Goal: Transaction & Acquisition: Subscribe to service/newsletter

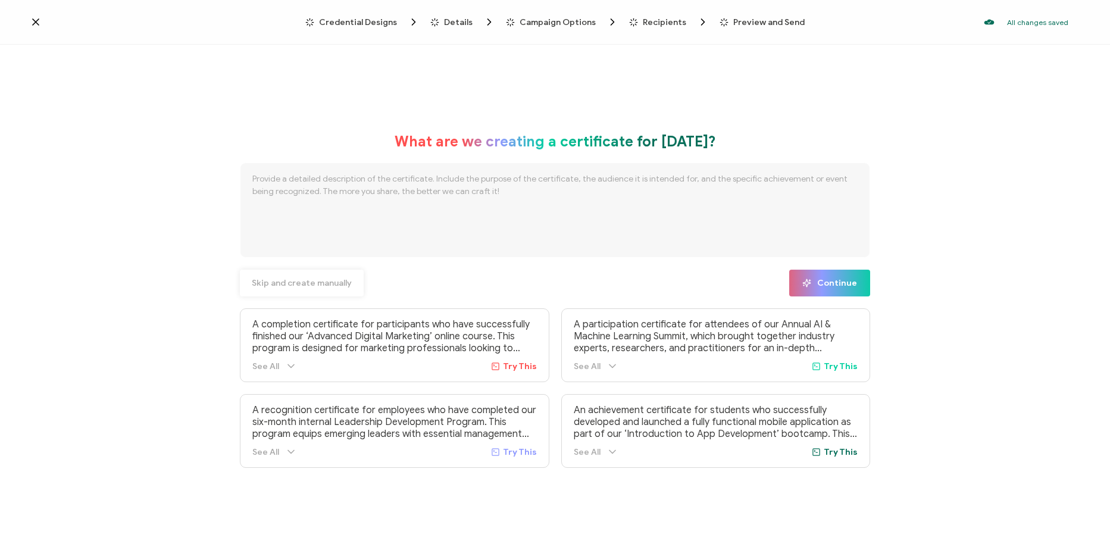
click at [313, 284] on span "Skip and create manually" at bounding box center [302, 283] width 100 height 8
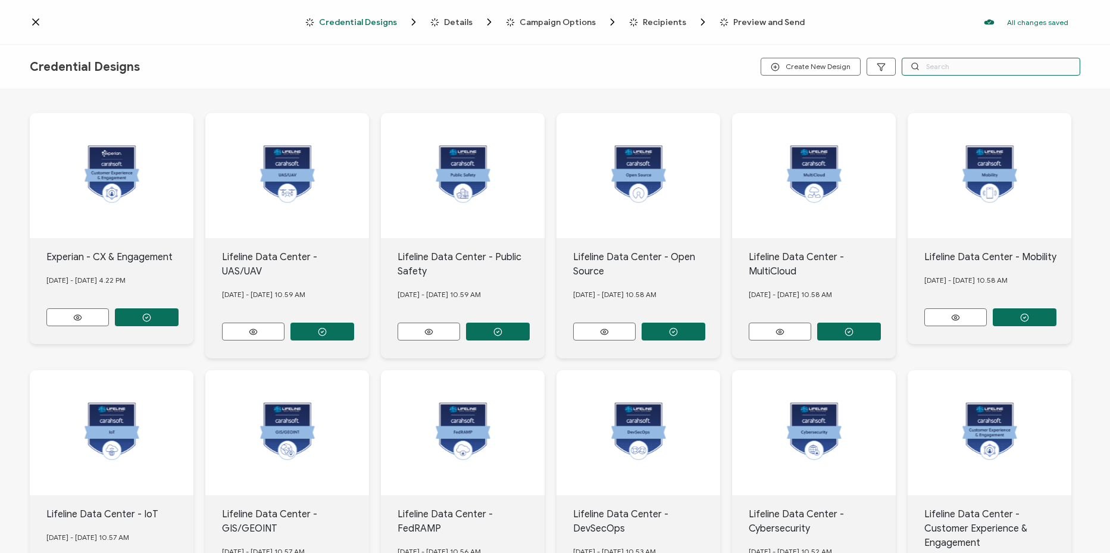
click at [943, 71] on input "text" at bounding box center [991, 67] width 179 height 18
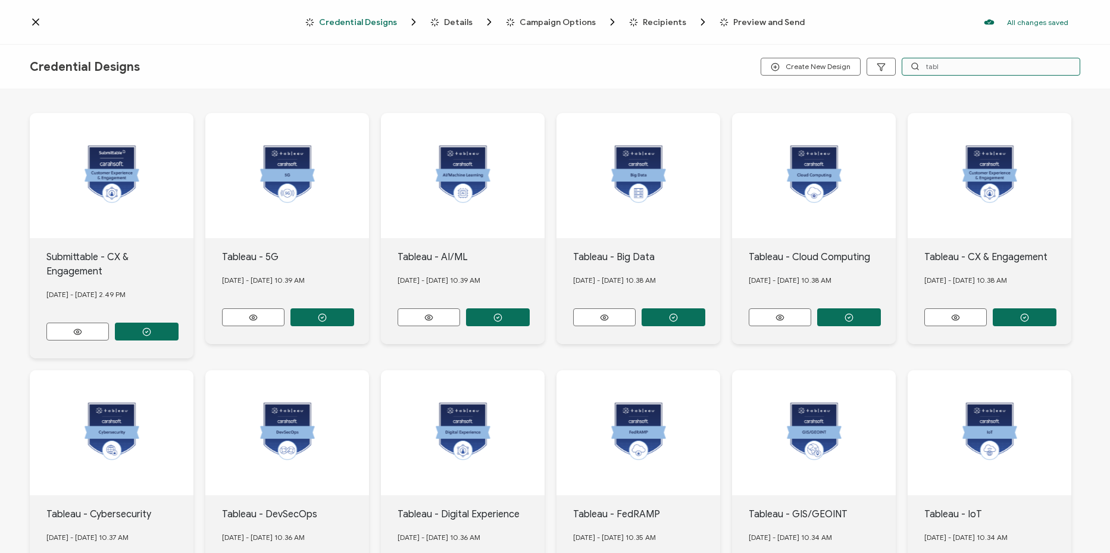
type input "tabl"
click at [482, 309] on button "button" at bounding box center [498, 317] width 64 height 18
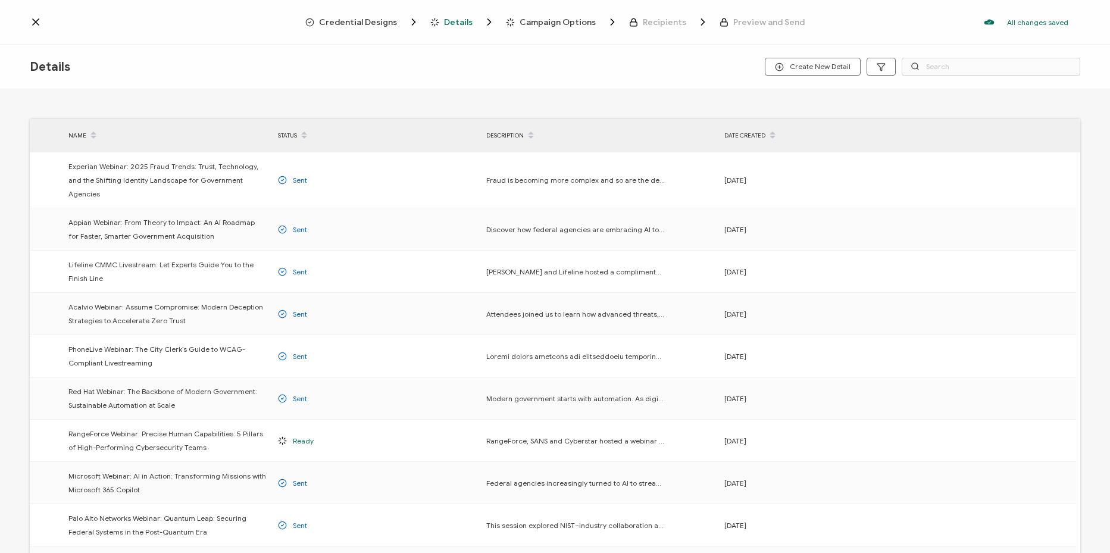
click at [367, 23] on span "Credential Designs" at bounding box center [358, 22] width 78 height 9
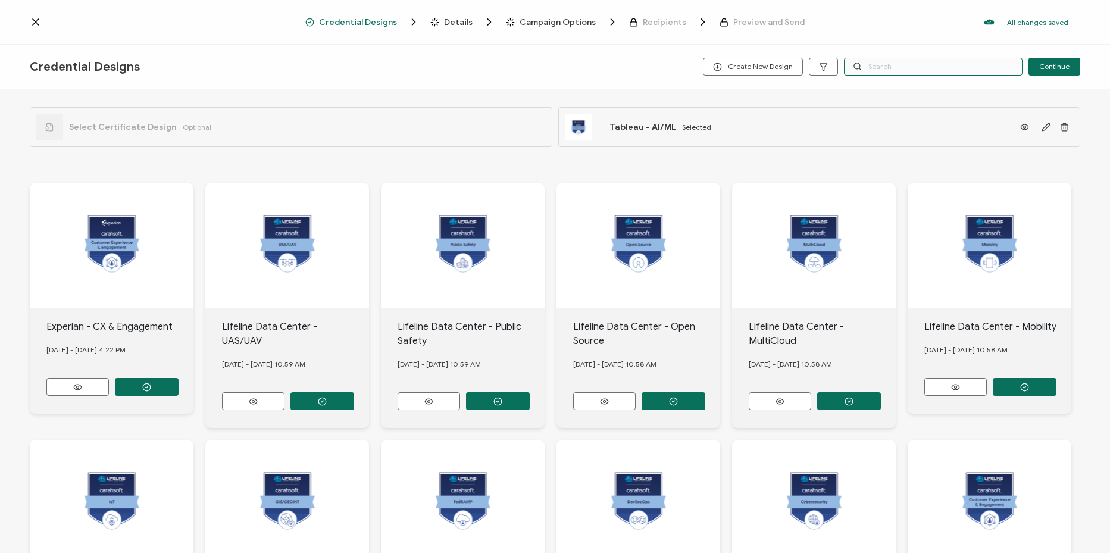
click at [935, 64] on input "text" at bounding box center [933, 67] width 179 height 18
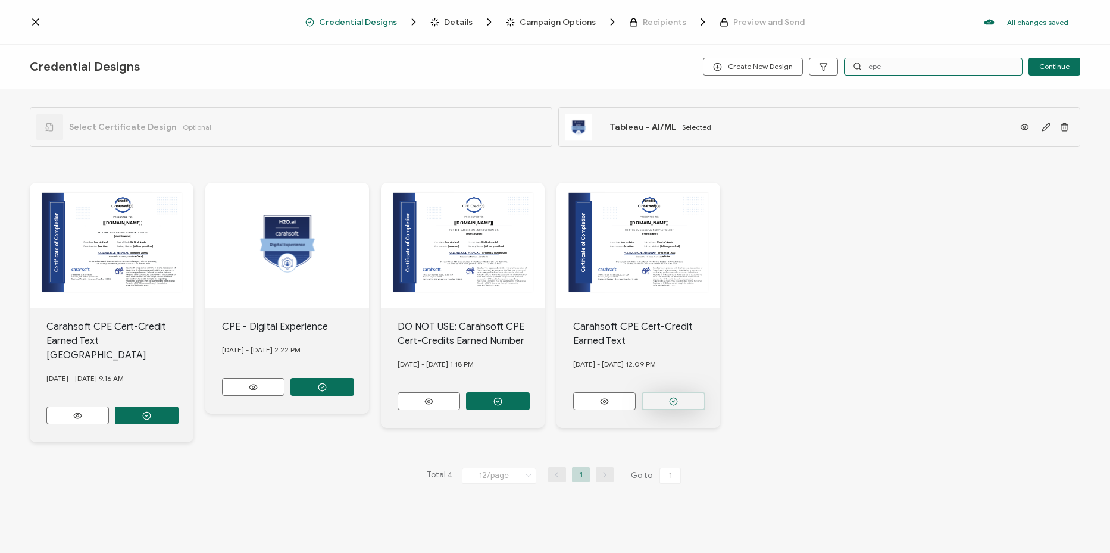
type input "cpe"
click at [681, 401] on button "button" at bounding box center [674, 401] width 64 height 18
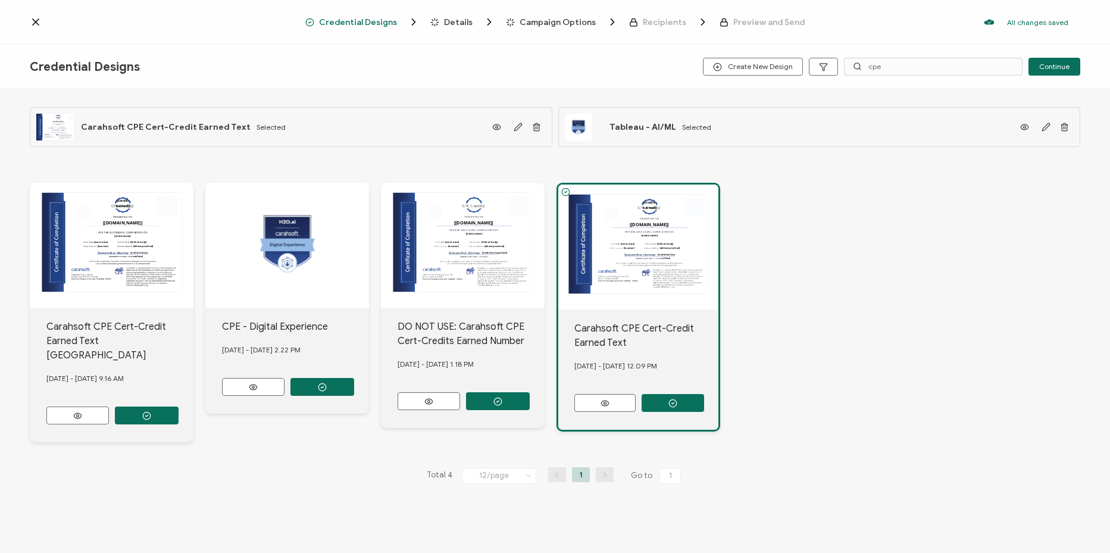
click at [456, 25] on span "Details" at bounding box center [458, 22] width 29 height 9
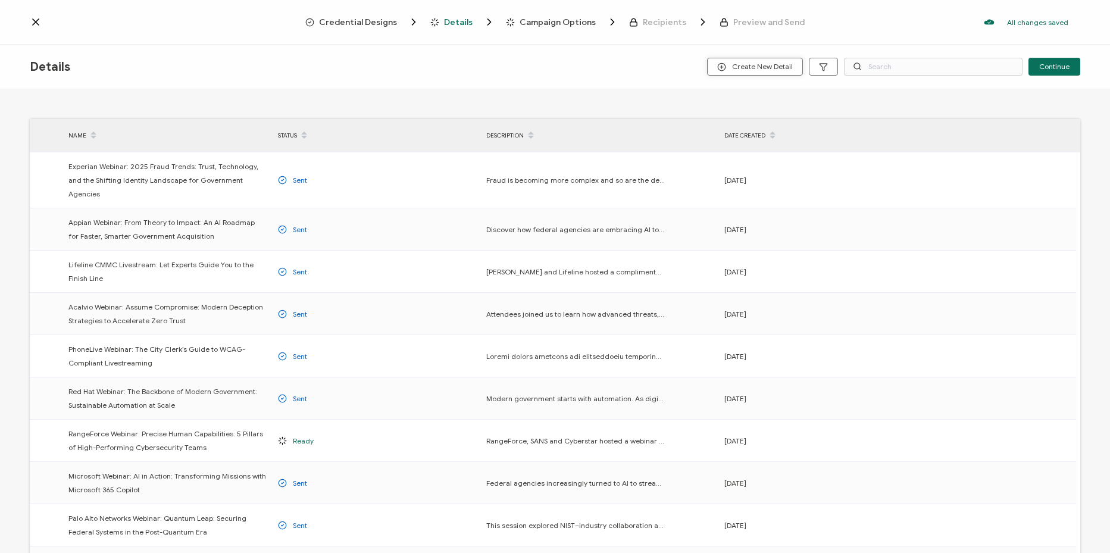
click at [757, 63] on span "Create New Detail" at bounding box center [755, 67] width 76 height 9
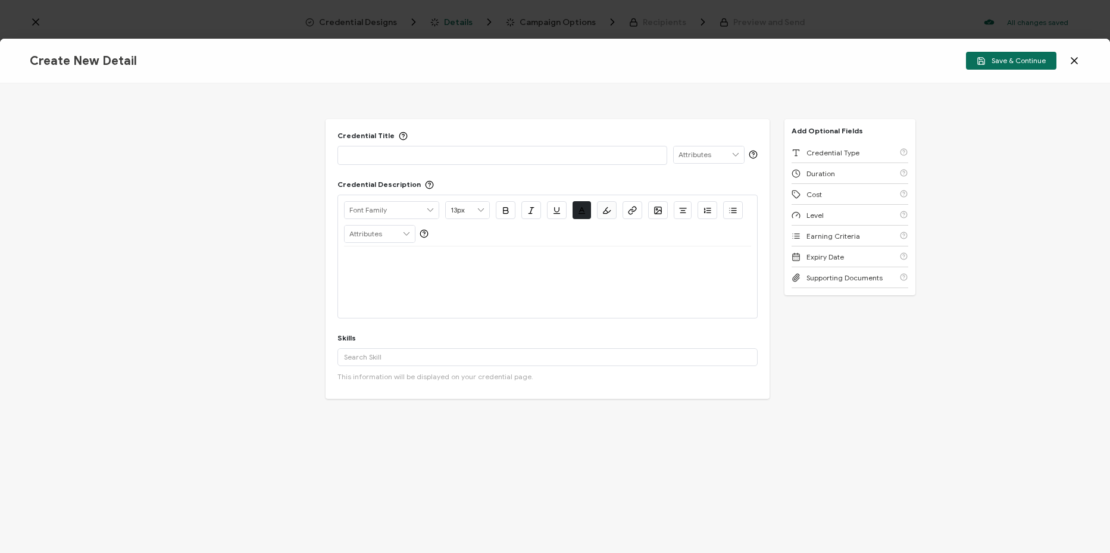
click at [552, 152] on p at bounding box center [502, 155] width 317 height 12
click at [512, 264] on p at bounding box center [547, 260] width 407 height 11
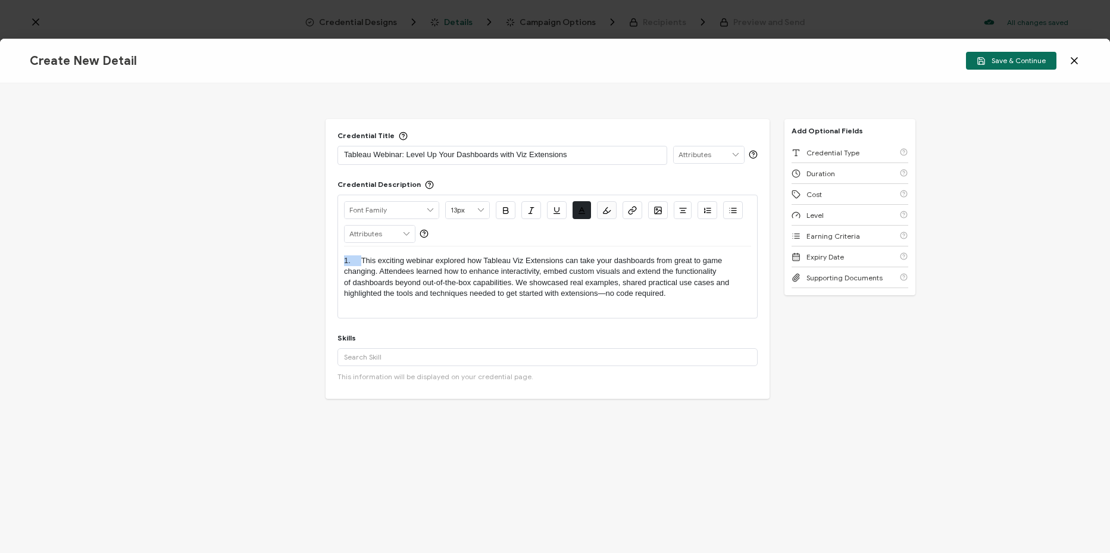
drag, startPoint x: 362, startPoint y: 260, endPoint x: 319, endPoint y: 258, distance: 43.5
click at [319, 258] on div "Credential Title Tableau Webinar: Level Up Your Dashboards with Viz Extensions …" at bounding box center [555, 318] width 1110 height 470
click at [503, 363] on input "text" at bounding box center [548, 357] width 420 height 18
paste input "Data Visualization, AI/Machine Learning, Data Collection"
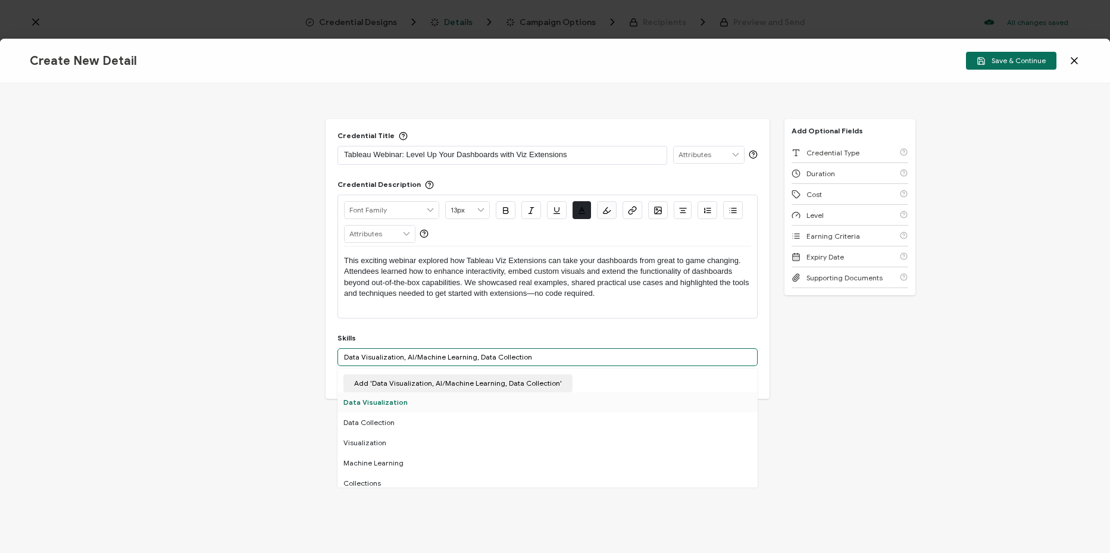
type input "Data Visualization, AI/Machine Learning, Data Collection"
click at [439, 407] on div "Data Visualization" at bounding box center [548, 402] width 420 height 20
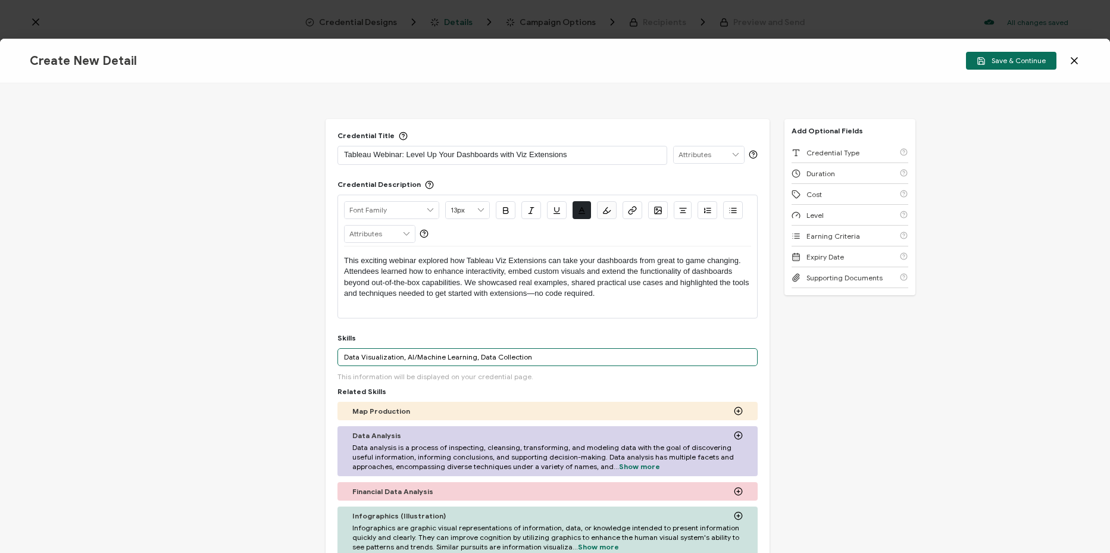
click at [539, 364] on input "Data Visualization, AI/Machine Learning, Data Collection" at bounding box center [548, 357] width 420 height 18
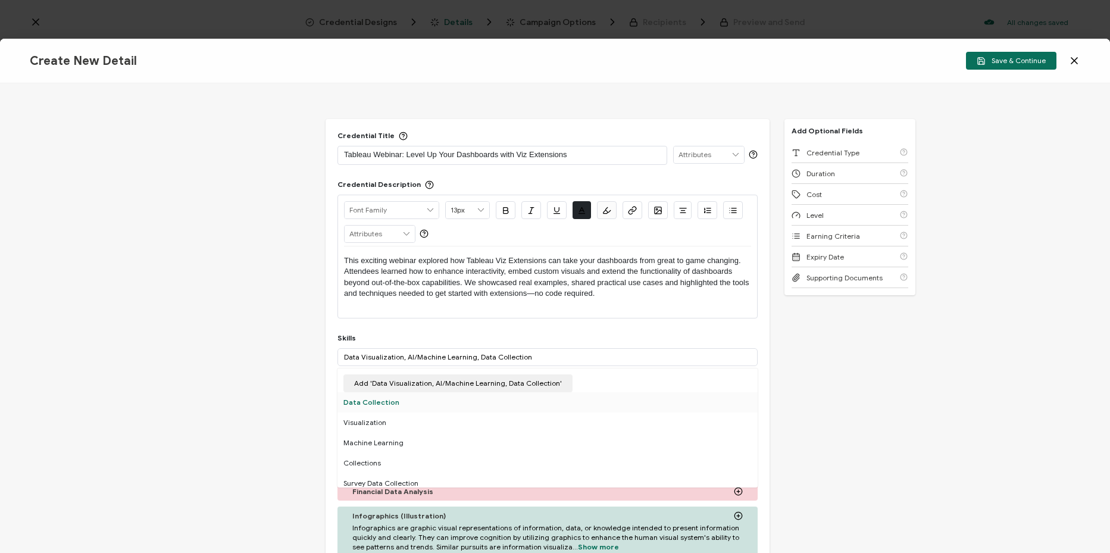
click at [433, 403] on div "Data Collection" at bounding box center [548, 402] width 420 height 20
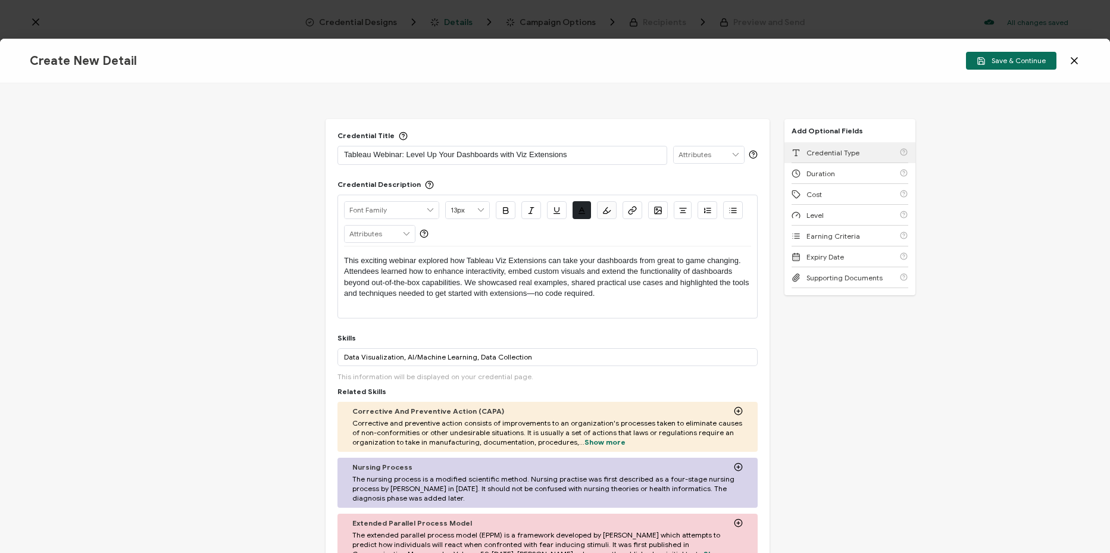
click at [816, 148] on span "Credential Type" at bounding box center [833, 152] width 53 height 9
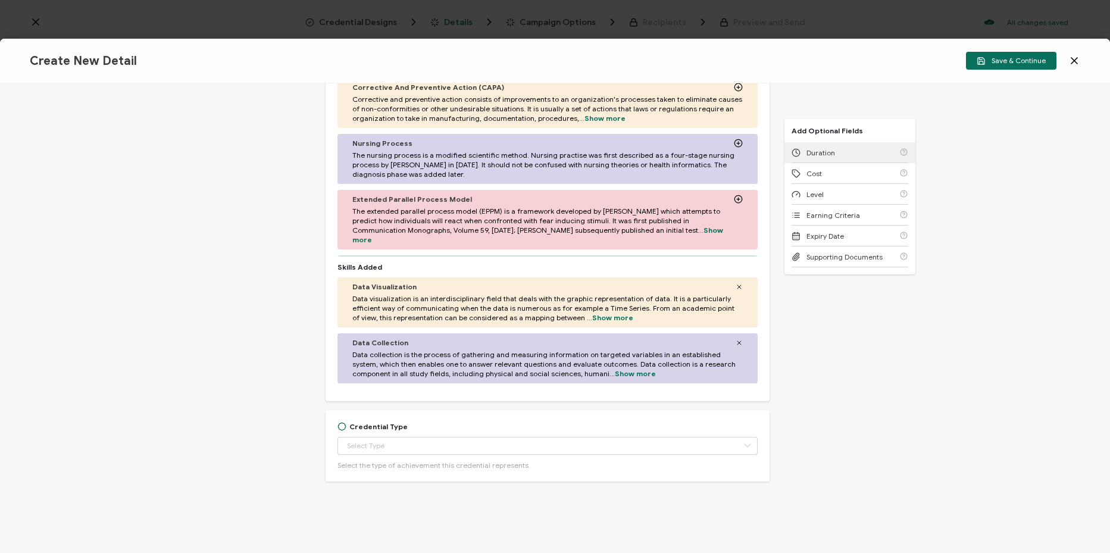
click at [816, 148] on span "Duration" at bounding box center [821, 152] width 29 height 9
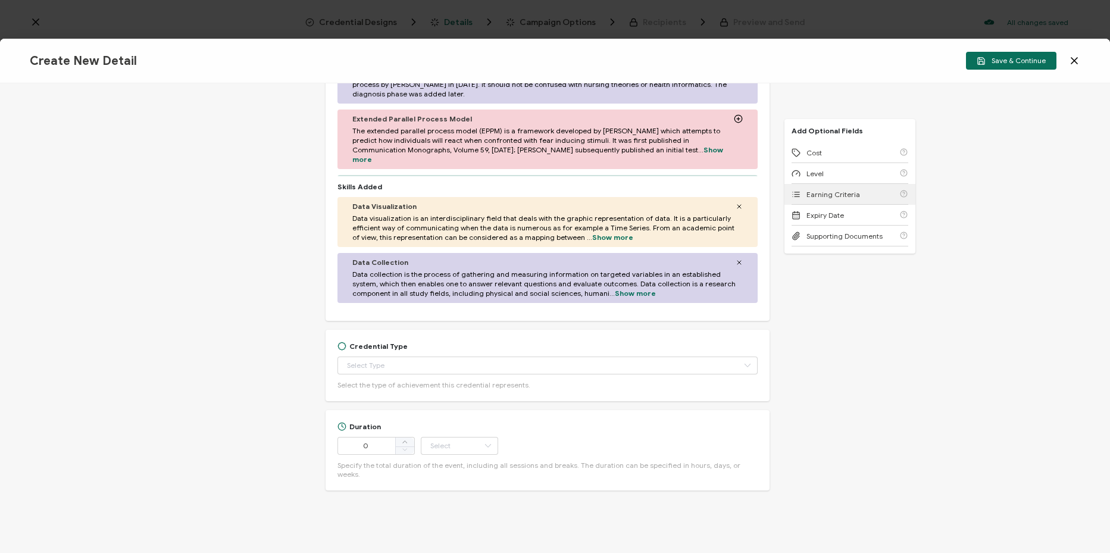
click at [828, 200] on div "Earning Criteria" at bounding box center [850, 194] width 117 height 21
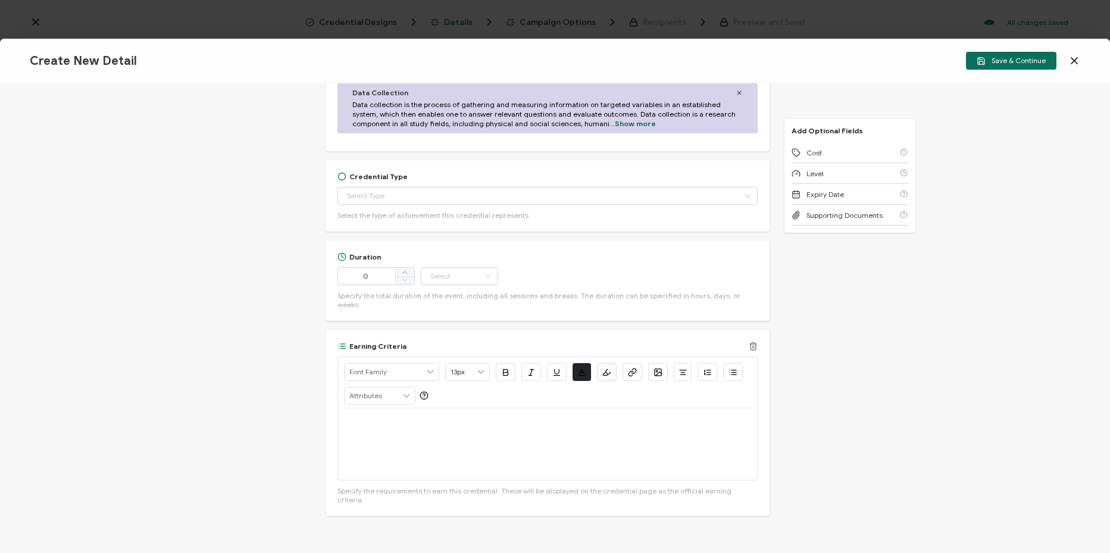
scroll to position [591, 0]
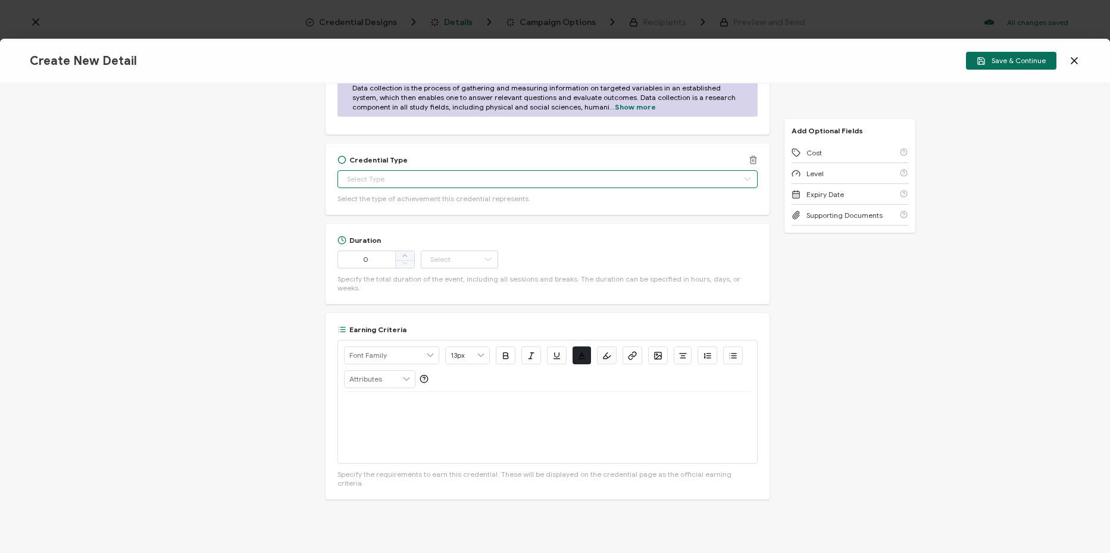
click at [491, 173] on input "text" at bounding box center [548, 179] width 420 height 18
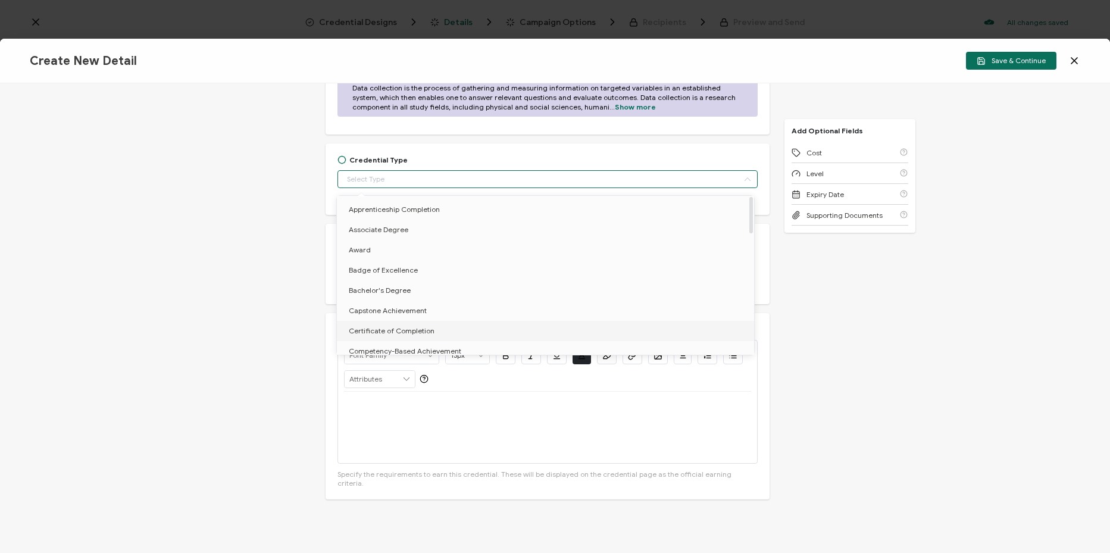
click at [451, 322] on li "Certificate of Completion" at bounding box center [548, 331] width 422 height 20
type input "Certificate of Completion"
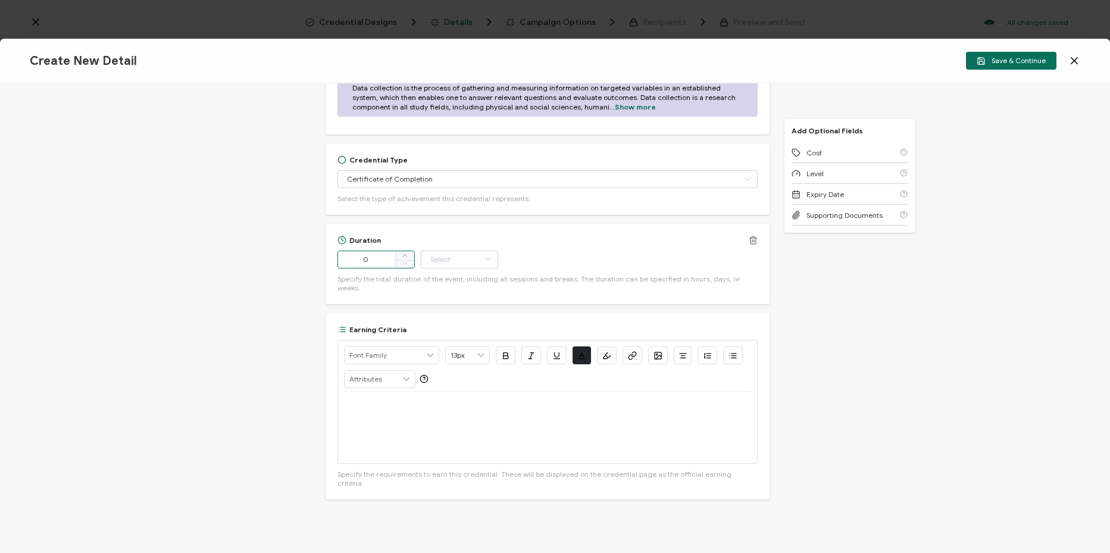
drag, startPoint x: 383, startPoint y: 252, endPoint x: 346, endPoint y: 252, distance: 37.5
click at [346, 252] on input "0" at bounding box center [376, 260] width 77 height 18
type input "57"
click at [449, 255] on input "text" at bounding box center [459, 260] width 77 height 18
drag, startPoint x: 456, startPoint y: 391, endPoint x: 444, endPoint y: 393, distance: 12.6
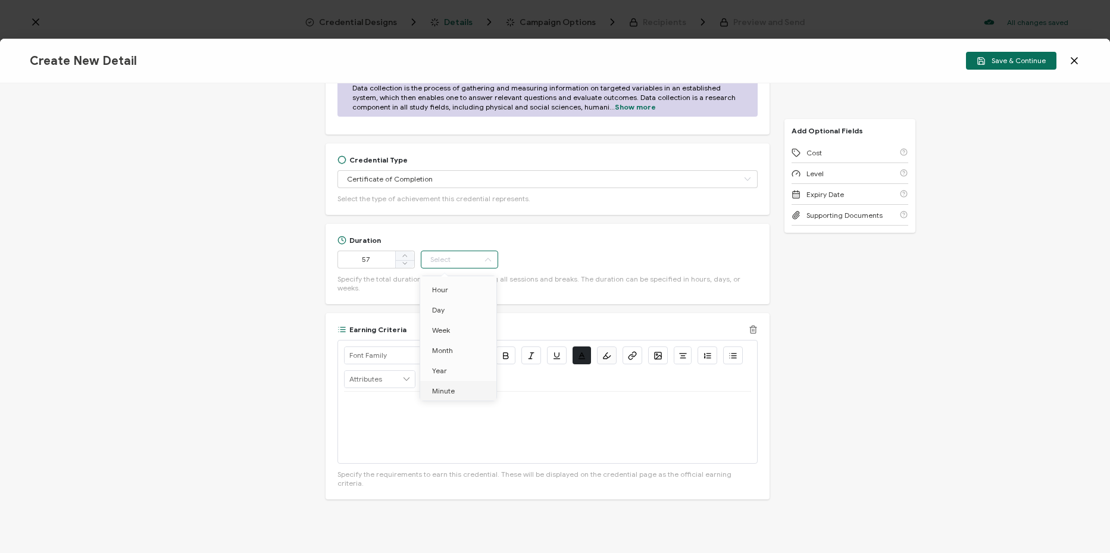
click at [453, 392] on li "Minute" at bounding box center [460, 391] width 80 height 20
type input "Minute"
click at [433, 401] on p at bounding box center [547, 406] width 407 height 11
click at [497, 426] on div at bounding box center [547, 427] width 407 height 71
click at [632, 351] on icon "button" at bounding box center [632, 355] width 9 height 9
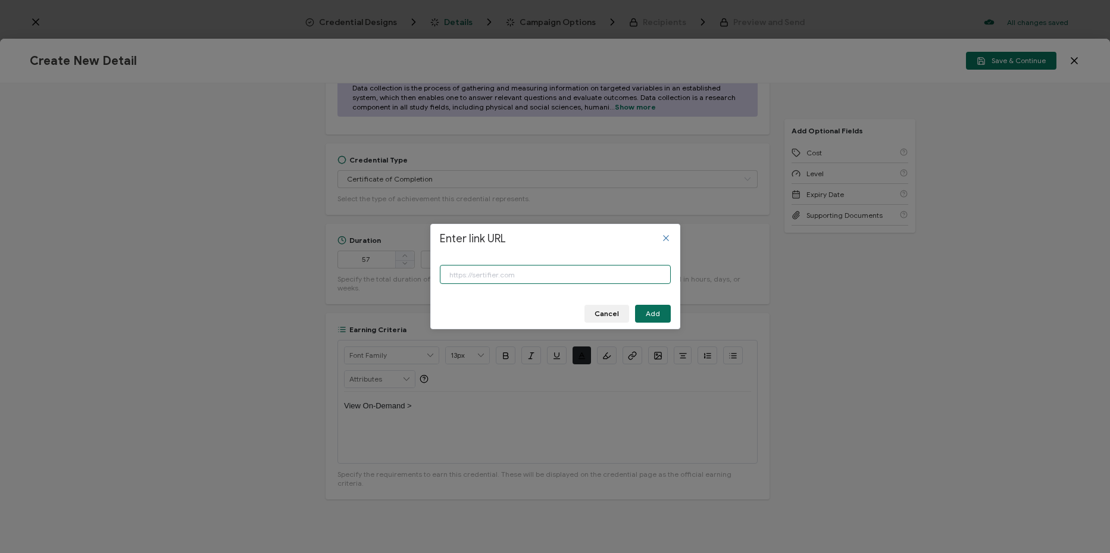
paste input "[URL][DOMAIN_NAME]"
type input "[URL][DOMAIN_NAME]"
click at [649, 318] on button "Add" at bounding box center [653, 314] width 36 height 18
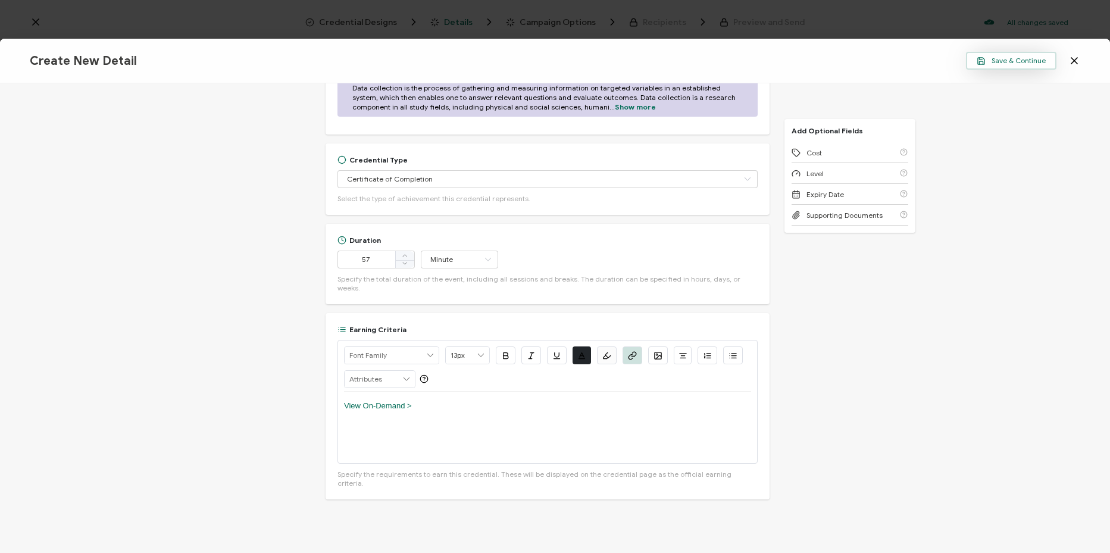
click at [1028, 54] on button "Save & Continue" at bounding box center [1011, 61] width 91 height 18
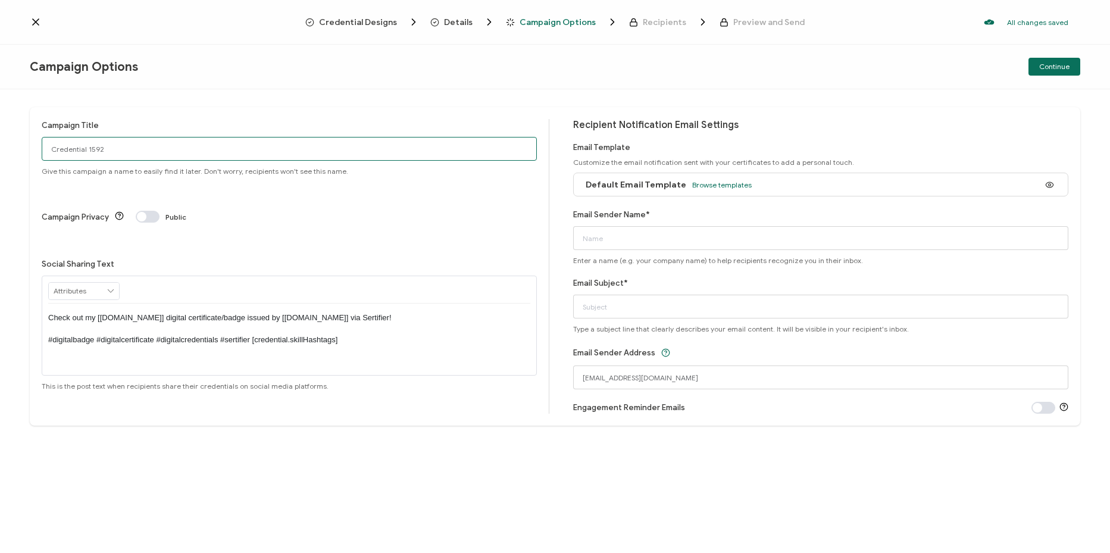
click at [420, 152] on input "Credential 1592" at bounding box center [289, 149] width 495 height 24
paste input "8-19-25_71399_Tableau Webinar"
type input "8-19-25_71399_Tableau Webinar"
click at [637, 245] on input "Email Sender Name*" at bounding box center [820, 238] width 495 height 24
type input "CPE"
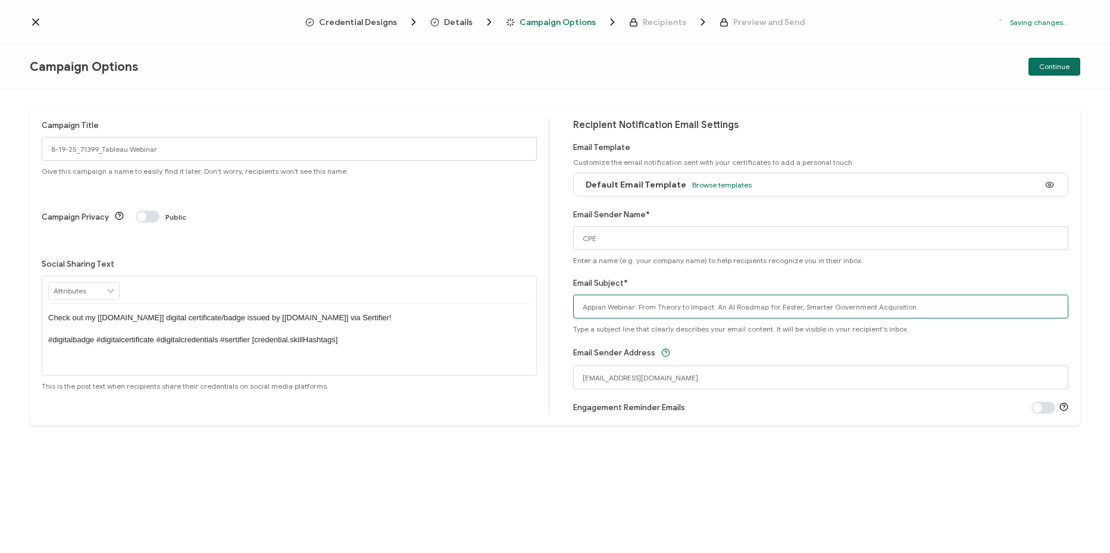
click at [615, 310] on input "Appian Webinar: From Theory to Impact: An AI Roadmap for Faster, Smarter Govern…" at bounding box center [820, 307] width 495 height 24
paste input "Tableau Webinar: Level Up Your Dashboards with Viz Extensions"
type input "Tableau Webinar: Level Up Your Dashboards with Viz Extensions"
click at [1044, 69] on span "Continue" at bounding box center [1055, 66] width 30 height 7
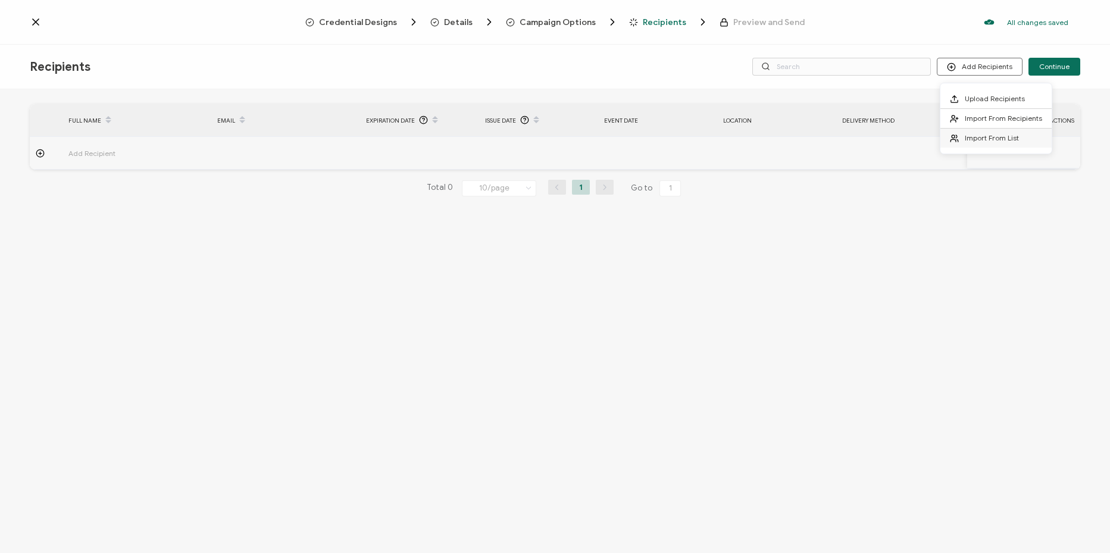
click at [966, 140] on span "Import From List" at bounding box center [992, 137] width 54 height 9
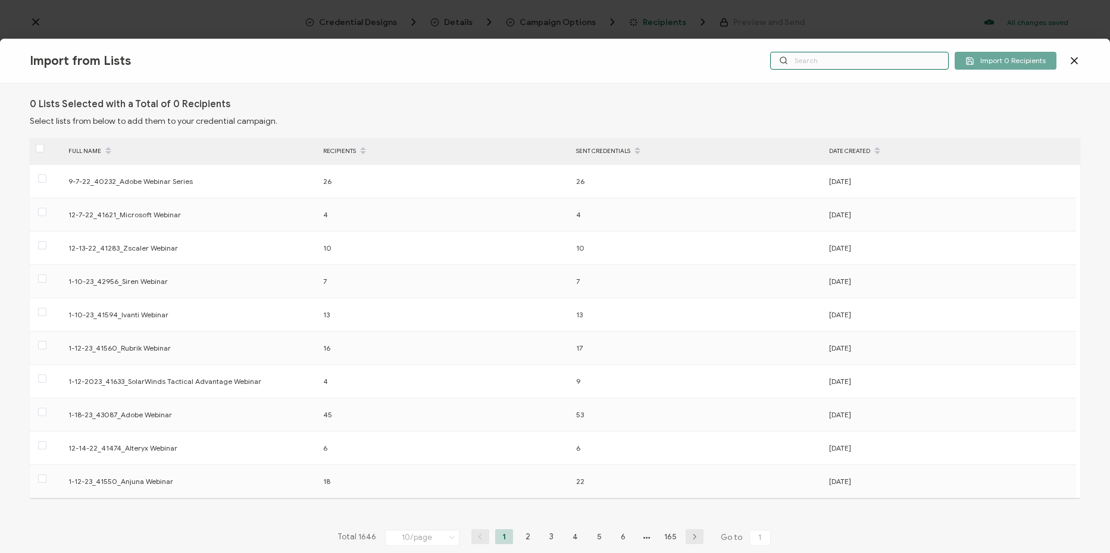
click at [860, 63] on input "text" at bounding box center [859, 61] width 179 height 18
paste input "8-19-25_71399_Tableau Webinar"
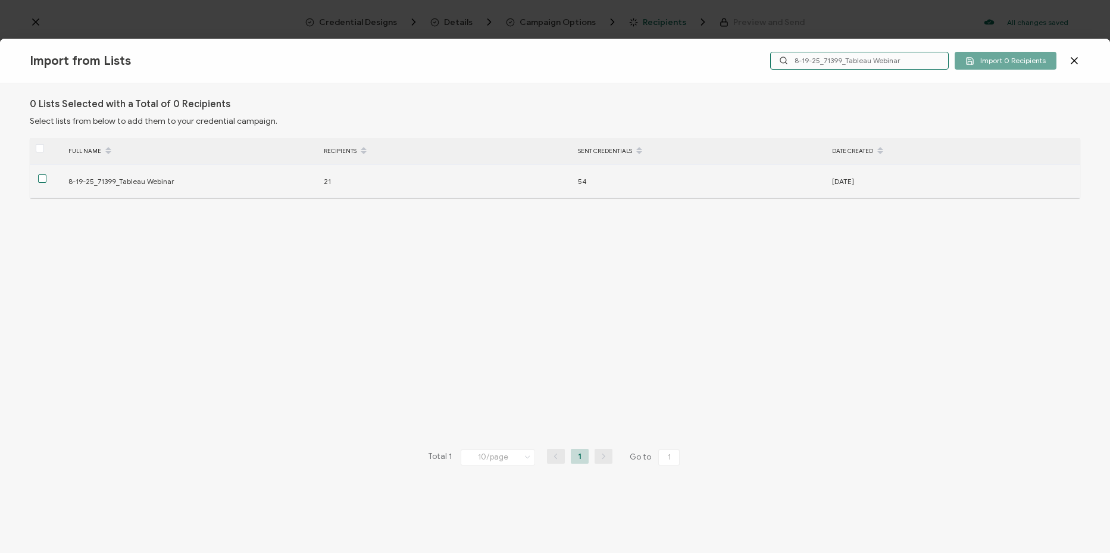
type input "8-19-25_71399_Tableau Webinar"
click at [42, 182] on span at bounding box center [42, 178] width 8 height 8
click at [46, 174] on input "checkbox" at bounding box center [46, 174] width 0 height 0
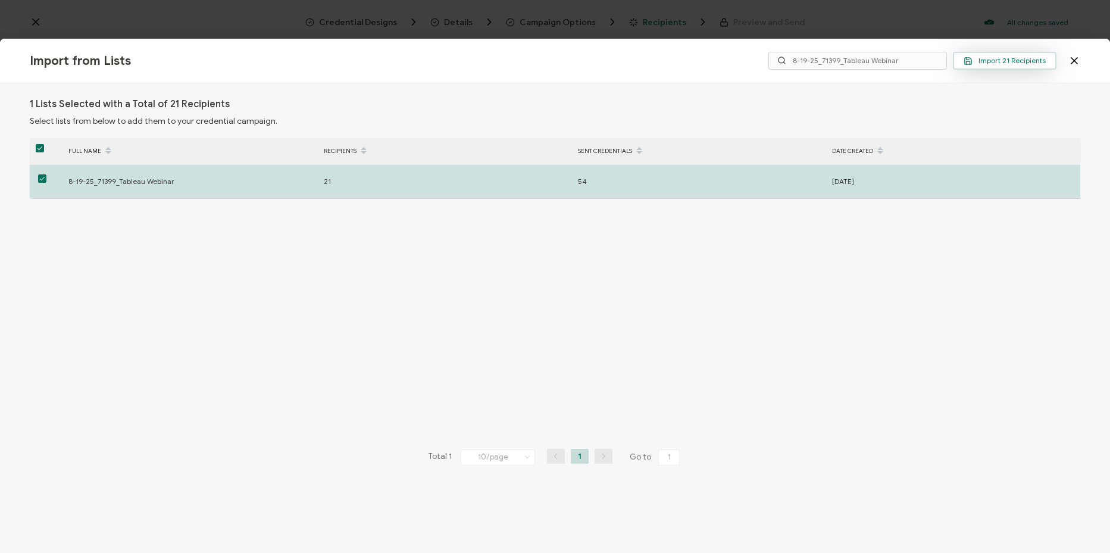
click at [1037, 68] on button "Import 21 Recipients" at bounding box center [1005, 61] width 104 height 18
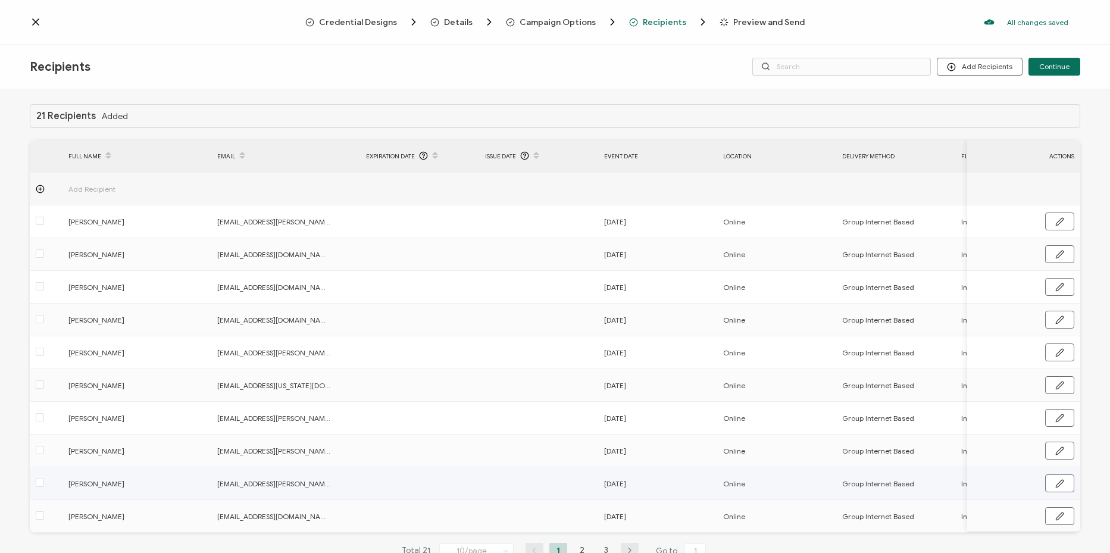
scroll to position [42, 0]
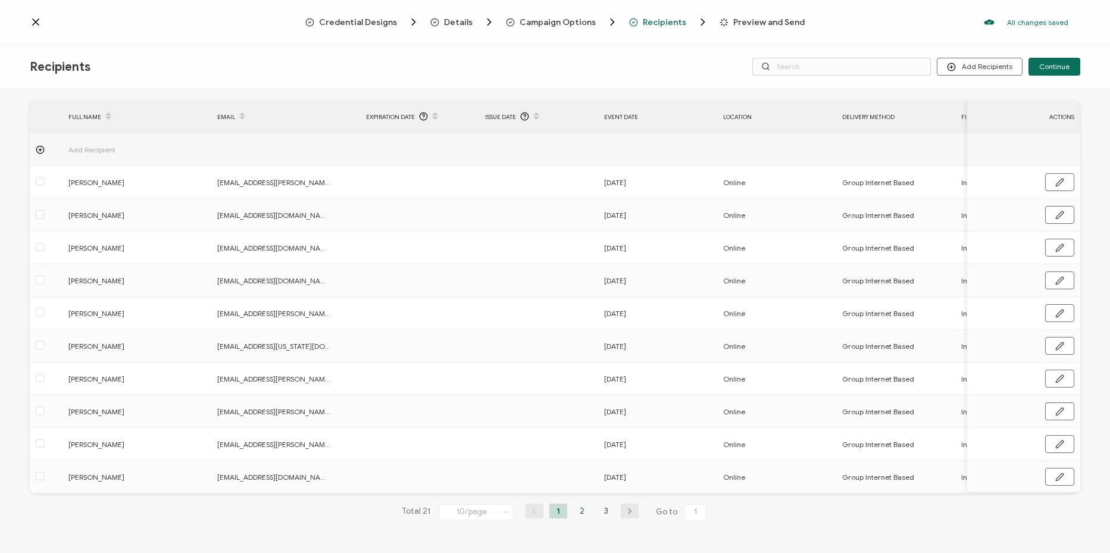
click at [581, 511] on li "2" at bounding box center [582, 511] width 18 height 15
drag, startPoint x: 595, startPoint y: 494, endPoint x: 675, endPoint y: 495, distance: 79.2
click at [695, 497] on div "21 Recipients Added FULL NAME EMAIL Expiration Date Issue Date Event Date Locat…" at bounding box center [555, 302] width 1051 height 475
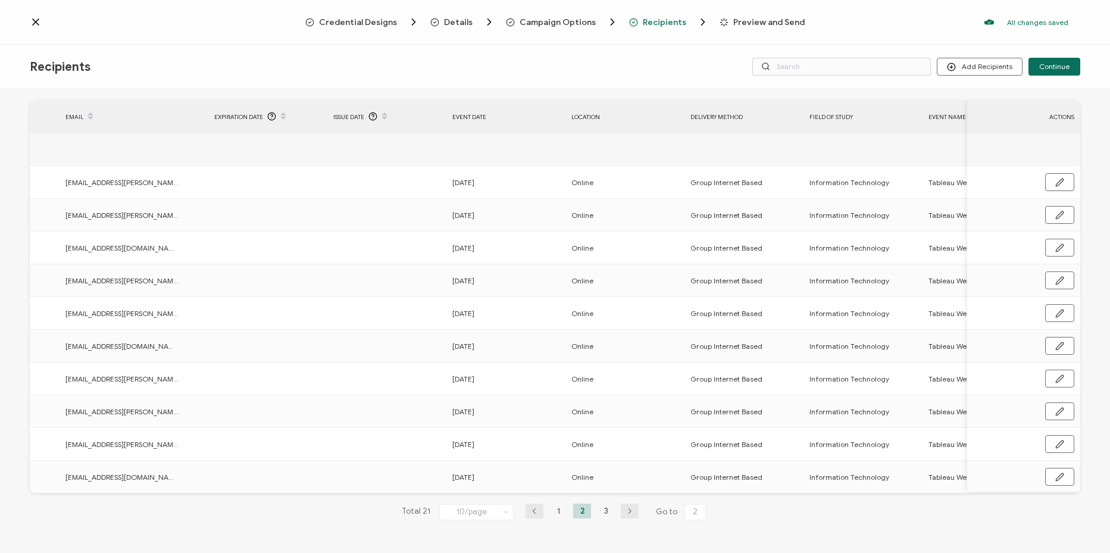
scroll to position [0, 157]
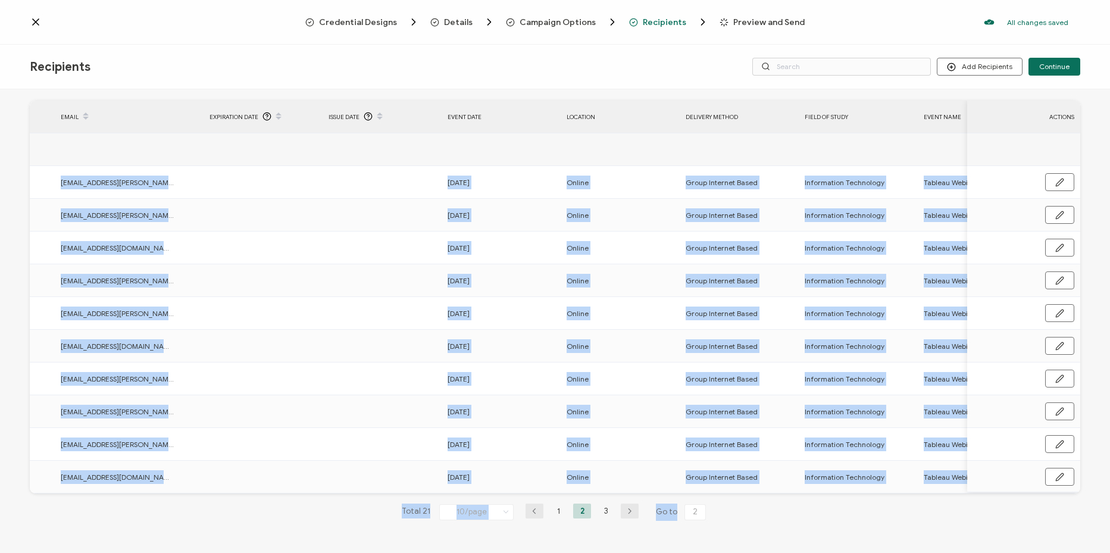
drag, startPoint x: 723, startPoint y: 494, endPoint x: 872, endPoint y: 493, distance: 148.3
click at [872, 493] on div "21 Recipients Added FULL NAME EMAIL Expiration Date Issue Date Event Date Locat…" at bounding box center [555, 302] width 1051 height 475
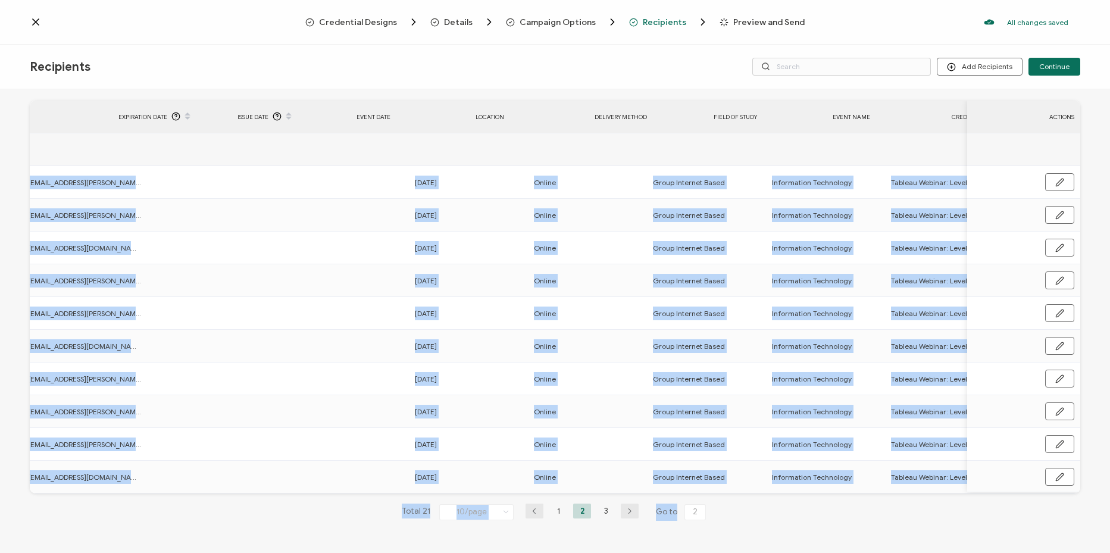
scroll to position [0, 350]
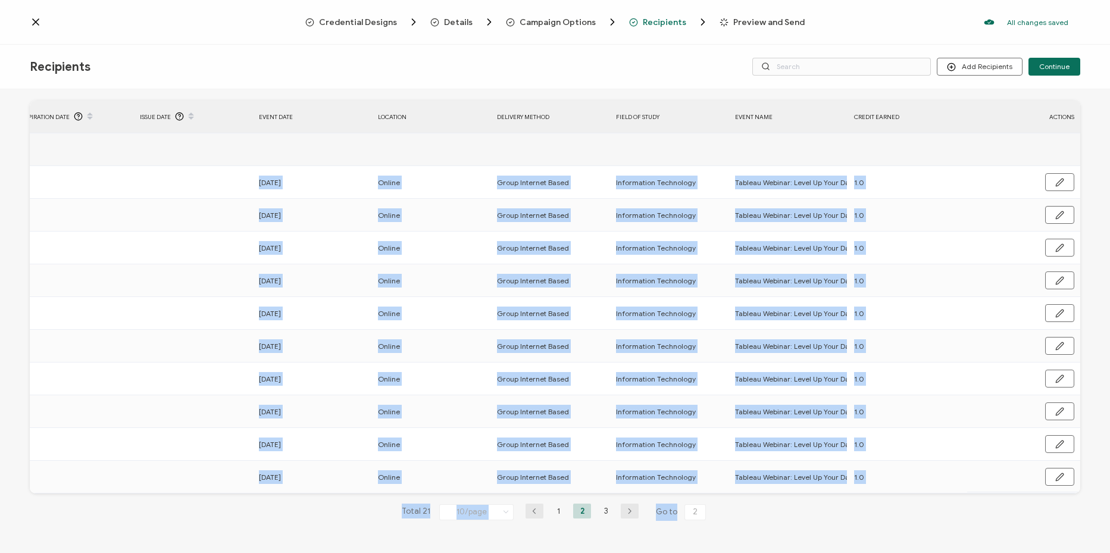
click at [601, 511] on li "3" at bounding box center [606, 511] width 18 height 15
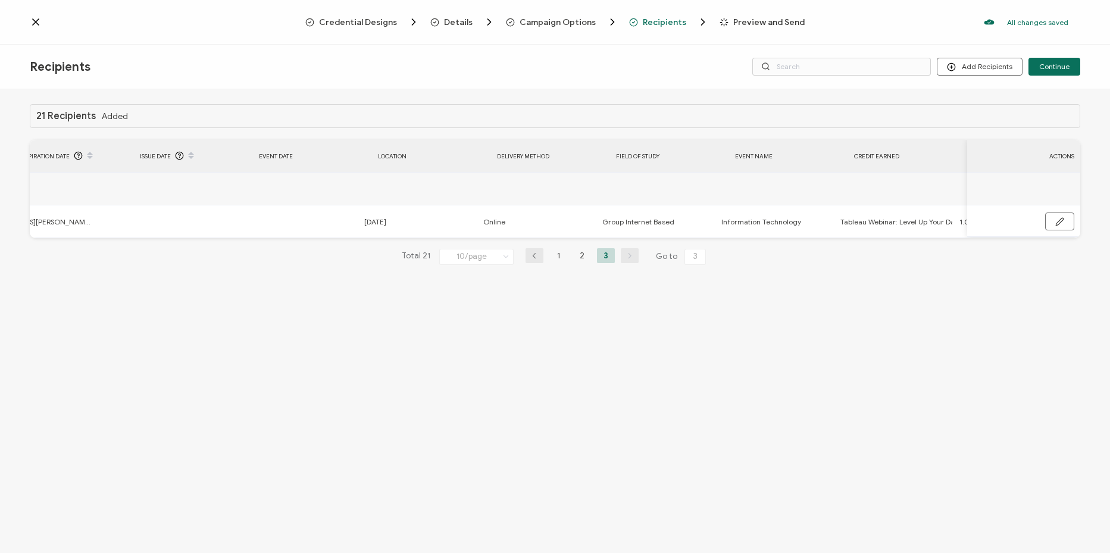
scroll to position [0, 345]
click at [558, 255] on li "1" at bounding box center [559, 255] width 18 height 15
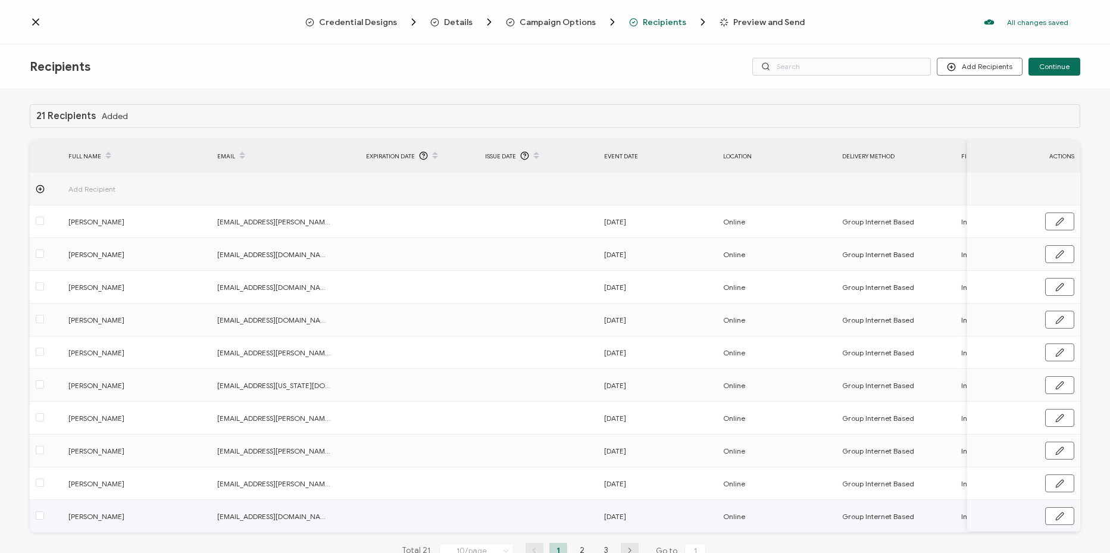
drag, startPoint x: 650, startPoint y: 532, endPoint x: 813, endPoint y: 533, distance: 163.1
click at [813, 533] on div "Add Recipient [PERSON_NAME] [EMAIL_ADDRESS][PERSON_NAME][PERSON_NAME][DOMAIN_NA…" at bounding box center [555, 353] width 1051 height 360
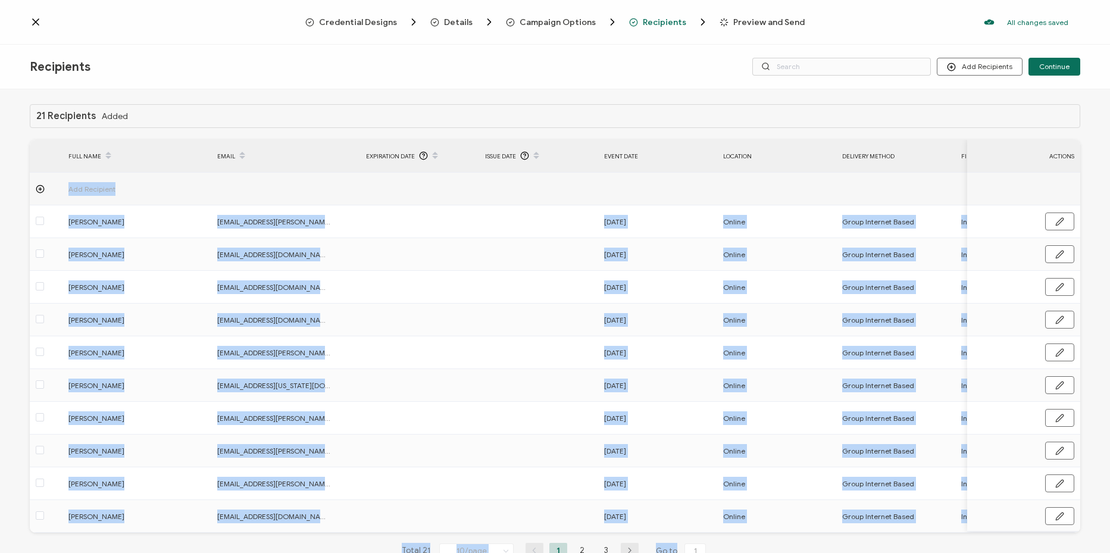
drag, startPoint x: 813, startPoint y: 533, endPoint x: 789, endPoint y: 534, distance: 23.8
click at [846, 536] on div "21 Recipients Added FULL NAME EMAIL Expiration Date Issue Date Event Date Locat…" at bounding box center [555, 341] width 1051 height 475
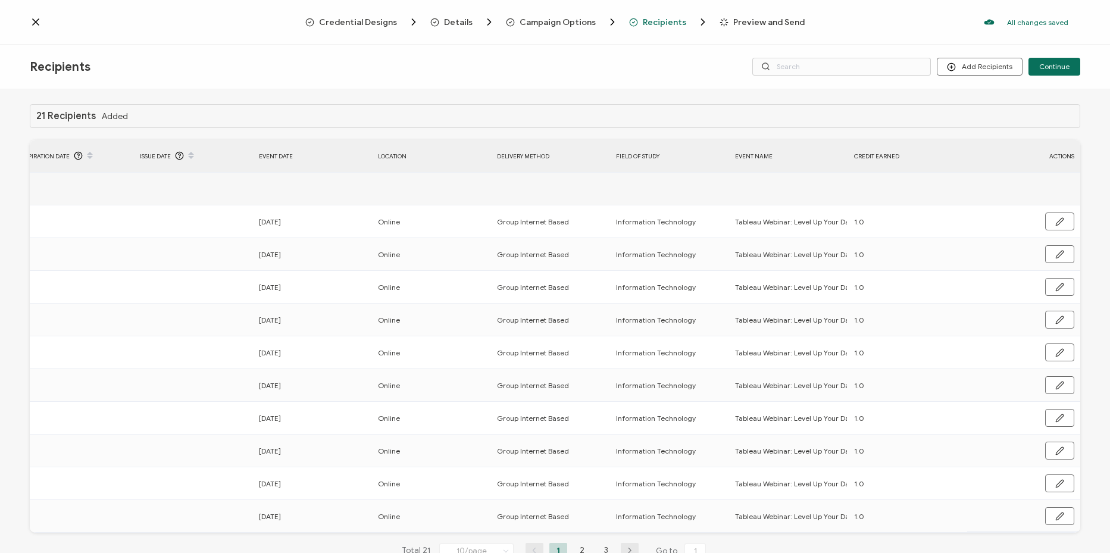
scroll to position [0, 0]
click at [1063, 67] on span "Continue" at bounding box center [1055, 66] width 30 height 7
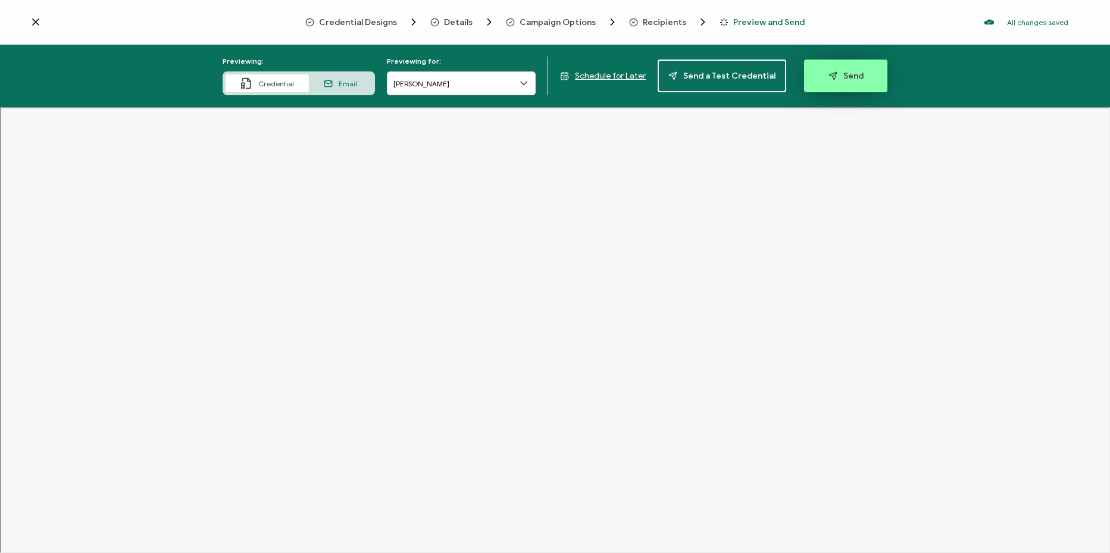
click at [855, 80] on span "Send" at bounding box center [846, 75] width 35 height 9
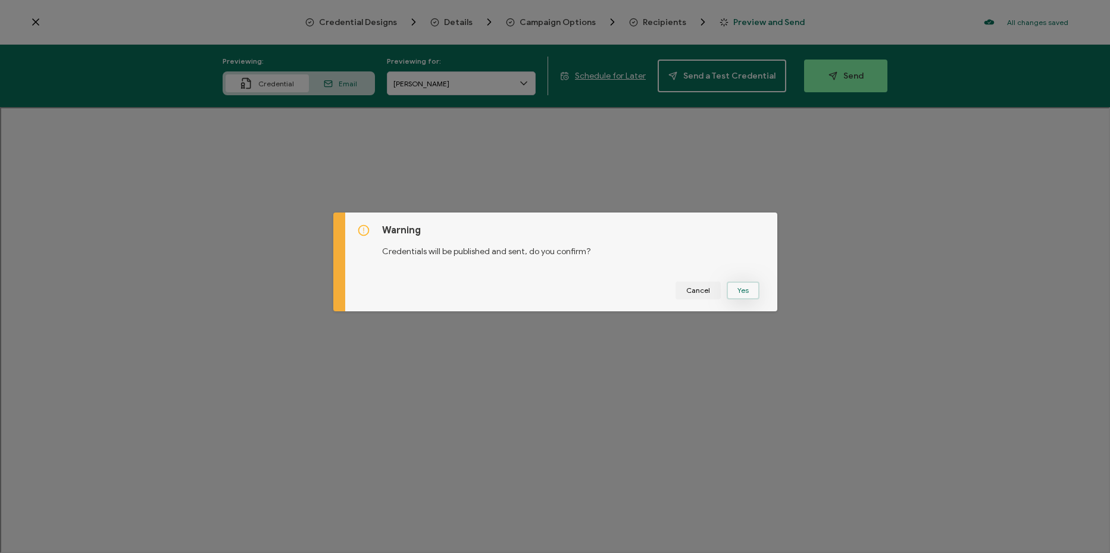
click at [745, 286] on button "Yes" at bounding box center [743, 291] width 33 height 18
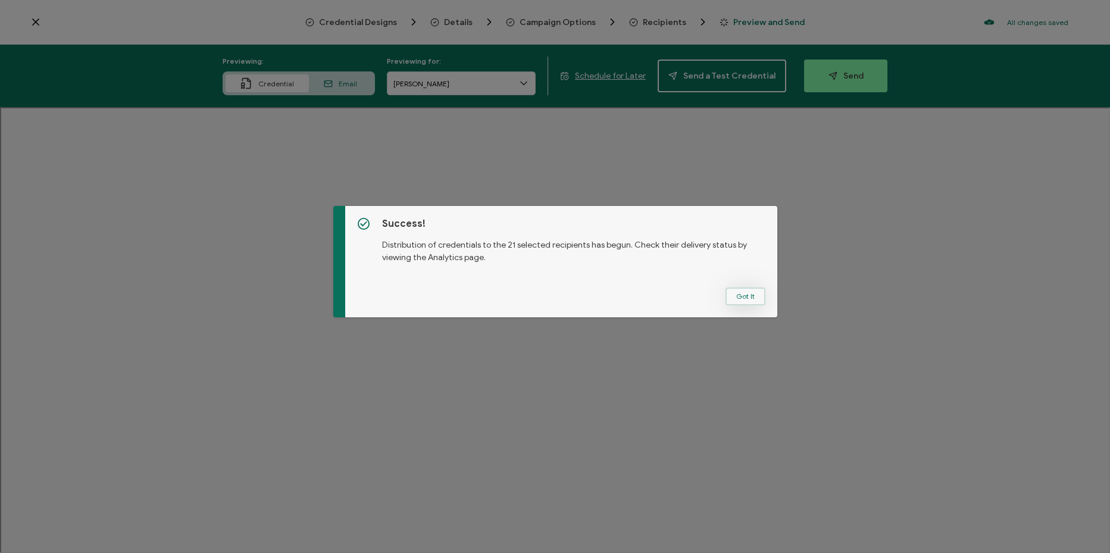
click at [735, 301] on button "Got It" at bounding box center [746, 297] width 40 height 18
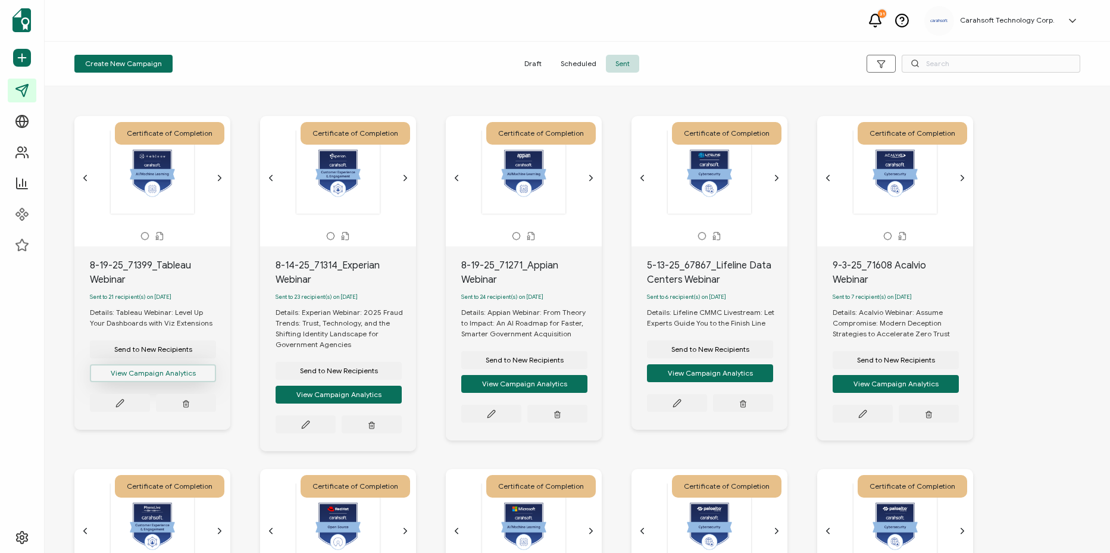
click at [175, 380] on button "View Campaign Analytics" at bounding box center [153, 373] width 126 height 18
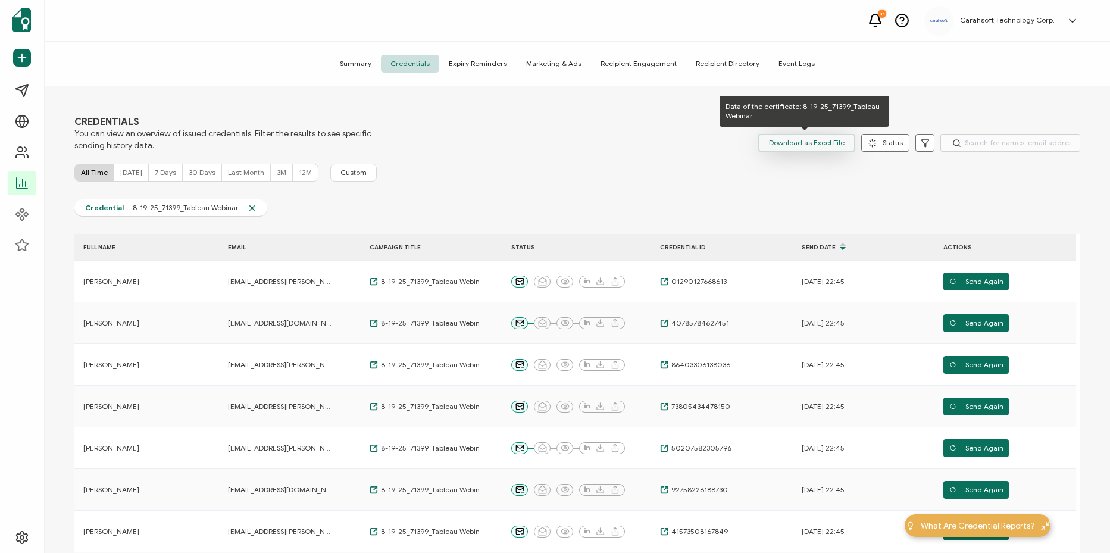
click at [832, 142] on span "Download as Excel File" at bounding box center [807, 143] width 76 height 18
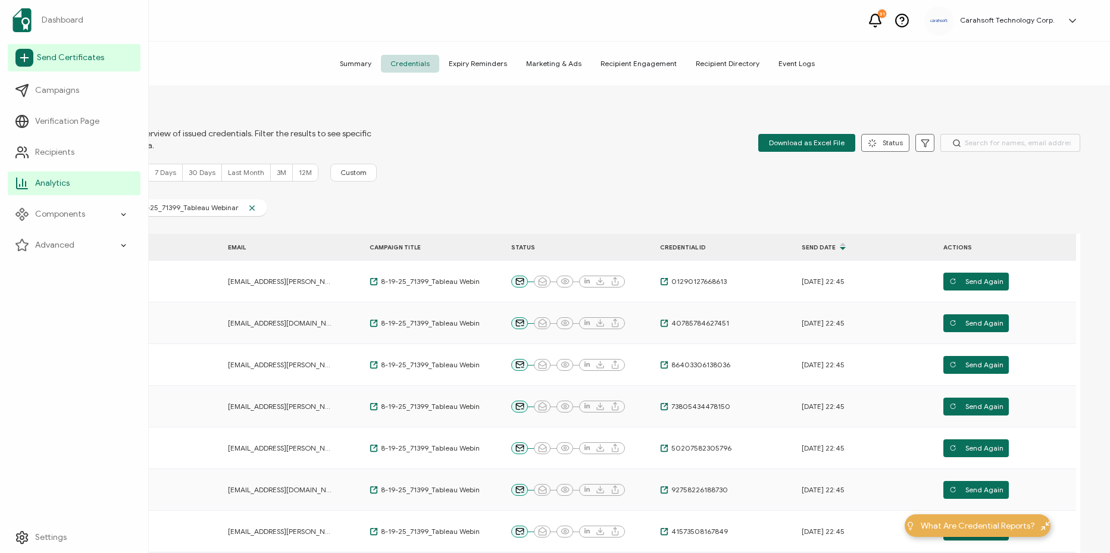
click at [76, 67] on link "Send Certificates" at bounding box center [74, 57] width 133 height 27
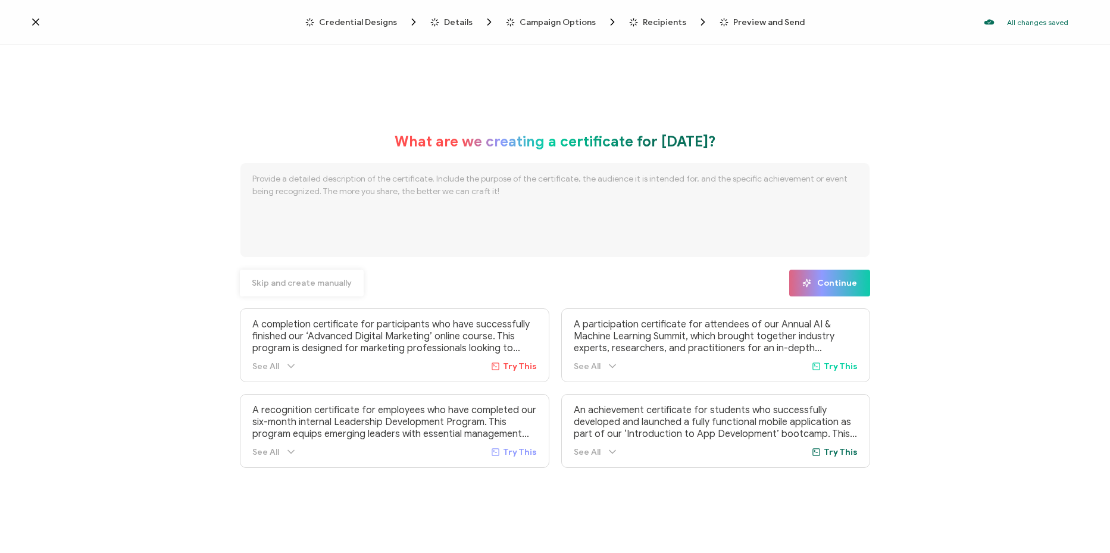
click at [289, 289] on button "Skip and create manually" at bounding box center [302, 283] width 124 height 27
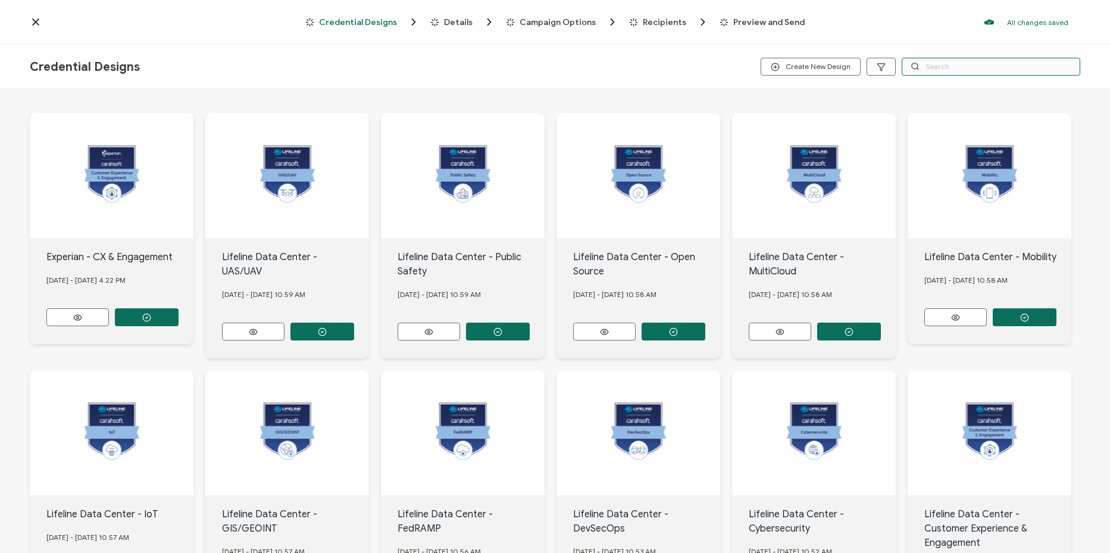
click at [940, 75] on input "text" at bounding box center [991, 67] width 179 height 18
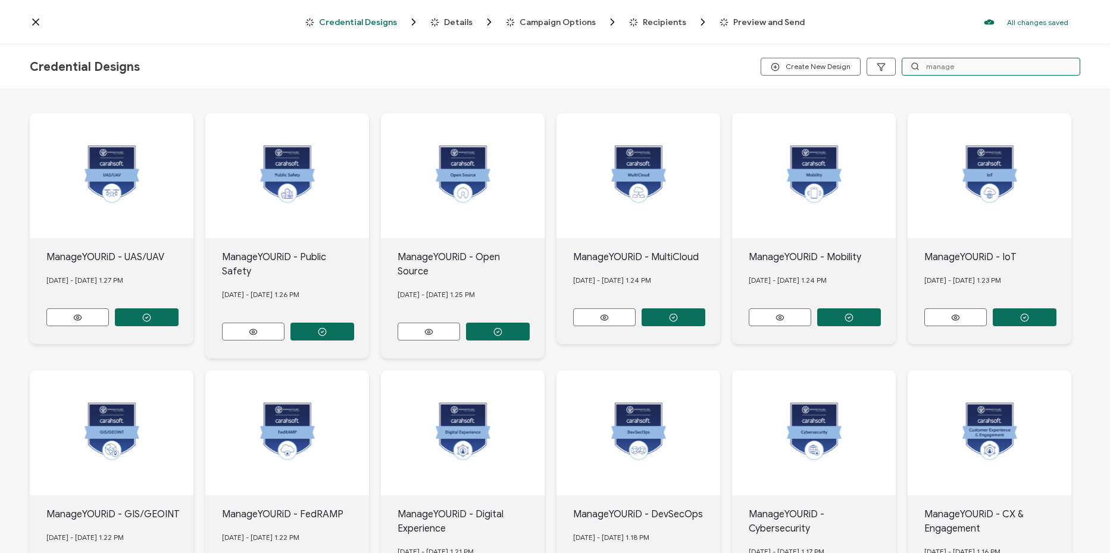
type input "manage"
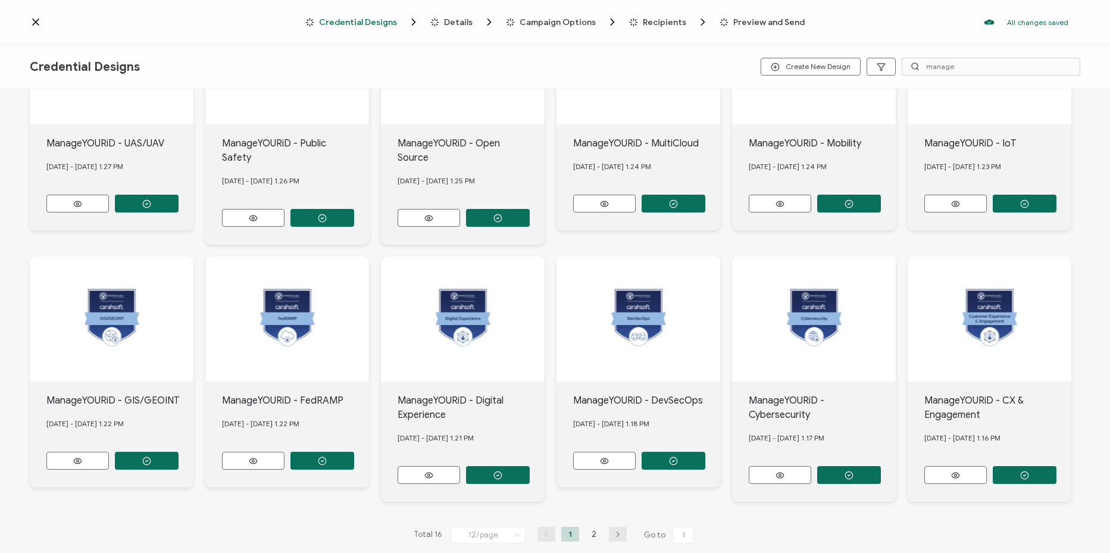
click at [588, 527] on li "2" at bounding box center [594, 534] width 18 height 15
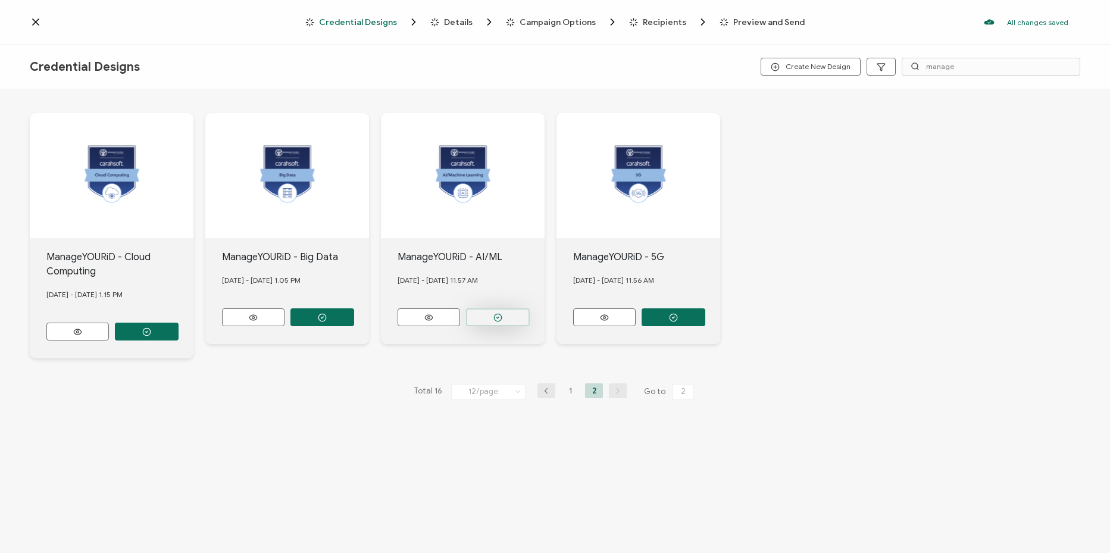
click at [492, 315] on button "button" at bounding box center [498, 317] width 64 height 18
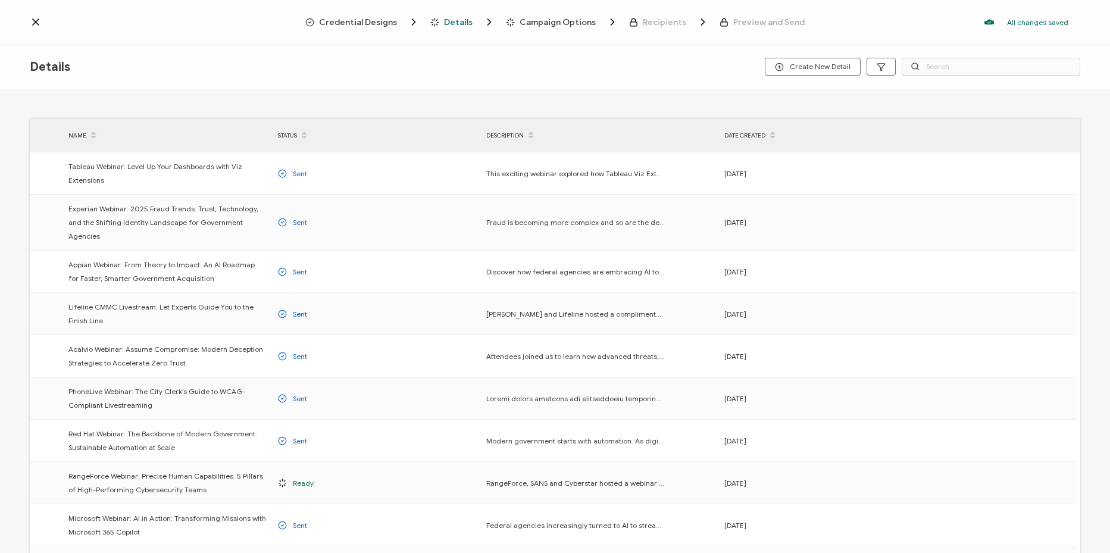
click at [380, 26] on span "Credential Designs" at bounding box center [358, 22] width 78 height 9
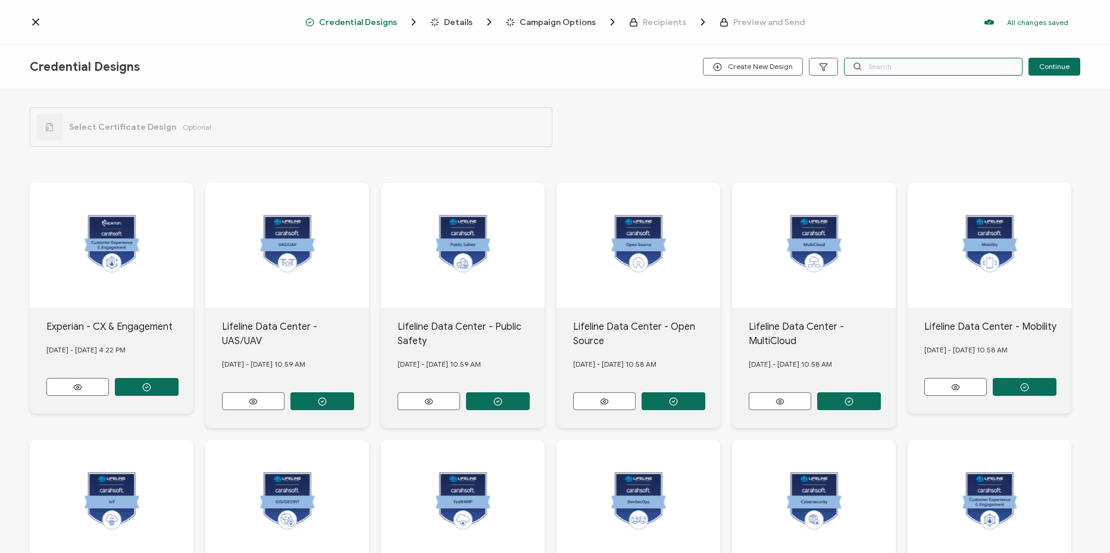
click at [926, 62] on input "text" at bounding box center [933, 67] width 179 height 18
type input "cpe"
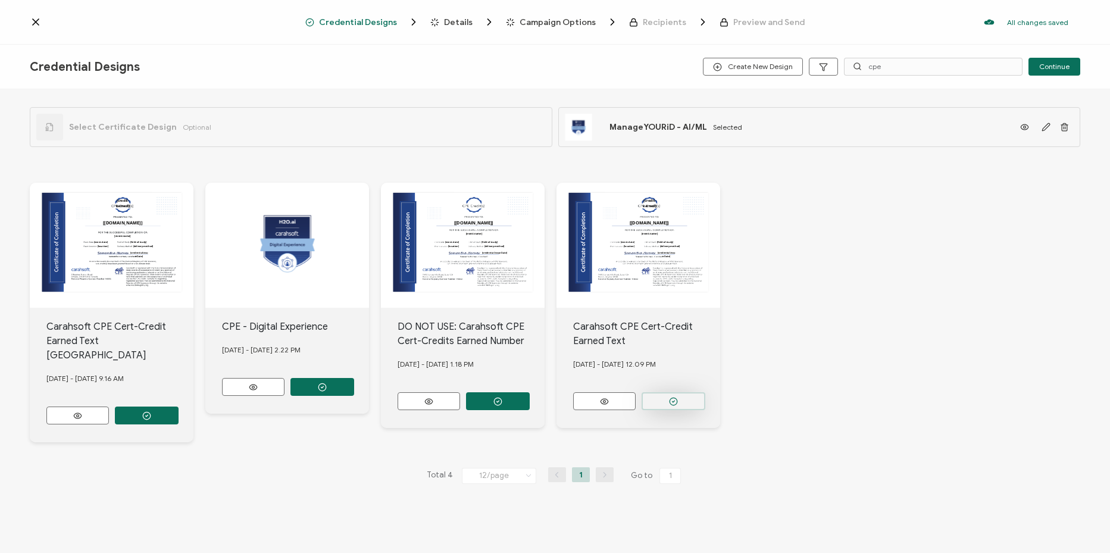
click at [679, 401] on button "button" at bounding box center [674, 401] width 64 height 18
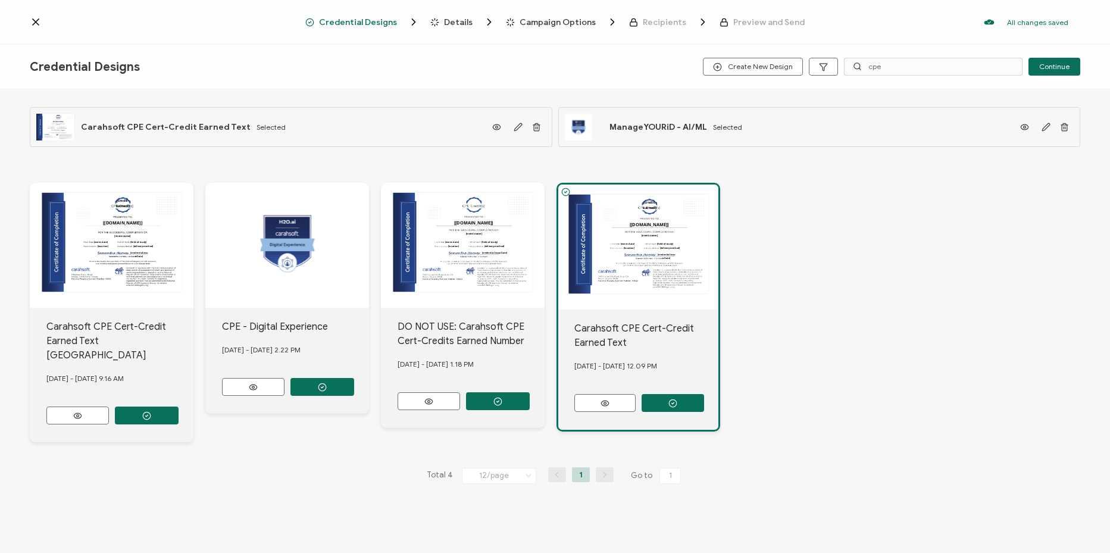
click at [461, 23] on span "Details" at bounding box center [458, 22] width 29 height 9
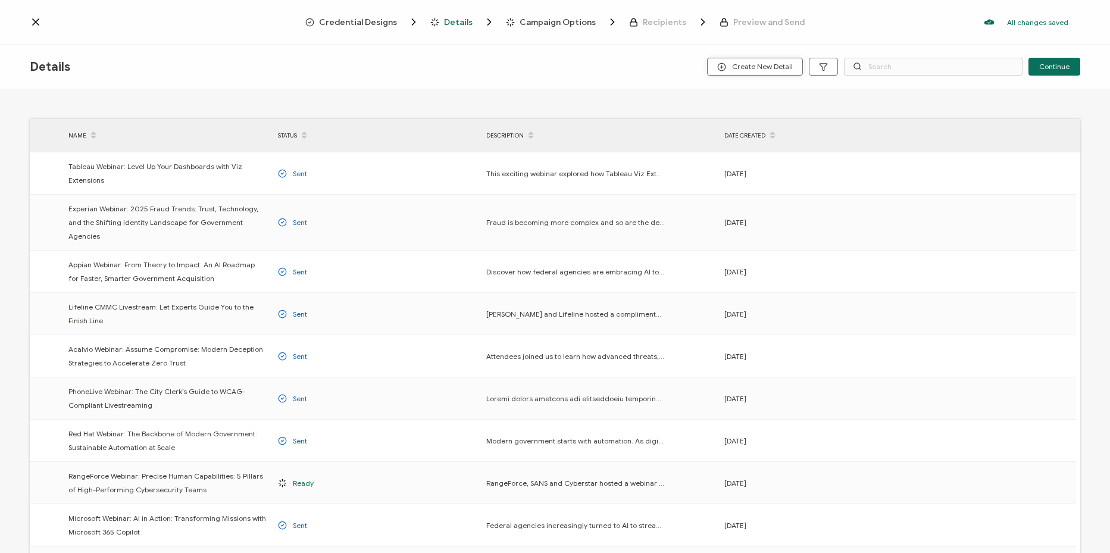
click at [763, 67] on span "Create New Detail" at bounding box center [755, 67] width 76 height 9
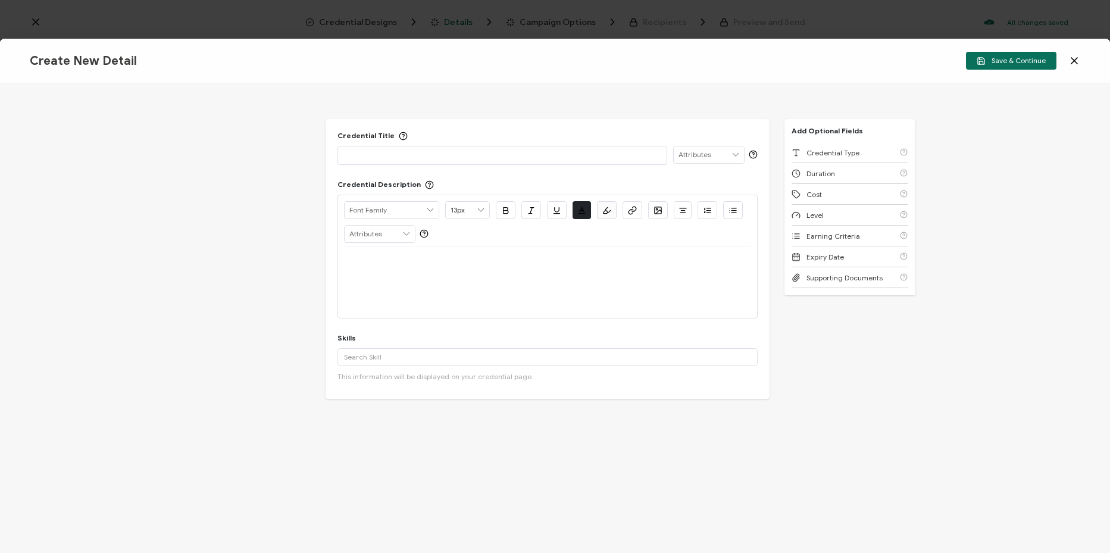
click at [559, 166] on div "Credential Title ISSUER Issuer Name Credential Description Alright Sans [PERSON…" at bounding box center [548, 259] width 444 height 280
click at [563, 157] on p at bounding box center [502, 155] width 317 height 12
click at [466, 282] on div at bounding box center [547, 282] width 407 height 71
click at [435, 263] on p at bounding box center [547, 260] width 407 height 11
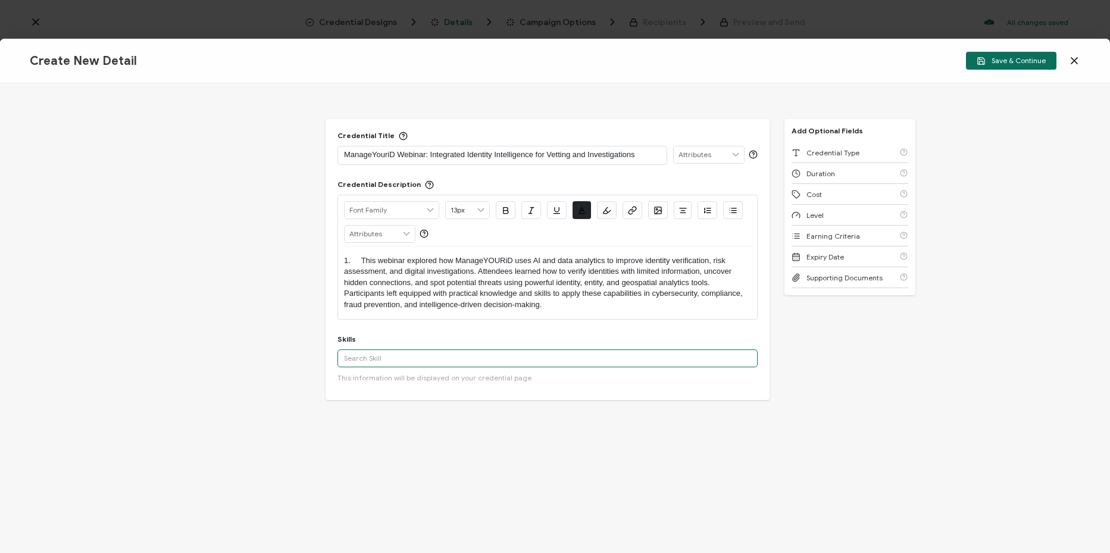
click at [486, 359] on input "text" at bounding box center [548, 359] width 420 height 18
paste input "Cybersecurity and Threat Detection along with Risk Assessment and AI-Powered Id…"
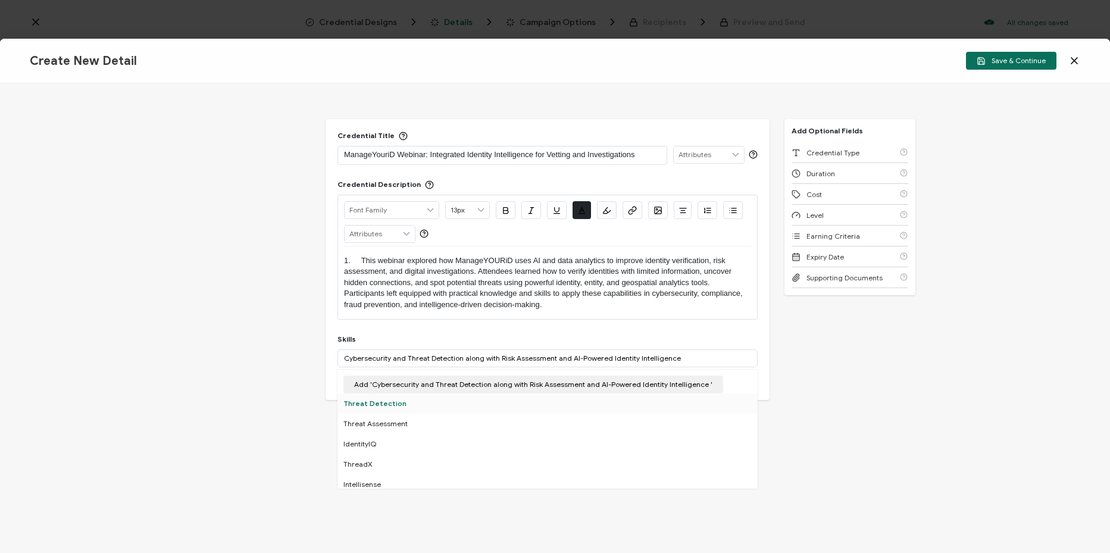
click at [452, 401] on div "Threat Detection" at bounding box center [548, 404] width 420 height 20
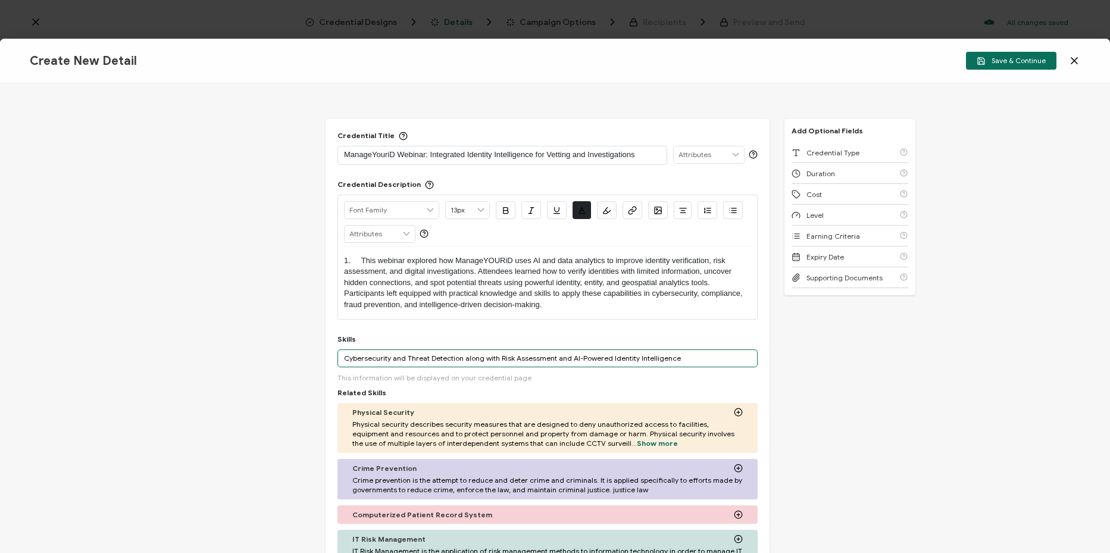
click at [523, 359] on input "Cybersecurity and Threat Detection along with Risk Assessment and AI-Powered Id…" at bounding box center [548, 359] width 420 height 18
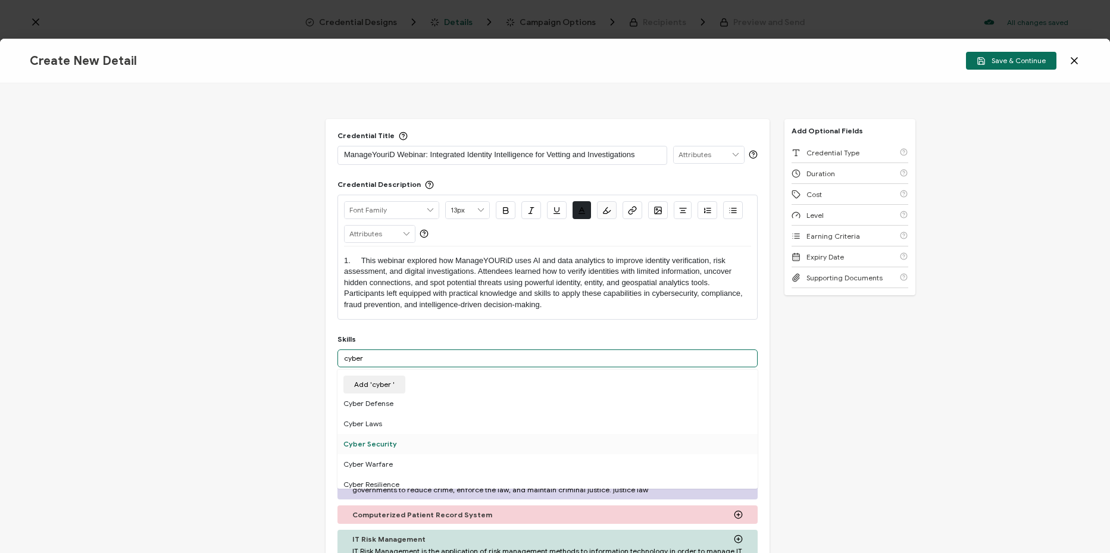
type input "cyber"
click at [396, 447] on div "Cyber Security" at bounding box center [548, 444] width 420 height 20
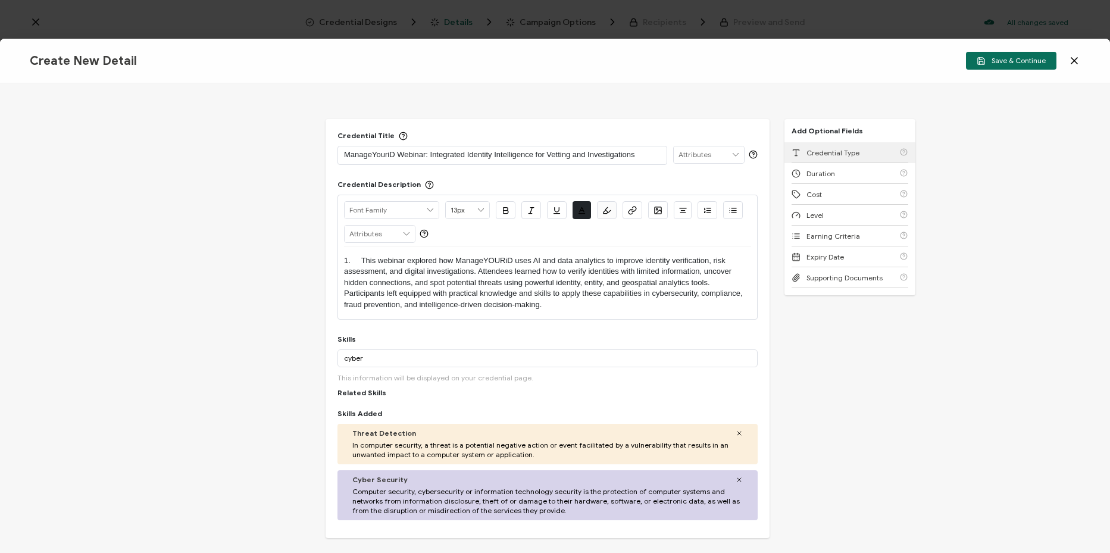
click at [862, 148] on div "Credential Type" at bounding box center [850, 152] width 117 height 21
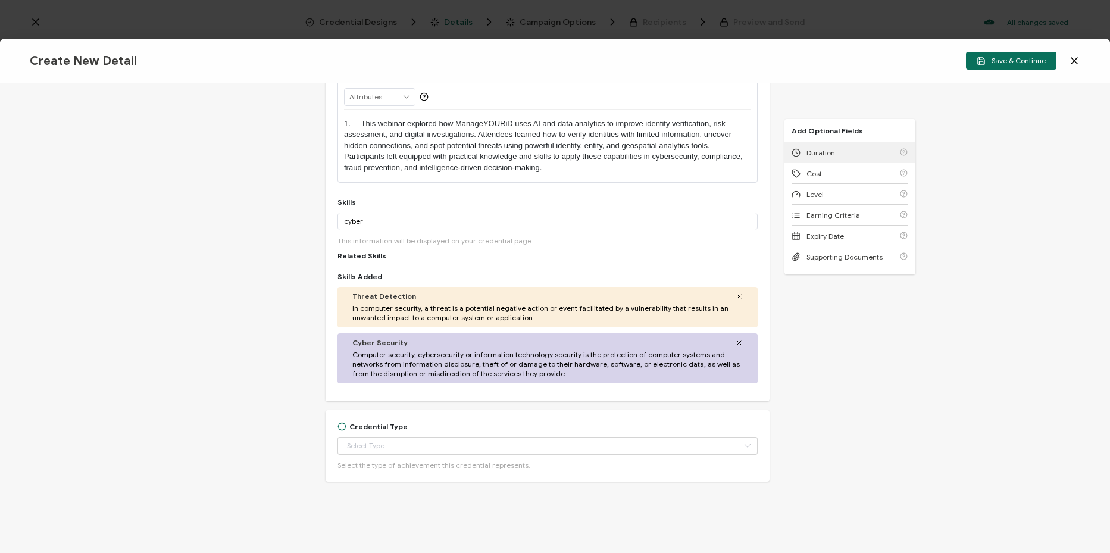
click at [862, 148] on div "Duration" at bounding box center [850, 152] width 117 height 21
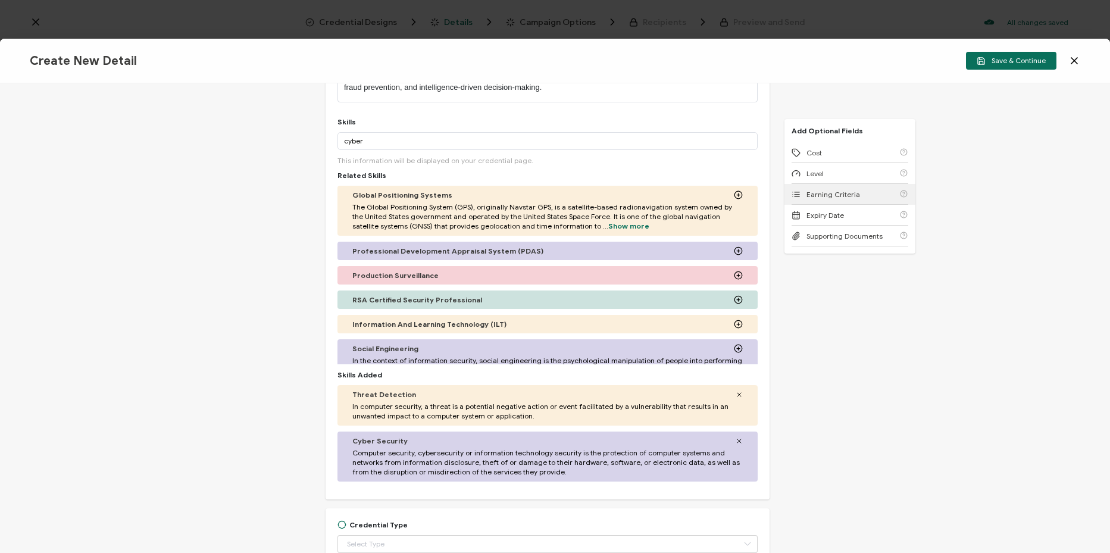
click at [855, 199] on div "Earning Criteria" at bounding box center [850, 194] width 117 height 21
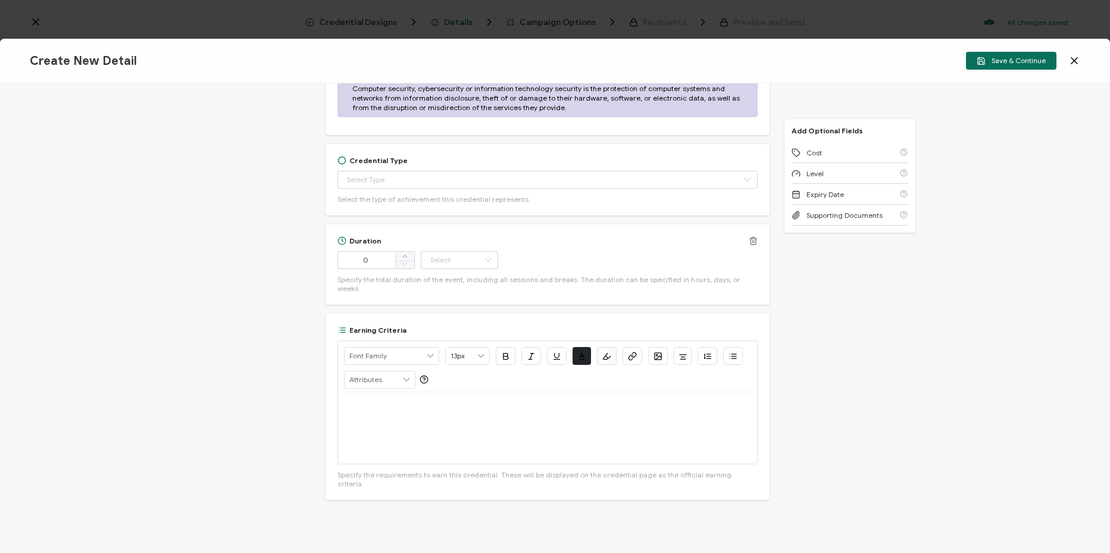
scroll to position [582, 0]
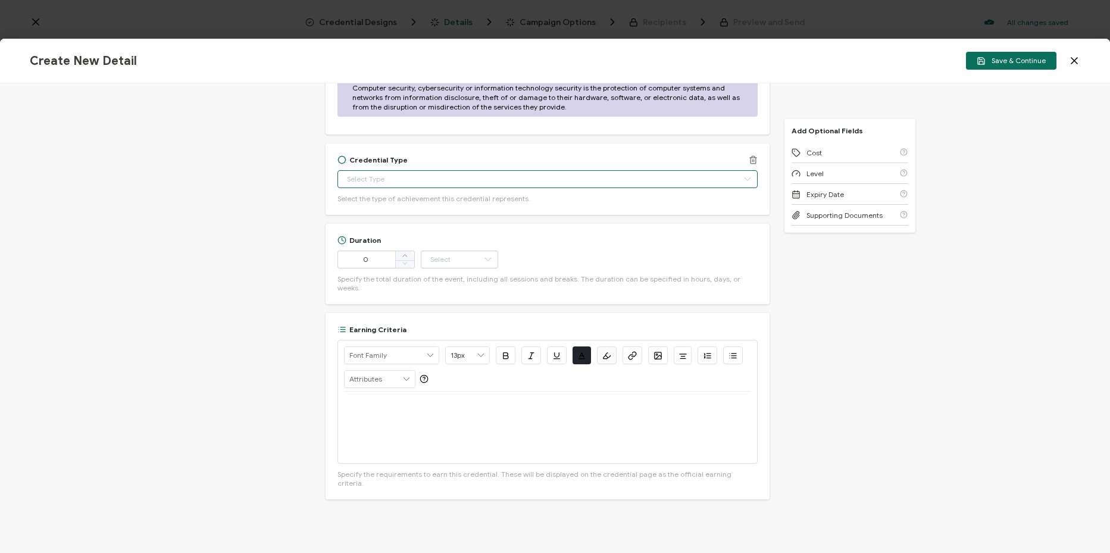
click at [486, 177] on input "text" at bounding box center [548, 179] width 420 height 18
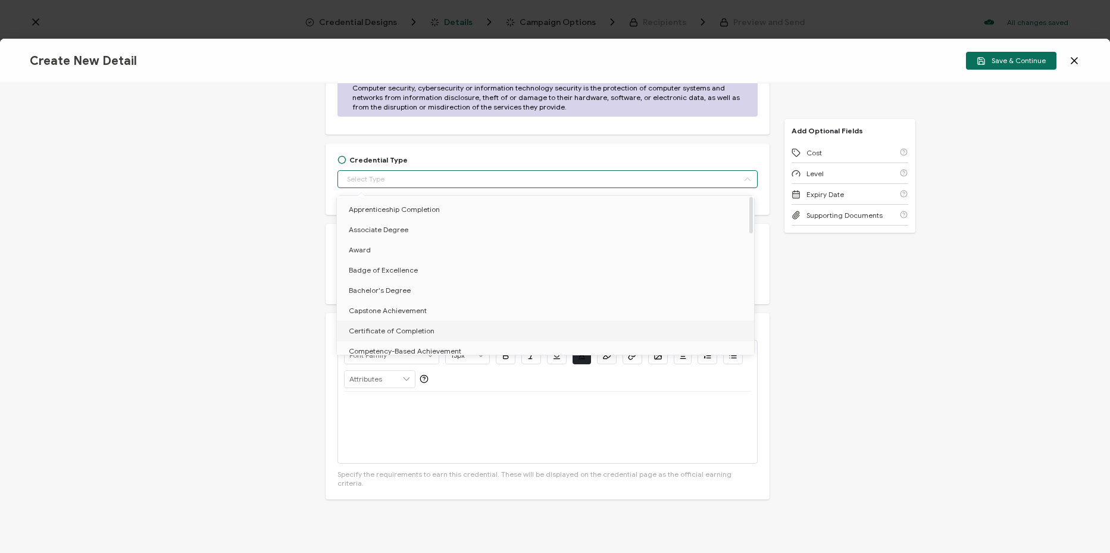
click at [466, 329] on li "Certificate of Completion" at bounding box center [548, 331] width 422 height 20
type input "Certificate of Completion"
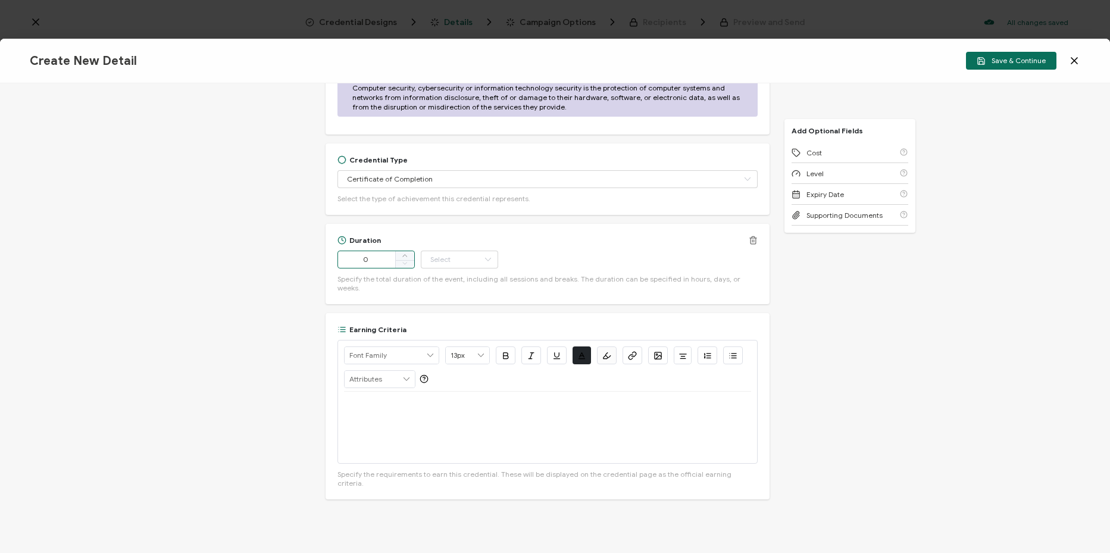
drag, startPoint x: 391, startPoint y: 265, endPoint x: 348, endPoint y: 261, distance: 43.0
click at [348, 264] on input "0" at bounding box center [376, 260] width 77 height 18
type input "56"
click at [482, 258] on icon at bounding box center [488, 260] width 15 height 18
click at [472, 390] on li "Minute" at bounding box center [460, 391] width 80 height 20
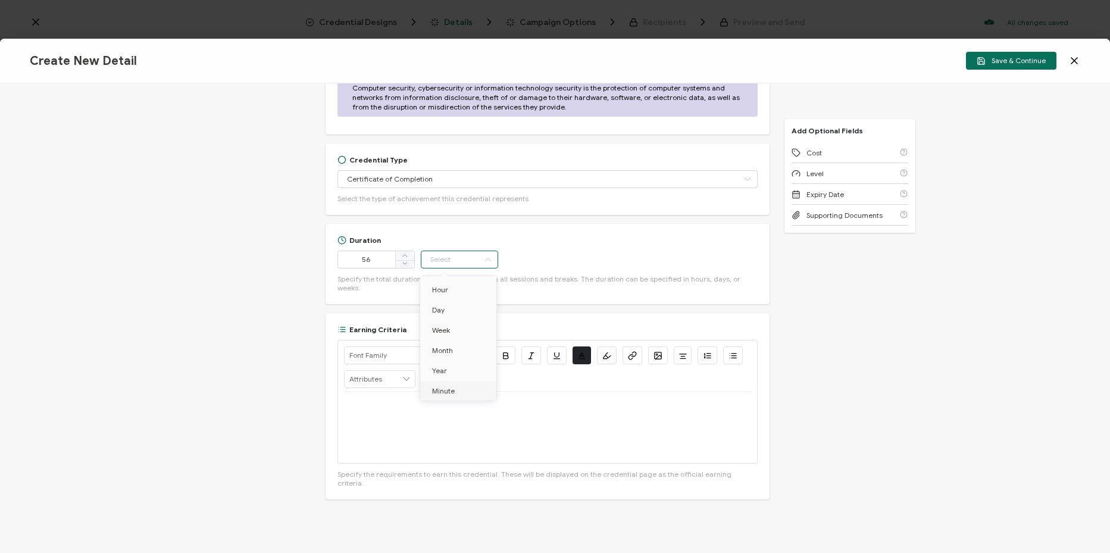
type input "Minute"
click at [444, 401] on p at bounding box center [547, 406] width 407 height 11
click at [632, 351] on icon "button" at bounding box center [632, 355] width 9 height 9
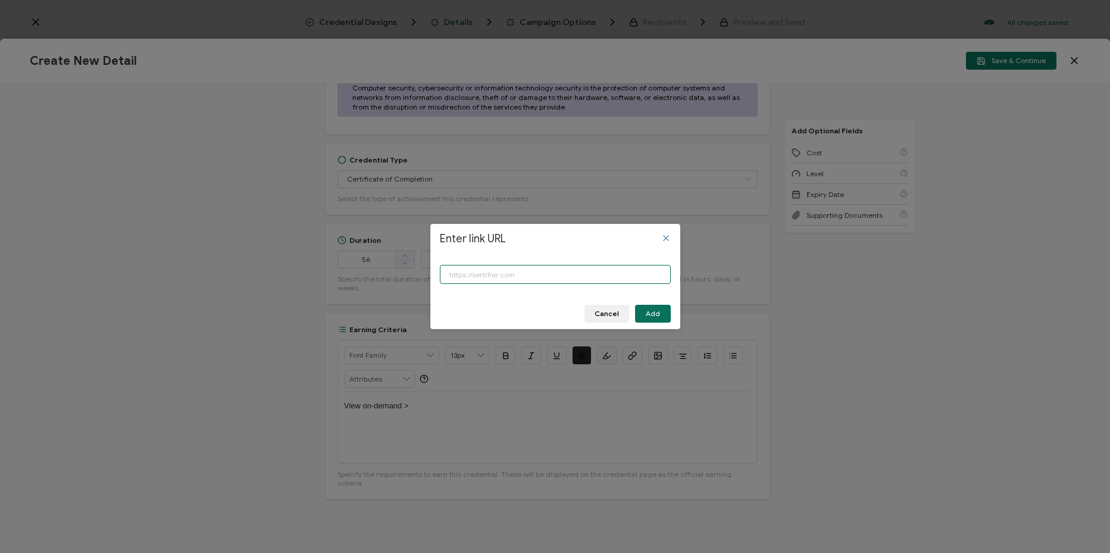
paste input "[URL][DOMAIN_NAME]"
paste input "0515-integrated-identity-intelligence-for-vetting-and-investigat"
type input "[URL][DOMAIN_NAME]"
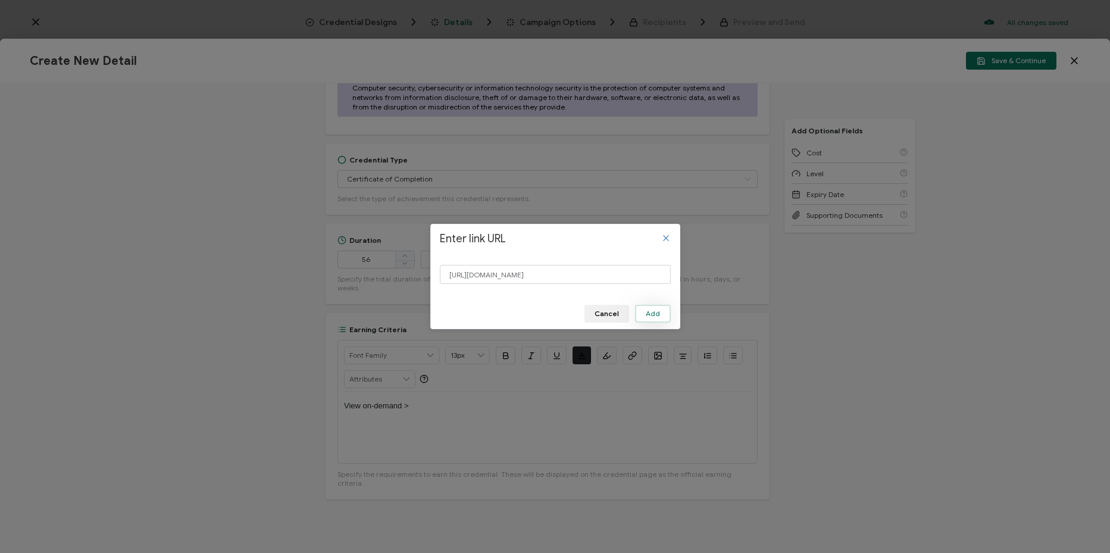
scroll to position [0, 0]
click at [659, 311] on span "Add" at bounding box center [653, 313] width 14 height 7
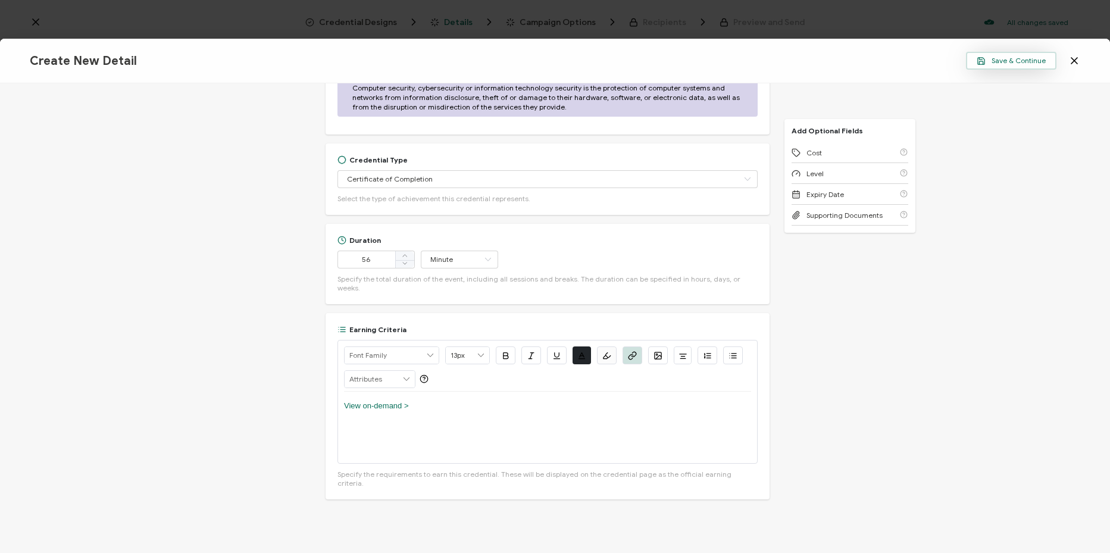
click at [1015, 61] on span "Save & Continue" at bounding box center [1011, 61] width 69 height 9
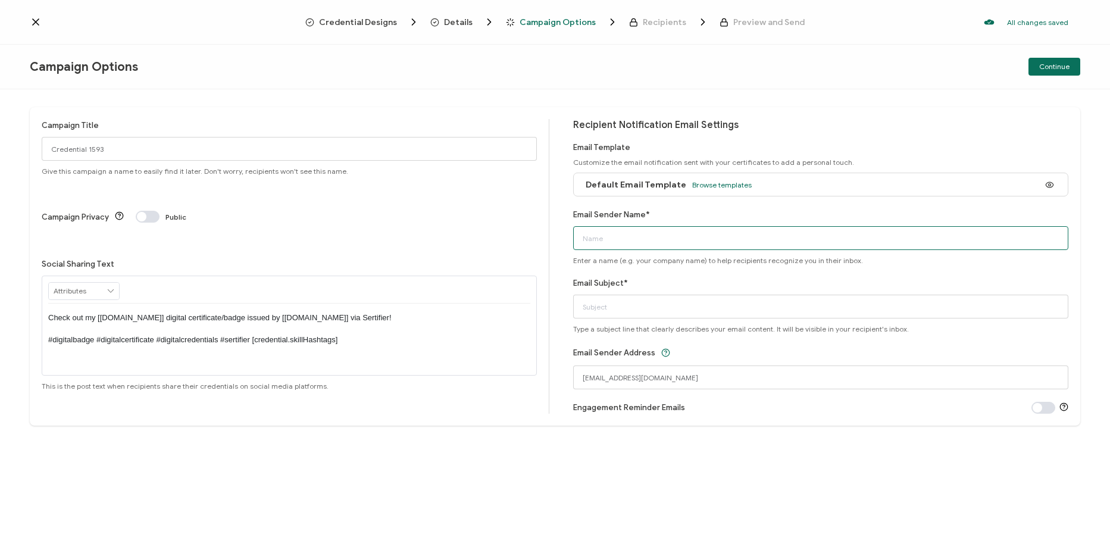
click at [698, 237] on input "Email Sender Name*" at bounding box center [820, 238] width 495 height 24
type input "CPE"
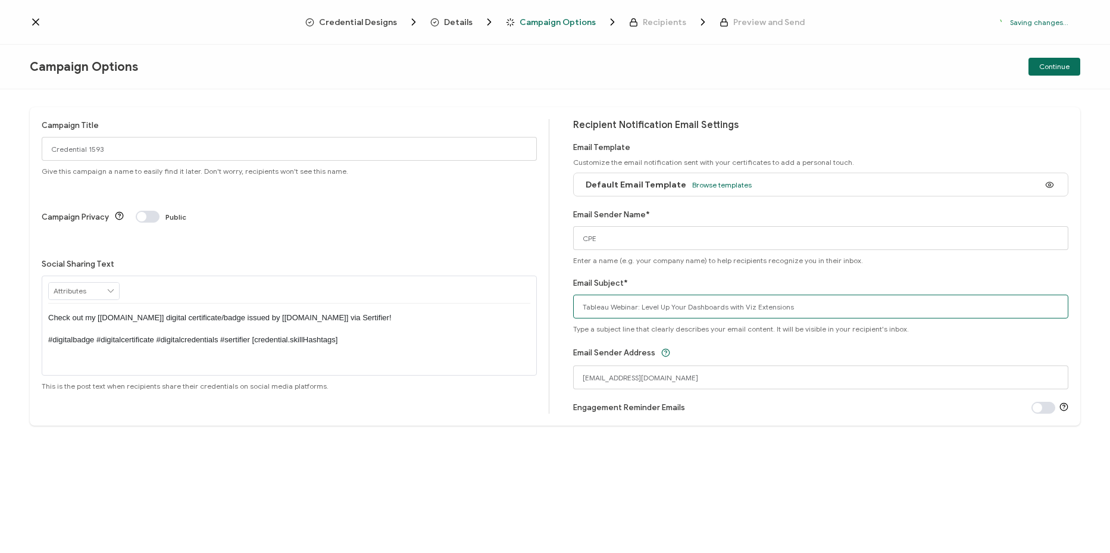
click at [670, 315] on input "Tableau Webinar: Level Up Your Dashboards with Viz Extensions" at bounding box center [820, 307] width 495 height 24
paste input "ManageYouriD Webinar: Integrated Identity Intelligence for Vetting and Investig…"
type input "ManageYouriD Webinar: Integrated Identity Intelligence for Vetting and Investig…"
click at [211, 147] on input "Credential 1593" at bounding box center [289, 149] width 495 height 24
click at [323, 155] on input "Credential 1593" at bounding box center [289, 149] width 495 height 24
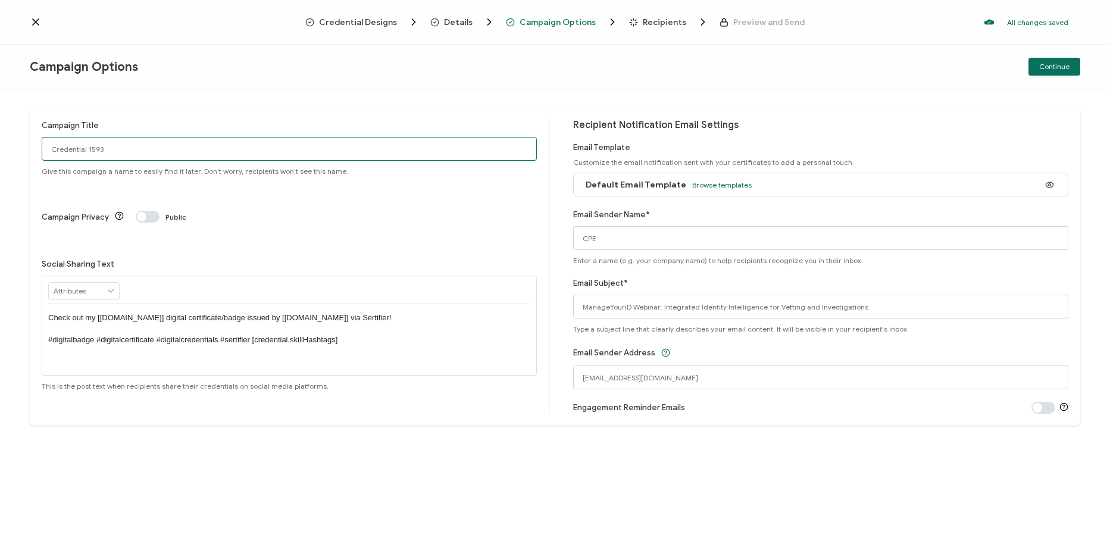
paste input "8-14-25_70515_ManageYourID Webinar"
paste input "text"
type input "8-14-25_70515_ManageYourID Webinar"
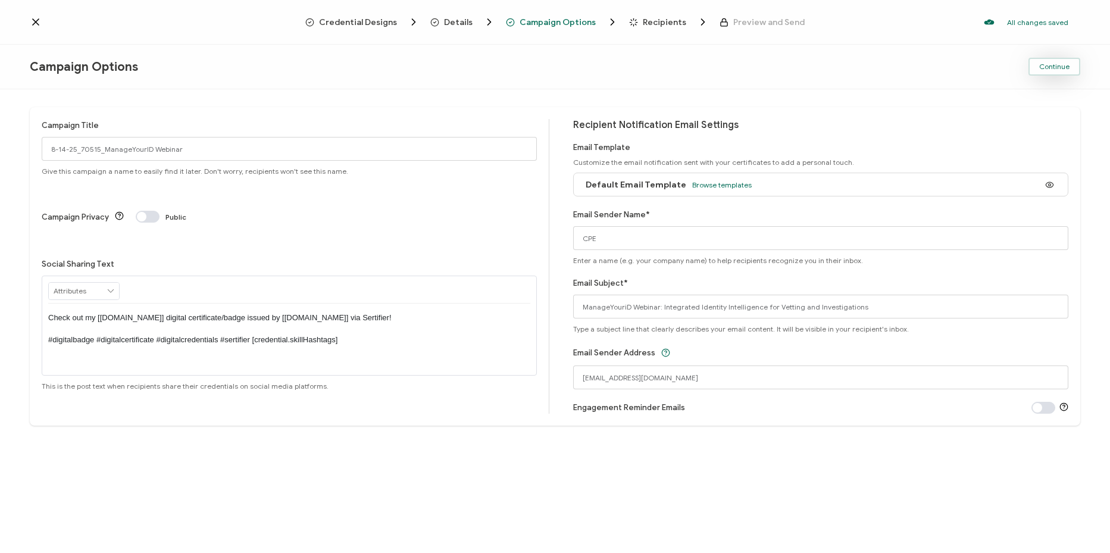
click at [1040, 67] on button "Continue" at bounding box center [1055, 67] width 52 height 18
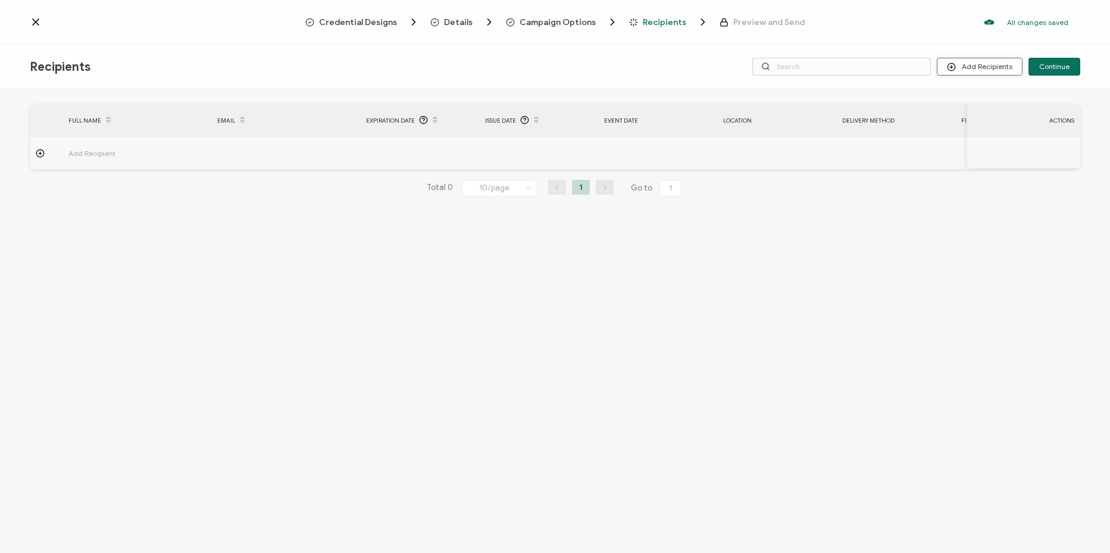
click at [969, 68] on button "Add Recipients" at bounding box center [980, 67] width 86 height 18
click at [986, 140] on span "Import From List" at bounding box center [992, 137] width 54 height 9
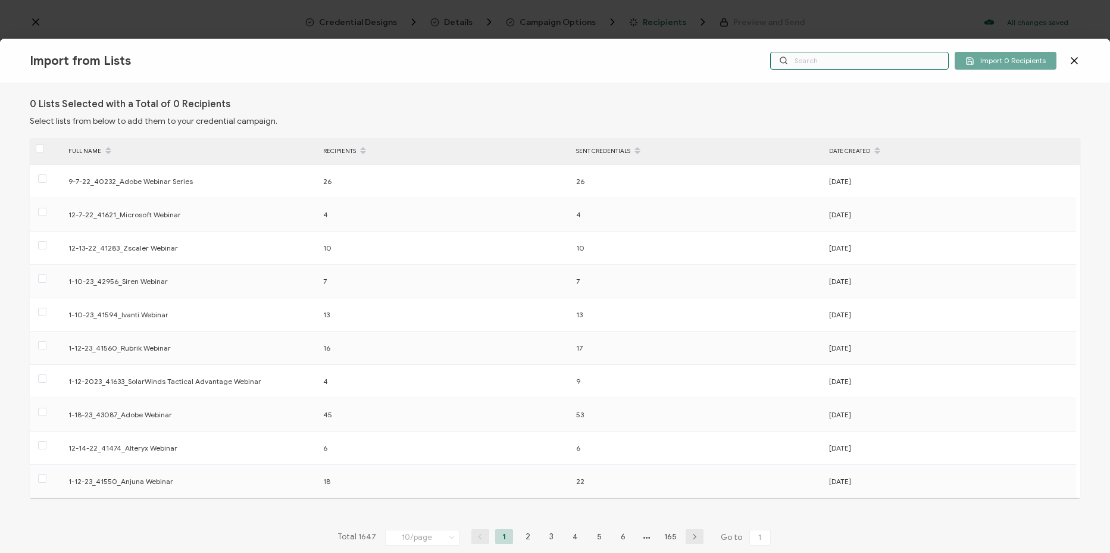
click at [887, 63] on input "text" at bounding box center [859, 61] width 179 height 18
paste input "8-14-25_70515_ManageYourID Webinar"
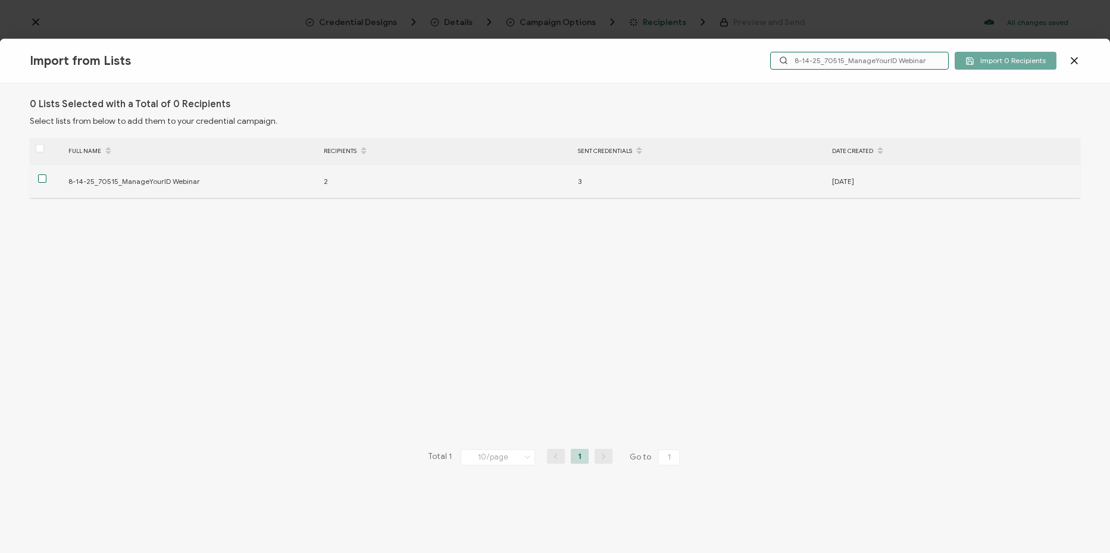
type input "8-14-25_70515_ManageYourID Webinar"
click at [41, 177] on span at bounding box center [42, 178] width 8 height 8
click at [46, 174] on input "checkbox" at bounding box center [46, 174] width 0 height 0
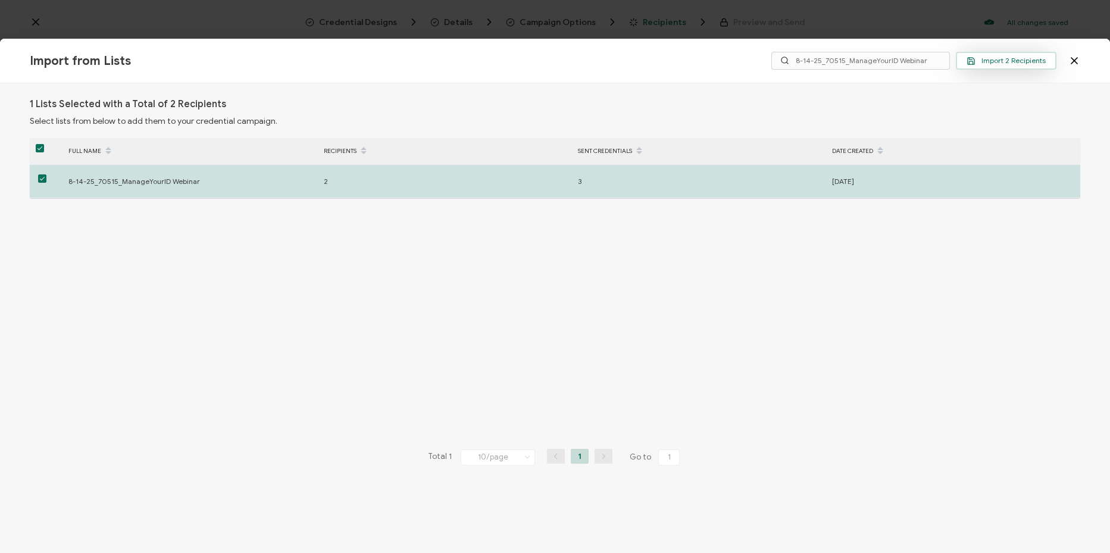
click at [1026, 63] on span "Import 2 Recipients" at bounding box center [1006, 61] width 79 height 9
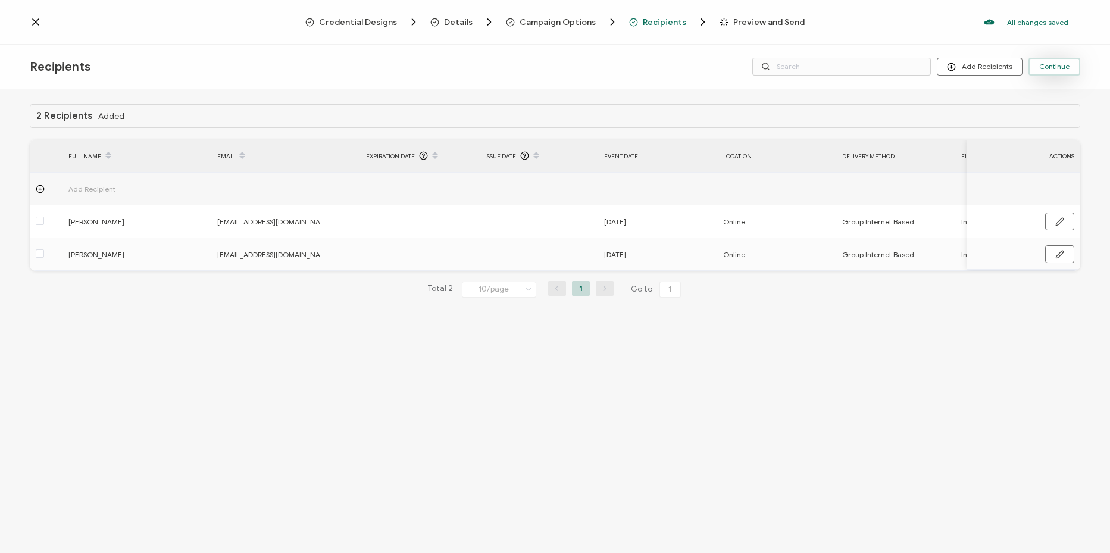
click at [1063, 68] on span "Continue" at bounding box center [1055, 66] width 30 height 7
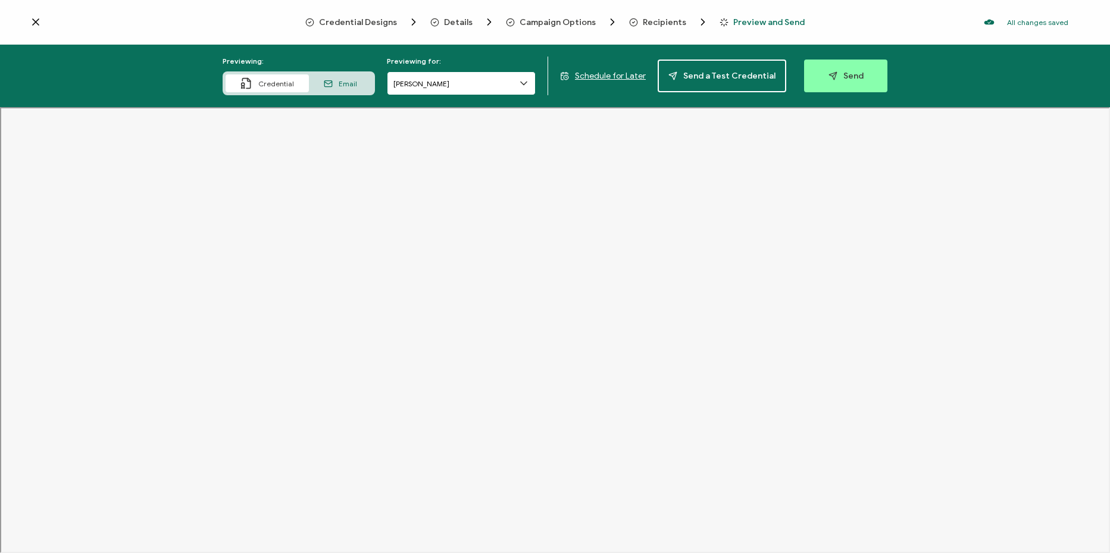
drag, startPoint x: 493, startPoint y: 79, endPoint x: 493, endPoint y: 86, distance: 6.5
click at [525, 86] on icon at bounding box center [524, 83] width 12 height 12
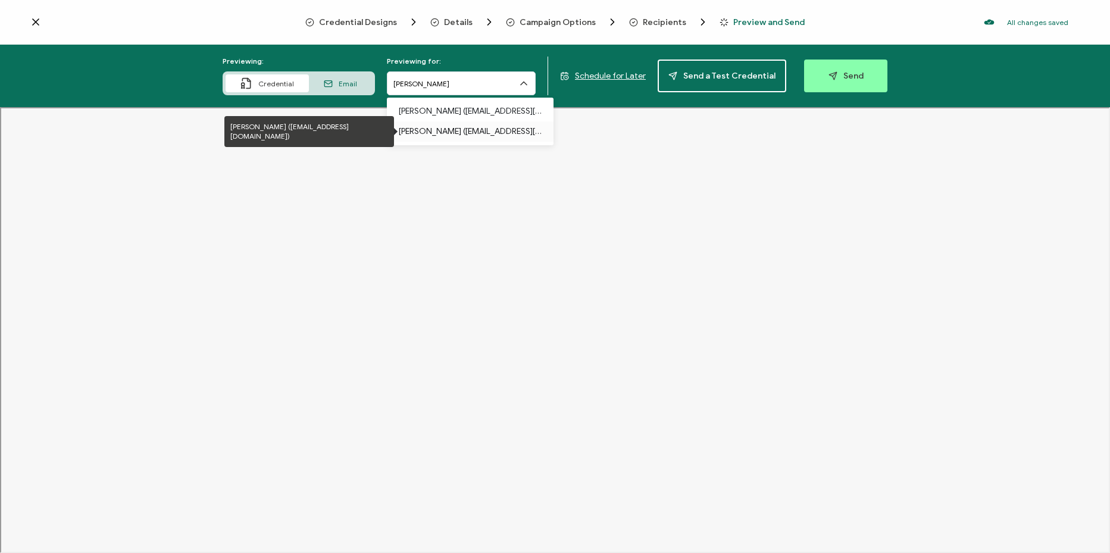
click at [483, 134] on p "[PERSON_NAME] ([EMAIL_ADDRESS][DOMAIN_NAME])" at bounding box center [470, 131] width 143 height 20
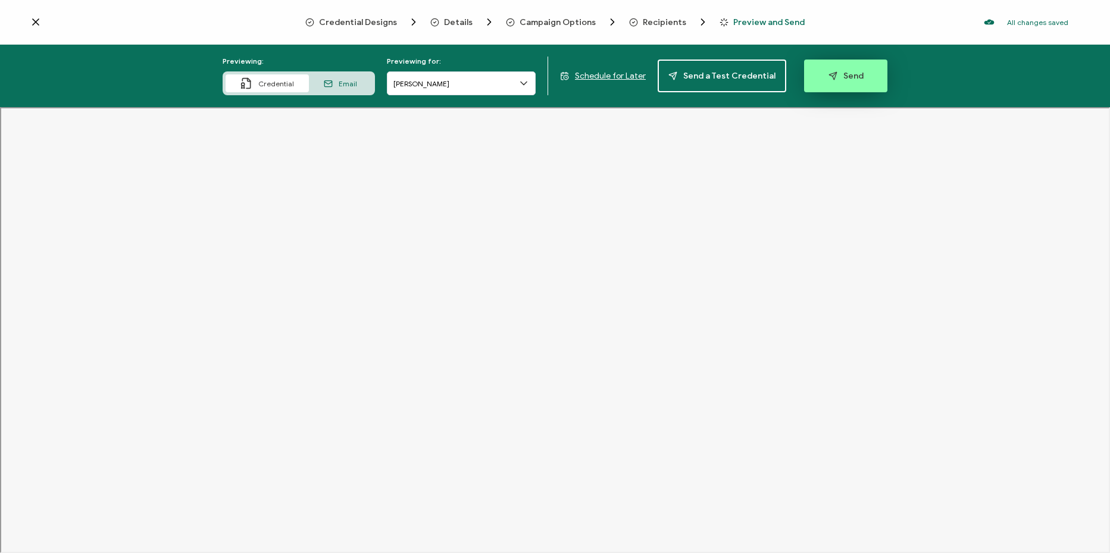
click at [837, 80] on span "Send" at bounding box center [846, 75] width 35 height 9
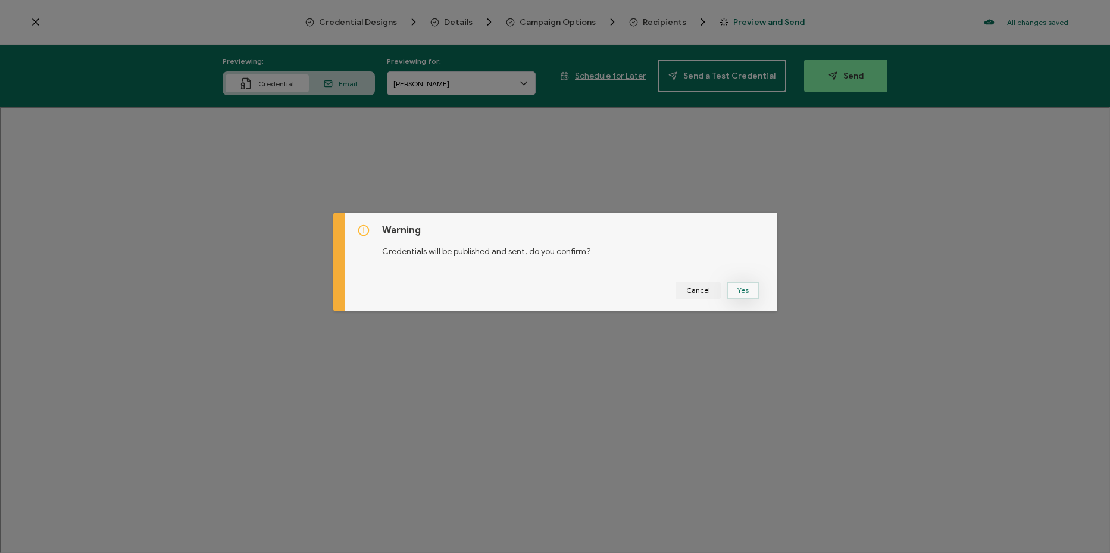
click at [729, 292] on button "Yes" at bounding box center [743, 291] width 33 height 18
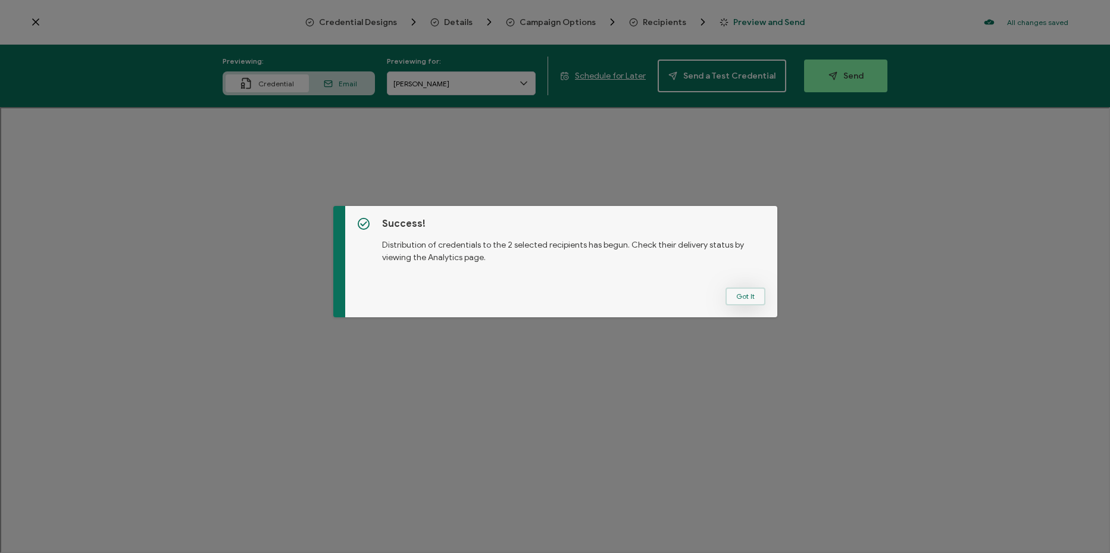
click at [741, 294] on button "Got It" at bounding box center [746, 297] width 40 height 18
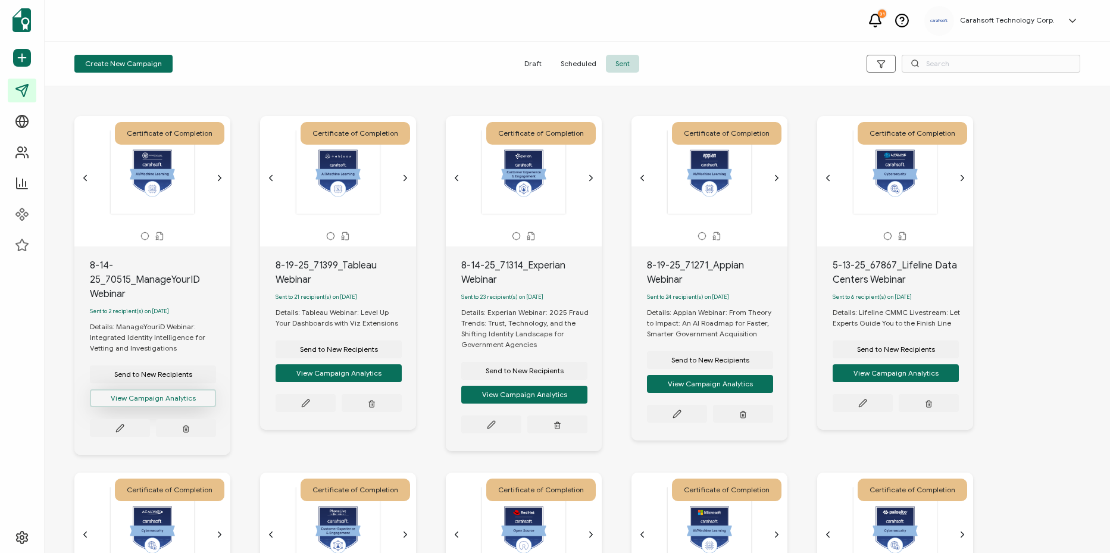
click at [157, 405] on button "View Campaign Analytics" at bounding box center [153, 398] width 126 height 18
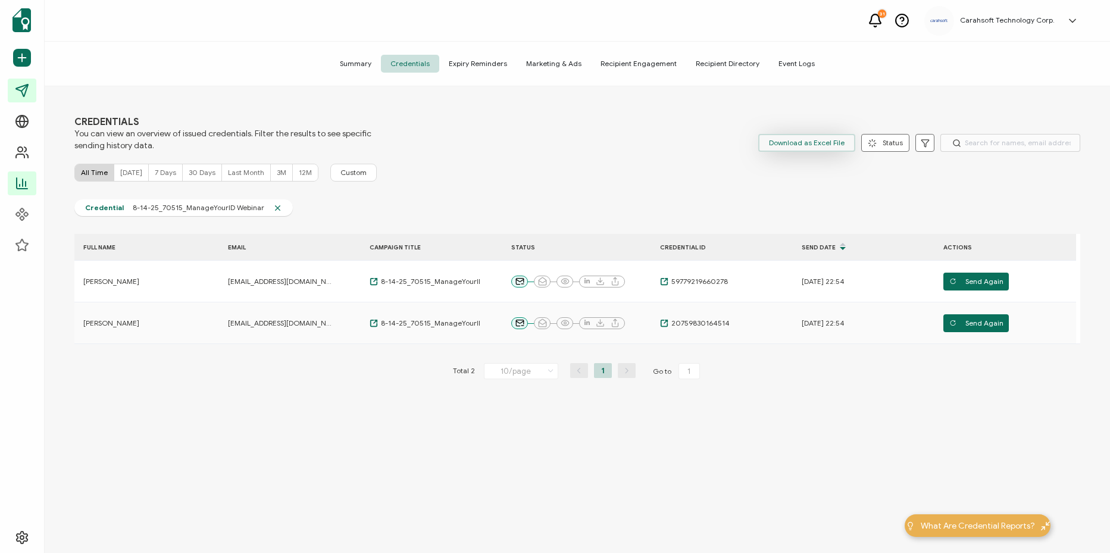
click at [829, 151] on span "Download as Excel File" at bounding box center [807, 143] width 76 height 18
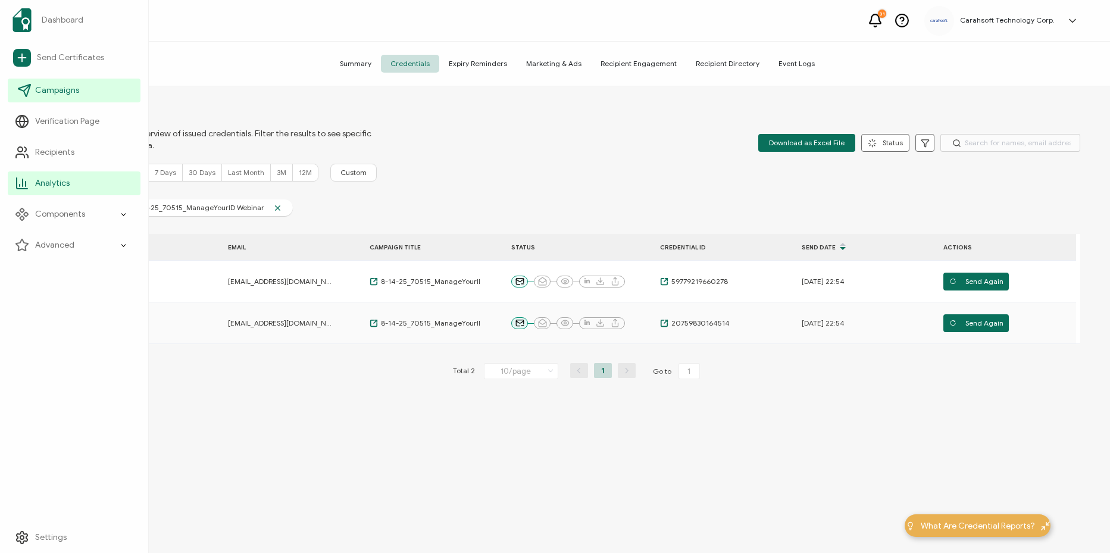
click at [29, 86] on icon at bounding box center [27, 88] width 7 height 7
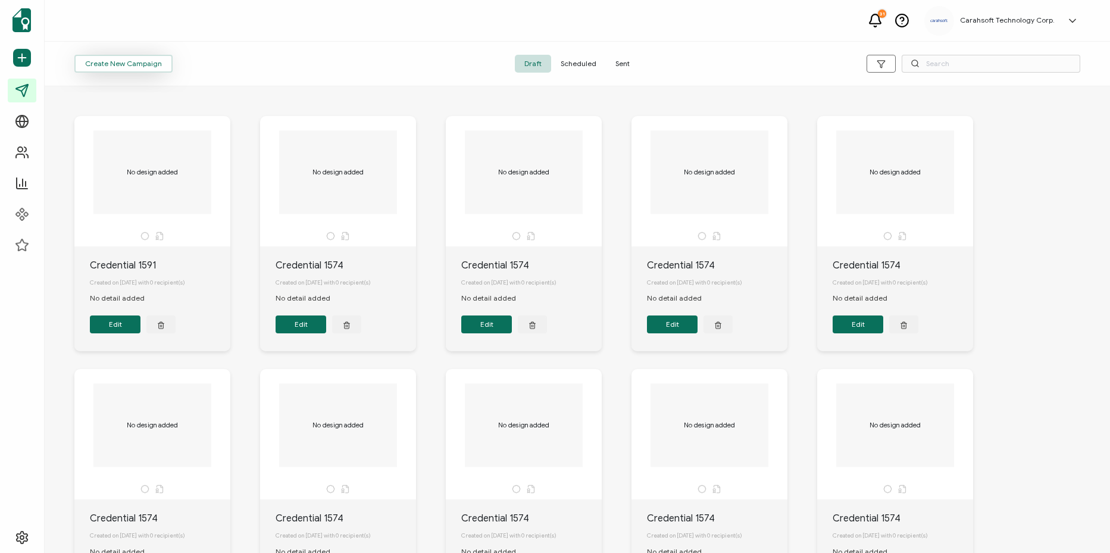
click at [140, 62] on span "Create New Campaign" at bounding box center [123, 63] width 77 height 7
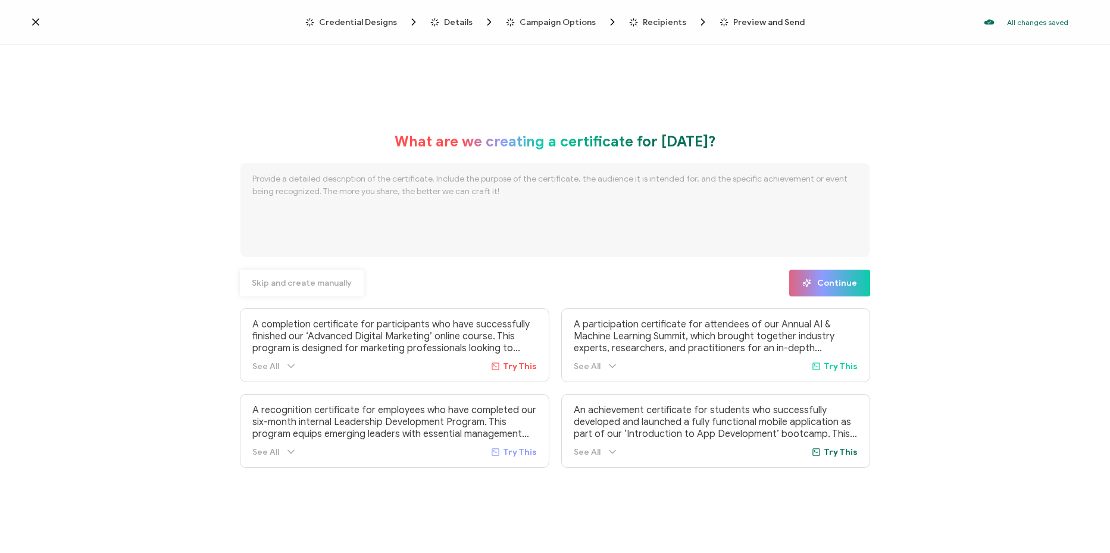
click at [276, 279] on span "Skip and create manually" at bounding box center [302, 283] width 100 height 8
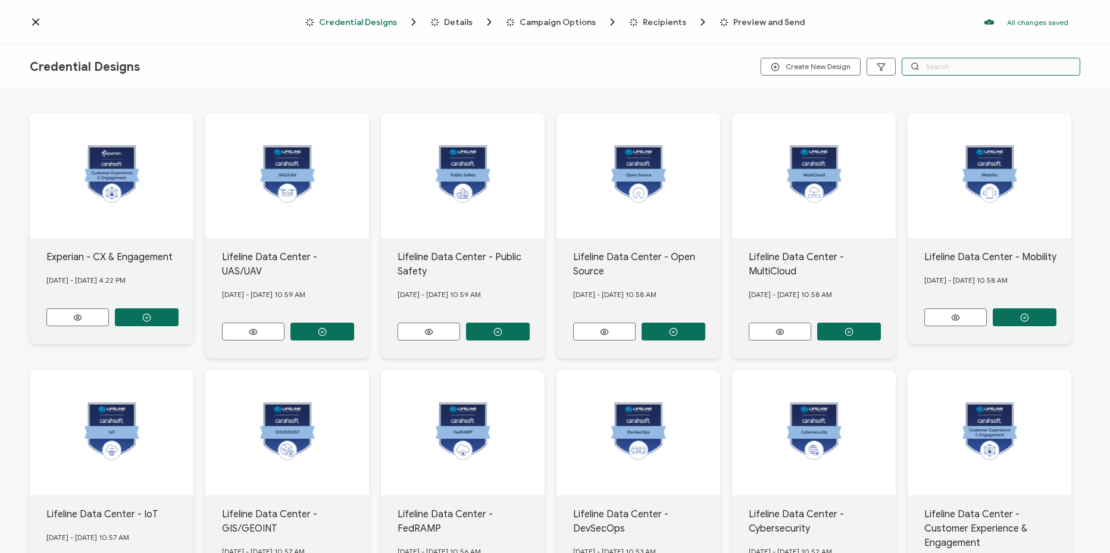
click at [977, 67] on input "text" at bounding box center [991, 67] width 179 height 18
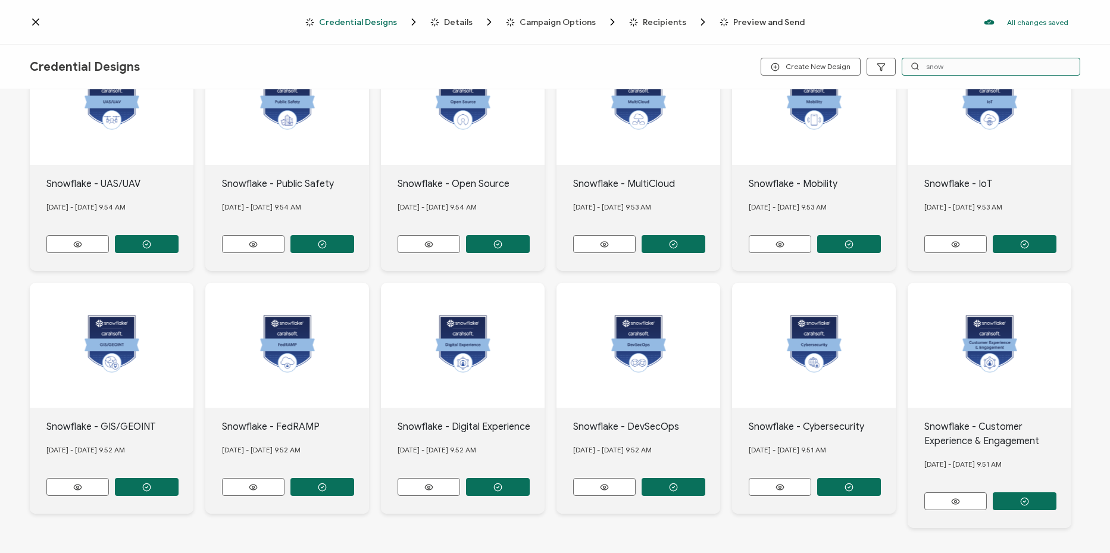
scroll to position [114, 0]
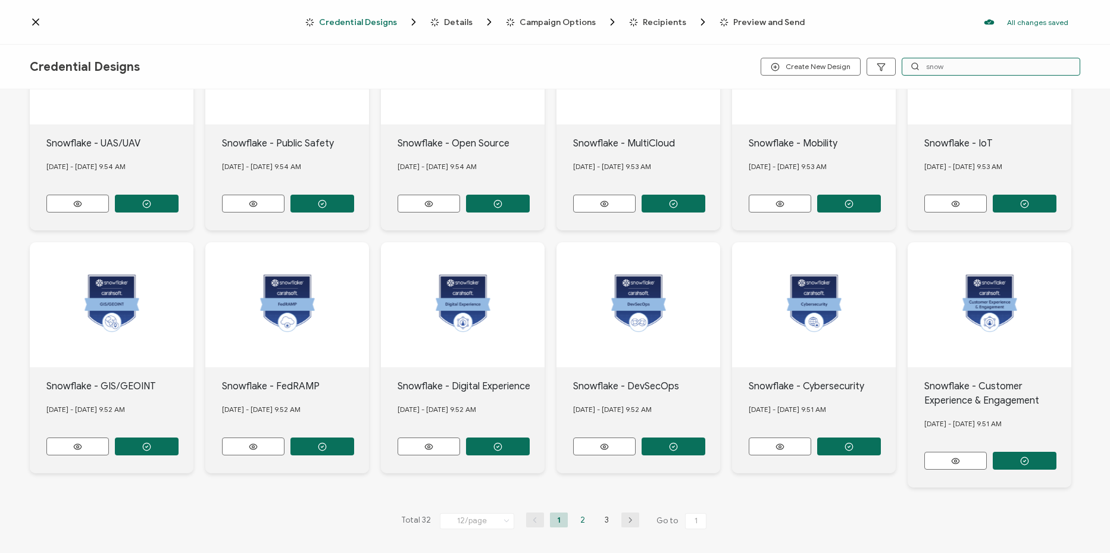
type input "snow"
click at [584, 514] on li "2" at bounding box center [583, 520] width 18 height 15
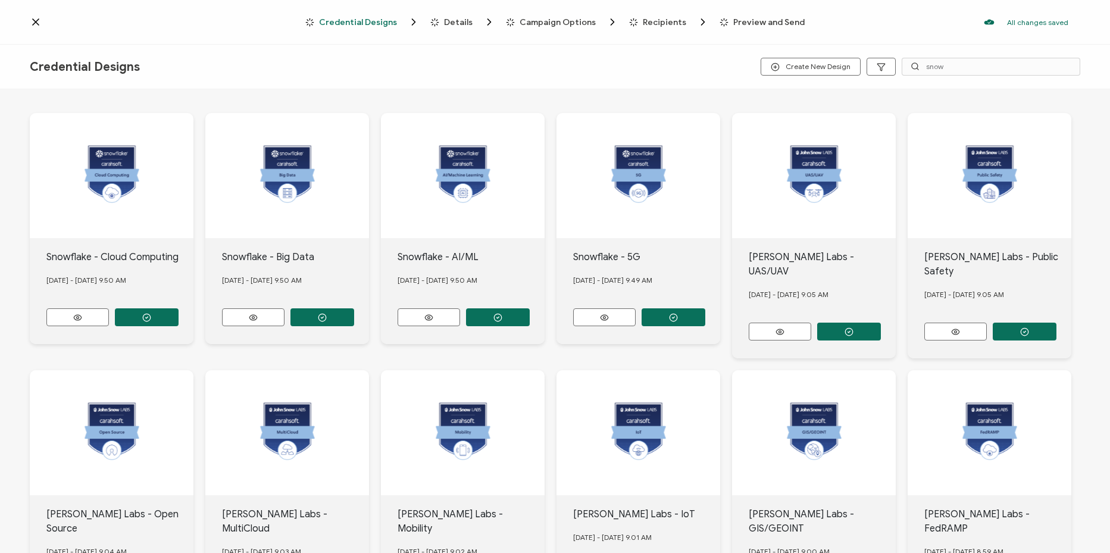
scroll to position [99, 0]
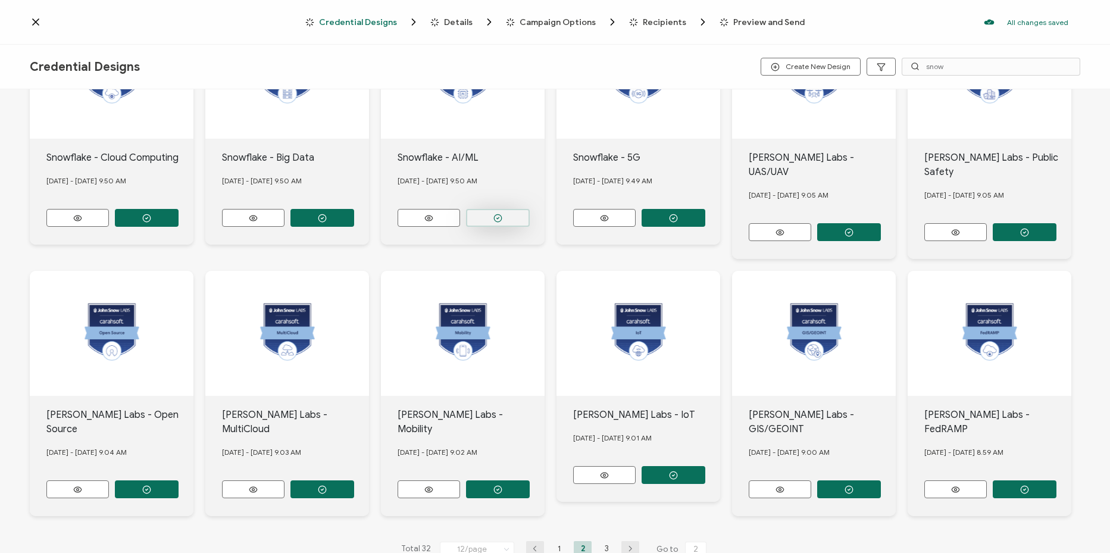
click at [511, 213] on button "button" at bounding box center [498, 218] width 64 height 18
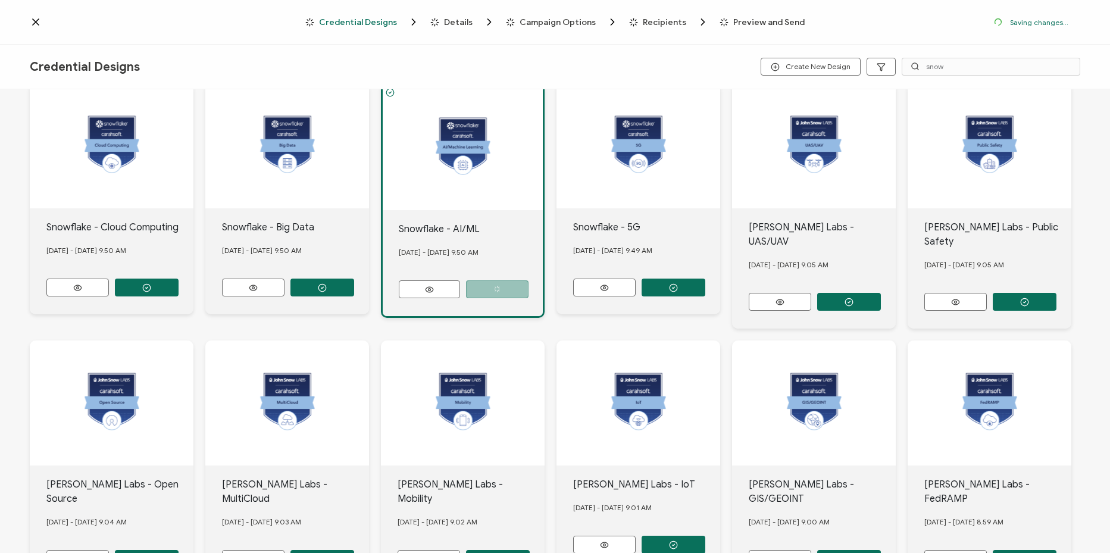
scroll to position [169, 0]
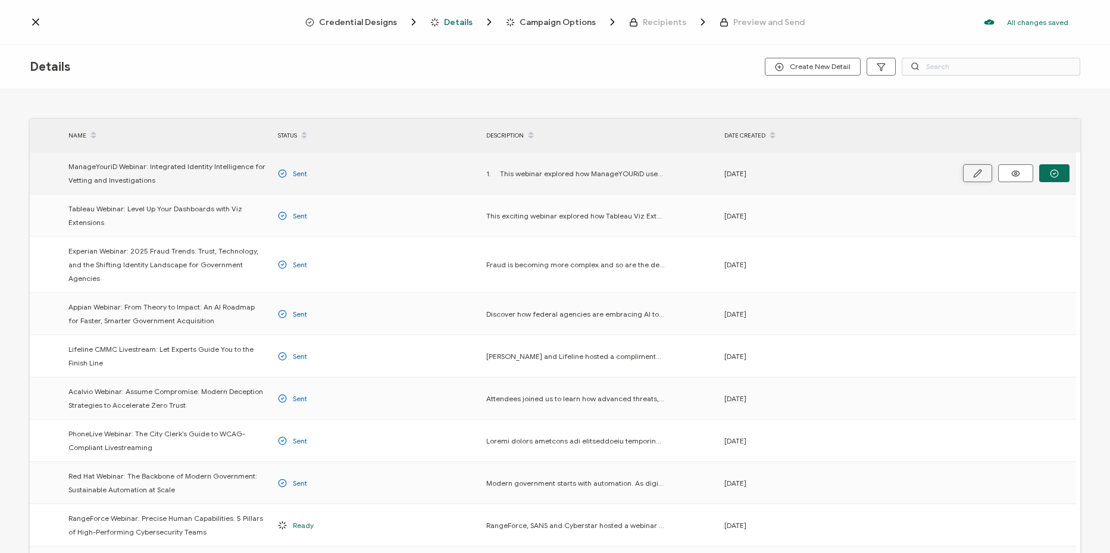
click at [974, 175] on icon "button" at bounding box center [978, 173] width 9 height 9
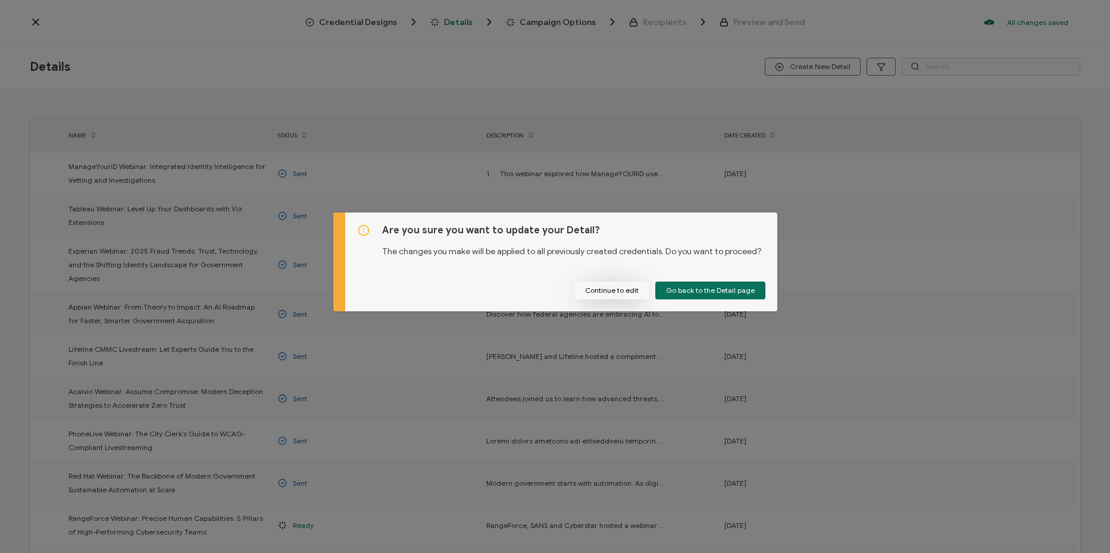
click at [627, 291] on button "Continue to edit" at bounding box center [612, 291] width 75 height 18
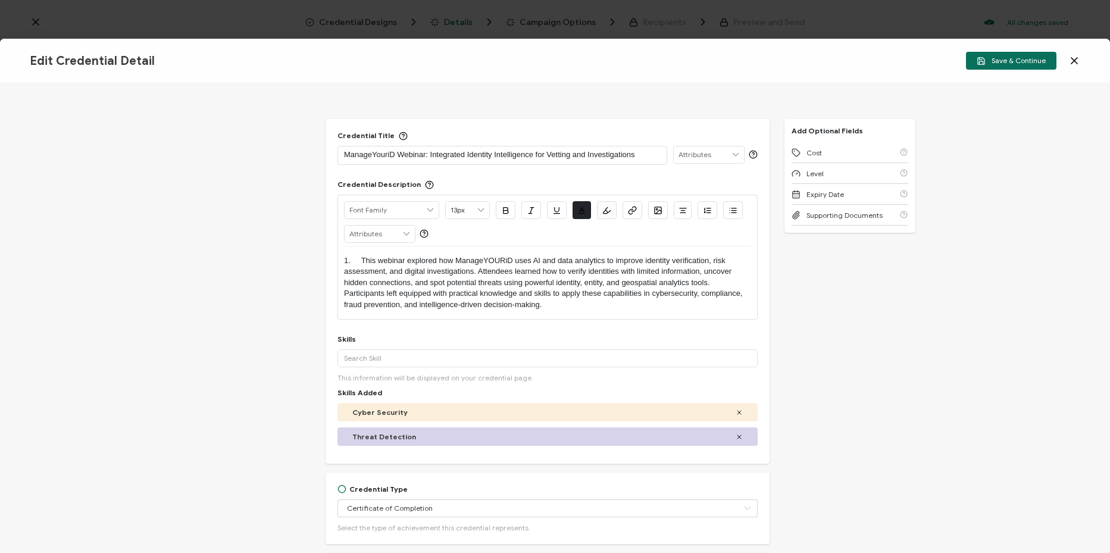
click at [363, 261] on p "1. This webinar explored how ManageYOURiD uses AI and data analytics to improve…" at bounding box center [547, 282] width 407 height 55
click at [1023, 64] on span "Save & Continue" at bounding box center [1011, 61] width 69 height 9
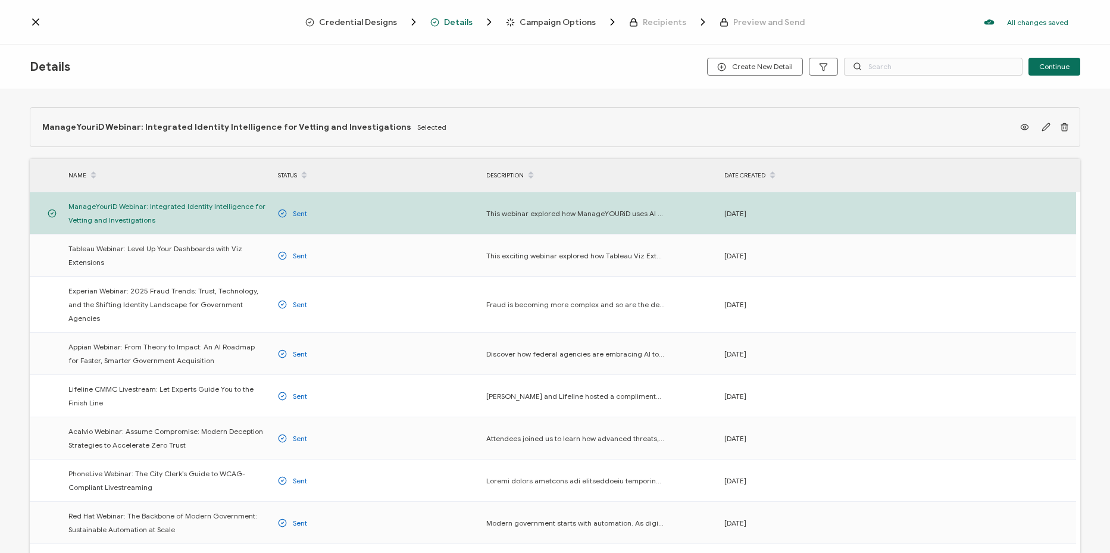
click at [475, 20] on span "Details" at bounding box center [462, 22] width 65 height 12
click at [450, 26] on span "Details" at bounding box center [458, 22] width 29 height 9
click at [761, 65] on span "Create New Detail" at bounding box center [755, 67] width 76 height 9
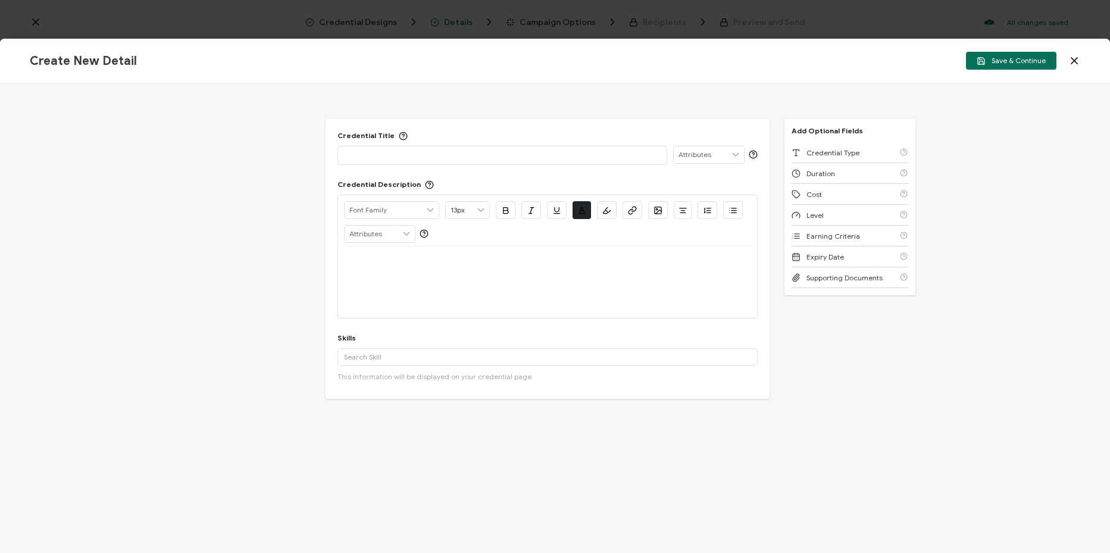
click at [549, 153] on p at bounding box center [502, 155] width 317 height 12
click at [457, 150] on p at bounding box center [502, 155] width 317 height 12
drag, startPoint x: 523, startPoint y: 276, endPoint x: 528, endPoint y: 266, distance: 11.2
click at [523, 276] on div at bounding box center [547, 282] width 407 height 71
click at [511, 252] on div at bounding box center [547, 261] width 407 height 29
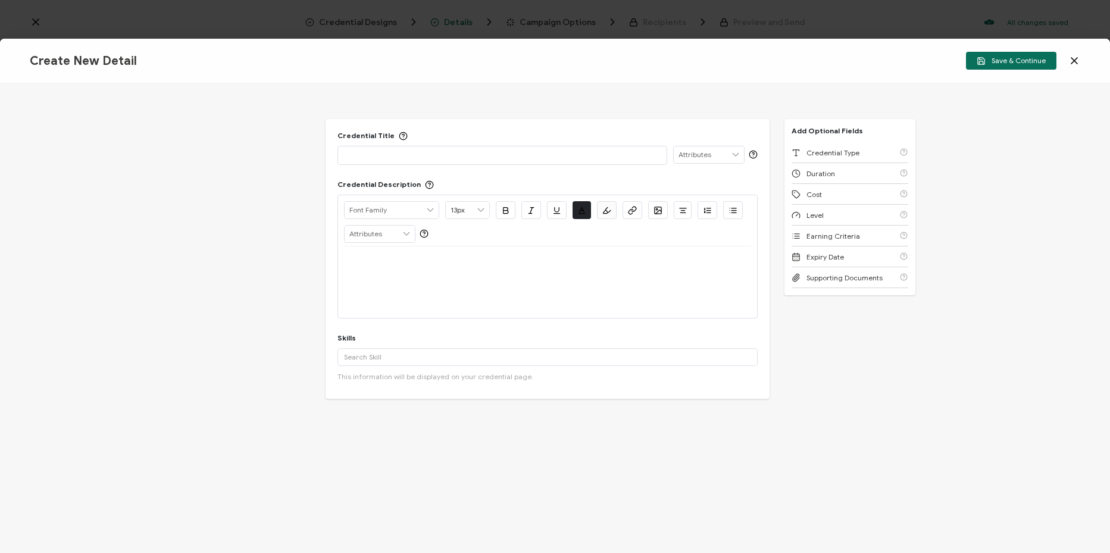
paste div
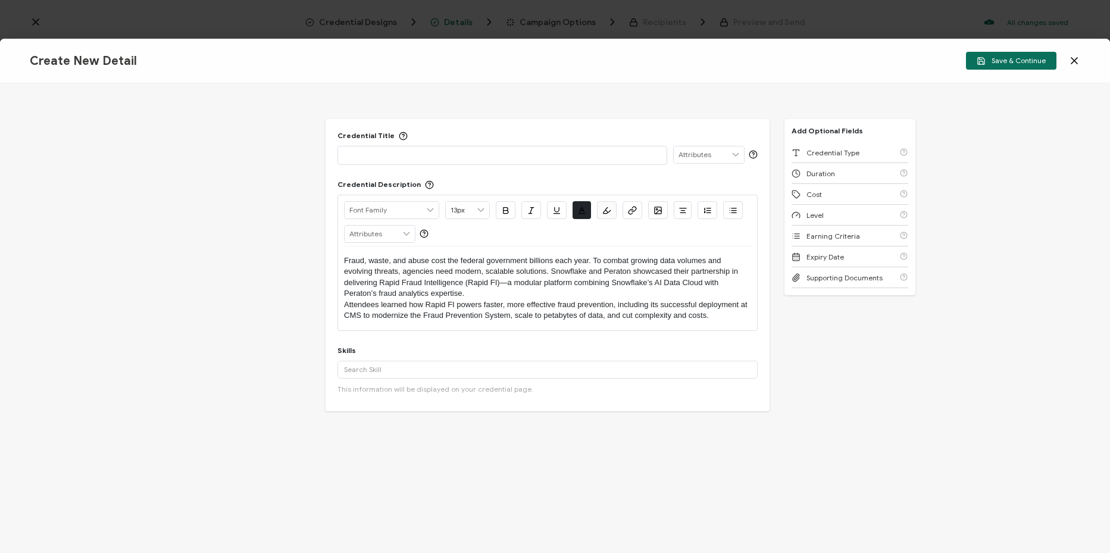
drag, startPoint x: 635, startPoint y: 158, endPoint x: 625, endPoint y: 206, distance: 49.3
click at [635, 158] on p at bounding box center [502, 155] width 317 height 12
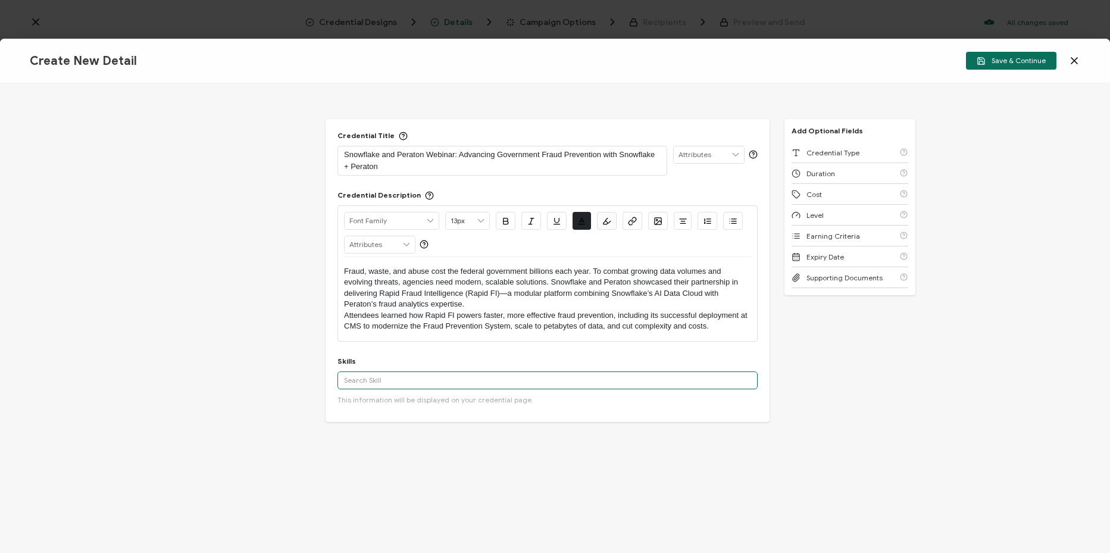
click at [514, 385] on input "text" at bounding box center [548, 381] width 420 height 18
paste input "Rapid FI, Fraud Prevention System (FPS),"
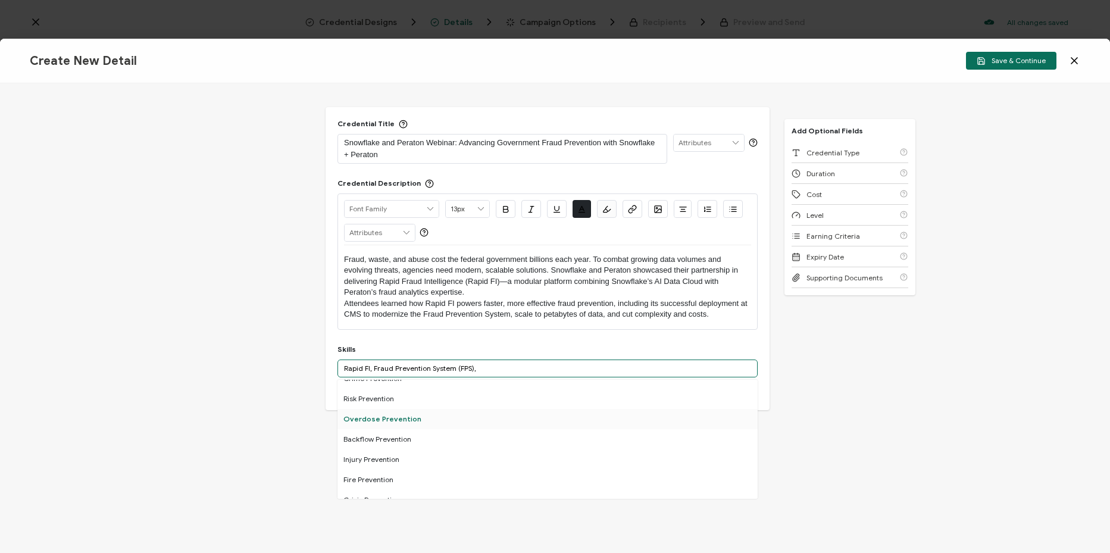
scroll to position [417, 0]
drag, startPoint x: 373, startPoint y: 372, endPoint x: 332, endPoint y: 369, distance: 41.8
click at [332, 369] on div "Credential Title Snowflake and Peraton Webinar: Advancing Government Fraud Prev…" at bounding box center [548, 258] width 444 height 303
click at [506, 369] on input "Fraud Prevention System (FPS)," at bounding box center [548, 369] width 420 height 18
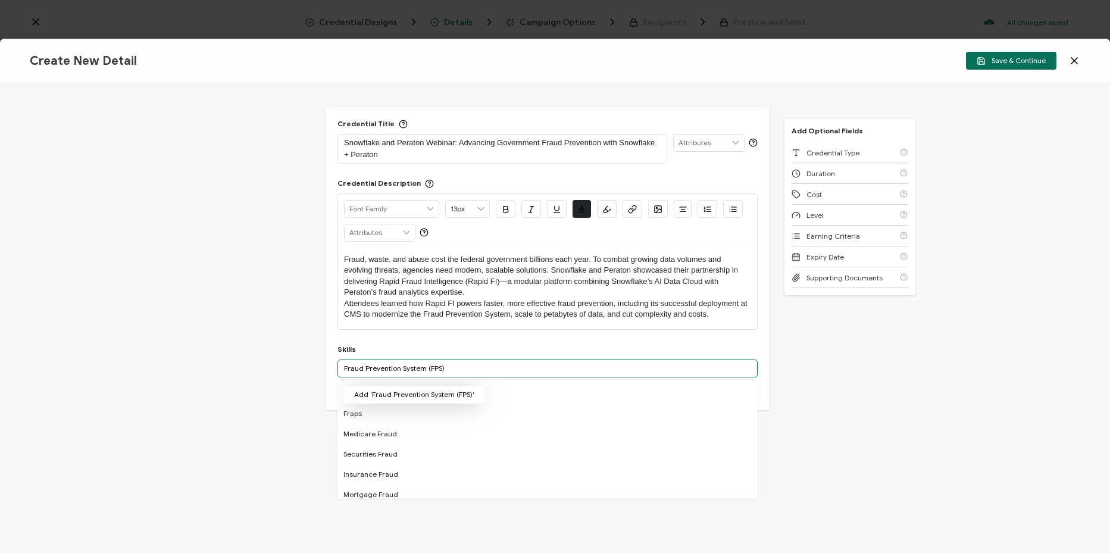
type input "Fraud Prevention System (FPS)"
click at [447, 394] on button "Add 'Fraud Prevention System (FPS)'" at bounding box center [415, 395] width 142 height 18
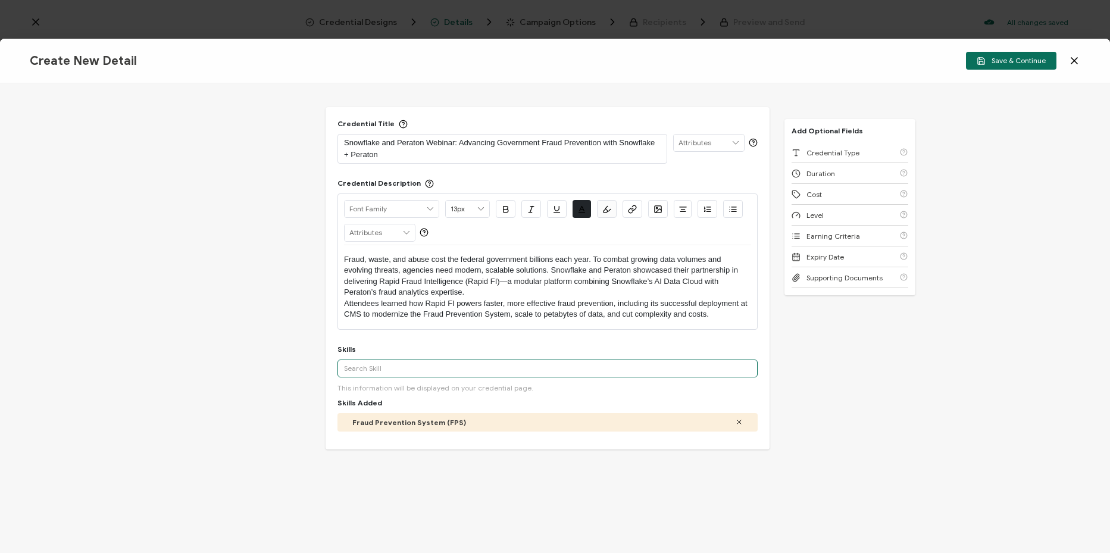
click at [441, 372] on input "text" at bounding box center [548, 369] width 420 height 18
paste input "Rapid FI,"
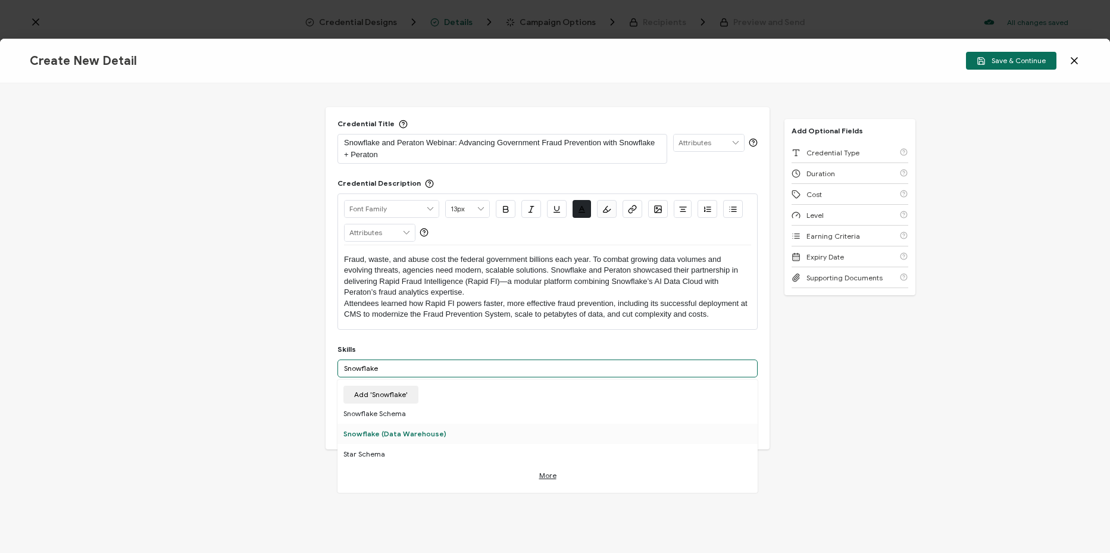
type input "Snowflake"
click at [444, 428] on div "Snowflake (Data Warehouse)" at bounding box center [548, 434] width 420 height 20
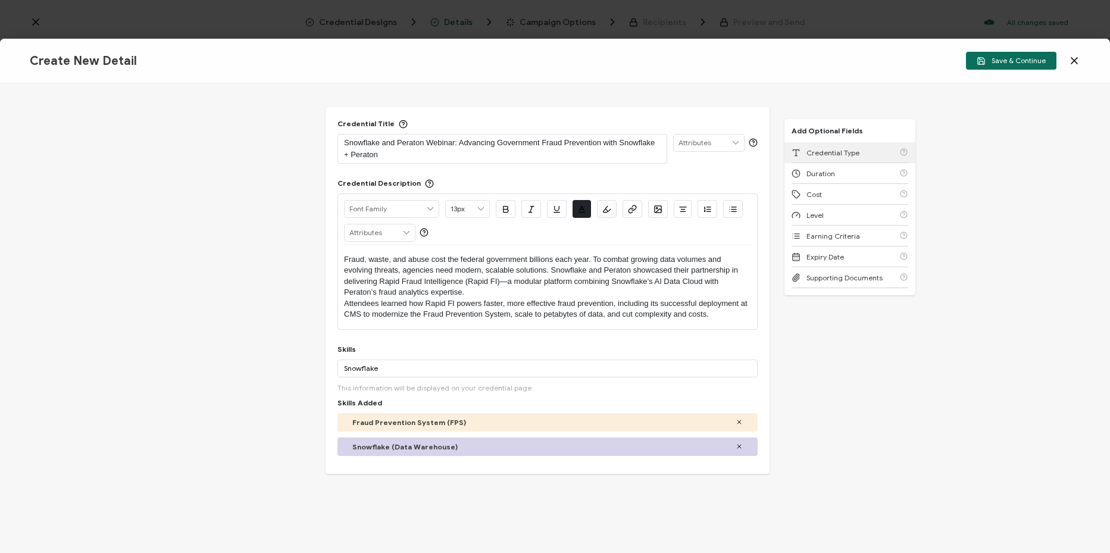
click at [872, 153] on div "Credential Type" at bounding box center [850, 152] width 117 height 21
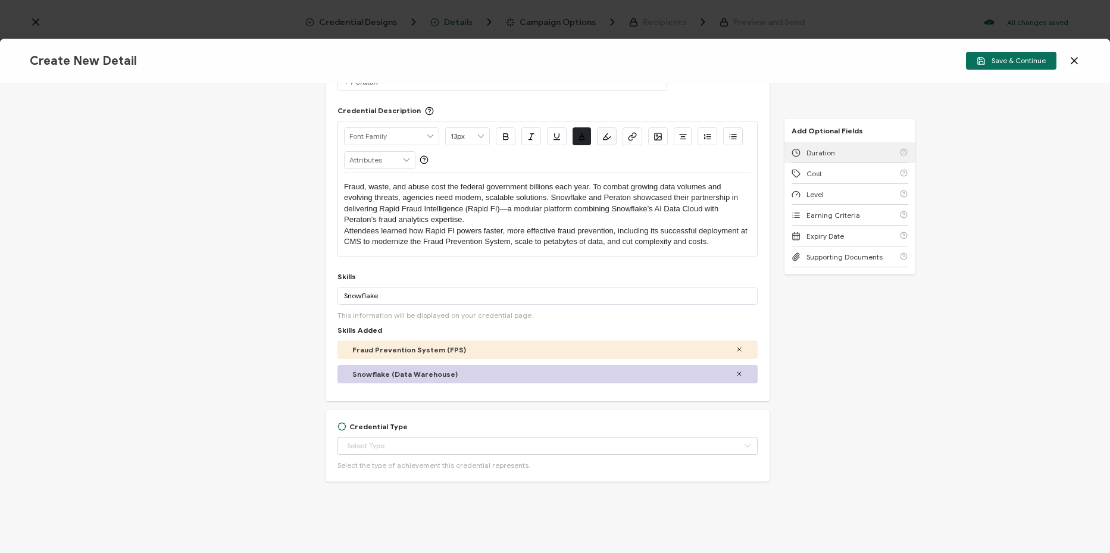
click at [872, 154] on div "Duration" at bounding box center [850, 152] width 117 height 21
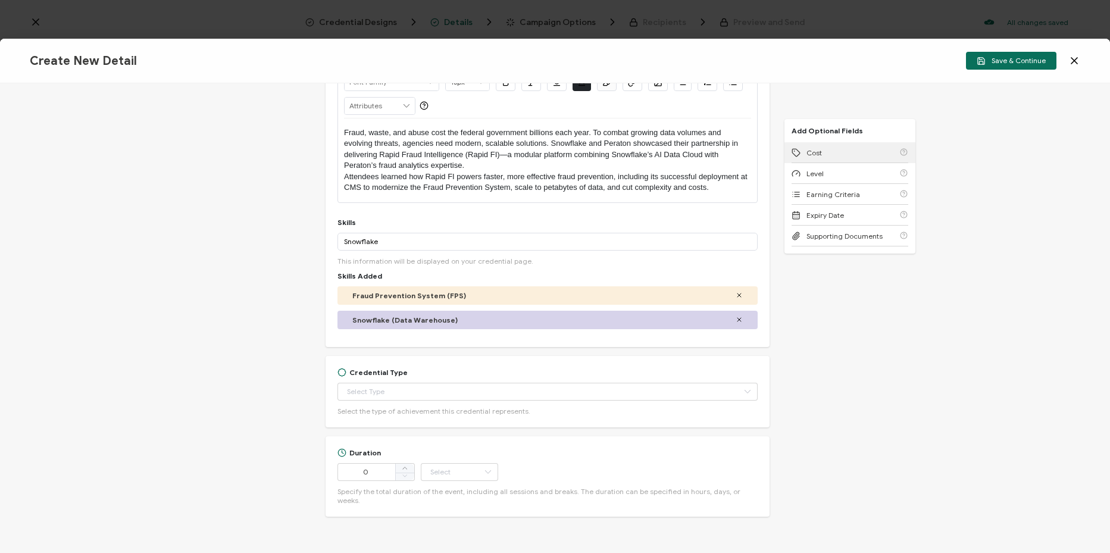
scroll to position [165, 0]
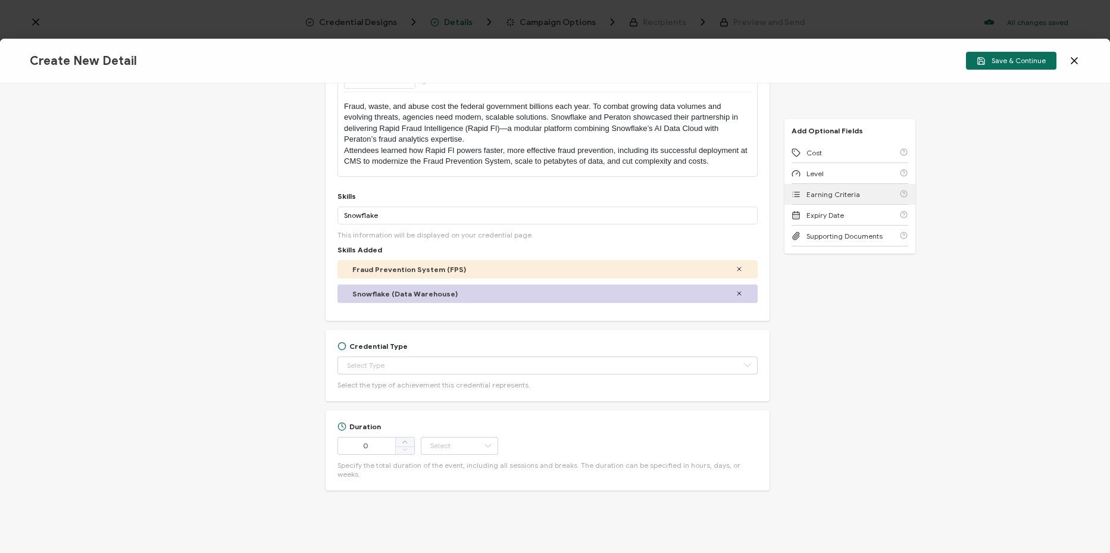
click at [868, 199] on div "Earning Criteria" at bounding box center [850, 194] width 117 height 21
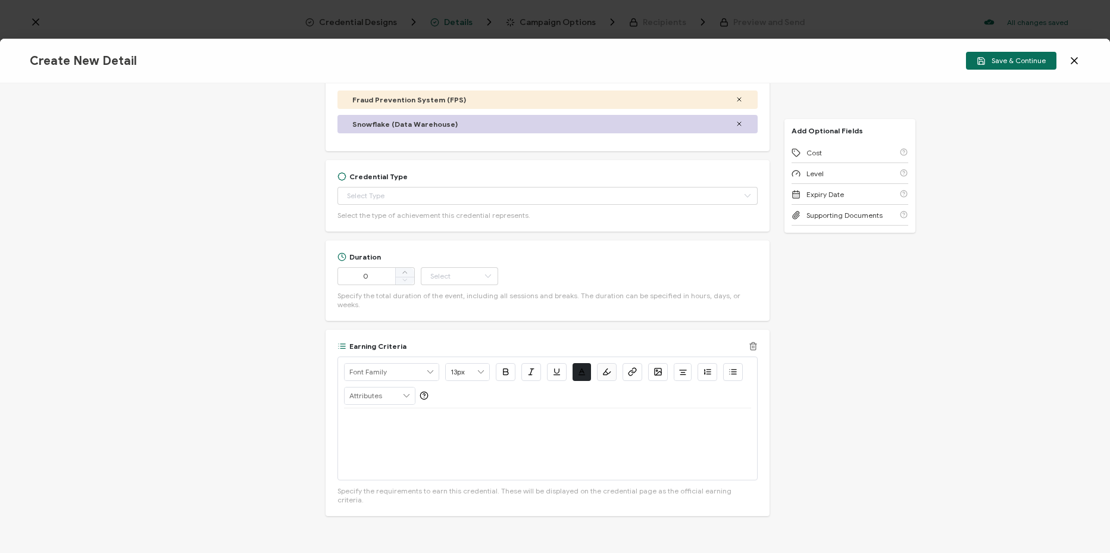
scroll to position [351, 0]
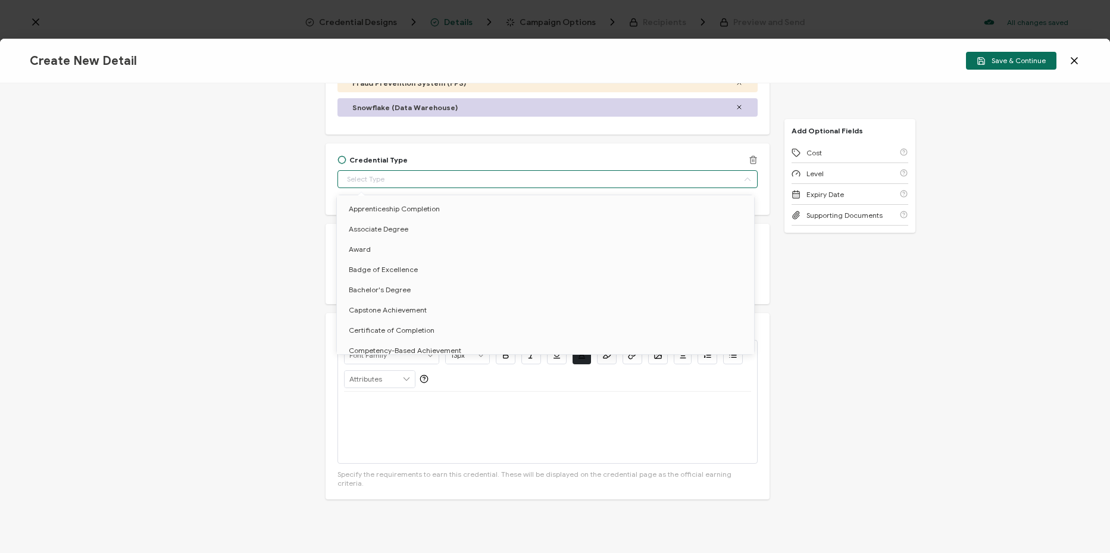
click at [404, 179] on input "text" at bounding box center [548, 179] width 420 height 18
click at [458, 332] on li "Certificate of Completion" at bounding box center [548, 330] width 422 height 20
type input "Certificate of Completion"
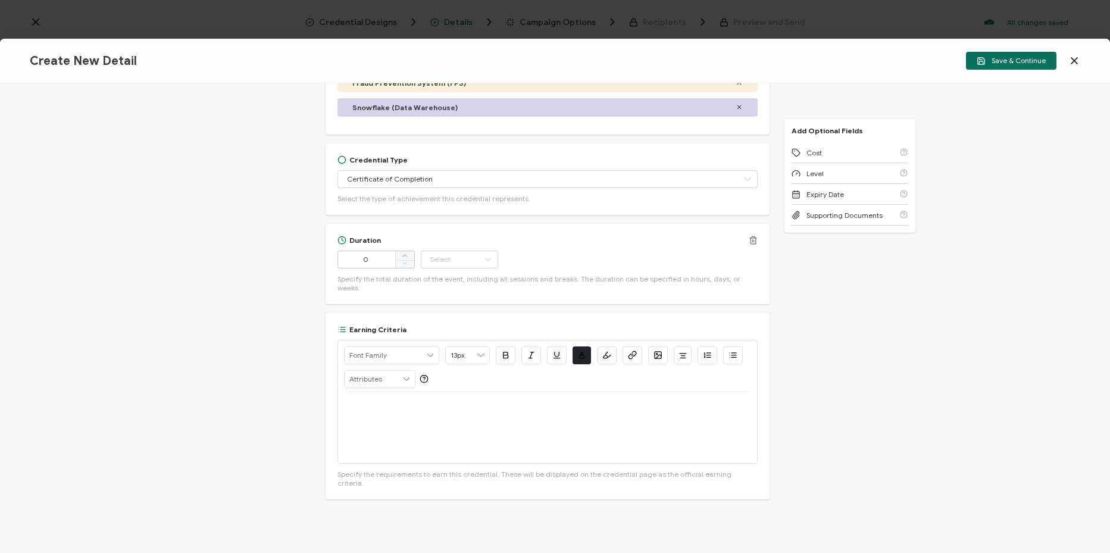
type input "1"
click at [392, 257] on div "1" at bounding box center [376, 260] width 77 height 18
drag, startPoint x: 386, startPoint y: 257, endPoint x: 365, endPoint y: 259, distance: 20.9
click at [365, 259] on input "1" at bounding box center [376, 260] width 77 height 18
click at [575, 420] on div at bounding box center [547, 427] width 407 height 71
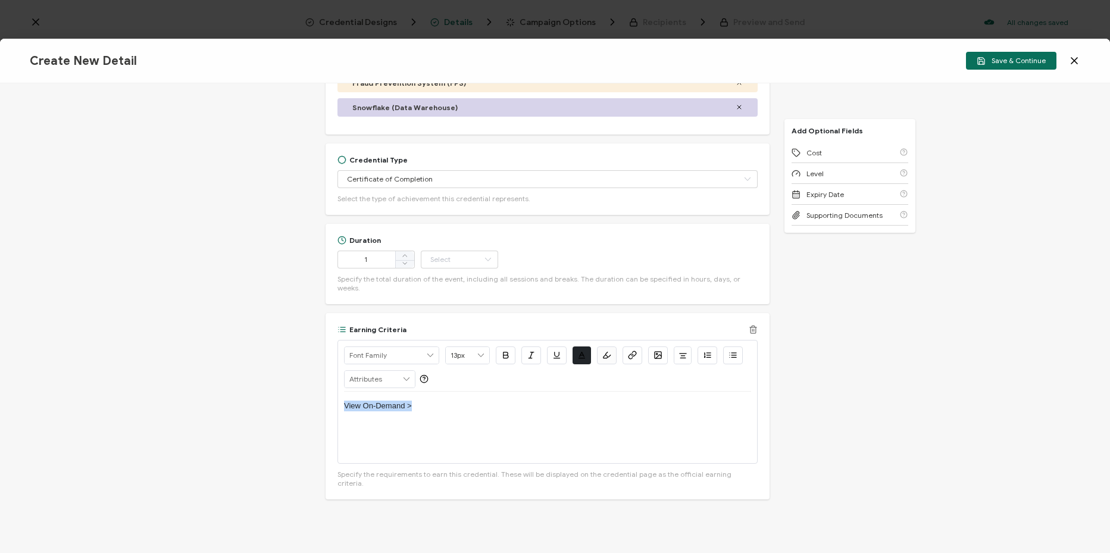
click at [628, 351] on icon "button" at bounding box center [632, 355] width 9 height 9
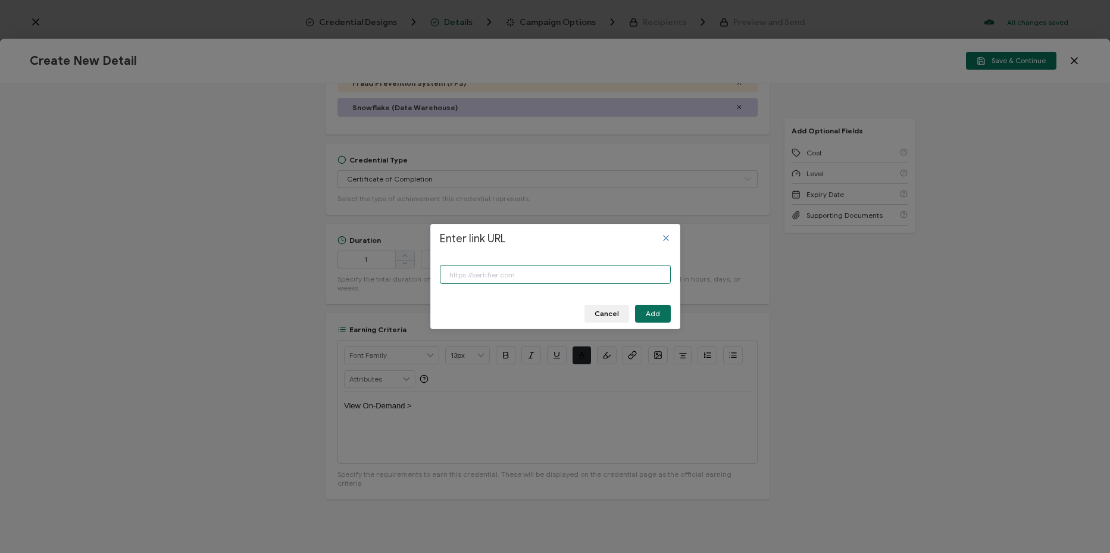
paste input "[URL][DOMAIN_NAME]"
type input "[URL][DOMAIN_NAME]"
click at [656, 316] on span "Add" at bounding box center [653, 313] width 14 height 7
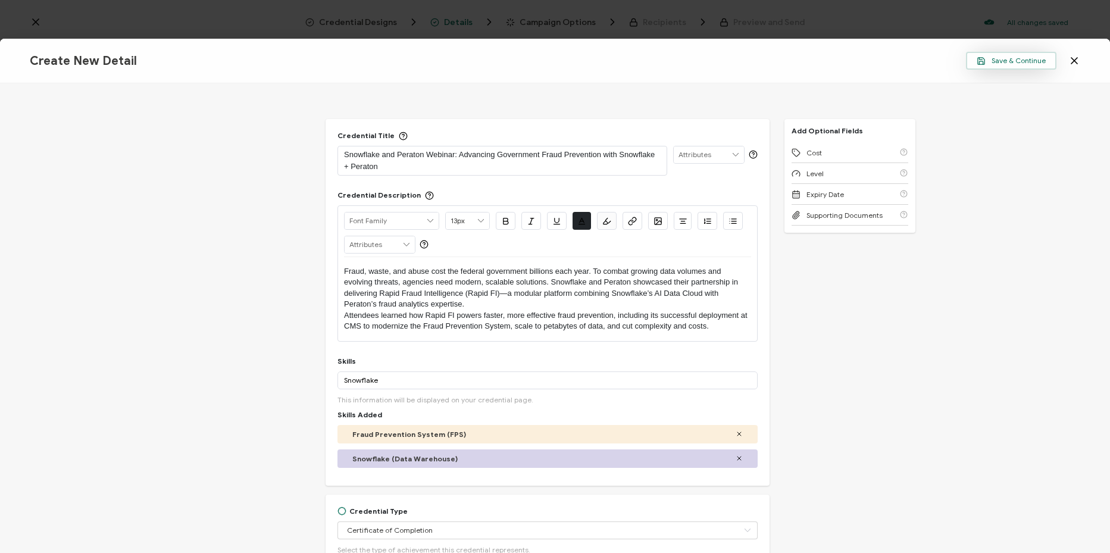
click at [1008, 57] on span "Save & Continue" at bounding box center [1011, 61] width 69 height 9
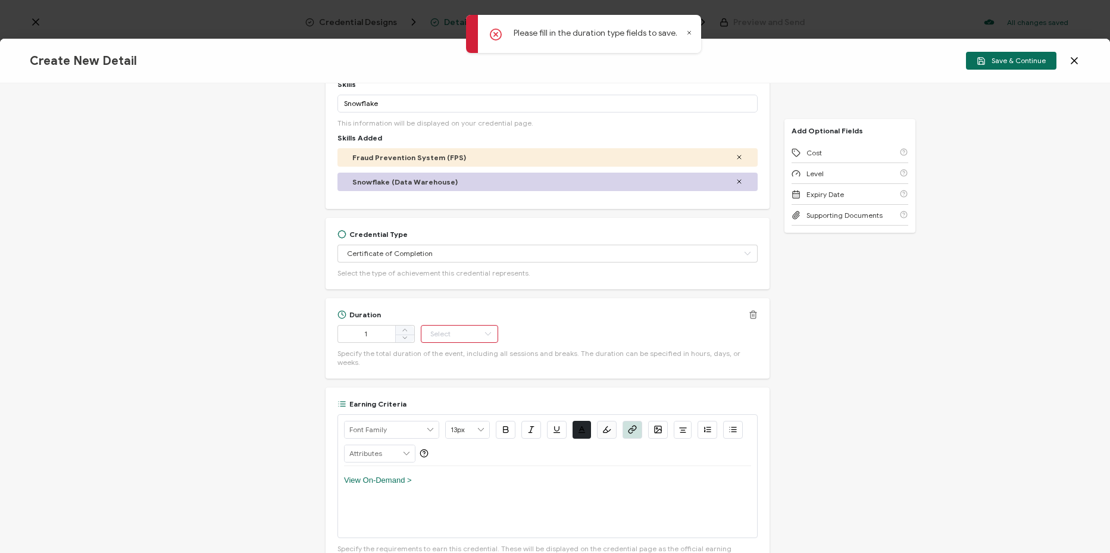
scroll to position [278, 0]
drag, startPoint x: 470, startPoint y: 331, endPoint x: 454, endPoint y: 330, distance: 16.1
click at [454, 330] on input "text" at bounding box center [459, 333] width 77 height 18
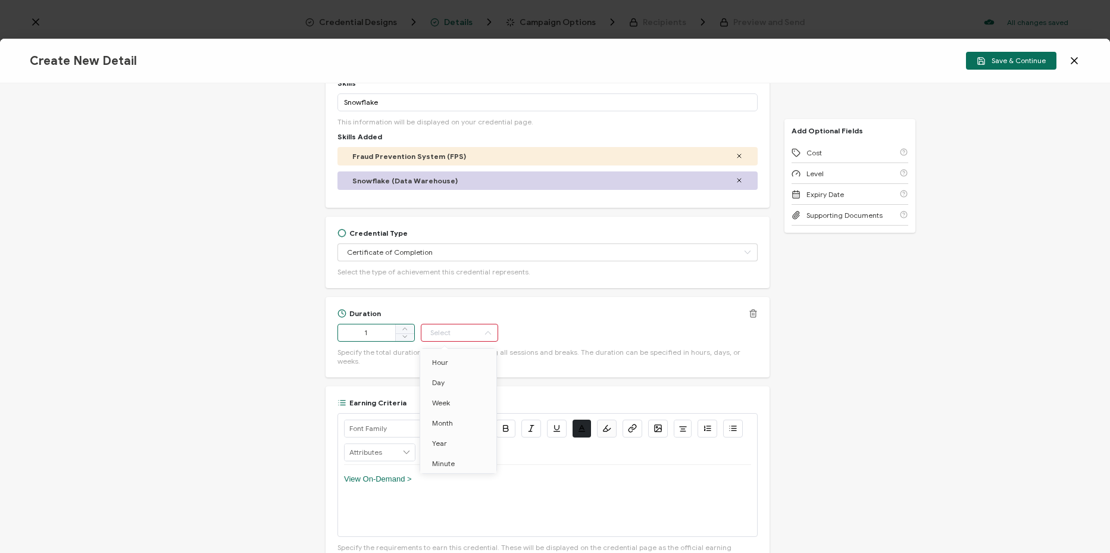
click at [381, 330] on input "1" at bounding box center [376, 333] width 77 height 18
click at [400, 336] on span at bounding box center [404, 336] width 19 height 9
click at [339, 335] on input "0" at bounding box center [376, 333] width 77 height 18
type input "53"
click at [459, 333] on input "text" at bounding box center [459, 333] width 77 height 18
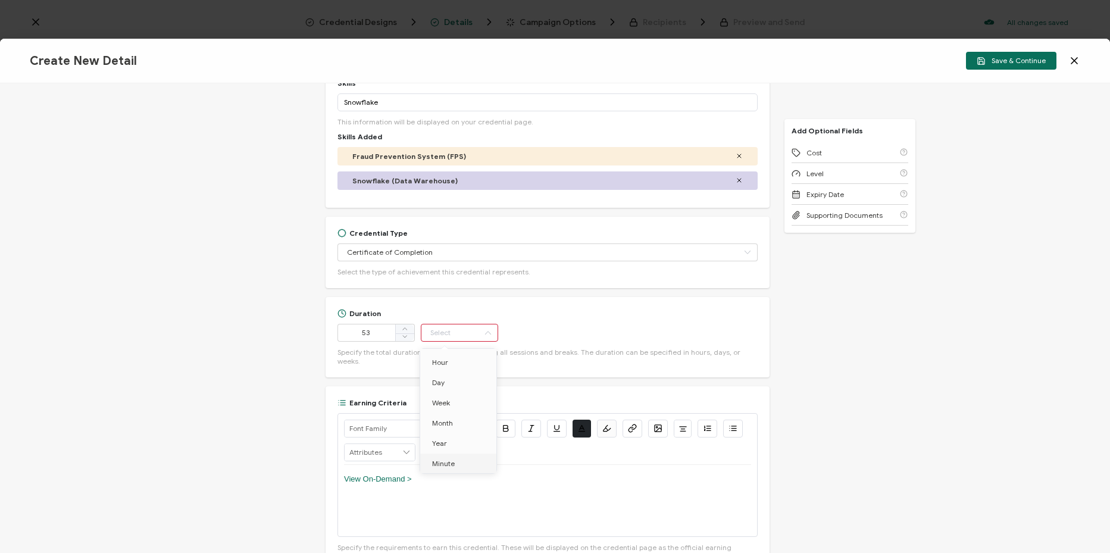
click at [467, 466] on li "Minute" at bounding box center [460, 464] width 80 height 20
type input "Minute"
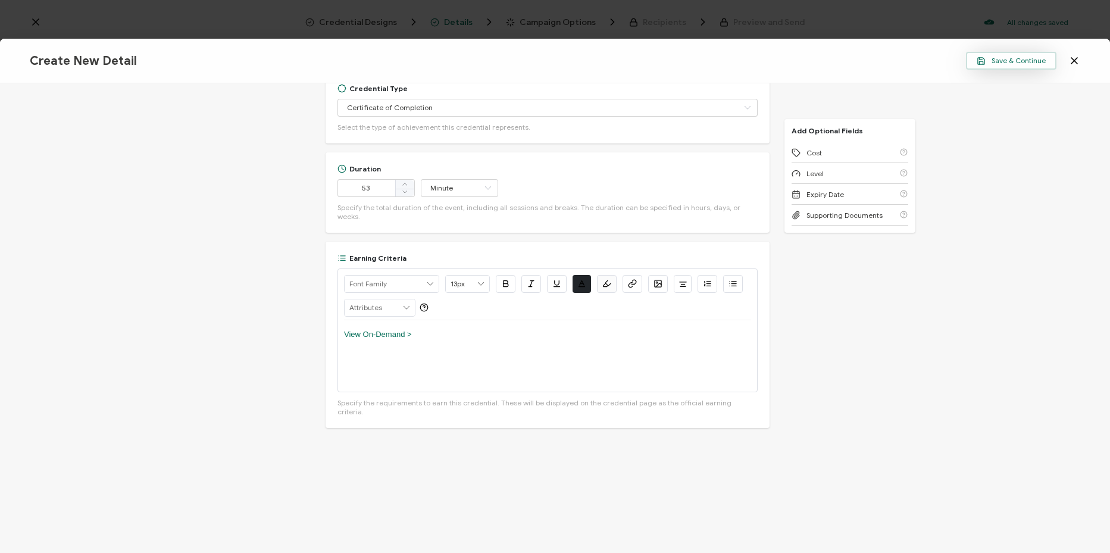
click at [1007, 61] on span "Save & Continue" at bounding box center [1011, 61] width 69 height 9
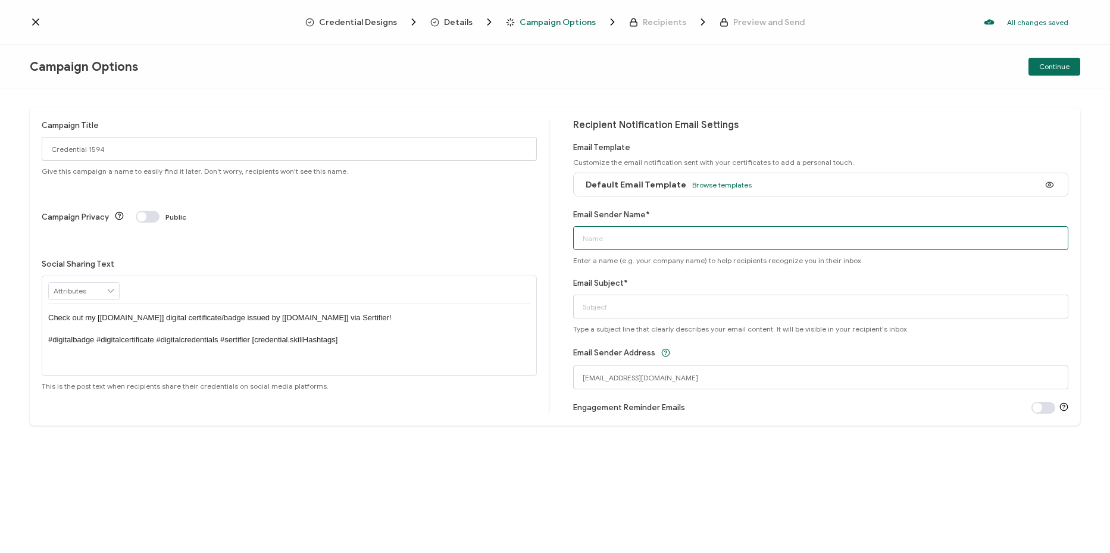
click at [647, 244] on input "Email Sender Name*" at bounding box center [820, 238] width 495 height 24
type input "CPE"
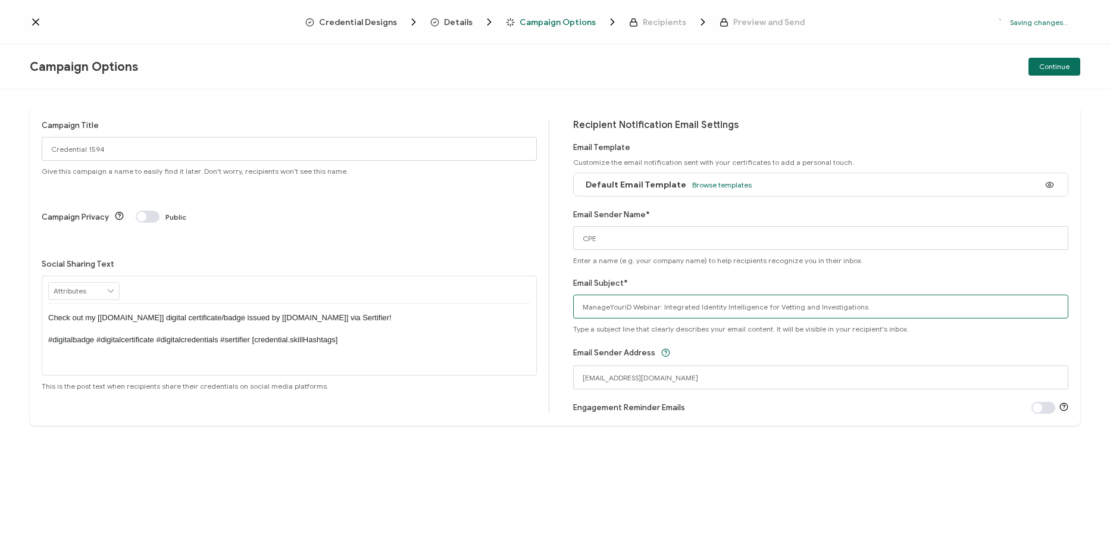
click at [659, 300] on input "ManageYouriD Webinar: Integrated Identity Intelligence for Vetting and Investig…" at bounding box center [820, 307] width 495 height 24
paste input "Snowflake and Peraton Webinar: Advancing Government Fraud Prevention with Snowf…"
type input "Snowflake and Peraton Webinar: Advancing Government Fraud Prevention with Snowf…"
click at [320, 157] on input "Credential 1594" at bounding box center [289, 149] width 495 height 24
paste input "8-20-25_71128_Snowflake Webinar"
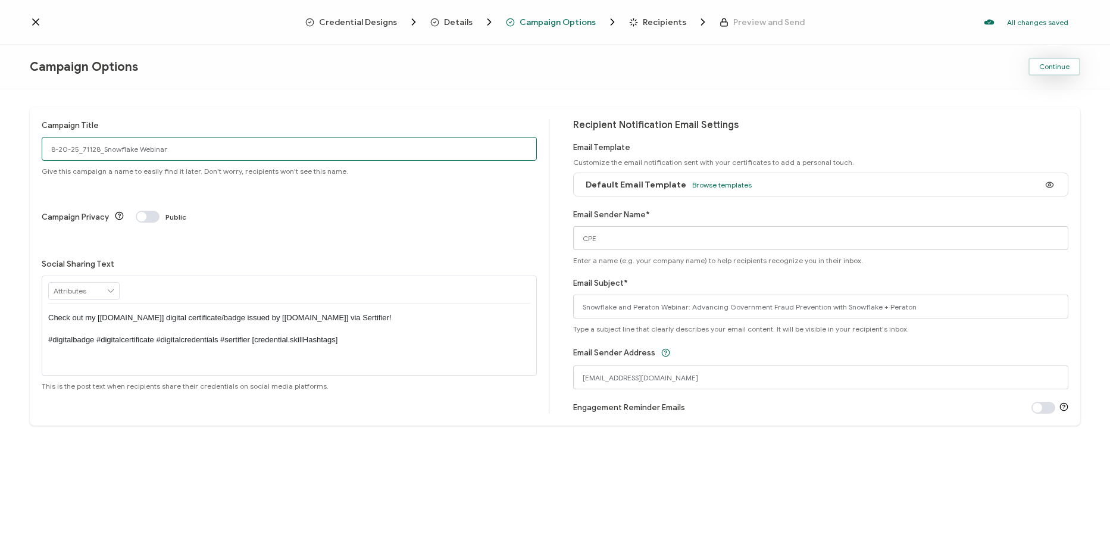
type input "8-20-25_71128_Snowflake Webinar"
click at [899, 80] on div "Campaign Options Continue" at bounding box center [555, 67] width 1110 height 45
click at [1053, 69] on span "Continue" at bounding box center [1055, 66] width 30 height 7
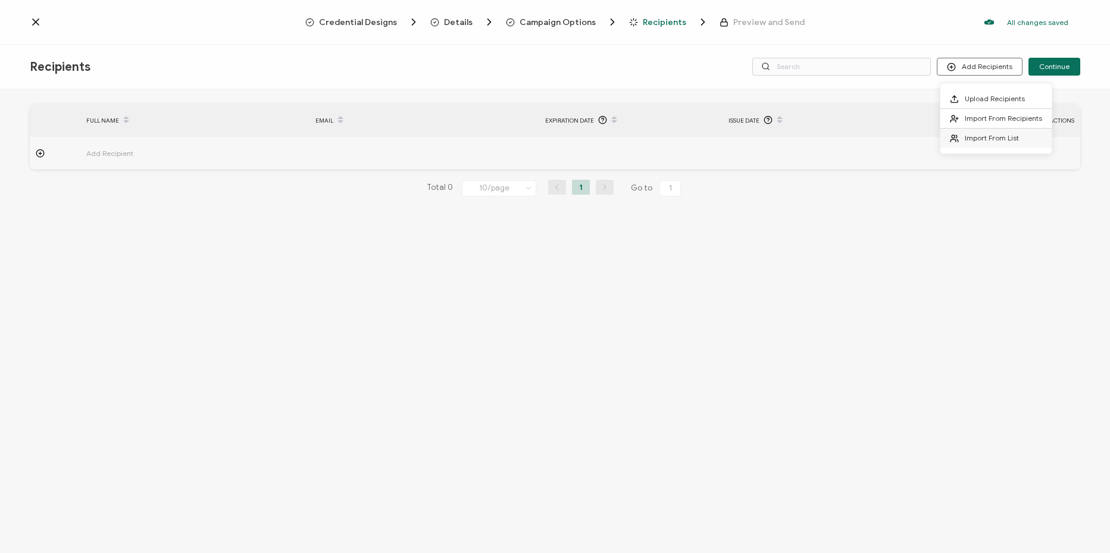
click at [986, 141] on span "Import From List" at bounding box center [992, 137] width 54 height 9
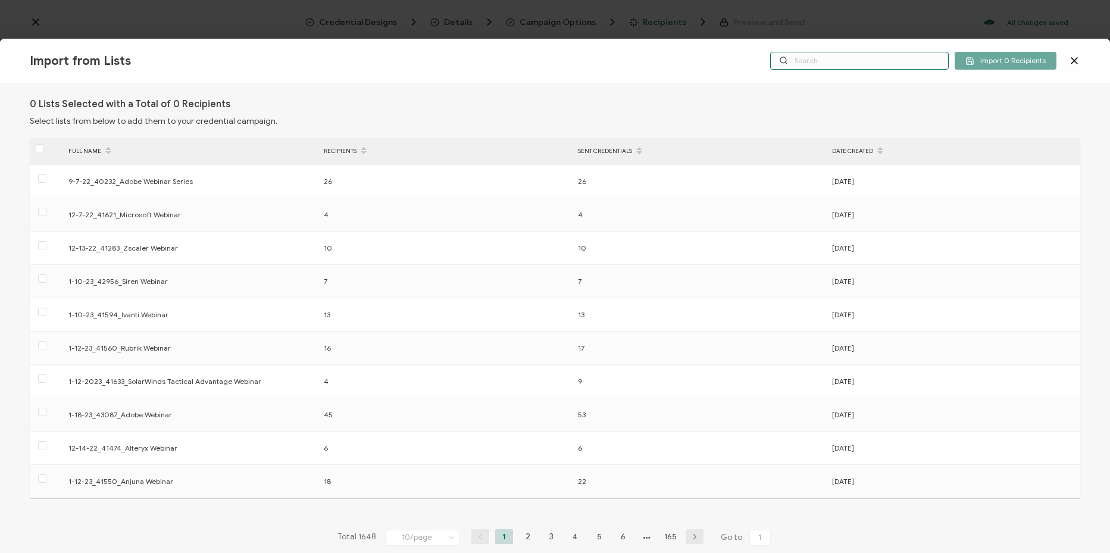
click at [842, 65] on input "text" at bounding box center [859, 61] width 179 height 18
paste input "8-20-25_71128_Snowflake Webinar"
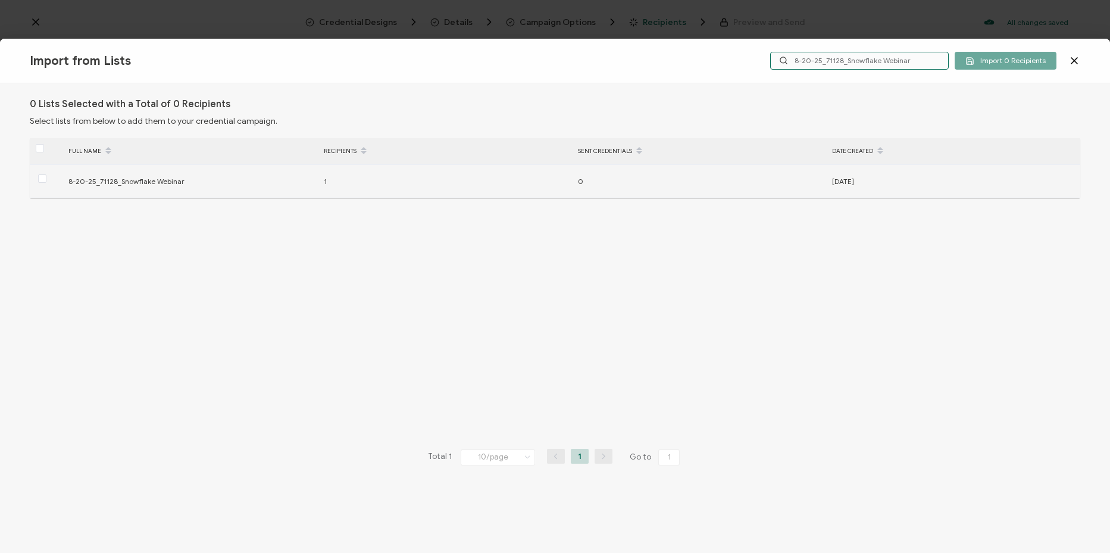
type input "8-20-25_71128_Snowflake Webinar"
click at [36, 181] on div at bounding box center [46, 181] width 33 height 18
click at [44, 179] on span at bounding box center [42, 178] width 8 height 8
click at [46, 174] on input "checkbox" at bounding box center [46, 174] width 0 height 0
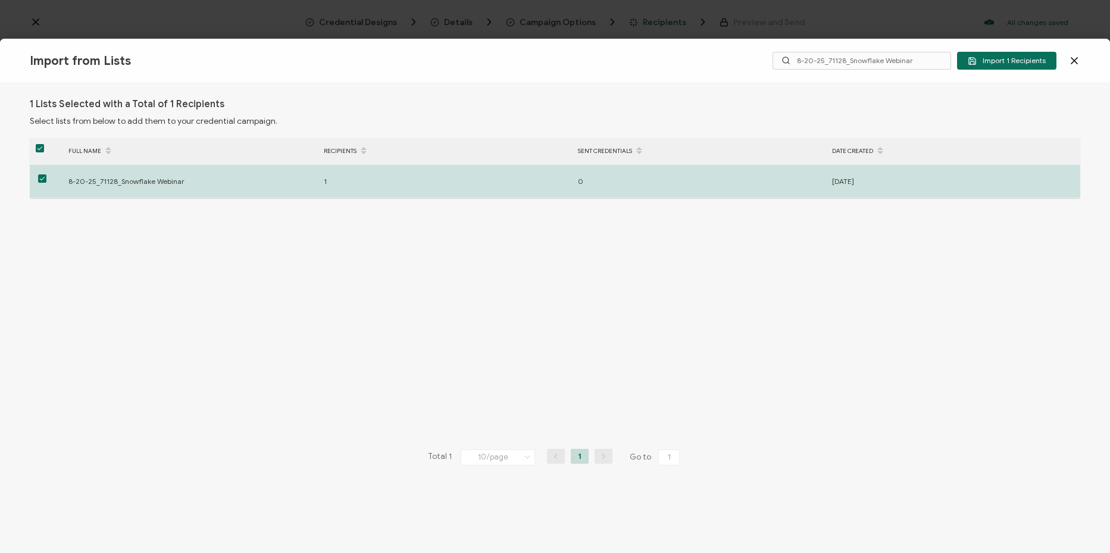
click at [1022, 59] on span "Import 1 Recipients" at bounding box center [1007, 61] width 78 height 9
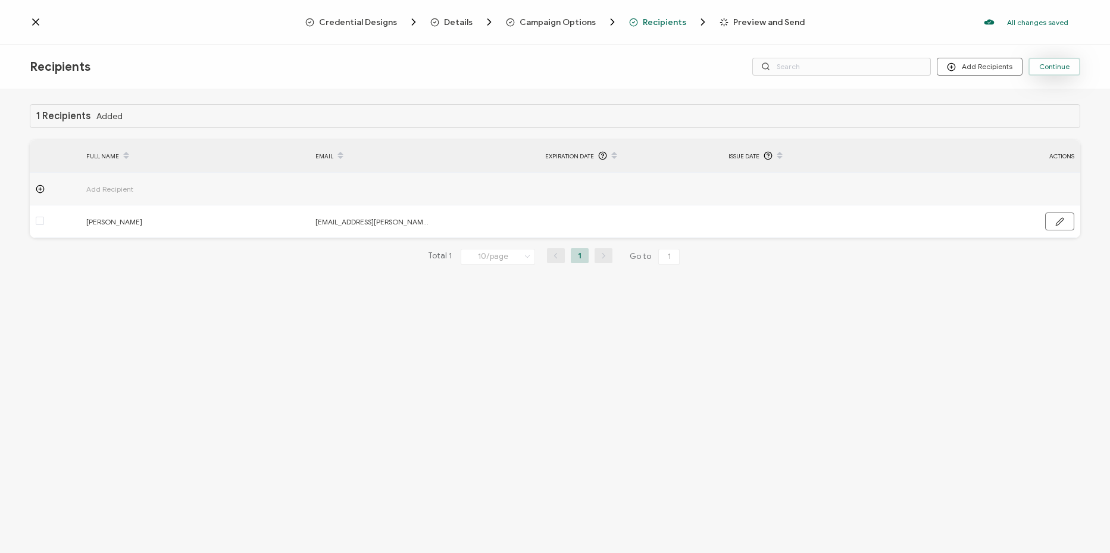
click at [1068, 61] on button "Continue" at bounding box center [1055, 67] width 52 height 18
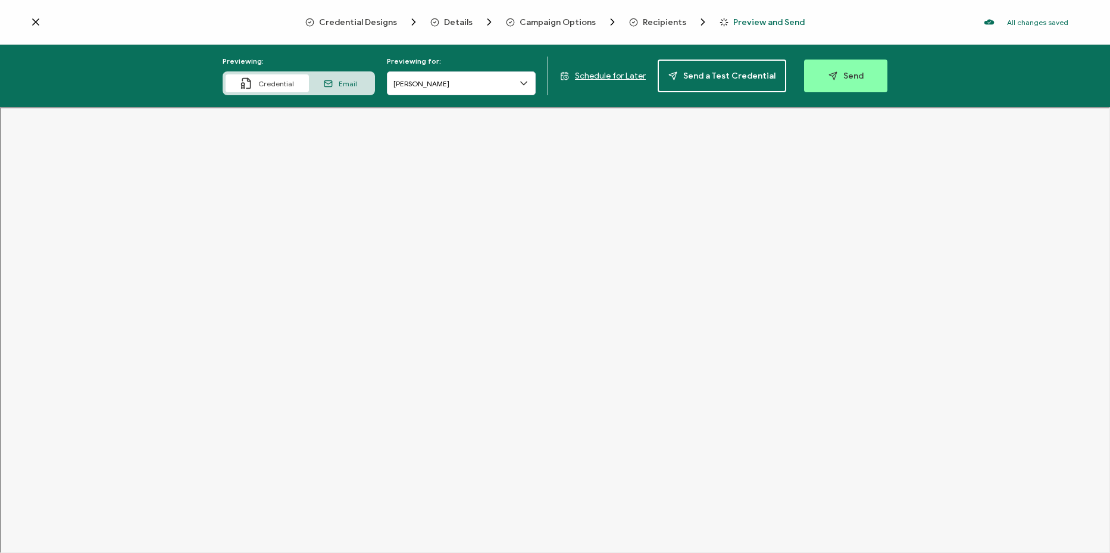
click at [392, 20] on span "Credential Designs" at bounding box center [358, 22] width 78 height 9
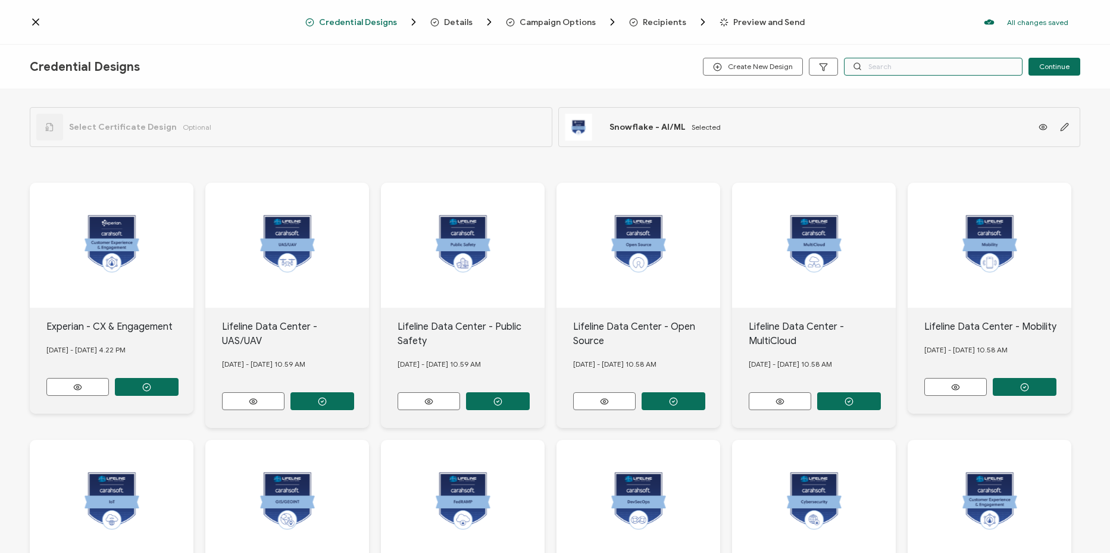
click at [871, 60] on input "text" at bounding box center [933, 67] width 179 height 18
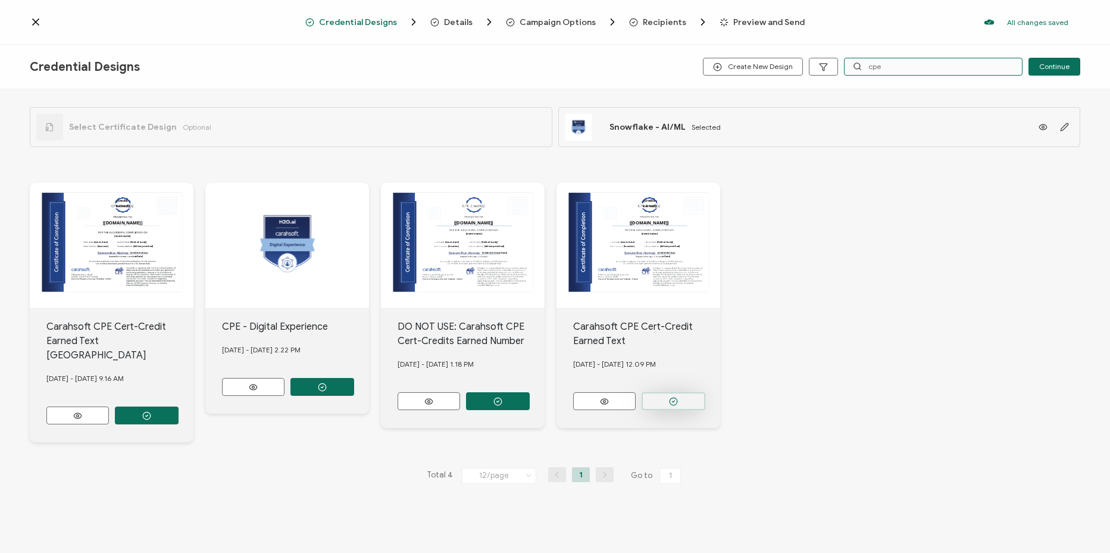
type input "cpe"
click at [682, 394] on button "button" at bounding box center [674, 401] width 64 height 18
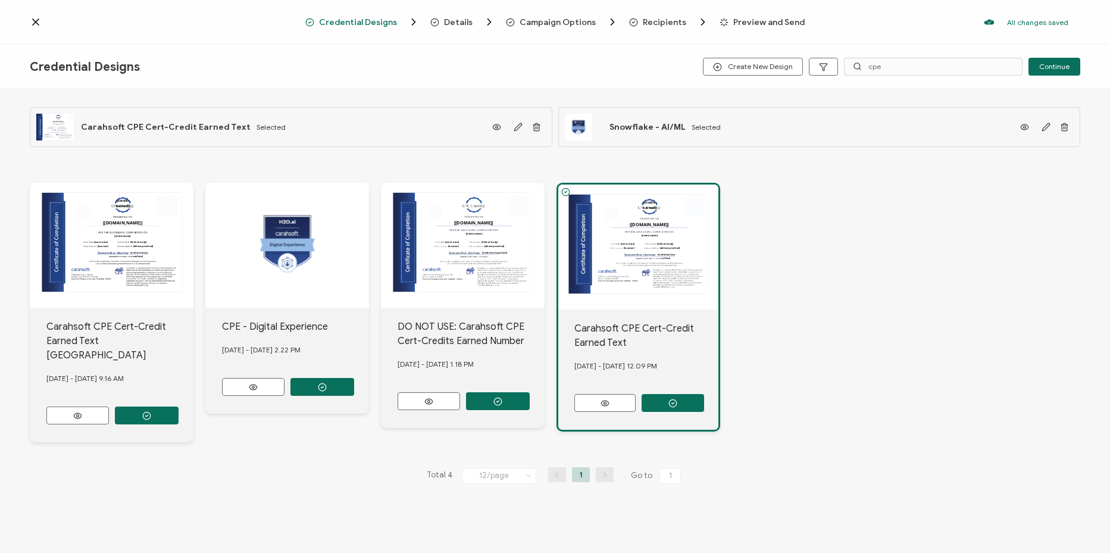
click at [782, 18] on span "Preview and Send" at bounding box center [769, 22] width 71 height 9
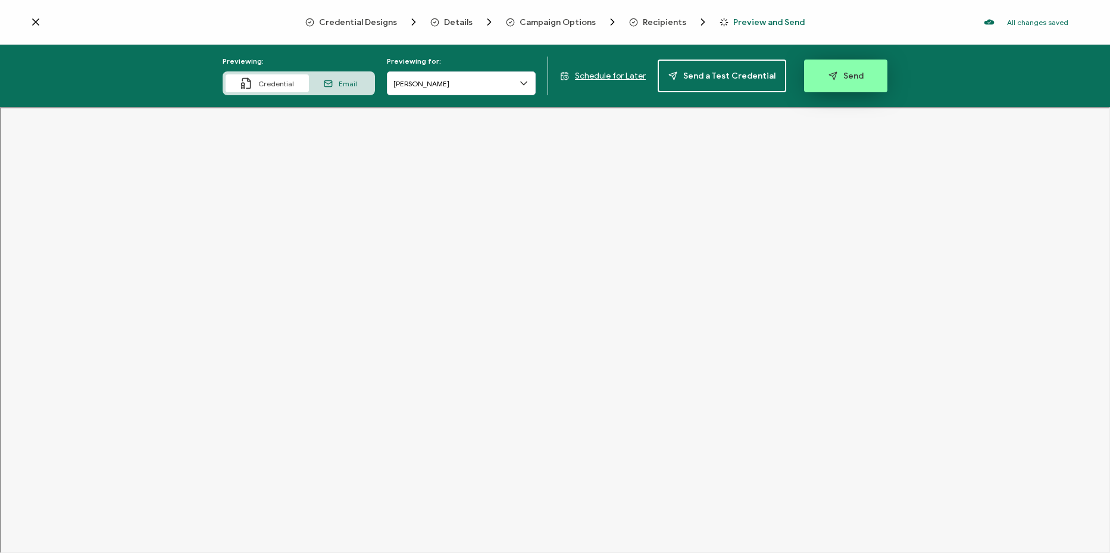
click at [872, 89] on button "Send" at bounding box center [845, 76] width 83 height 33
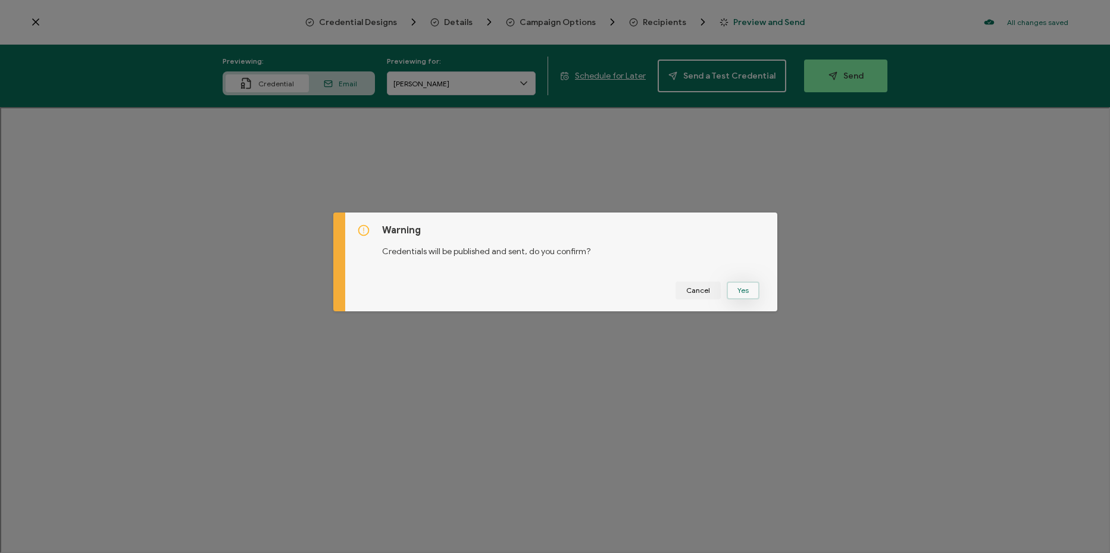
click at [751, 289] on button "Yes" at bounding box center [743, 291] width 33 height 18
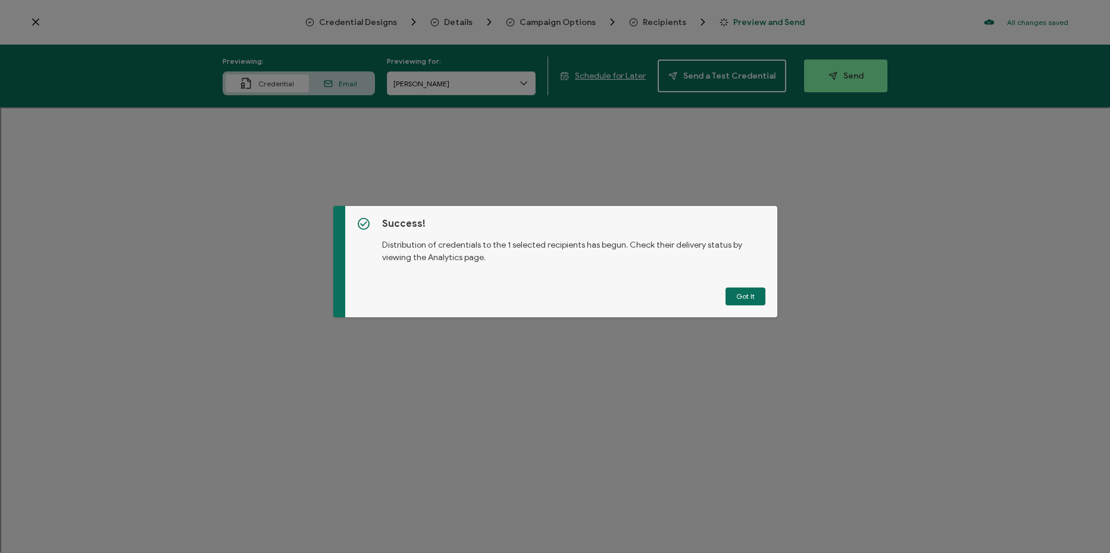
click at [751, 305] on button "Got It" at bounding box center [746, 297] width 40 height 18
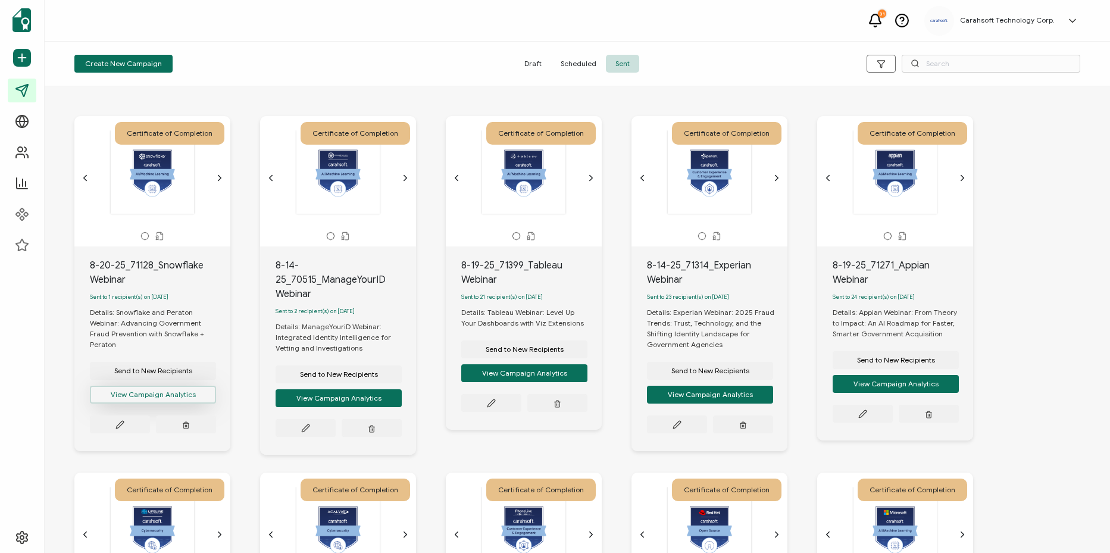
click at [169, 391] on button "View Campaign Analytics" at bounding box center [153, 395] width 126 height 18
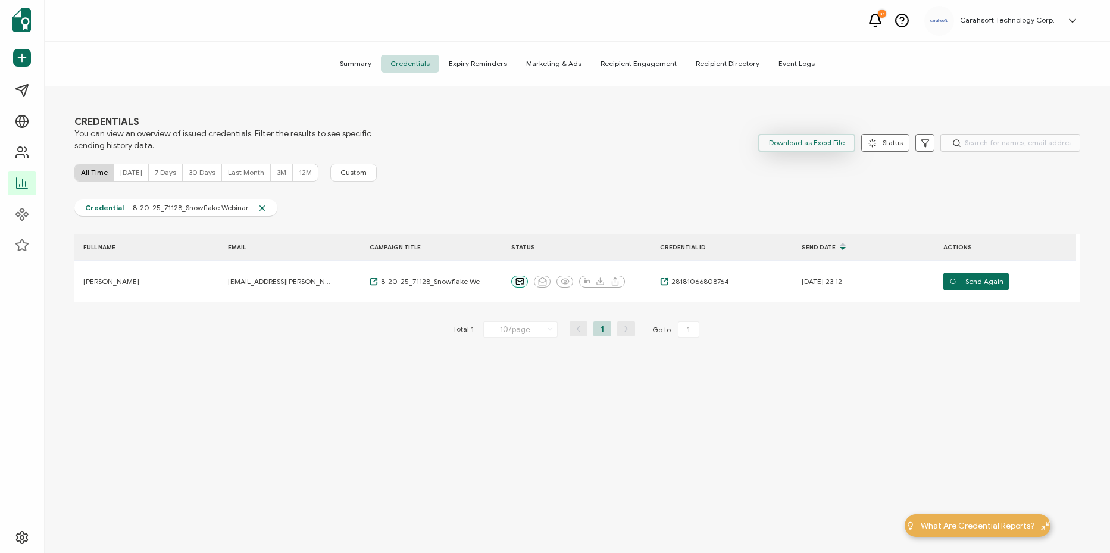
click at [828, 139] on span "Download as Excel File" at bounding box center [807, 143] width 76 height 18
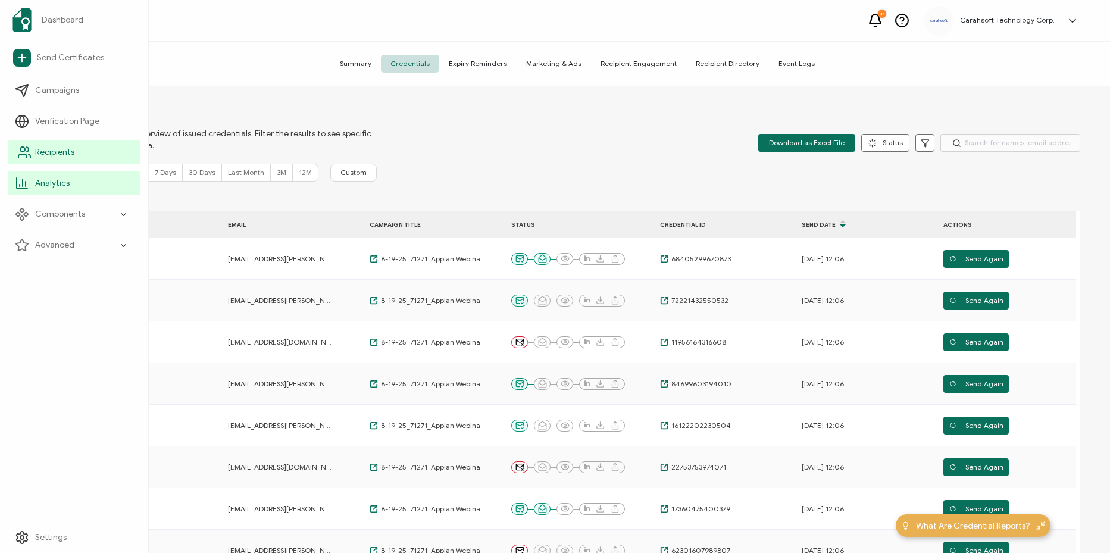
click at [88, 155] on link "Recipients" at bounding box center [74, 153] width 133 height 24
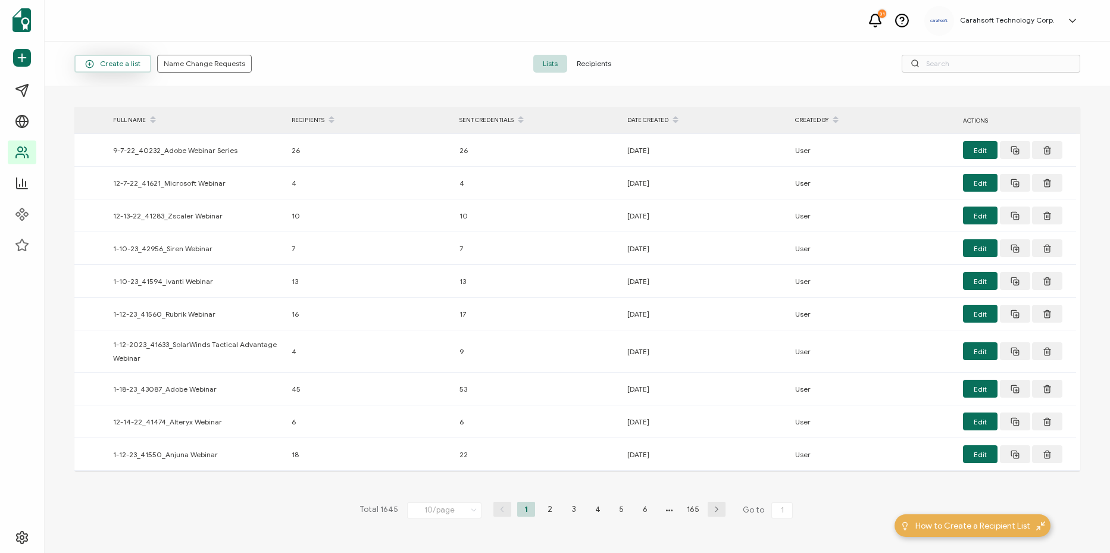
click at [133, 68] on span "Create a list" at bounding box center [112, 64] width 55 height 9
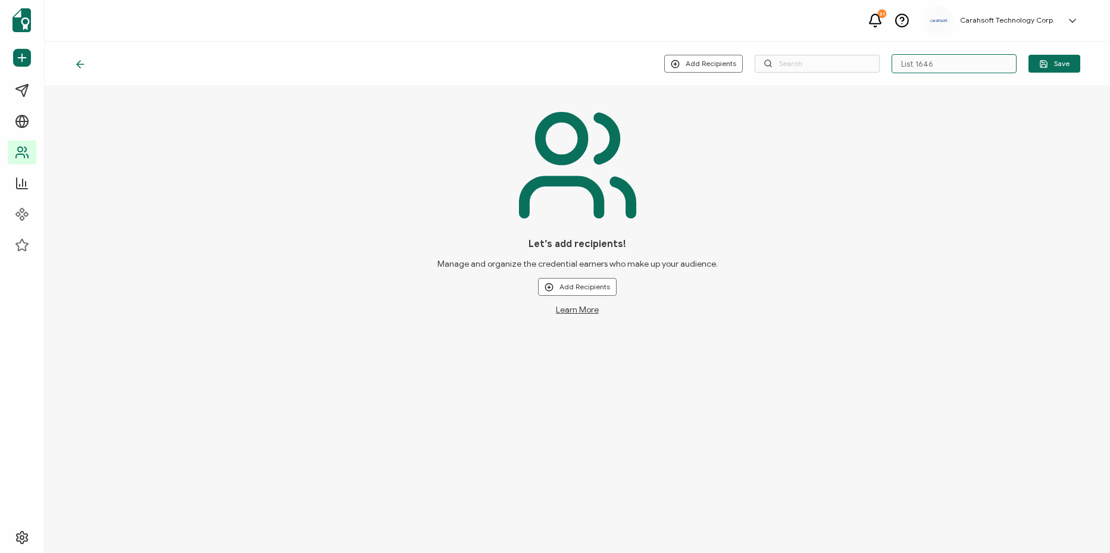
click at [947, 73] on input "List 1646" at bounding box center [954, 63] width 125 height 19
paste input "8-19-25_71399_Tableau Webinar"
type input "8-19-25_71399_Tableau Webinar"
click at [558, 280] on button "Add Recipients" at bounding box center [577, 287] width 79 height 18
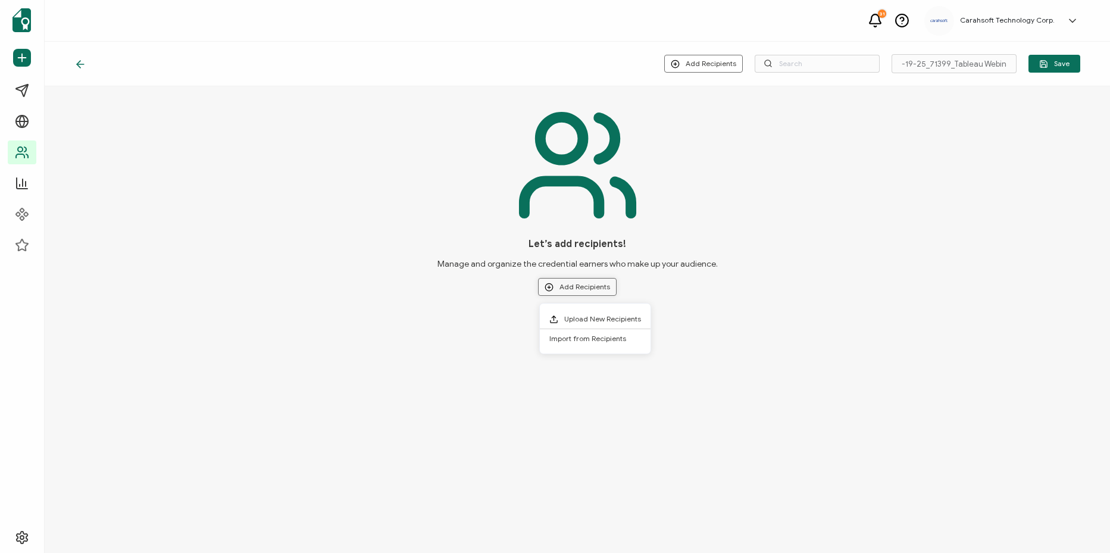
scroll to position [0, 0]
click at [596, 325] on li "Upload New Recipients" at bounding box center [595, 320] width 111 height 20
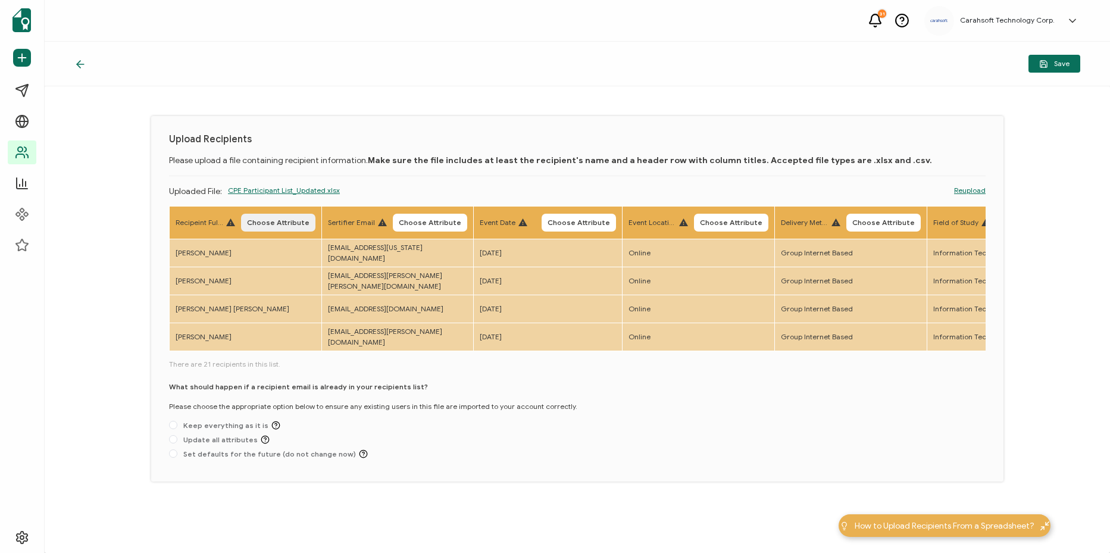
click at [263, 220] on span "Choose Attribute" at bounding box center [278, 222] width 63 height 7
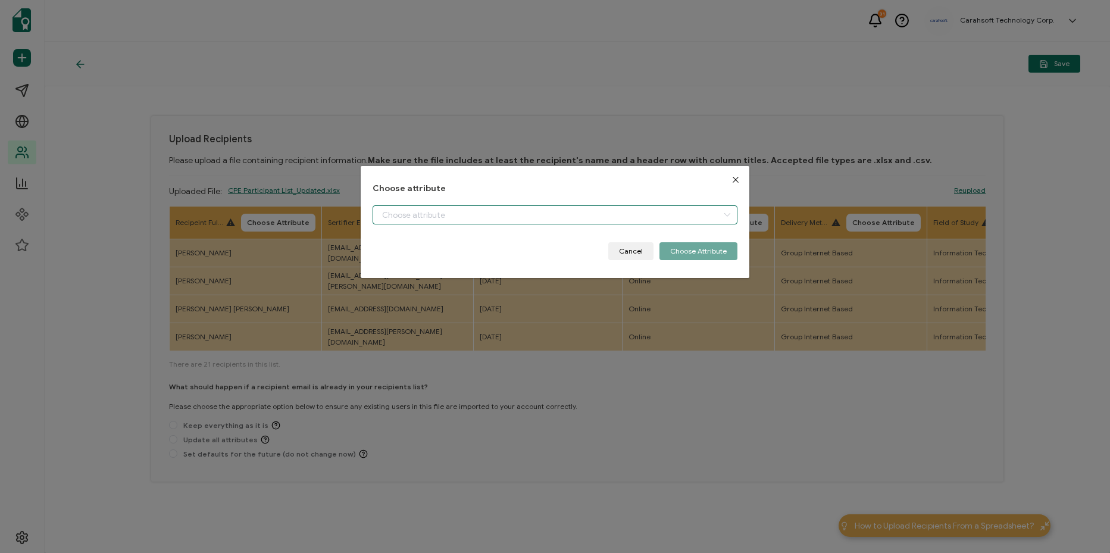
click at [417, 223] on input "dialog" at bounding box center [555, 214] width 365 height 19
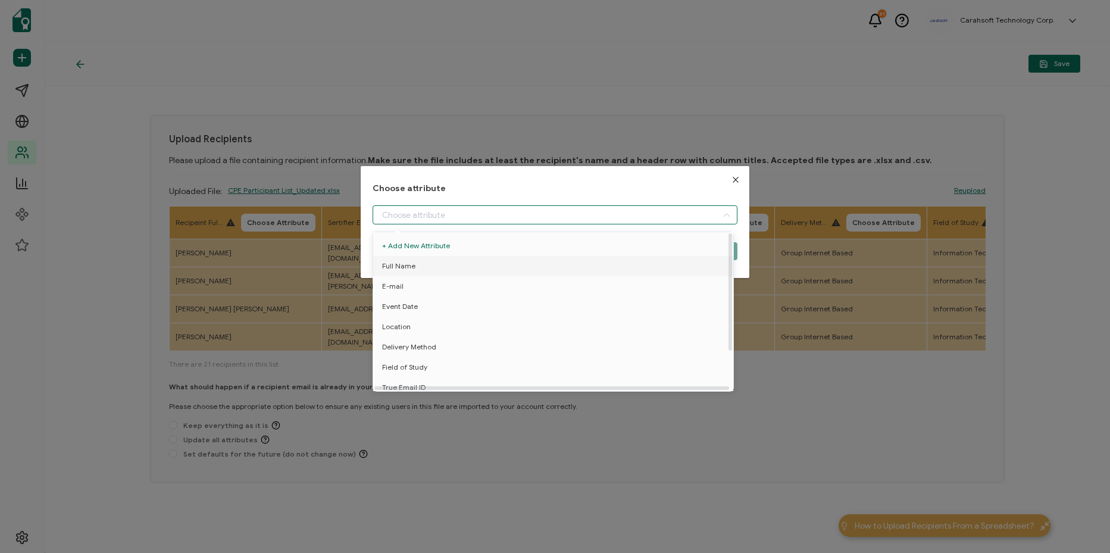
click at [445, 273] on li "Full Name" at bounding box center [555, 266] width 370 height 20
type input "Full Name"
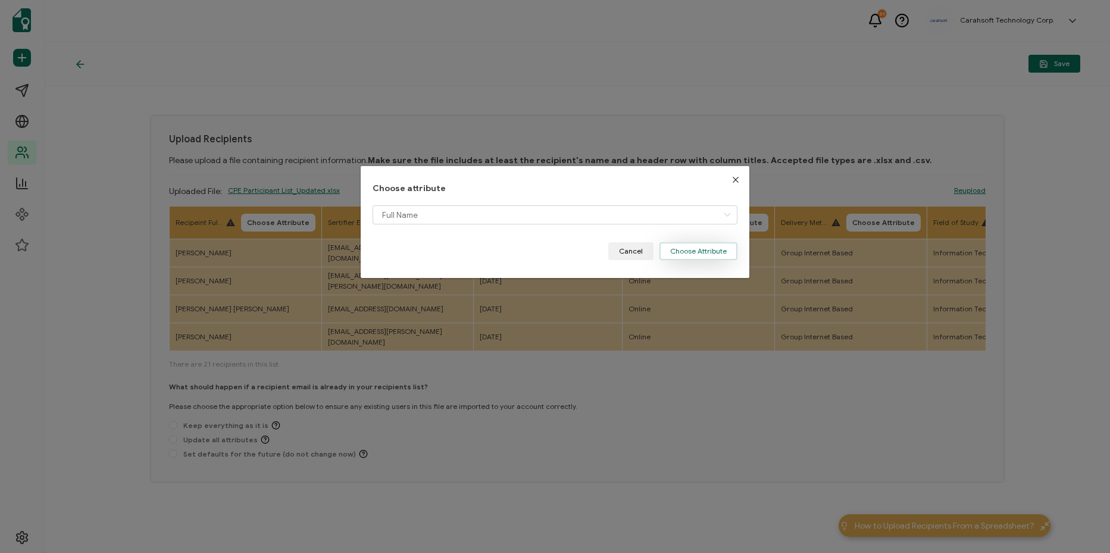
drag, startPoint x: 696, startPoint y: 255, endPoint x: 660, endPoint y: 256, distance: 36.3
click at [684, 256] on button "Choose Attribute" at bounding box center [699, 251] width 78 height 18
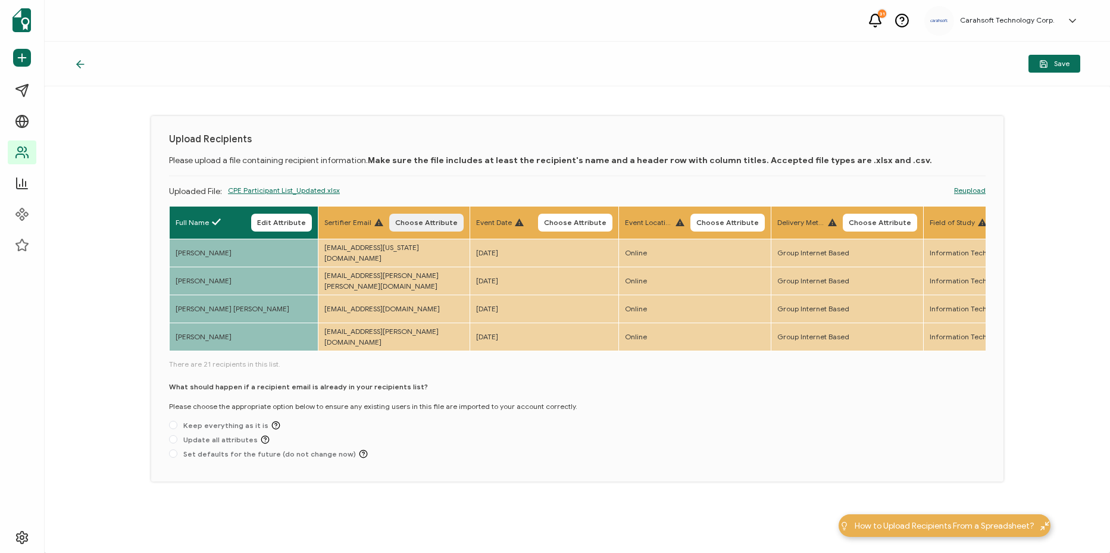
click at [423, 214] on button "Choose Attribute" at bounding box center [426, 223] width 74 height 18
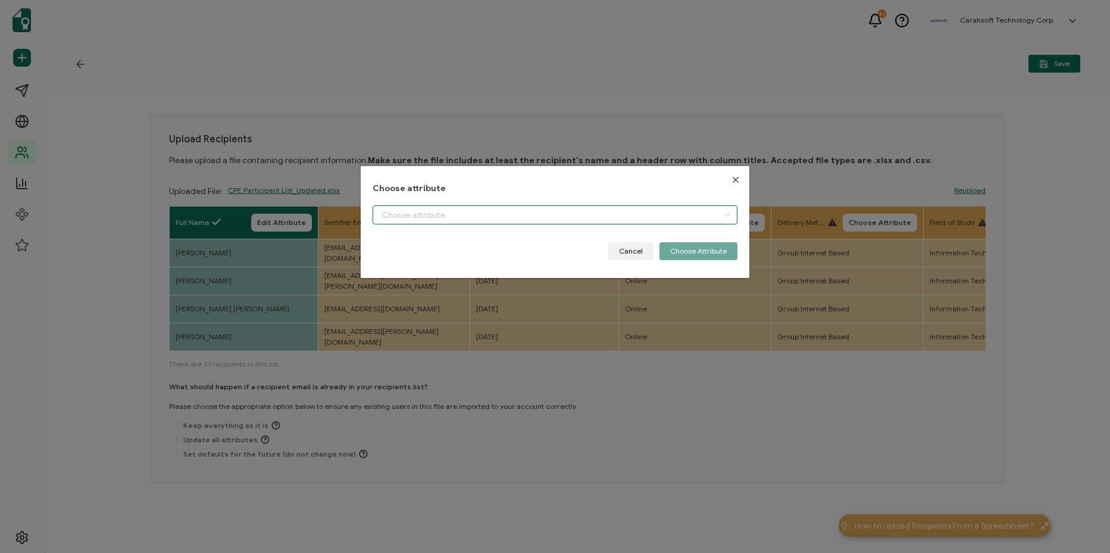
click at [540, 211] on input "dialog" at bounding box center [555, 214] width 365 height 19
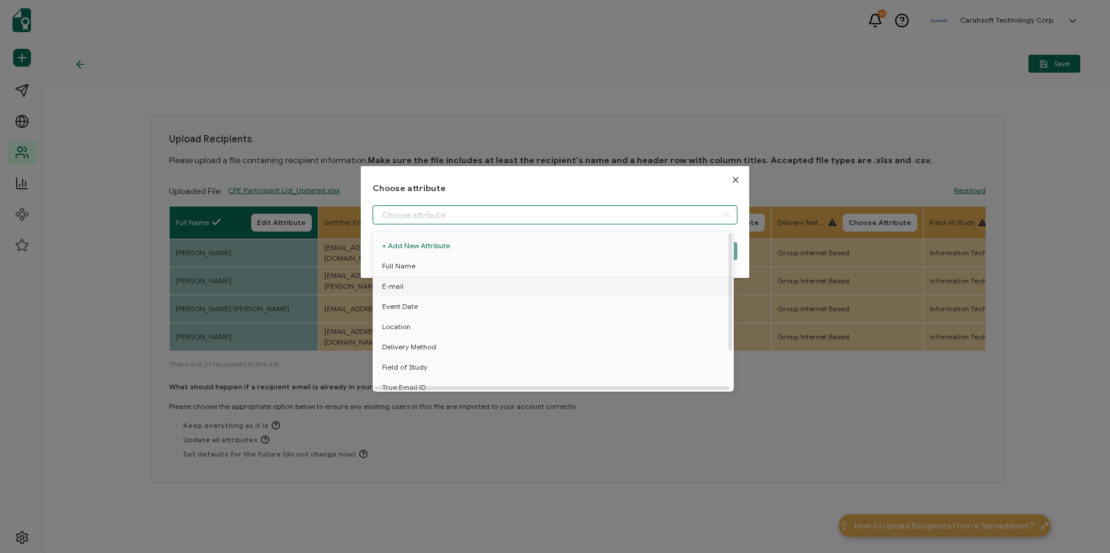
click at [499, 280] on li "E-mail" at bounding box center [555, 286] width 370 height 20
type input "E-mail"
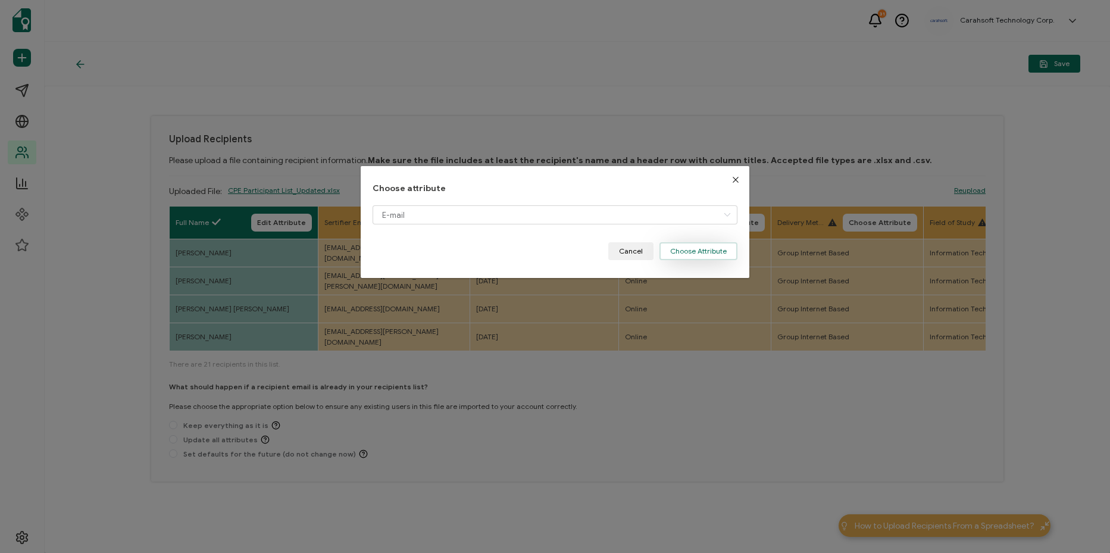
click at [672, 249] on button "Choose Attribute" at bounding box center [699, 251] width 78 height 18
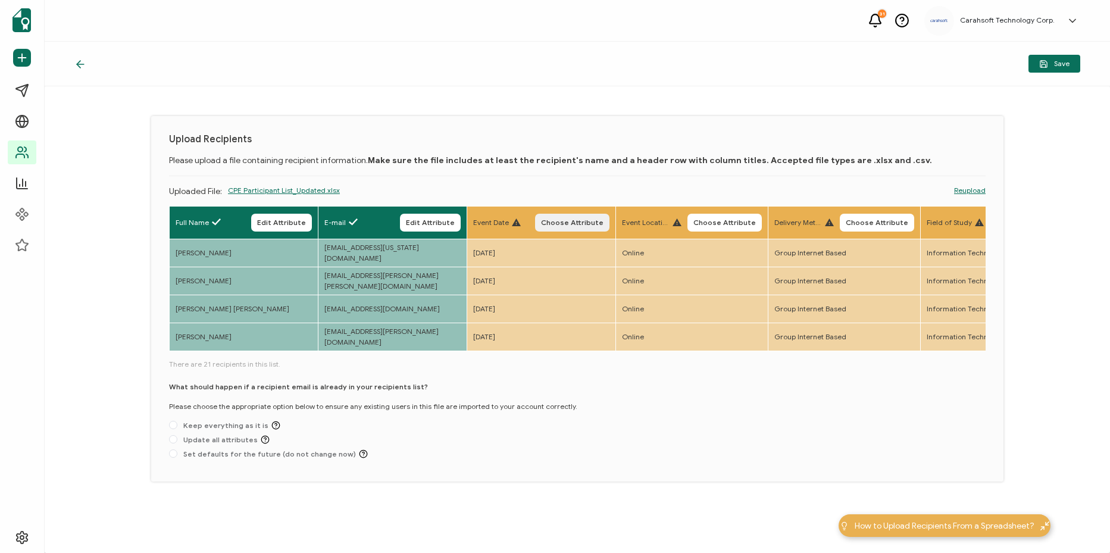
click at [554, 221] on span "Choose Attribute" at bounding box center [572, 222] width 63 height 7
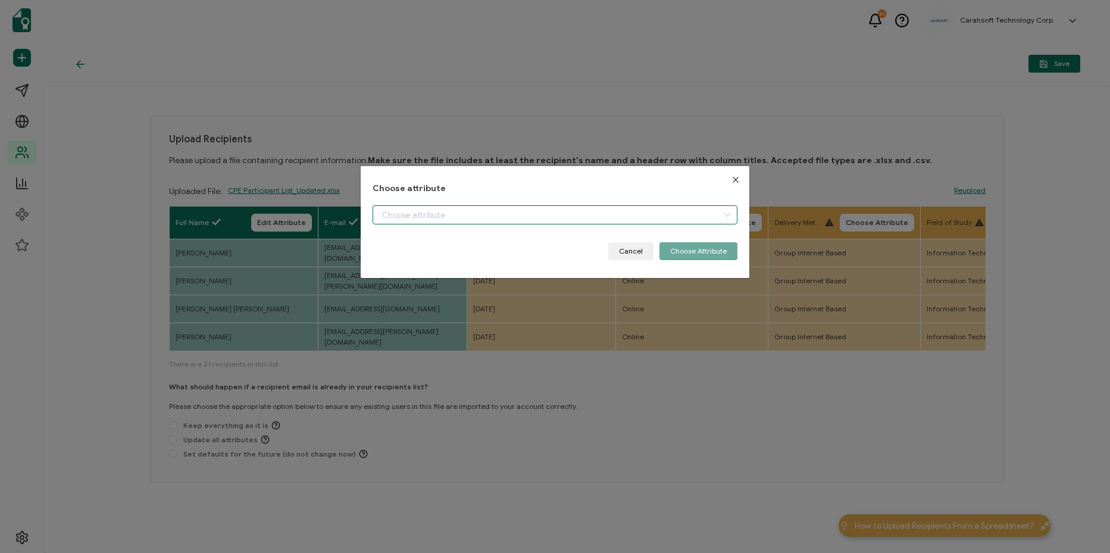
click at [529, 223] on input "dialog" at bounding box center [555, 214] width 365 height 19
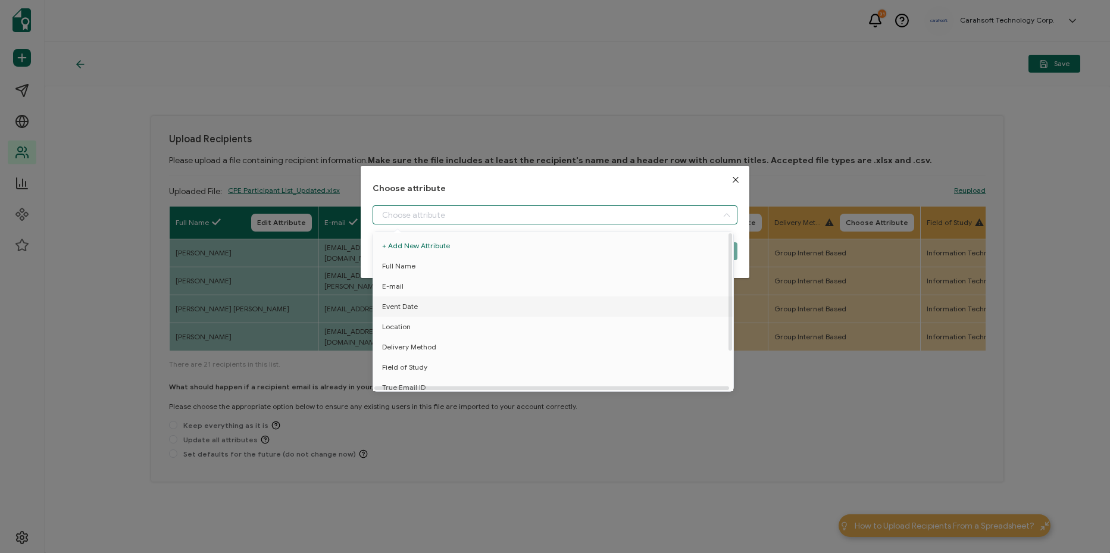
click at [512, 313] on li "Event Date" at bounding box center [555, 307] width 370 height 20
type input "Event Date"
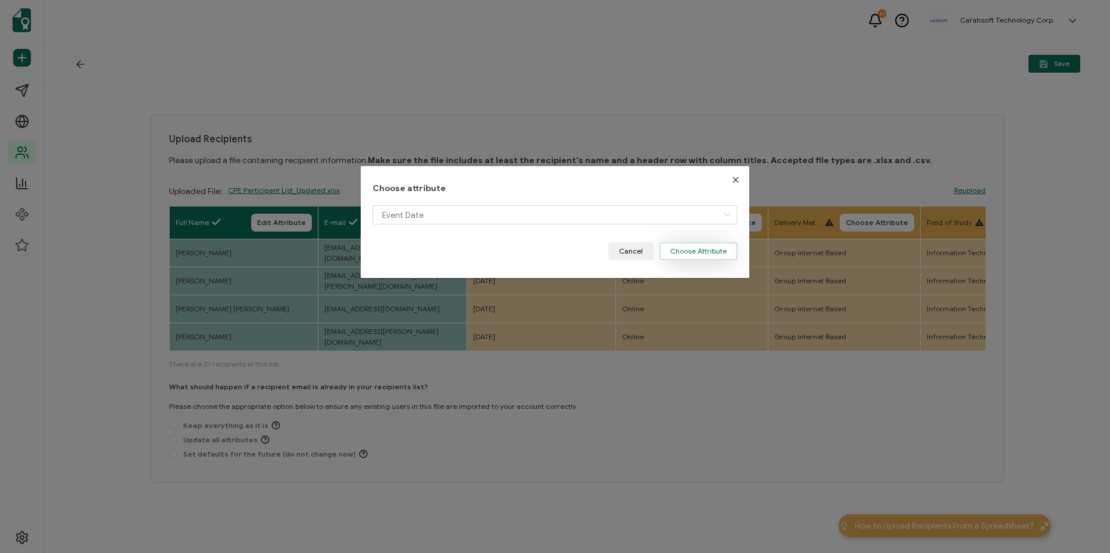
click at [715, 243] on button "Choose Attribute" at bounding box center [699, 251] width 78 height 18
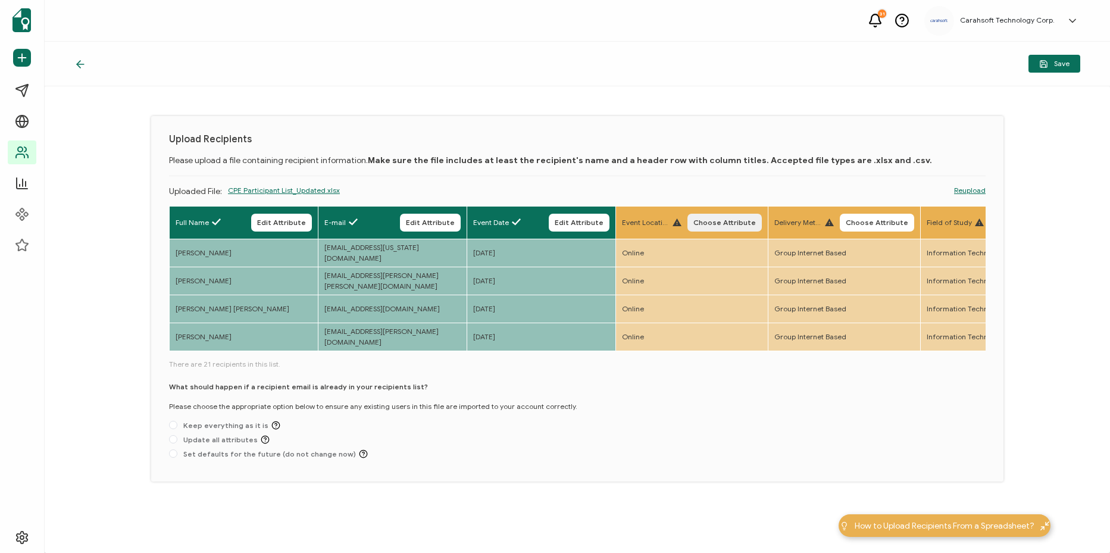
click at [731, 231] on button "Choose Attribute" at bounding box center [725, 223] width 74 height 18
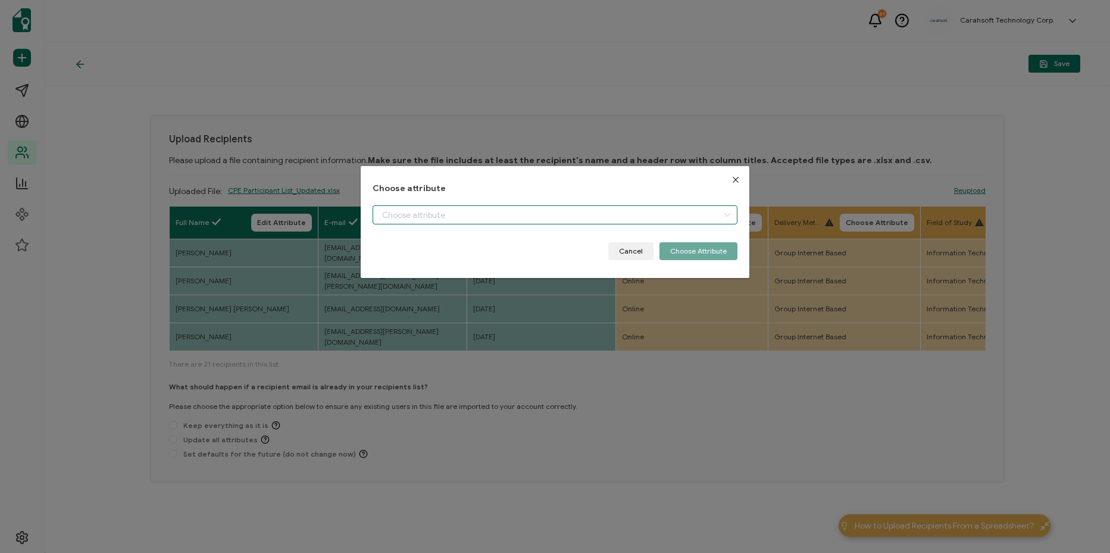
click at [642, 217] on input "dialog" at bounding box center [555, 214] width 365 height 19
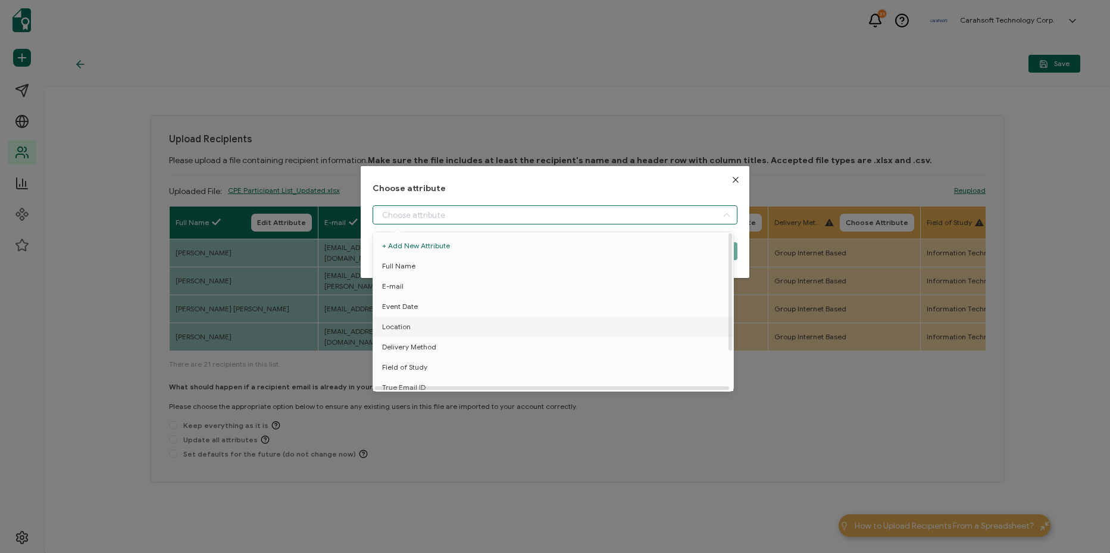
click at [562, 329] on li "Location" at bounding box center [555, 327] width 370 height 20
type input "Location"
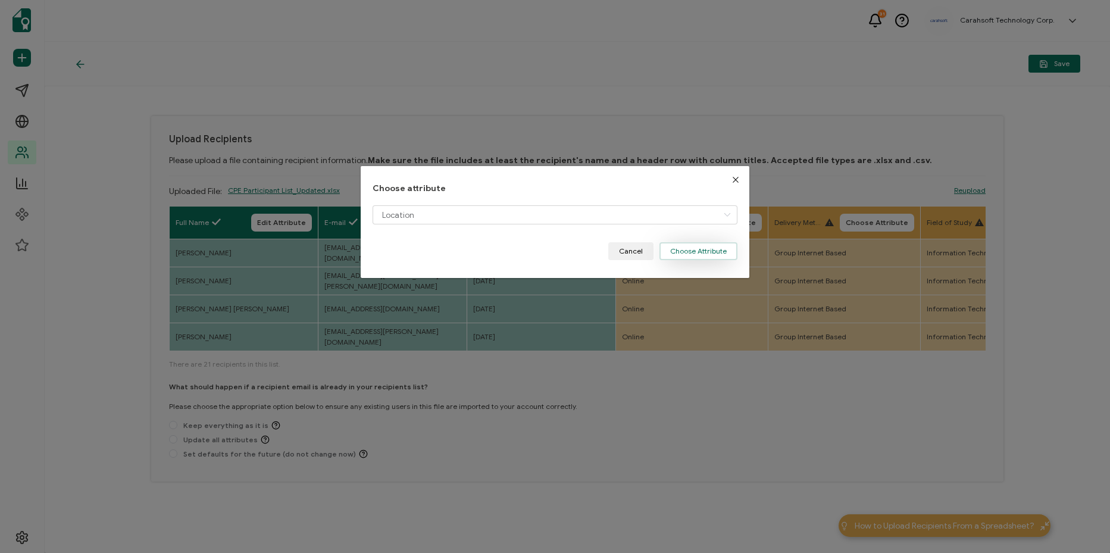
click at [715, 248] on button "Choose Attribute" at bounding box center [699, 251] width 78 height 18
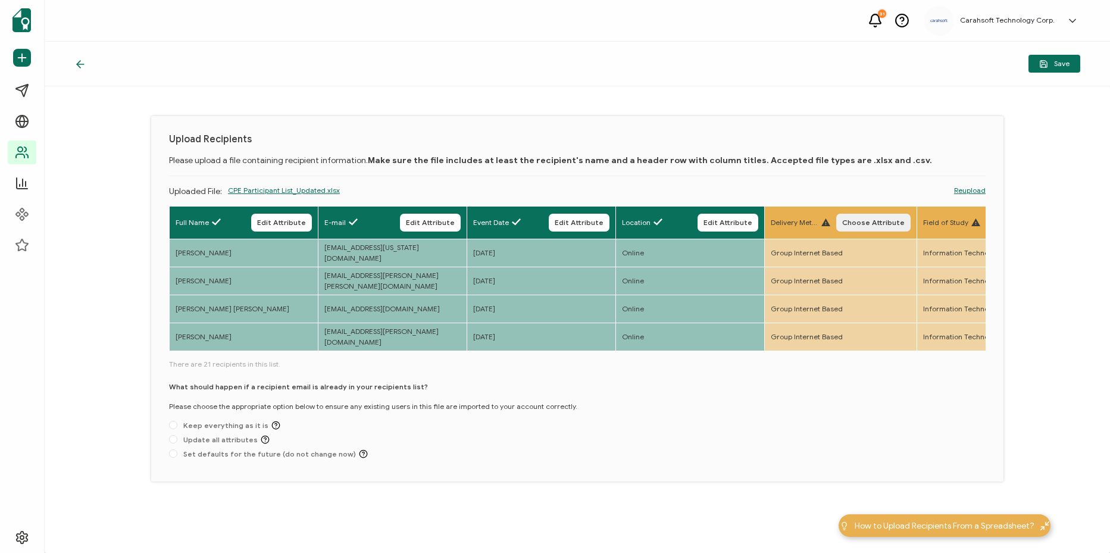
click at [874, 230] on button "Choose Attribute" at bounding box center [874, 223] width 74 height 18
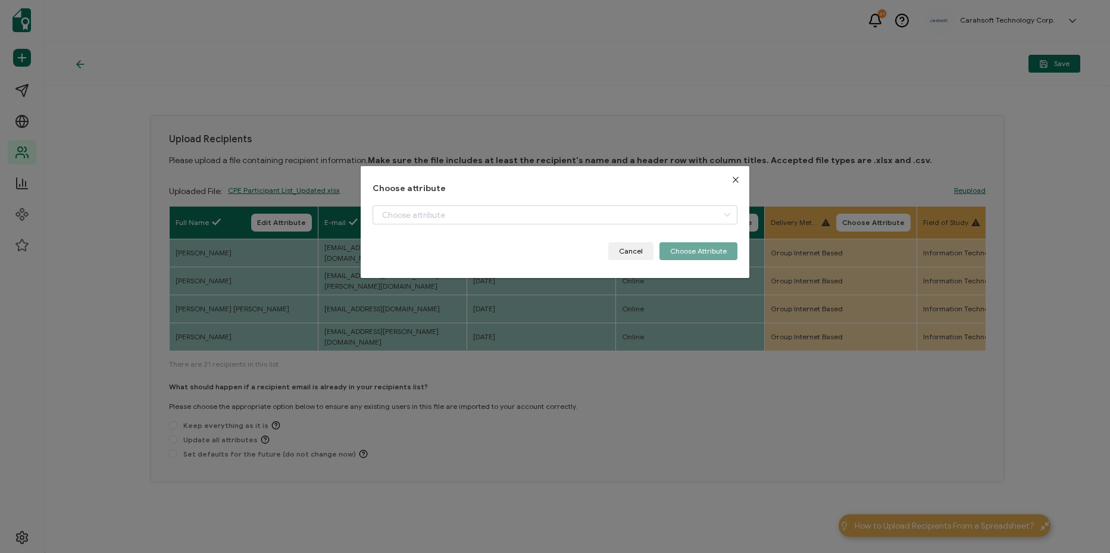
drag, startPoint x: 625, startPoint y: 195, endPoint x: 614, endPoint y: 202, distance: 12.7
click at [623, 195] on div "Choose attribute Cancel Choose Attribute" at bounding box center [555, 222] width 365 height 77
drag, startPoint x: 611, startPoint y: 208, endPoint x: 578, endPoint y: 263, distance: 63.8
click at [610, 211] on input "dialog" at bounding box center [555, 214] width 365 height 19
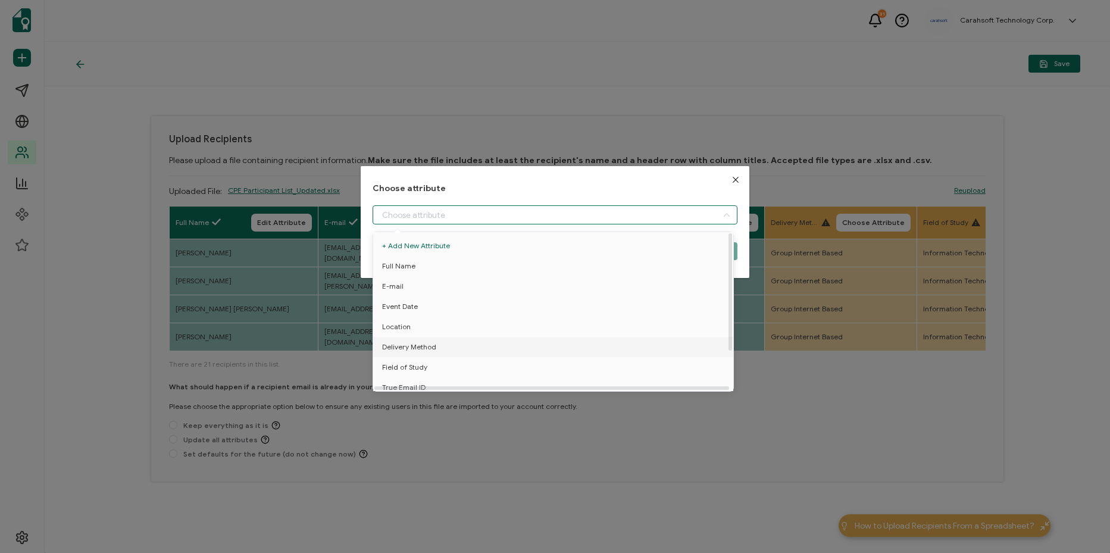
click at [489, 340] on li "Delivery Method" at bounding box center [555, 347] width 370 height 20
type input "Delivery Method"
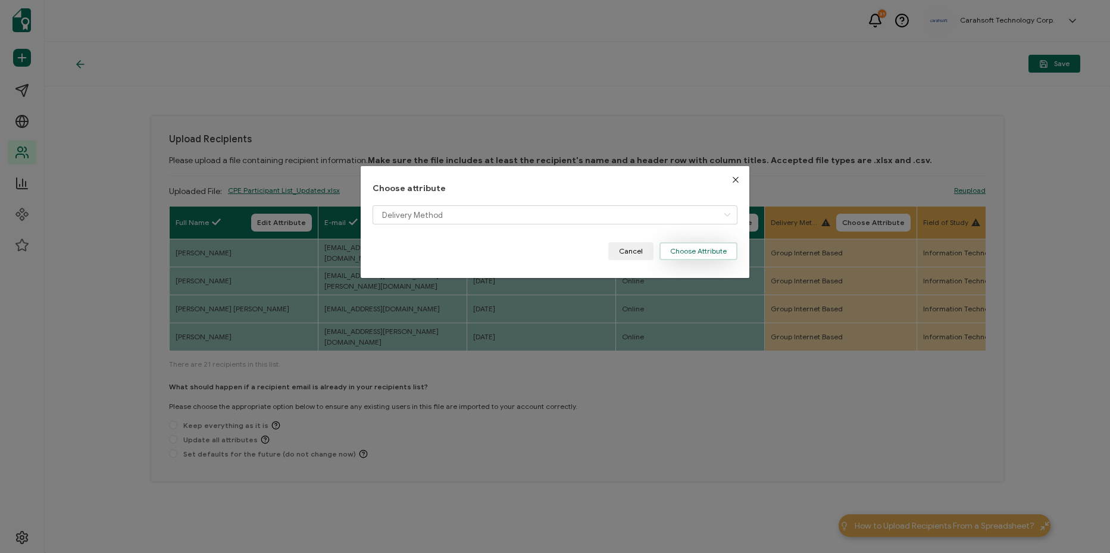
click at [692, 245] on button "Choose Attribute" at bounding box center [699, 251] width 78 height 18
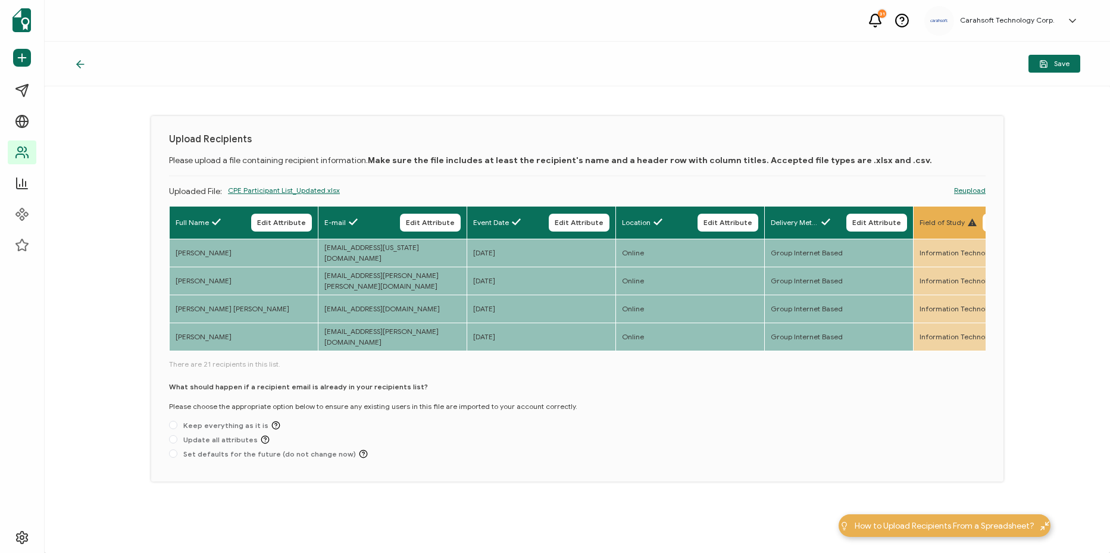
drag, startPoint x: 339, startPoint y: 352, endPoint x: 385, endPoint y: 352, distance: 45.3
click at [385, 352] on div "Full Name Edit Attribute E-mail Edit Attribute Event Date Edit Attribute Locati…" at bounding box center [577, 279] width 817 height 147
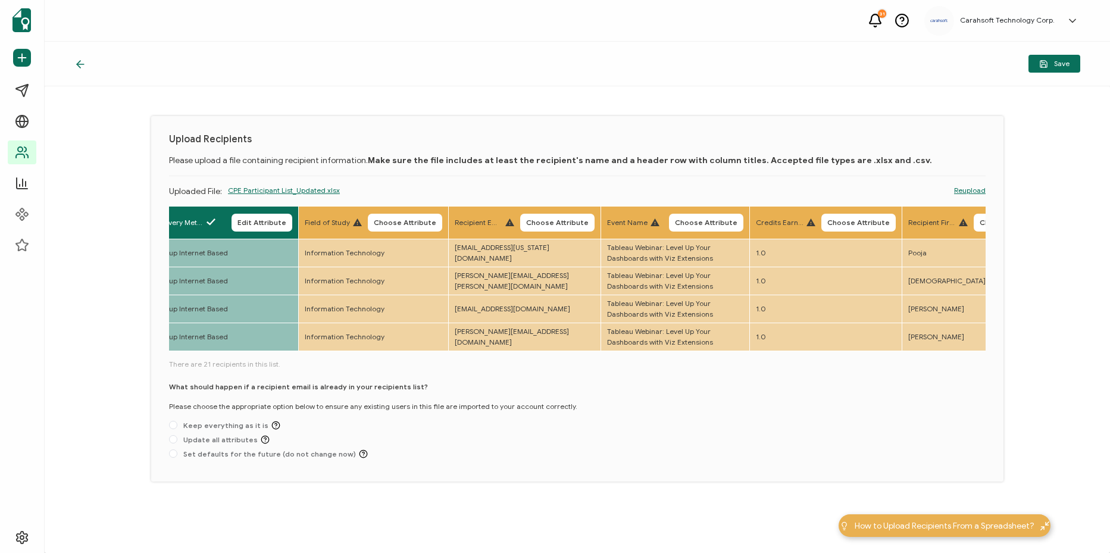
scroll to position [0, 694]
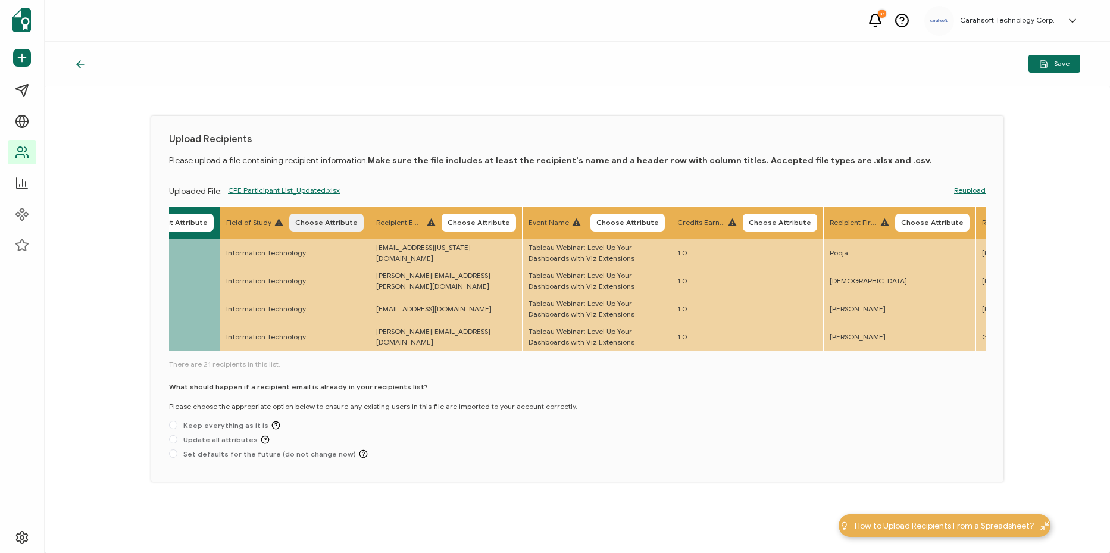
click at [348, 220] on span "Choose Attribute" at bounding box center [326, 222] width 63 height 7
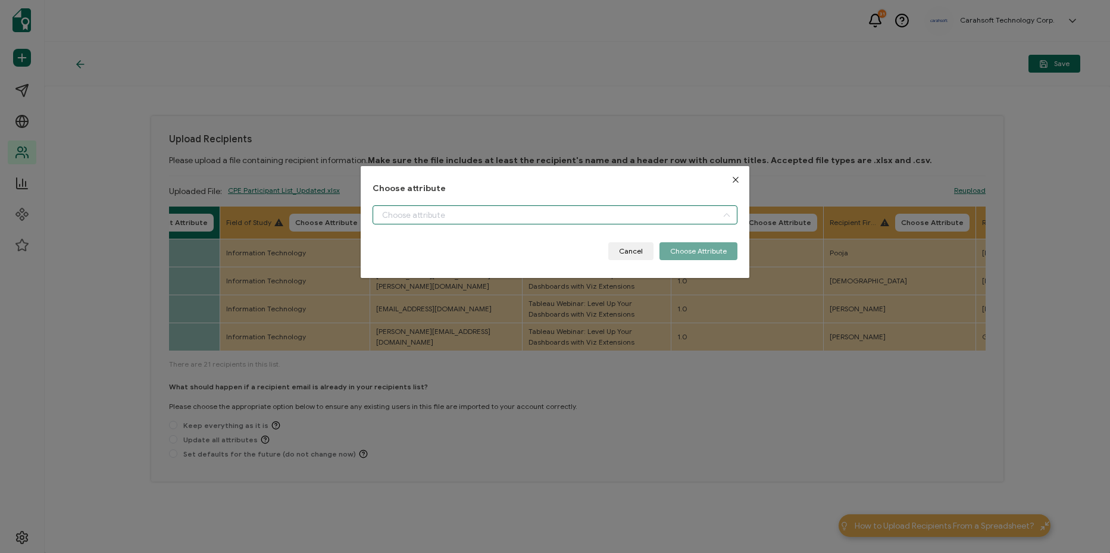
click at [458, 218] on input "dialog" at bounding box center [555, 214] width 365 height 19
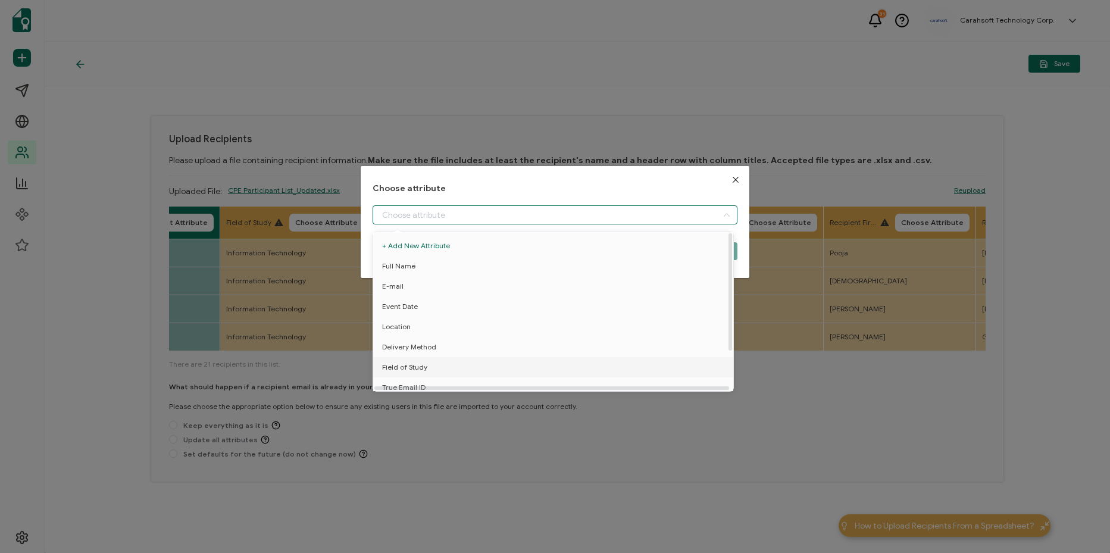
click at [465, 364] on li "Field of Study" at bounding box center [555, 367] width 370 height 20
type input "Field of Study"
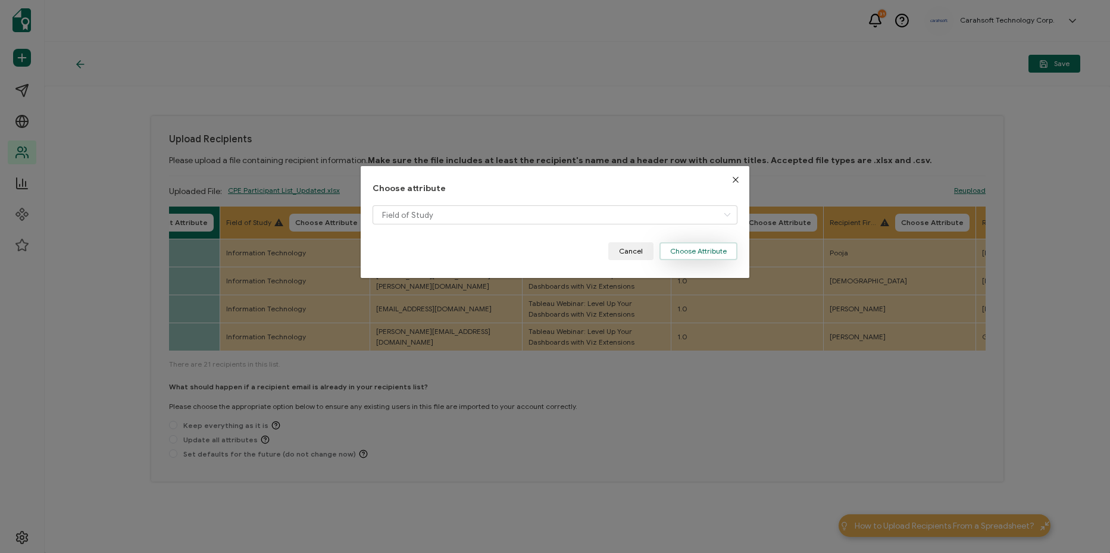
click at [700, 251] on button "Choose Attribute" at bounding box center [699, 251] width 78 height 18
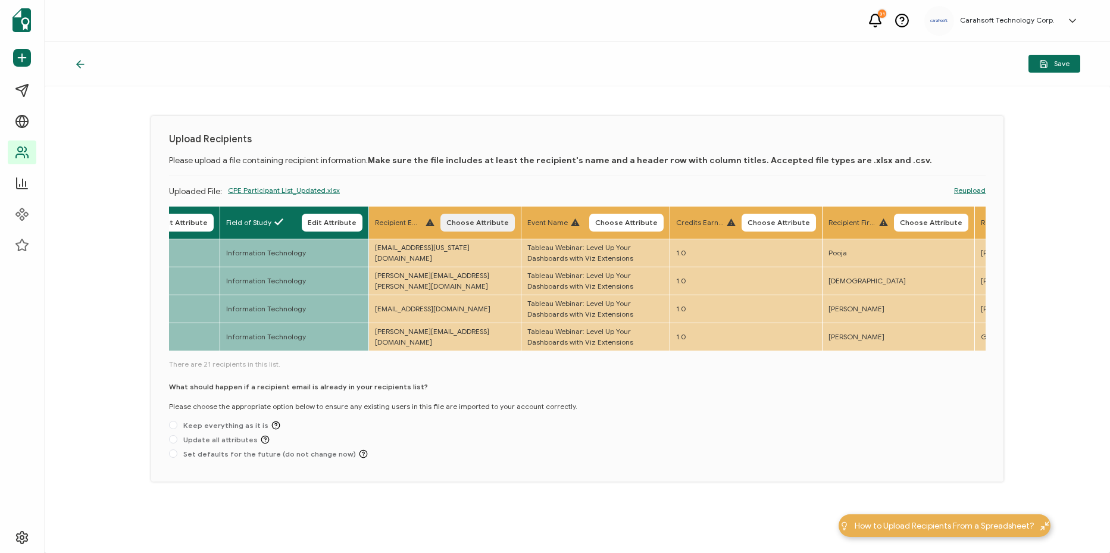
click at [489, 227] on button "Choose Attribute" at bounding box center [478, 223] width 74 height 18
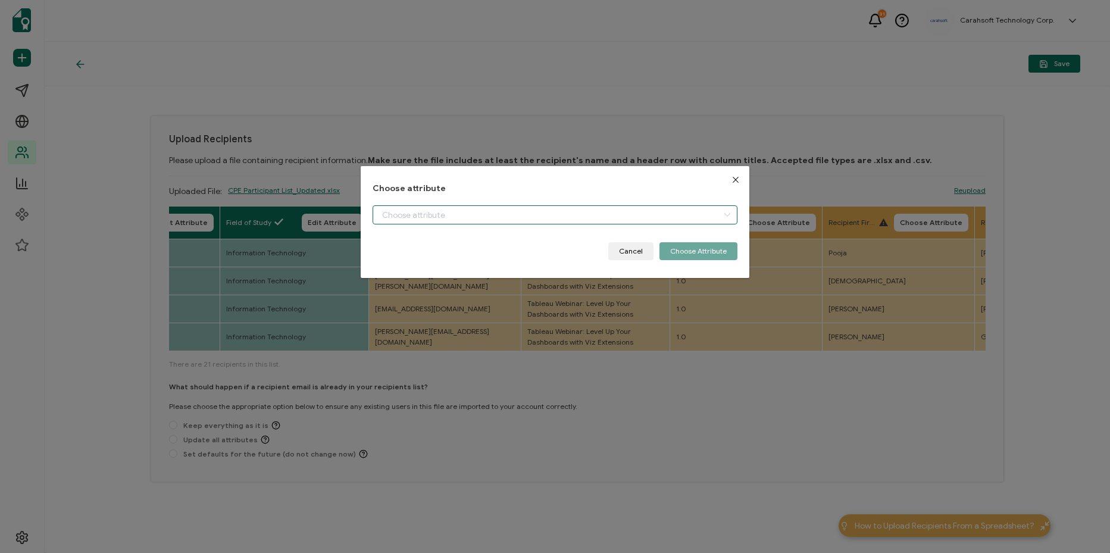
click at [545, 220] on input "dialog" at bounding box center [555, 214] width 365 height 19
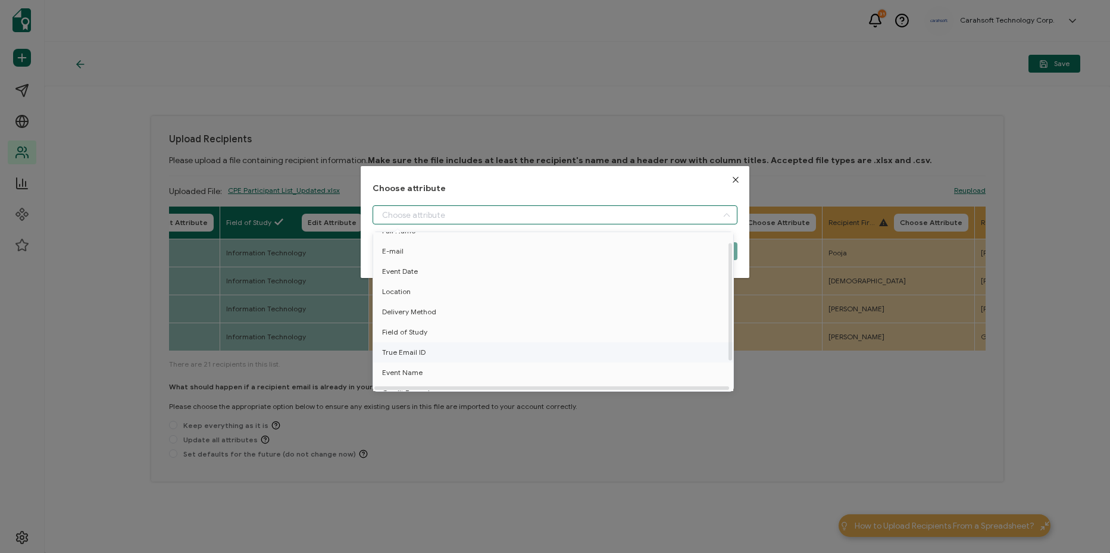
scroll to position [52, 0]
drag, startPoint x: 475, startPoint y: 338, endPoint x: 582, endPoint y: 304, distance: 112.6
click at [475, 338] on li "True Email ID" at bounding box center [555, 341] width 370 height 20
type input "True Email ID"
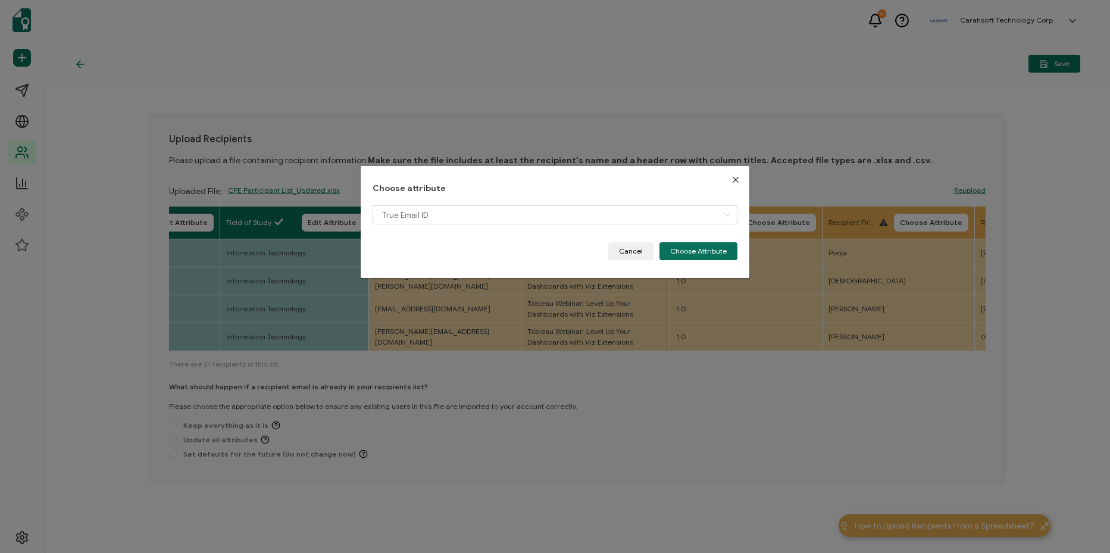
click at [700, 241] on div "True Email ID" at bounding box center [555, 223] width 365 height 37
drag, startPoint x: 687, startPoint y: 252, endPoint x: 609, endPoint y: 221, distance: 83.4
click at [682, 252] on button "Choose Attribute" at bounding box center [699, 251] width 78 height 18
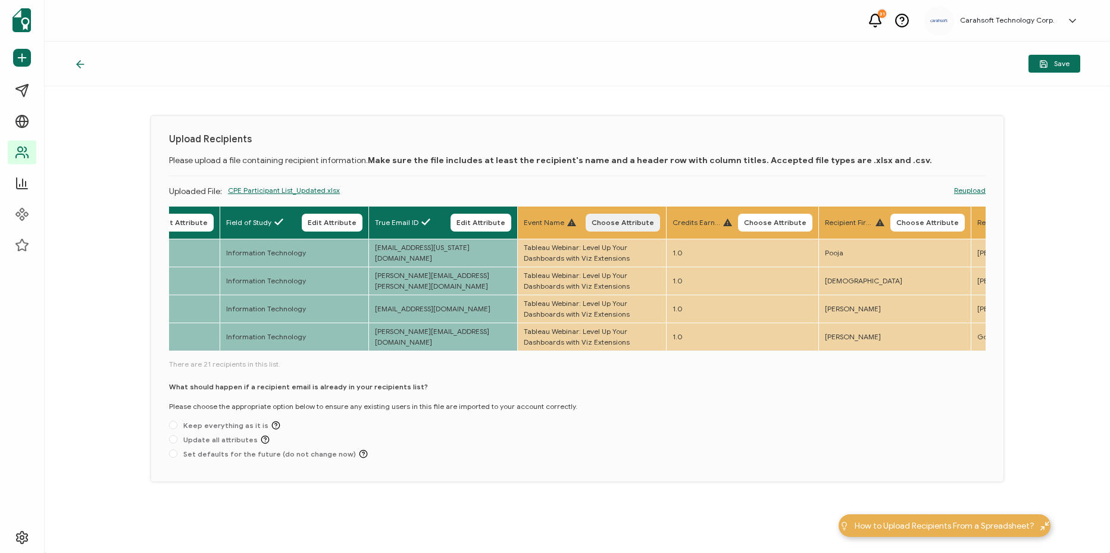
click at [608, 220] on span "Choose Attribute" at bounding box center [623, 222] width 63 height 7
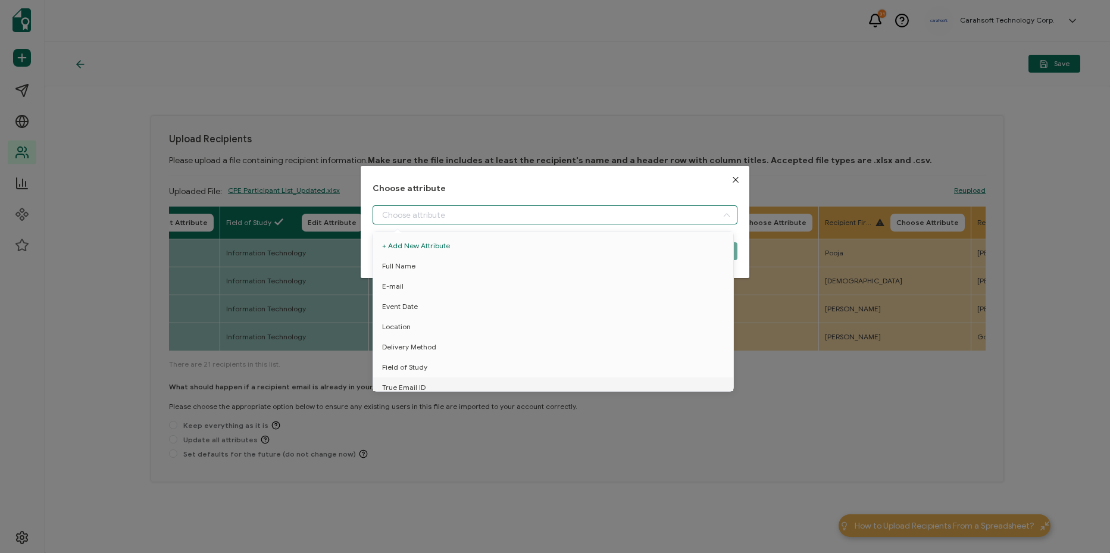
click at [569, 219] on input "dialog" at bounding box center [555, 214] width 365 height 19
click at [525, 354] on li "Event Name" at bounding box center [555, 361] width 370 height 20
type input "Event Name"
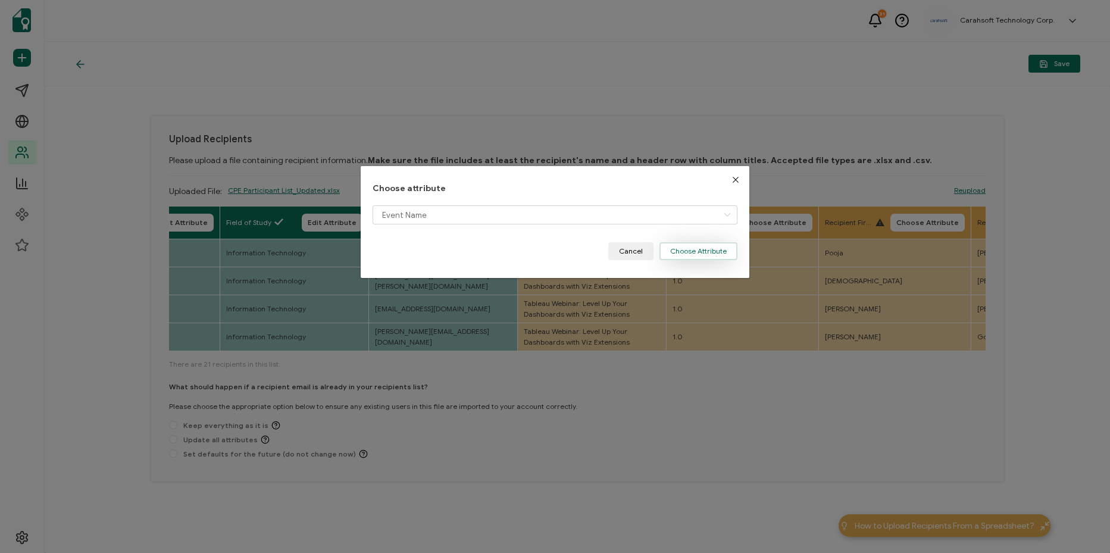
click at [683, 259] on button "Choose Attribute" at bounding box center [699, 251] width 78 height 18
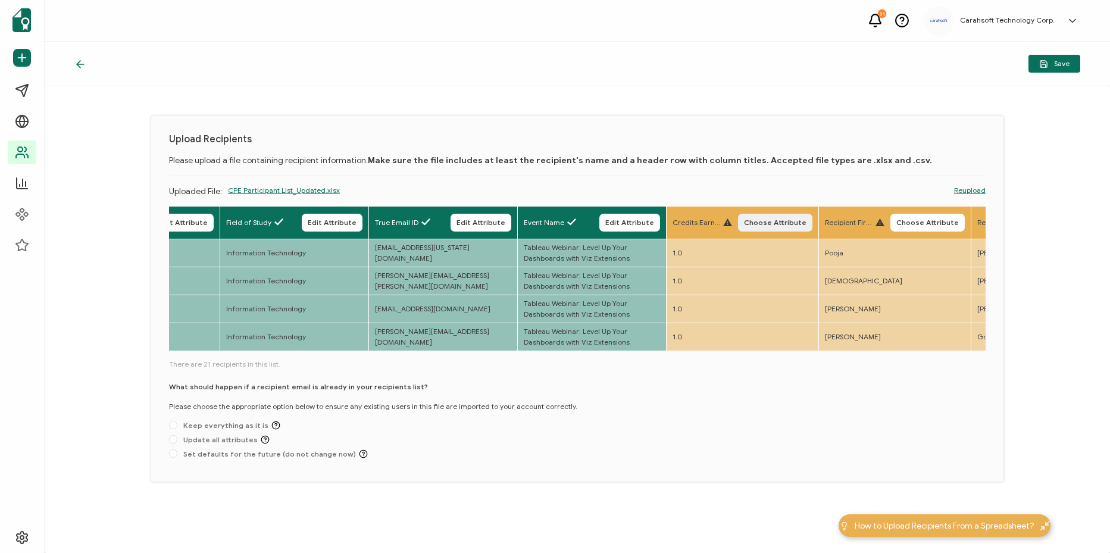
click at [785, 228] on button "Choose Attribute" at bounding box center [775, 223] width 74 height 18
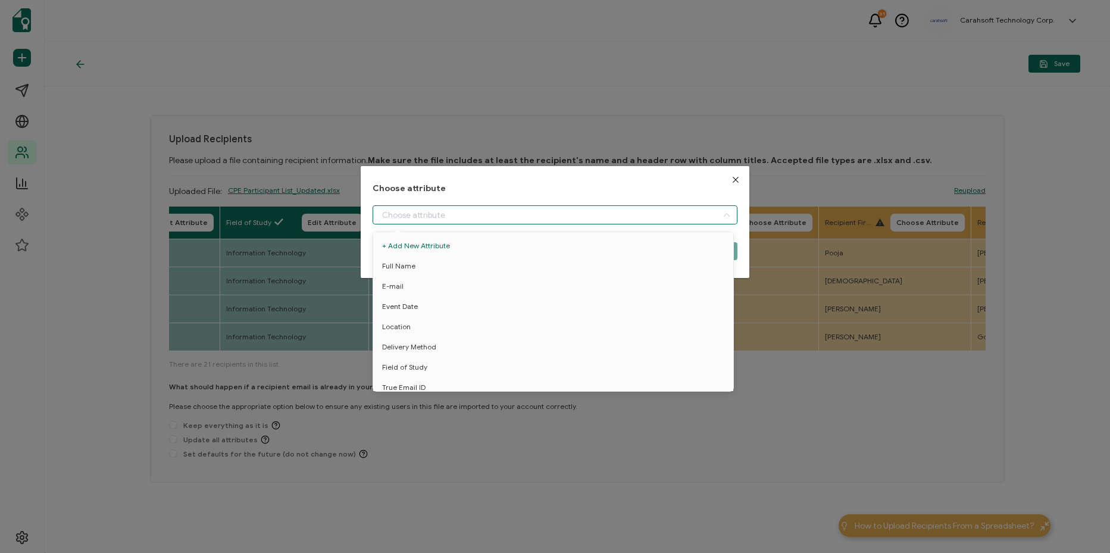
click at [635, 210] on input "dialog" at bounding box center [555, 214] width 365 height 19
click at [504, 372] on li "Credit Earned" at bounding box center [555, 382] width 370 height 20
type input "Credit Earned"
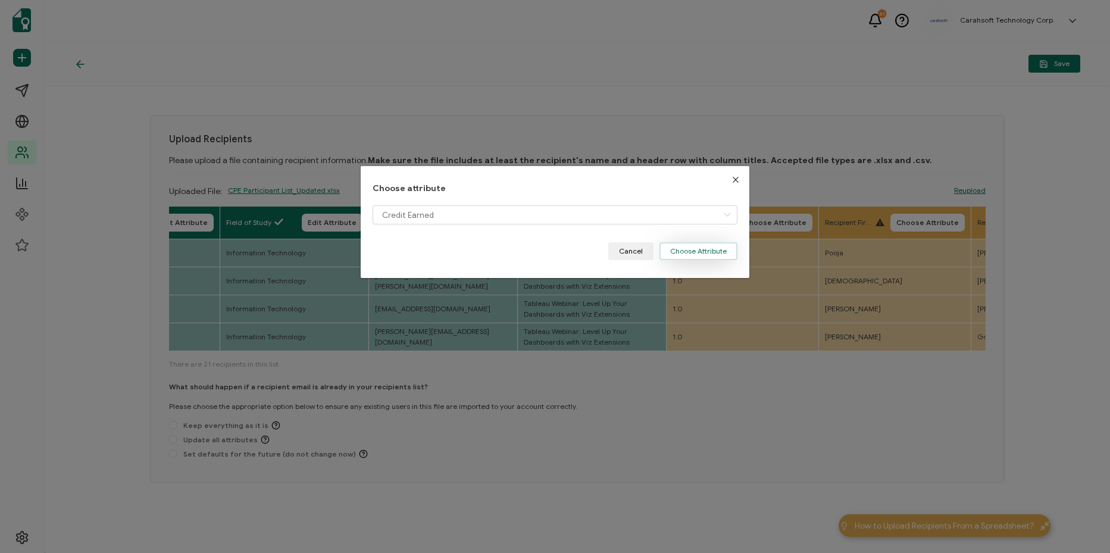
click at [700, 250] on button "Choose Attribute" at bounding box center [699, 251] width 78 height 18
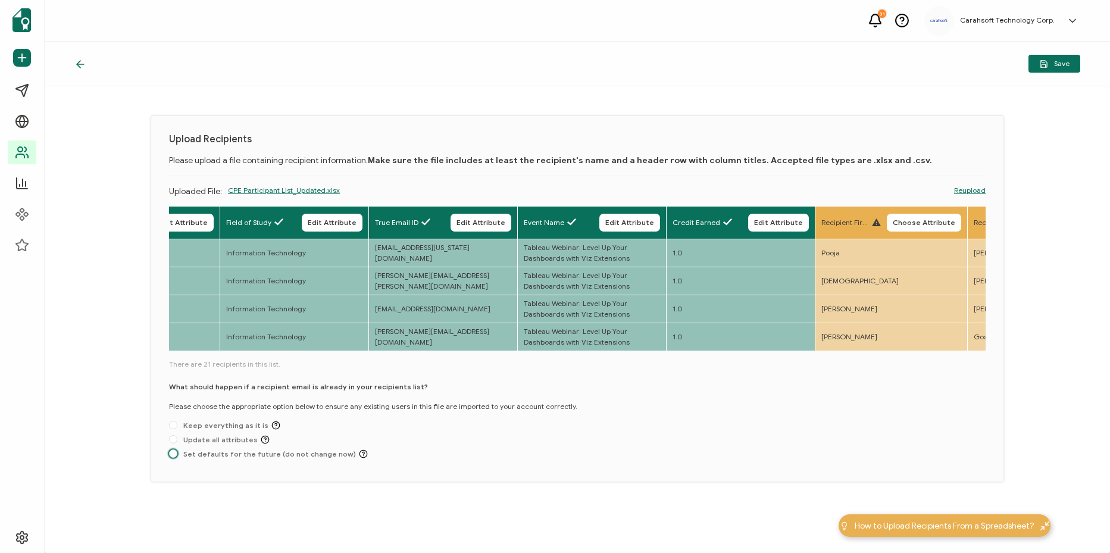
click at [217, 455] on span "Set defaults for the future (do not change now)" at bounding box center [272, 454] width 191 height 9
click at [177, 455] on input "Set defaults for the future (do not change now)" at bounding box center [173, 455] width 8 height 10
radio input "true"
click at [1061, 63] on span "Save" at bounding box center [1055, 64] width 30 height 9
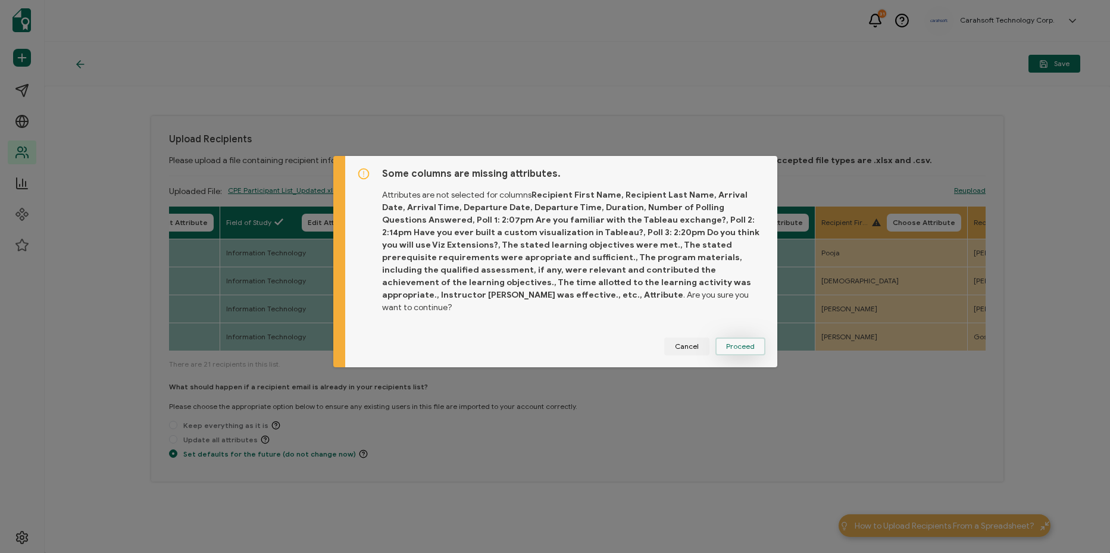
click at [739, 346] on button "Proceed" at bounding box center [741, 347] width 50 height 18
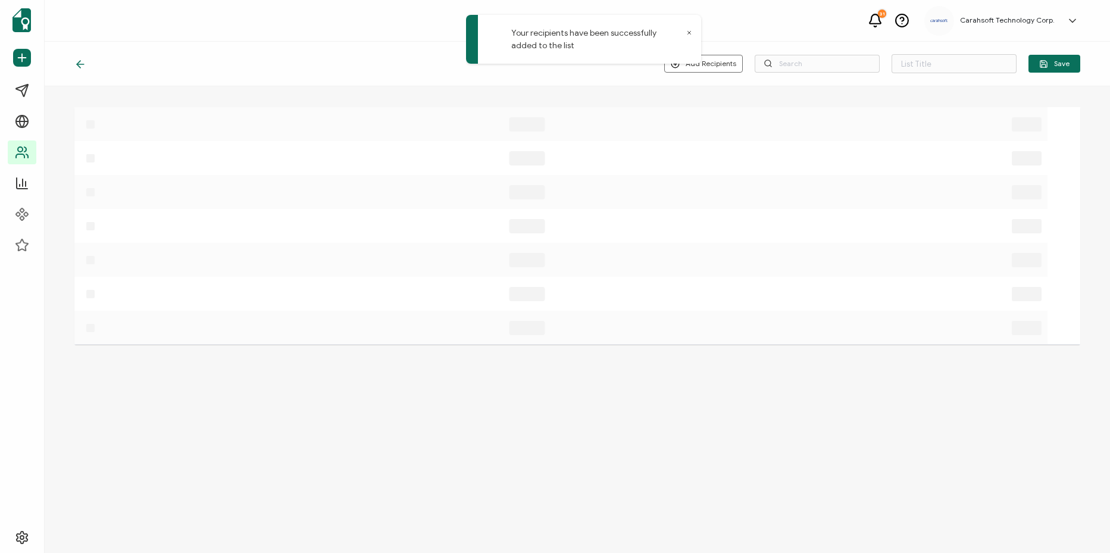
type input "List 1646"
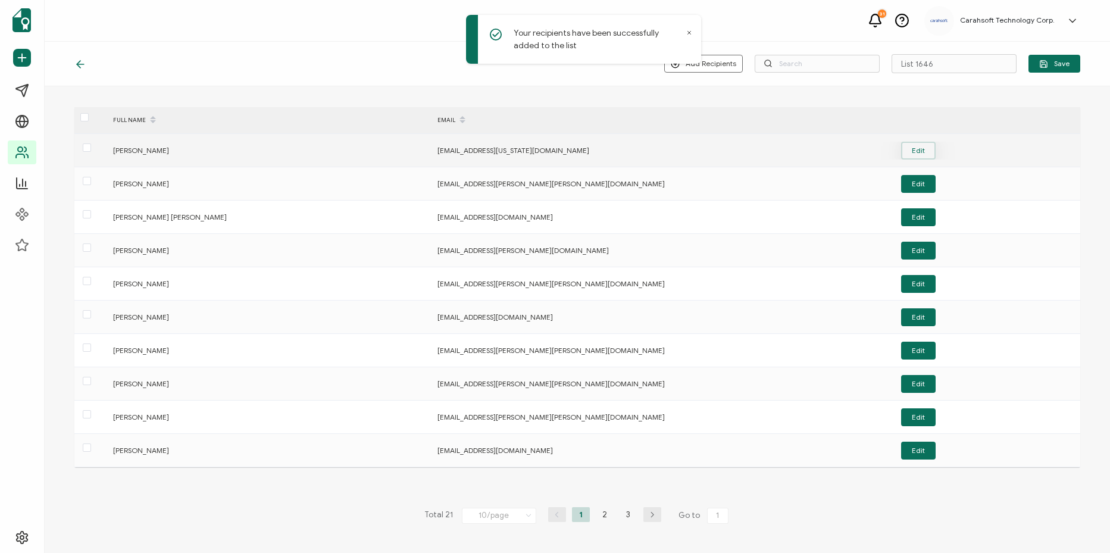
click at [925, 150] on button "Edit" at bounding box center [918, 151] width 35 height 18
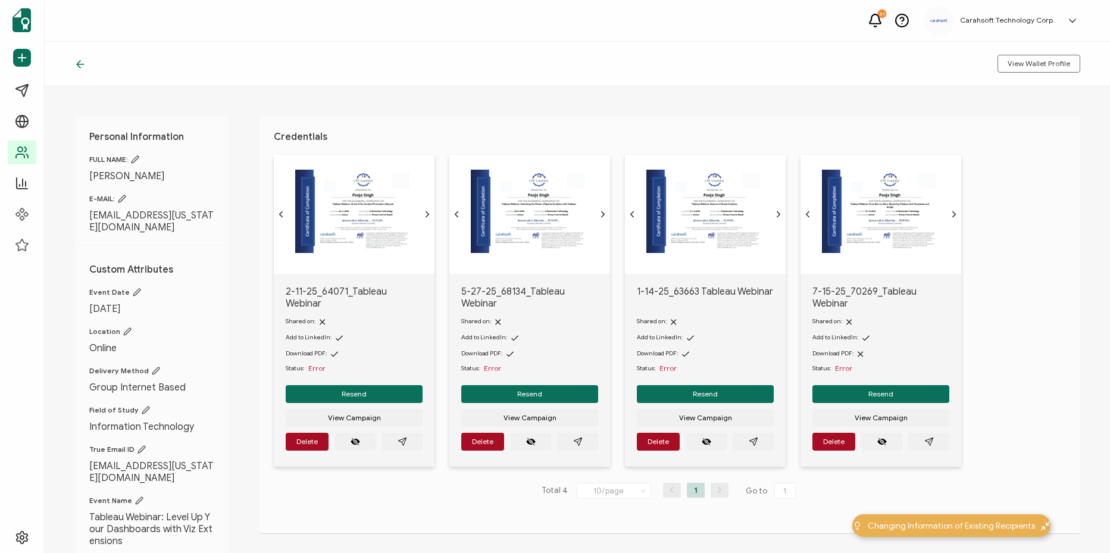
click at [76, 64] on icon at bounding box center [80, 64] width 12 height 12
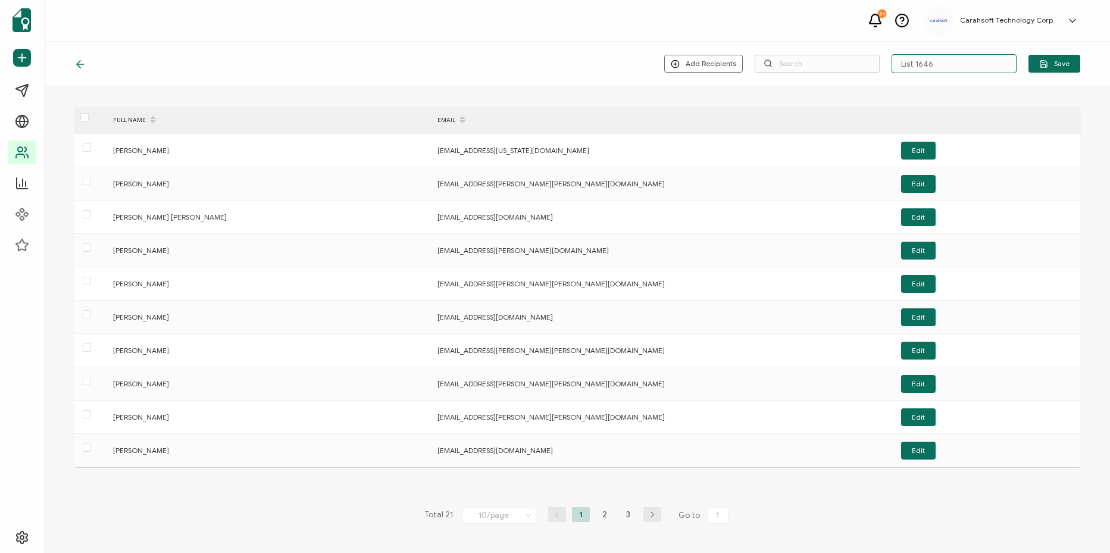
click at [946, 63] on input "List 1646" at bounding box center [954, 63] width 125 height 19
paste input "8-19-25_71399_Tableau Webinar"
type input "8-19-25_71399_Tableau Webinar"
click at [1077, 65] on button "Save" at bounding box center [1055, 64] width 52 height 18
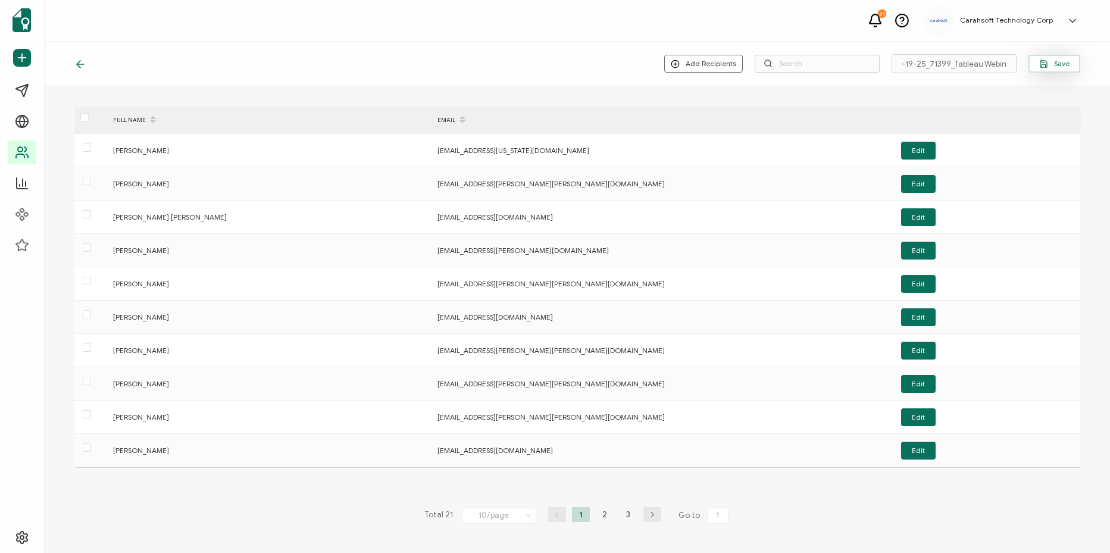
scroll to position [0, 0]
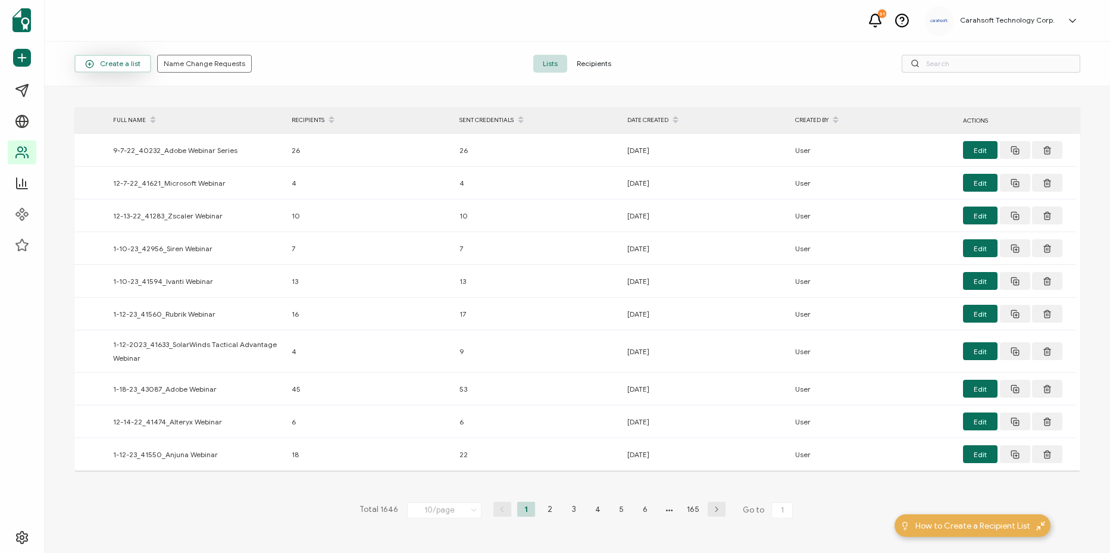
click at [124, 61] on span "Create a list" at bounding box center [112, 64] width 55 height 9
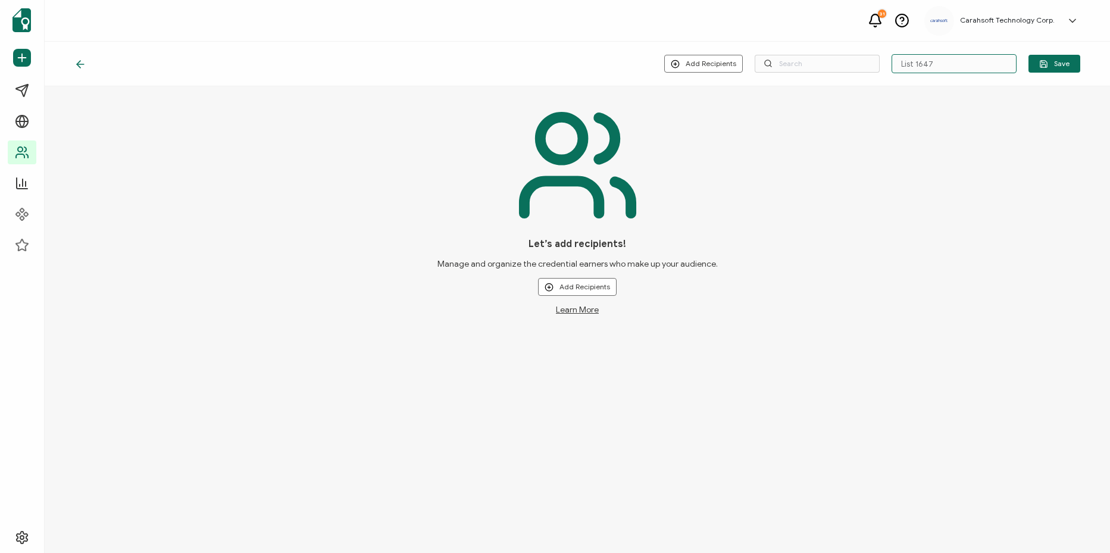
click at [949, 66] on input "List 1647" at bounding box center [954, 63] width 125 height 19
click at [940, 188] on div "Let’s add recipients! Manage and organize the credential earners who make up yo…" at bounding box center [577, 208] width 1006 height 214
click at [973, 68] on input "List 1647" at bounding box center [954, 63] width 125 height 19
paste input "8-14-25_70515_ManageYourID Webinar"
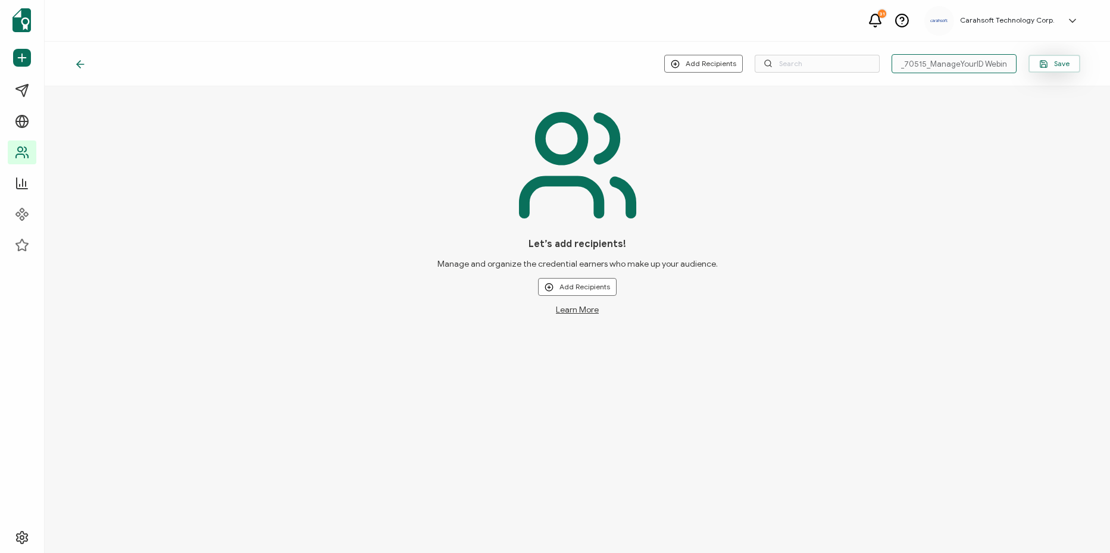
type input "8-14-25_70515_ManageYourID Webinar"
click at [1065, 71] on button "Save" at bounding box center [1055, 64] width 52 height 18
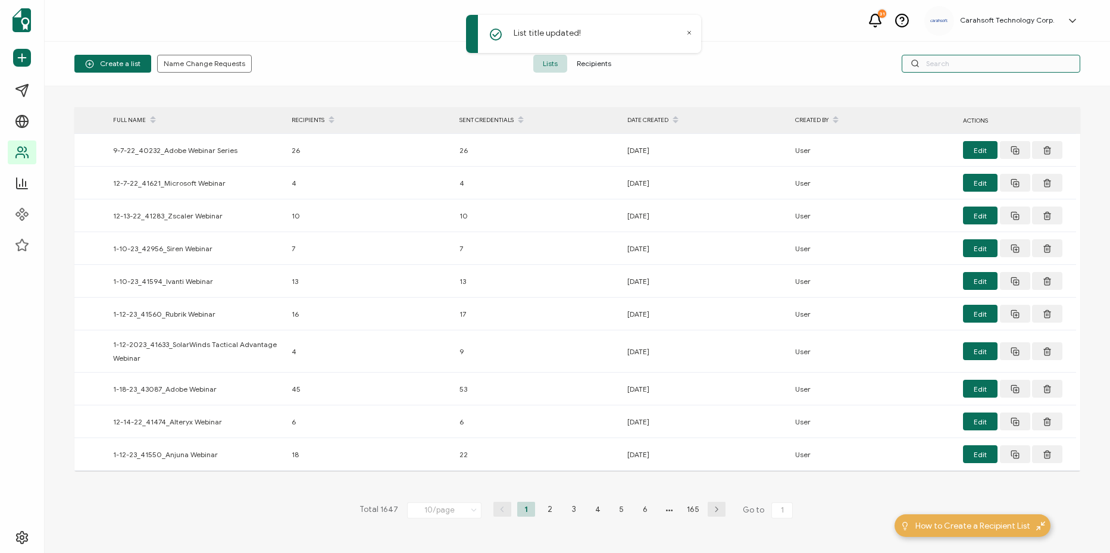
click at [1025, 64] on input "text" at bounding box center [991, 64] width 179 height 18
paste input "8-14-25_70515_ManageYourID Webinar"
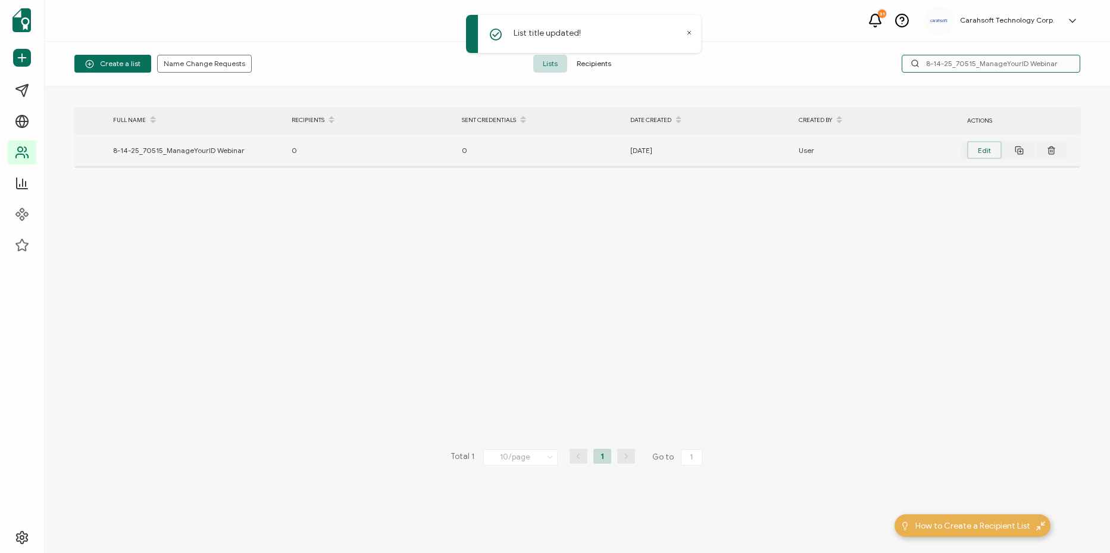
type input "8-14-25_70515_ManageYourID Webinar"
click at [999, 154] on button "Edit" at bounding box center [985, 150] width 35 height 18
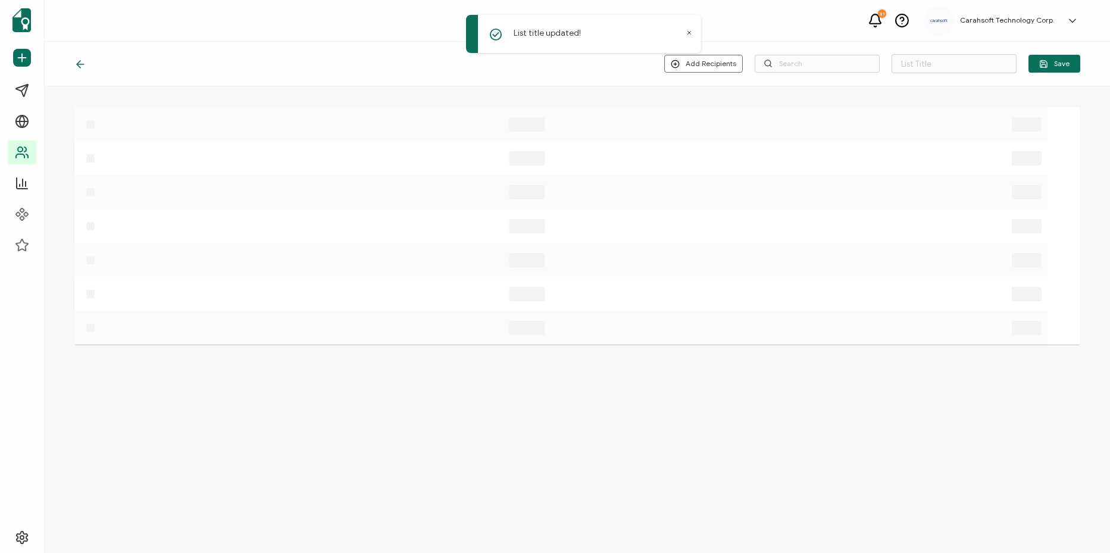
type input "8-14-25_70515_ManageYourID Webinar"
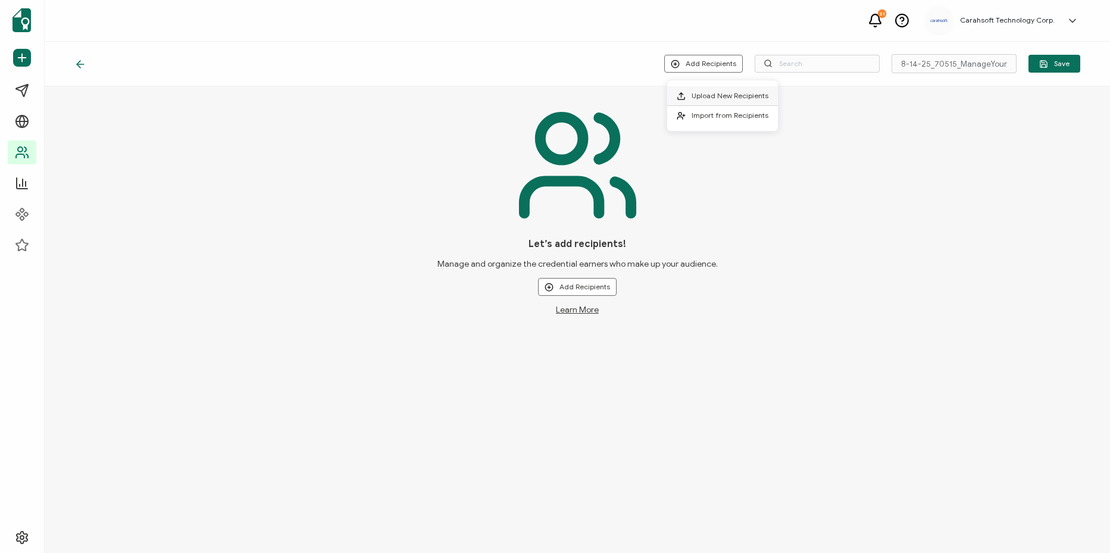
click at [729, 99] on span "Upload New Recipients" at bounding box center [730, 95] width 77 height 9
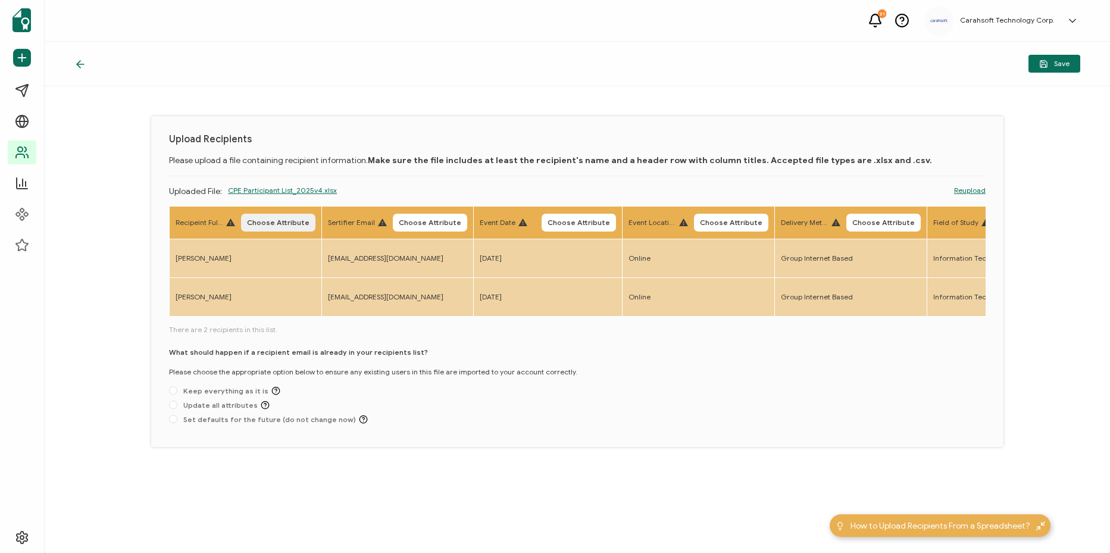
click at [289, 226] on span "Choose Attribute" at bounding box center [278, 222] width 63 height 7
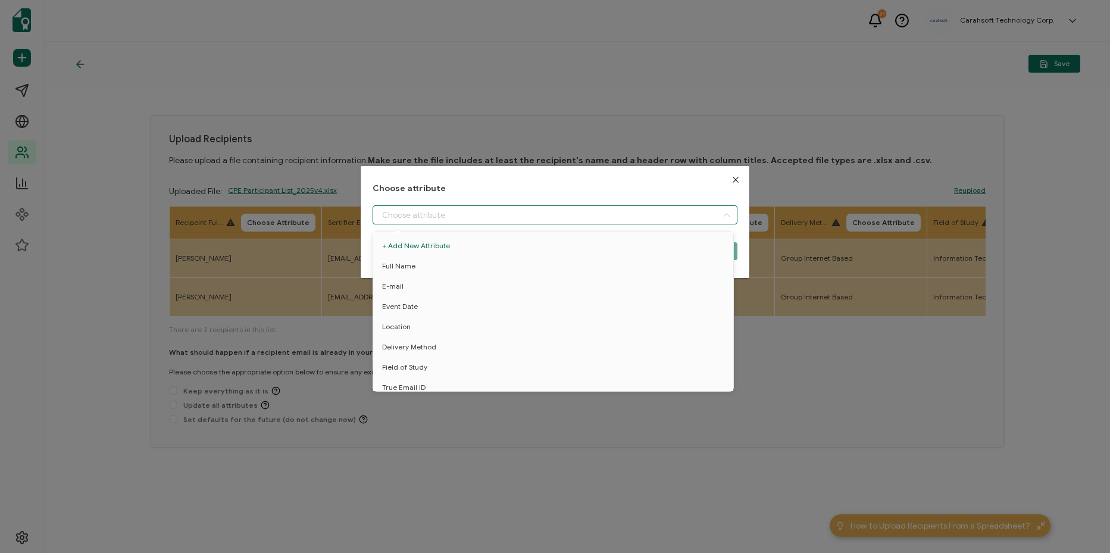
drag, startPoint x: 409, startPoint y: 223, endPoint x: 425, endPoint y: 251, distance: 32.5
click at [409, 223] on input "dialog" at bounding box center [555, 214] width 365 height 19
click at [424, 266] on li "Full Name" at bounding box center [555, 266] width 370 height 20
type input "Full Name"
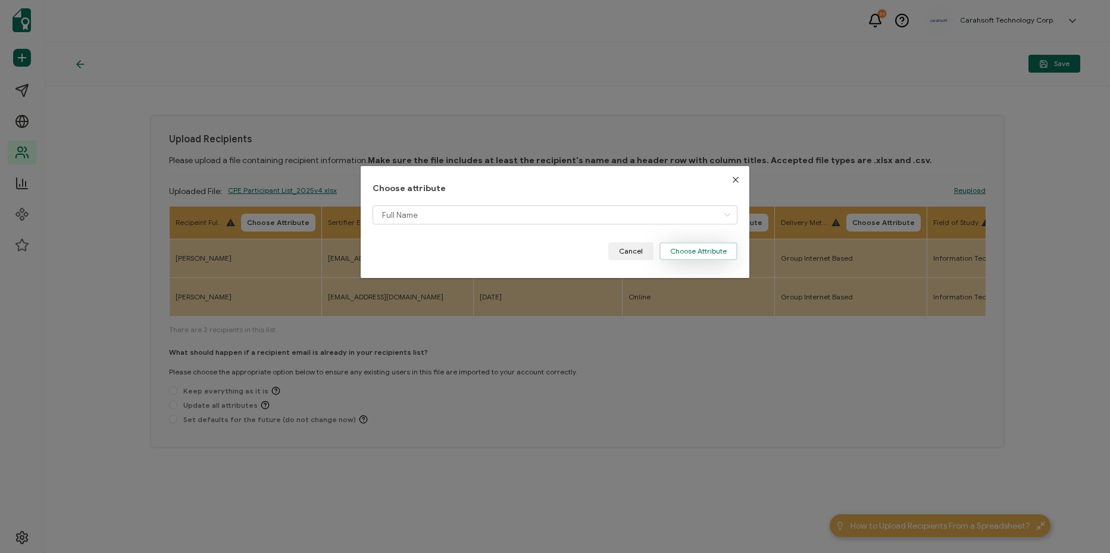
click at [722, 249] on button "Choose Attribute" at bounding box center [699, 251] width 78 height 18
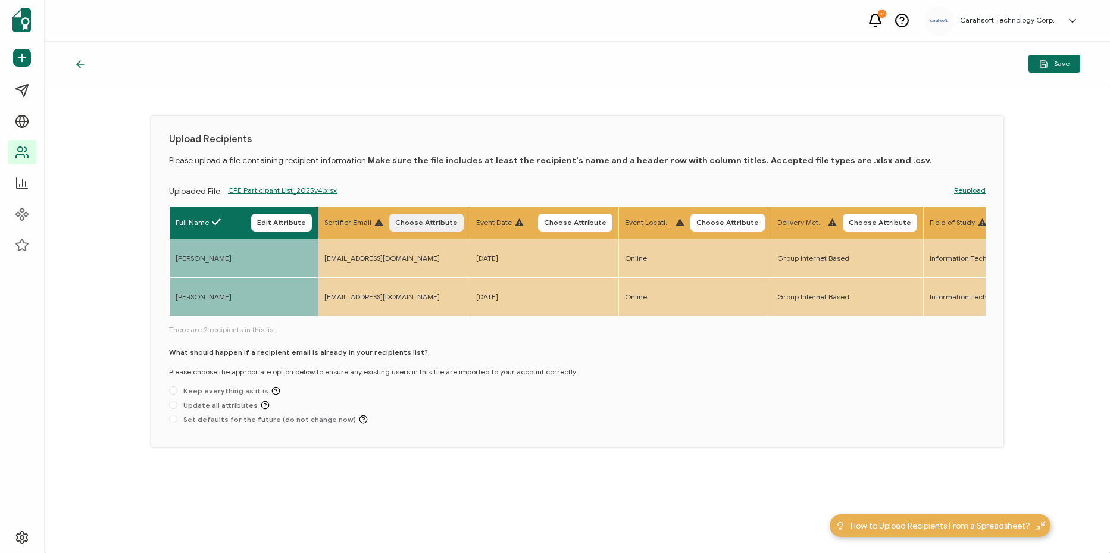
click at [458, 224] on span "Choose Attribute" at bounding box center [426, 222] width 63 height 7
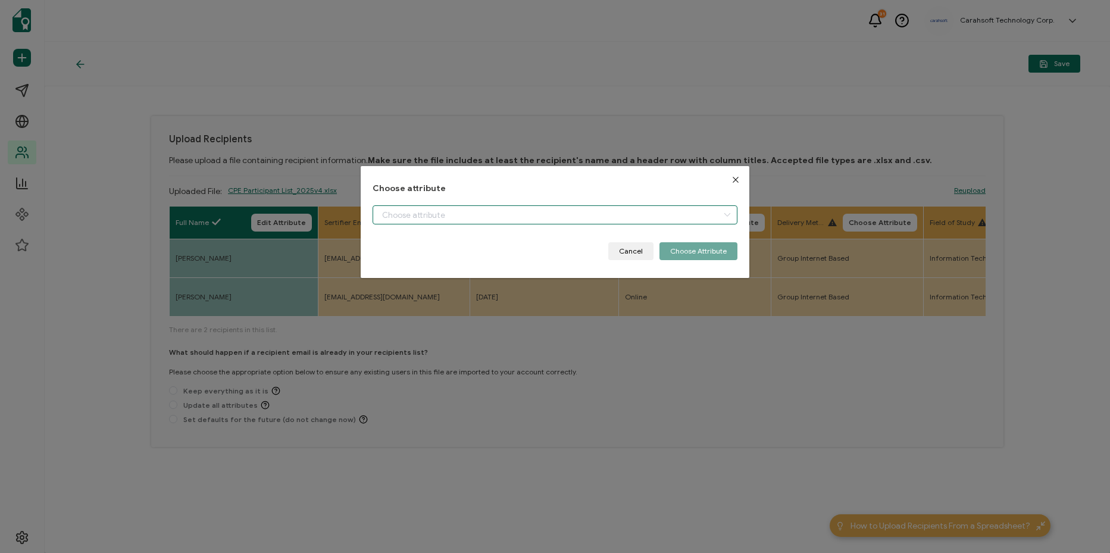
click at [534, 223] on input "dialog" at bounding box center [555, 214] width 365 height 19
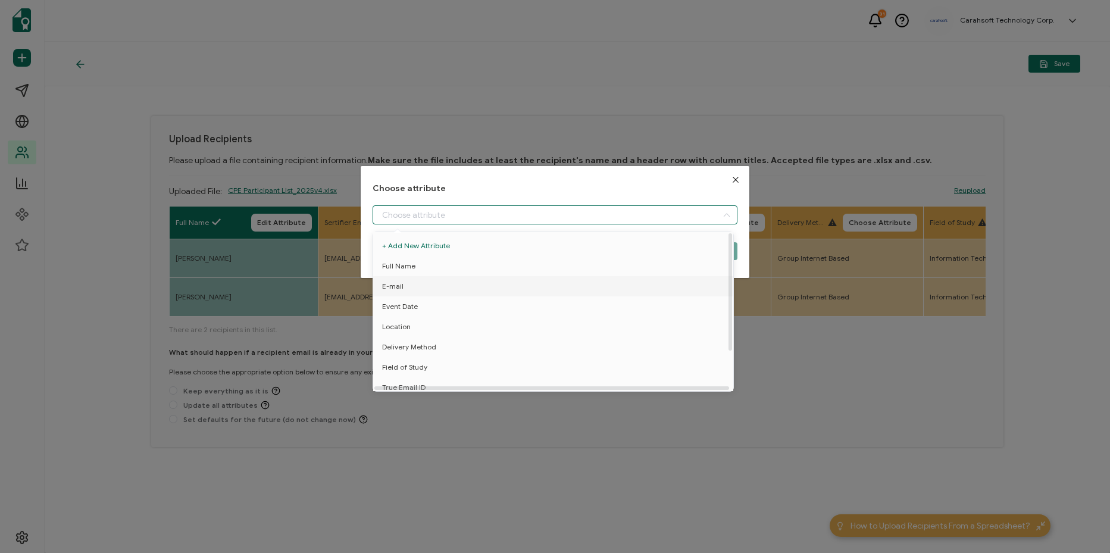
click at [513, 288] on li "E-mail" at bounding box center [555, 286] width 370 height 20
type input "E-mail"
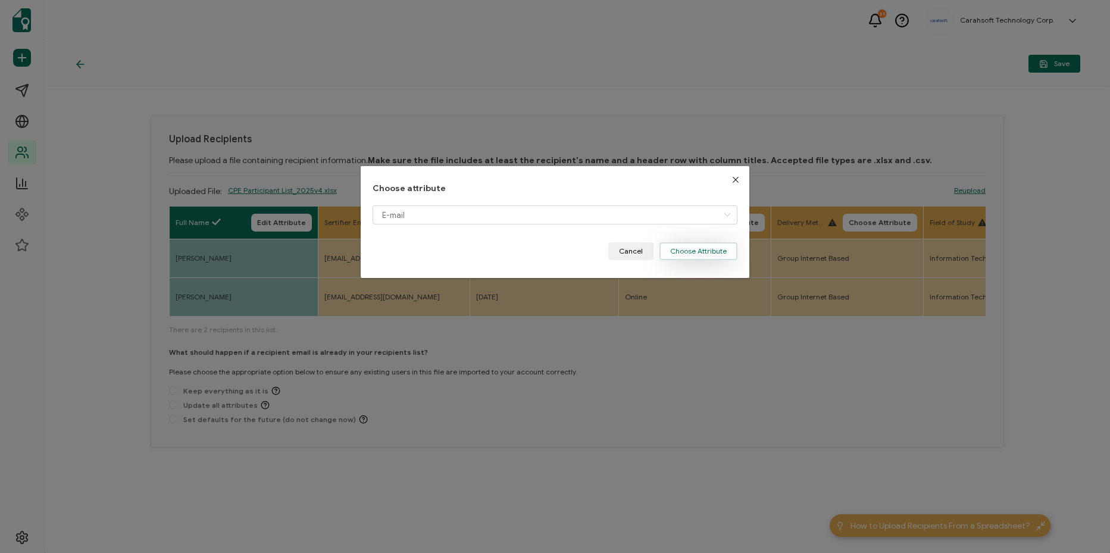
drag, startPoint x: 707, startPoint y: 245, endPoint x: 700, endPoint y: 247, distance: 7.2
click at [704, 246] on button "Choose Attribute" at bounding box center [699, 251] width 78 height 18
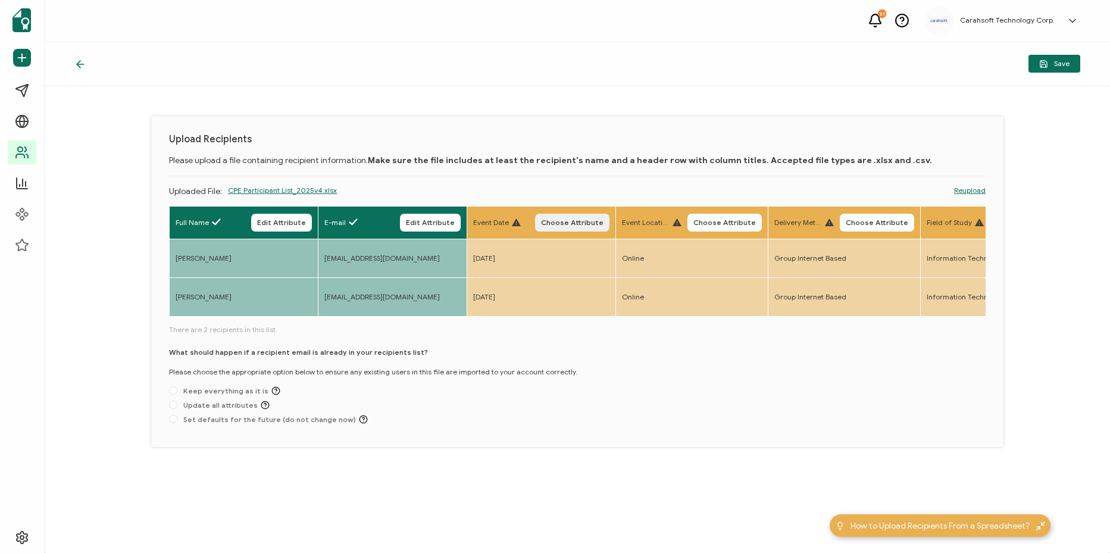
click at [610, 230] on button "Choose Attribute" at bounding box center [572, 223] width 74 height 18
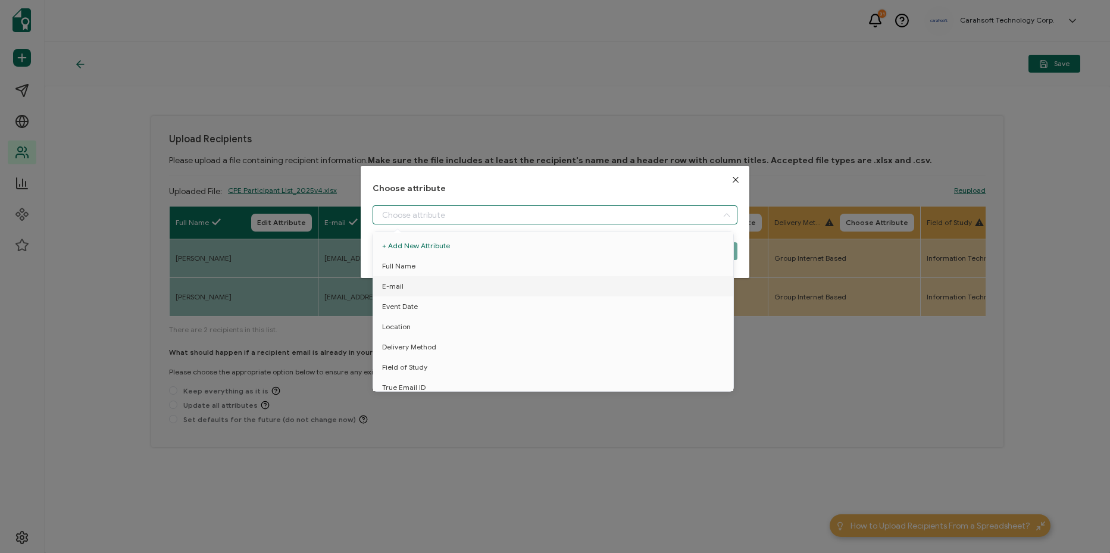
click at [628, 220] on input "dialog" at bounding box center [555, 214] width 365 height 19
click at [550, 305] on li "Event Date" at bounding box center [555, 307] width 370 height 20
type input "Event Date"
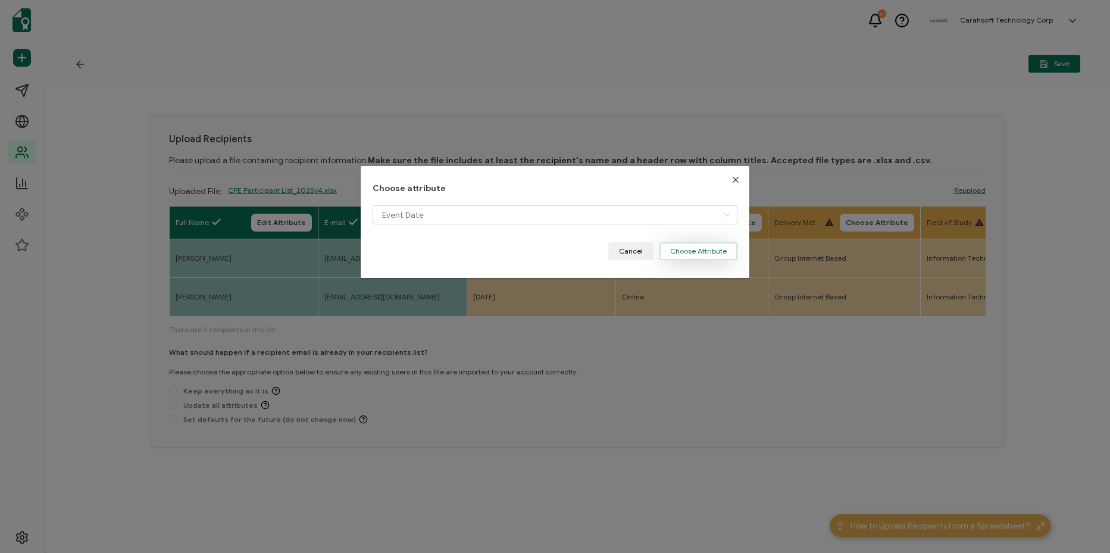
click at [718, 256] on button "Choose Attribute" at bounding box center [699, 251] width 78 height 18
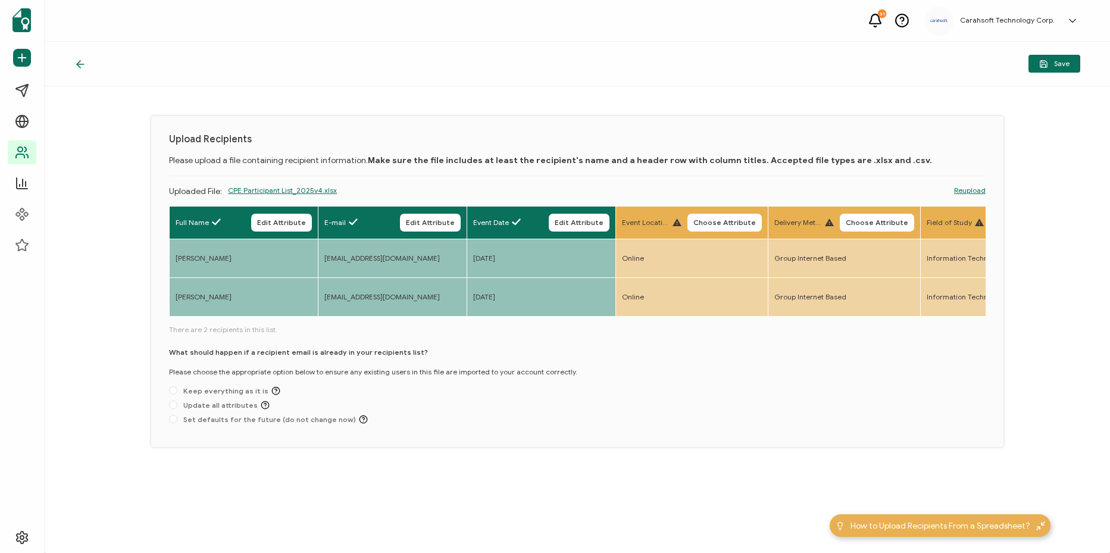
click at [754, 226] on span "Choose Attribute" at bounding box center [725, 222] width 63 height 7
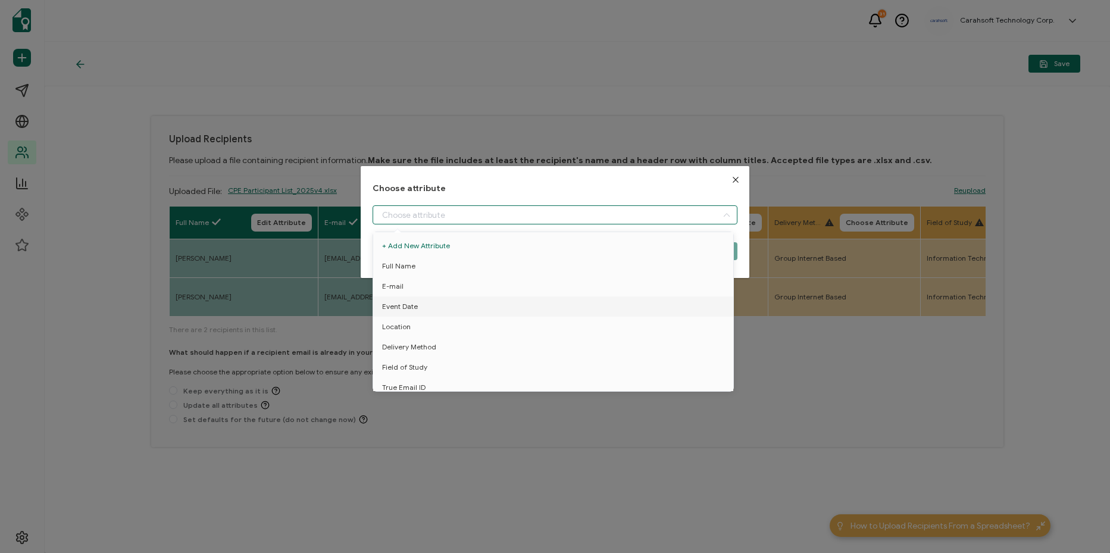
click at [629, 211] on input "dialog" at bounding box center [555, 214] width 365 height 19
click at [557, 327] on li "Location" at bounding box center [555, 327] width 370 height 20
type input "Location"
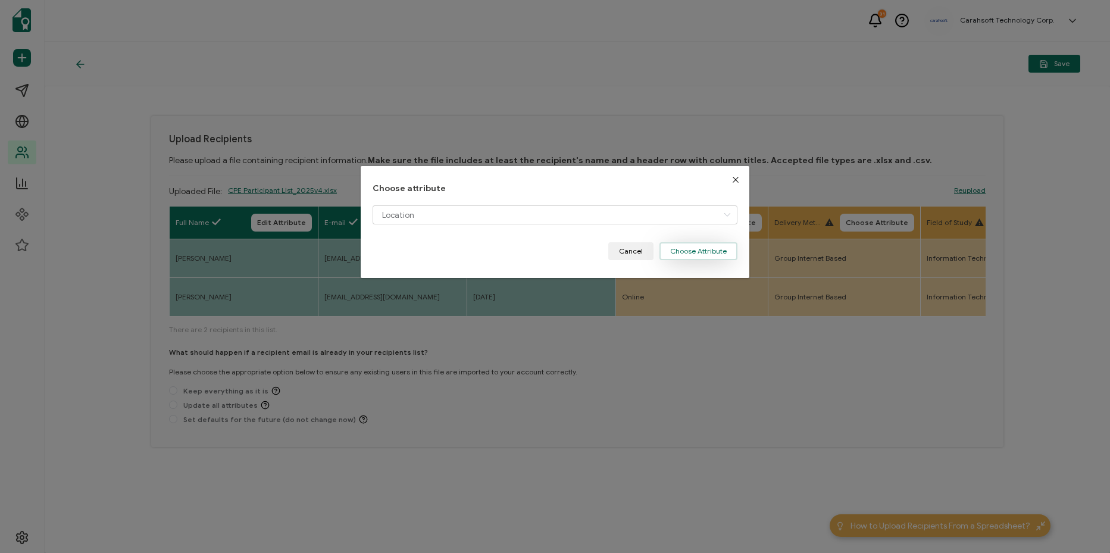
drag, startPoint x: 722, startPoint y: 255, endPoint x: 678, endPoint y: 256, distance: 44.1
click at [720, 255] on button "Choose Attribute" at bounding box center [699, 251] width 78 height 18
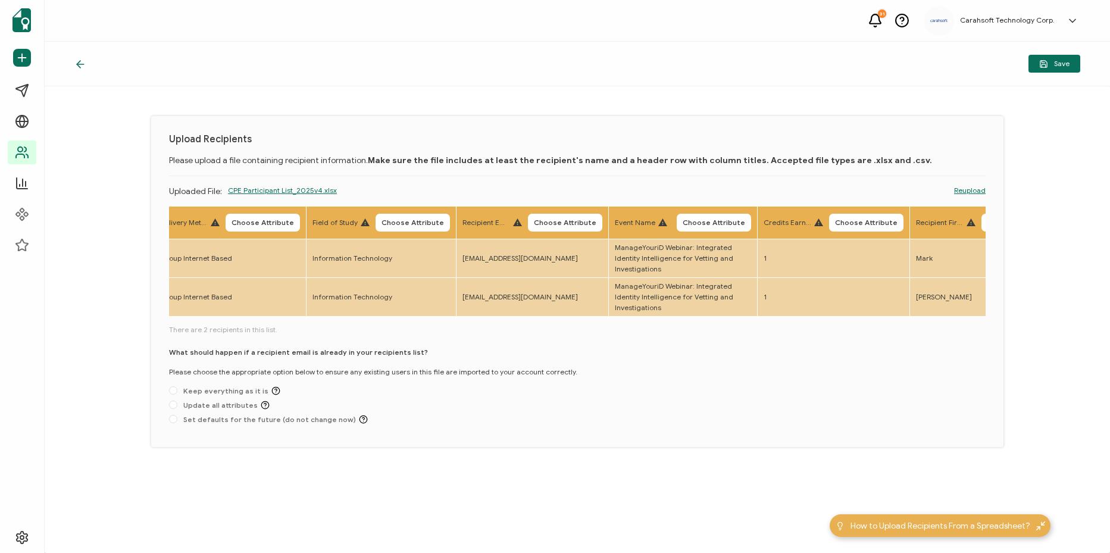
scroll to position [0, 587]
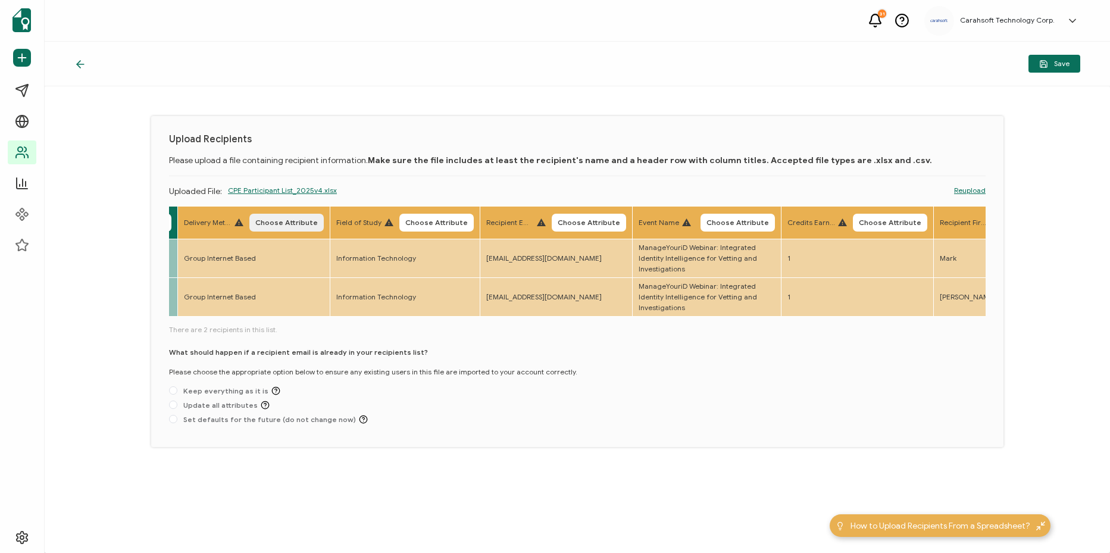
click at [324, 217] on button "Choose Attribute" at bounding box center [286, 223] width 74 height 18
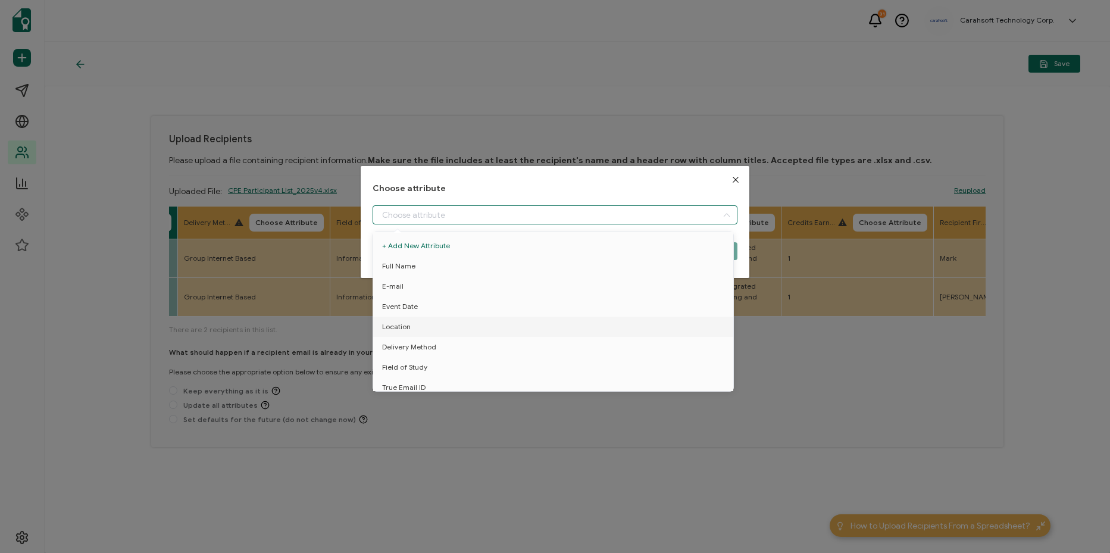
click at [430, 217] on input "dialog" at bounding box center [555, 214] width 365 height 19
drag, startPoint x: 445, startPoint y: 339, endPoint x: 488, endPoint y: 340, distance: 42.9
click at [444, 339] on li "Delivery Method" at bounding box center [555, 347] width 370 height 20
type input "Delivery Method"
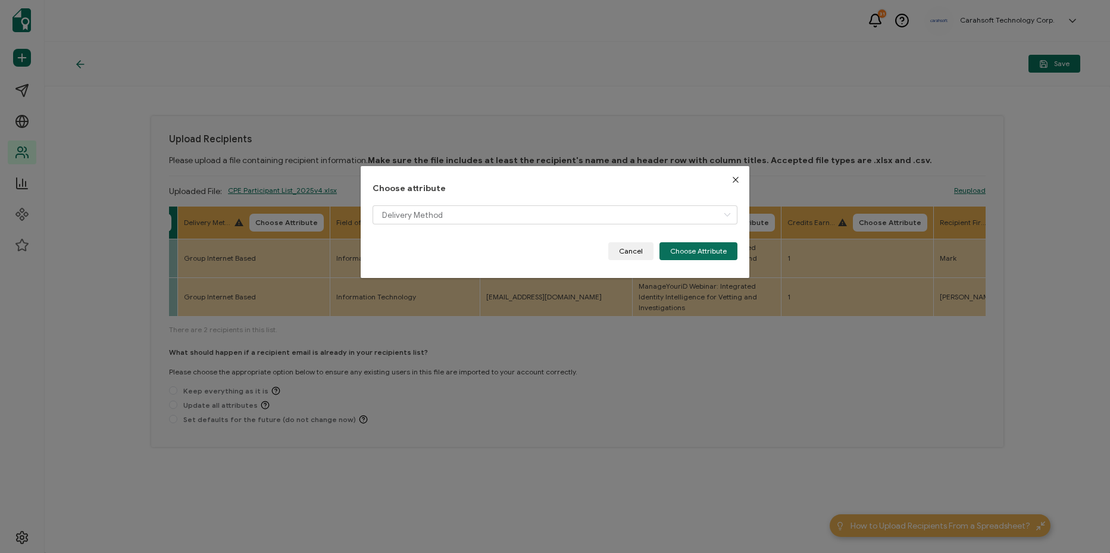
drag, startPoint x: 710, startPoint y: 258, endPoint x: 553, endPoint y: 230, distance: 160.1
click at [704, 258] on button "Choose Attribute" at bounding box center [699, 251] width 78 height 18
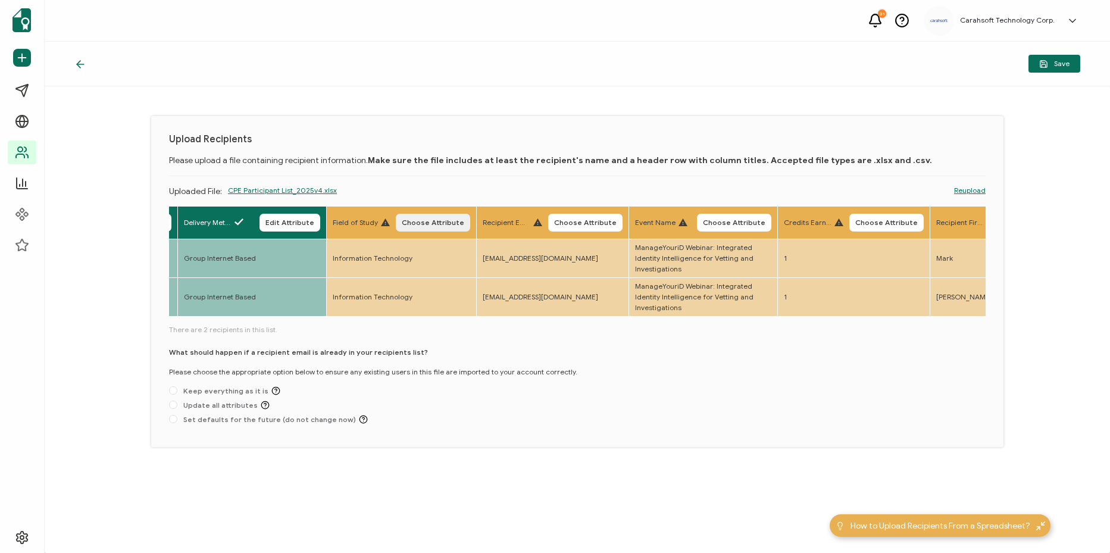
click at [470, 216] on button "Choose Attribute" at bounding box center [433, 223] width 74 height 18
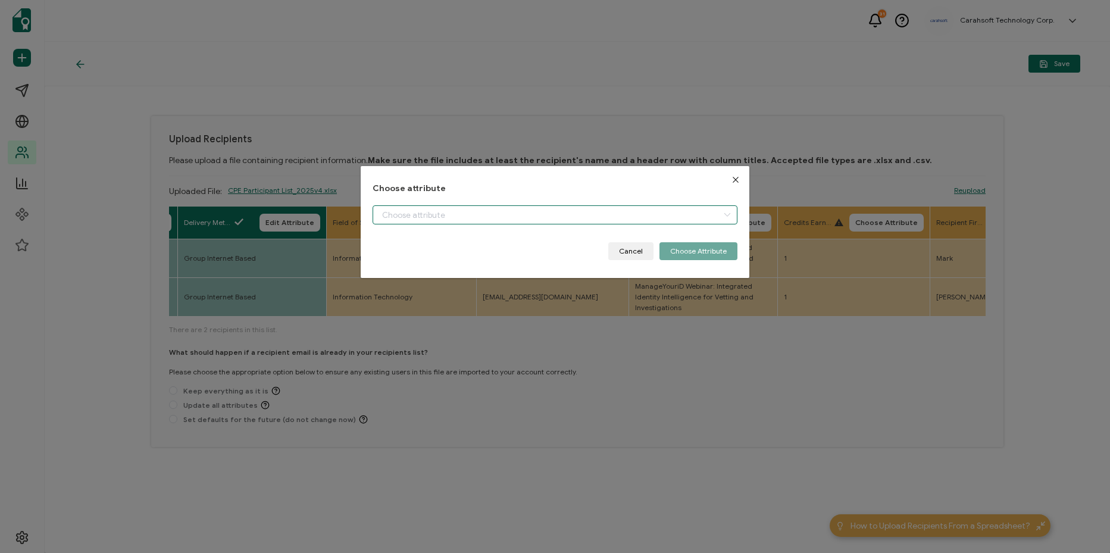
drag, startPoint x: 534, startPoint y: 207, endPoint x: 519, endPoint y: 280, distance: 74.3
click at [534, 211] on input "dialog" at bounding box center [555, 214] width 365 height 19
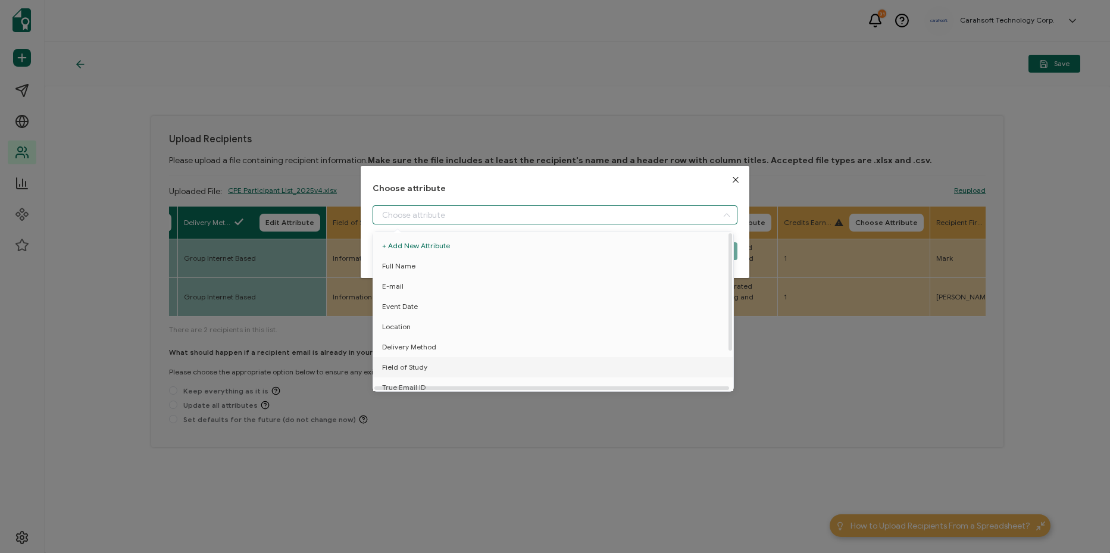
drag, startPoint x: 486, startPoint y: 365, endPoint x: 503, endPoint y: 357, distance: 18.4
click at [489, 364] on li "Field of Study" at bounding box center [555, 367] width 370 height 20
type input "Field of Study"
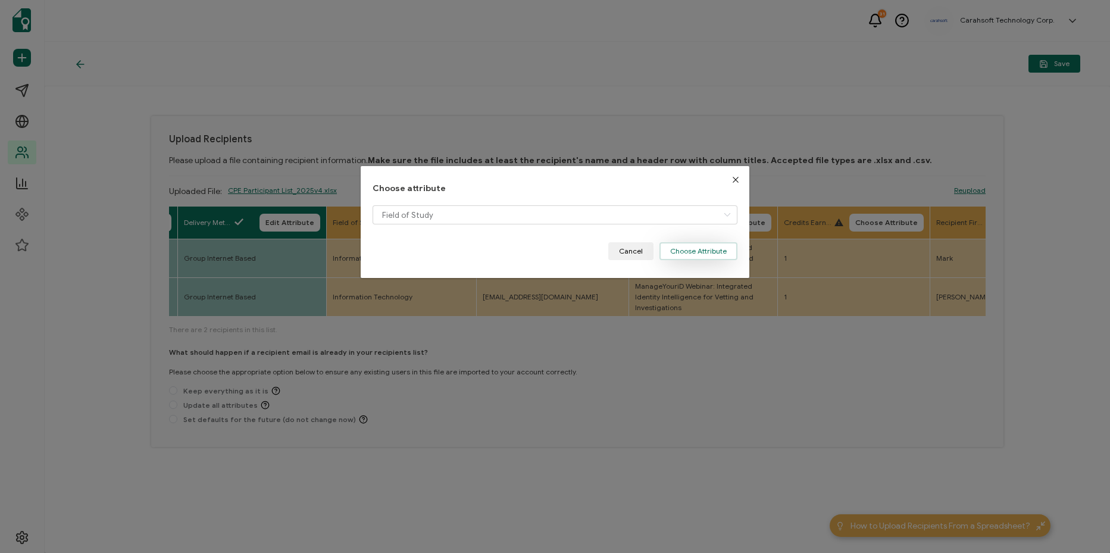
click at [690, 247] on button "Choose Attribute" at bounding box center [699, 251] width 78 height 18
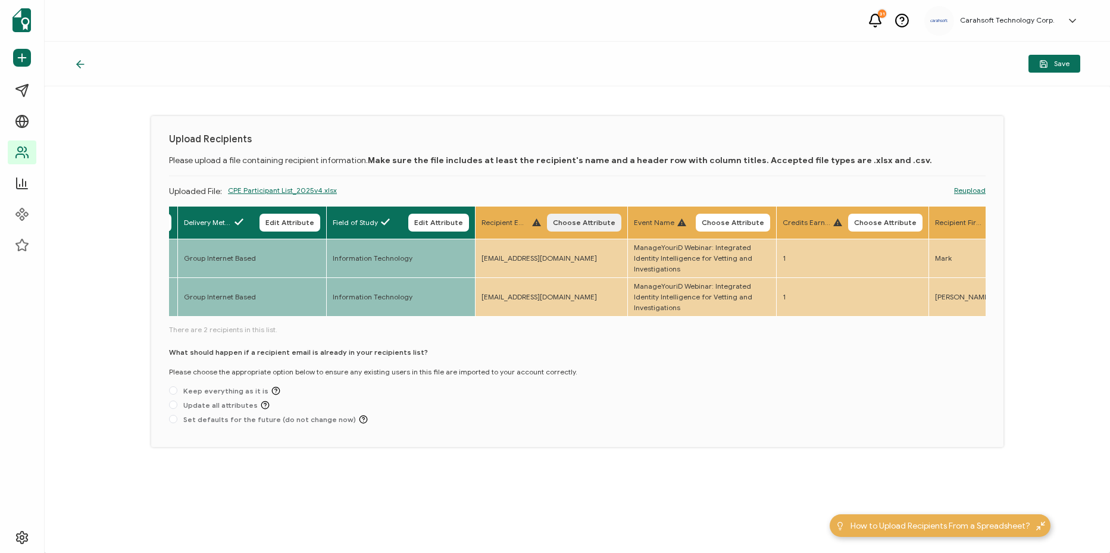
click at [616, 224] on span "Choose Attribute" at bounding box center [584, 222] width 63 height 7
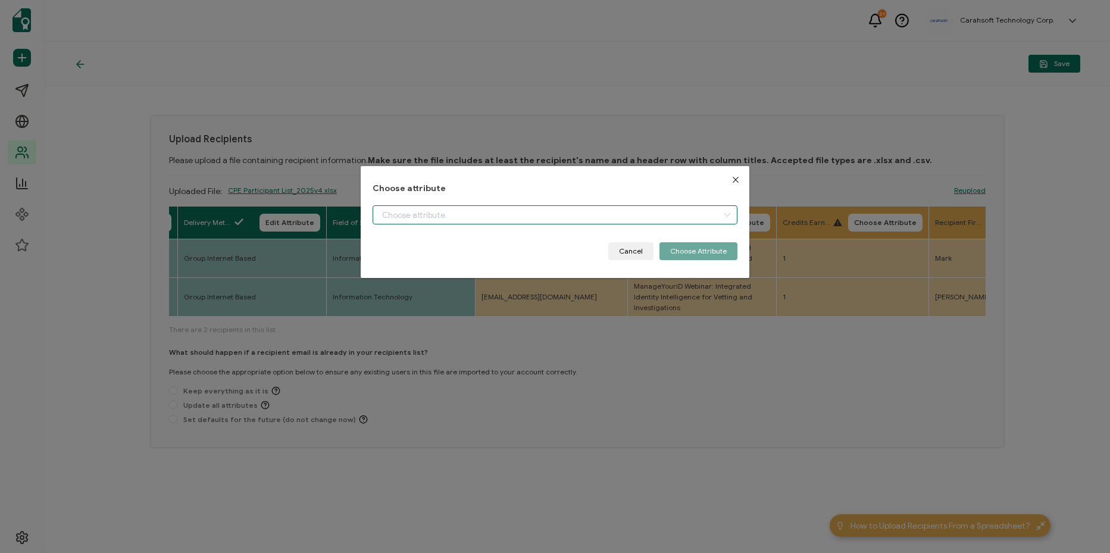
click at [567, 221] on input "dialog" at bounding box center [555, 214] width 365 height 19
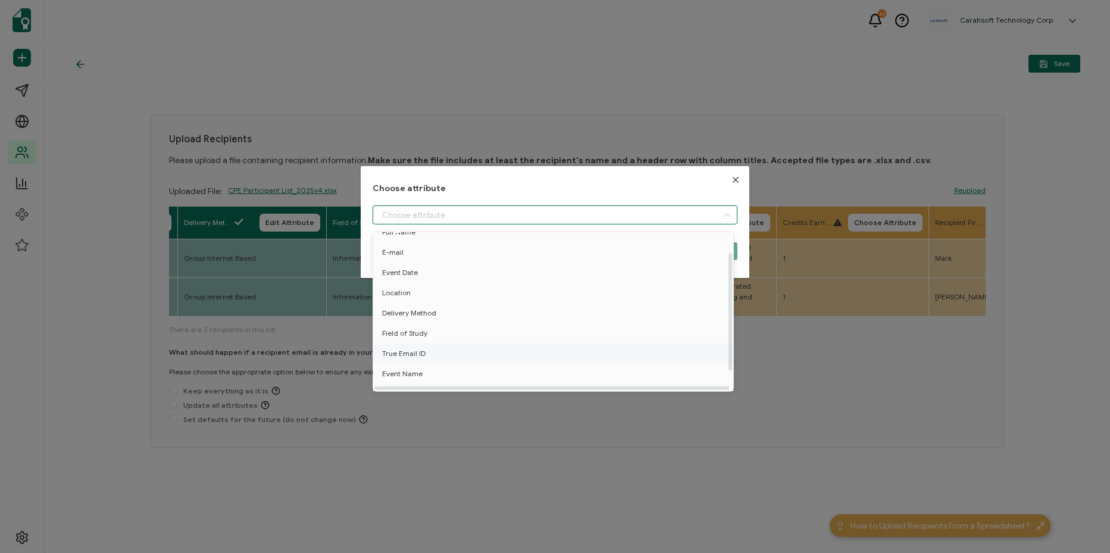
scroll to position [52, 0]
click at [529, 331] on li "True Email ID" at bounding box center [555, 341] width 370 height 20
type input "True Email ID"
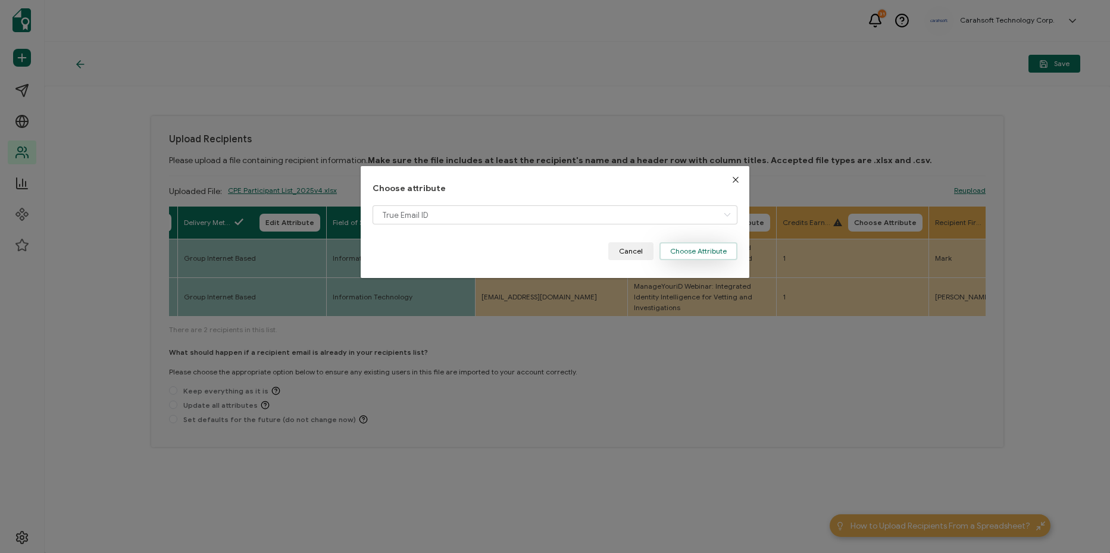
click at [712, 252] on button "Choose Attribute" at bounding box center [699, 251] width 78 height 18
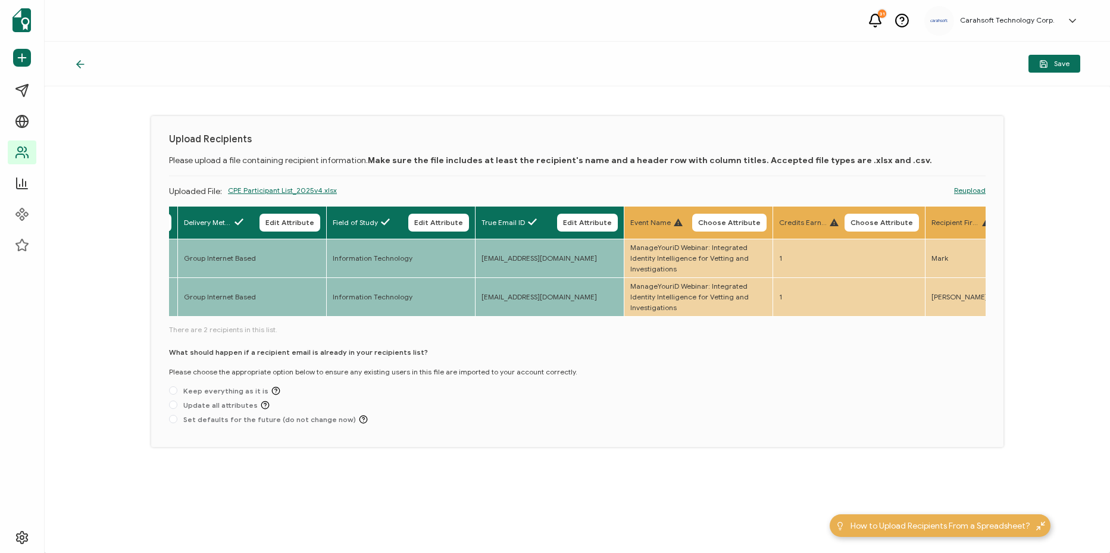
drag, startPoint x: 758, startPoint y: 214, endPoint x: 754, endPoint y: 224, distance: 10.9
click at [758, 218] on button "Choose Attribute" at bounding box center [729, 223] width 74 height 18
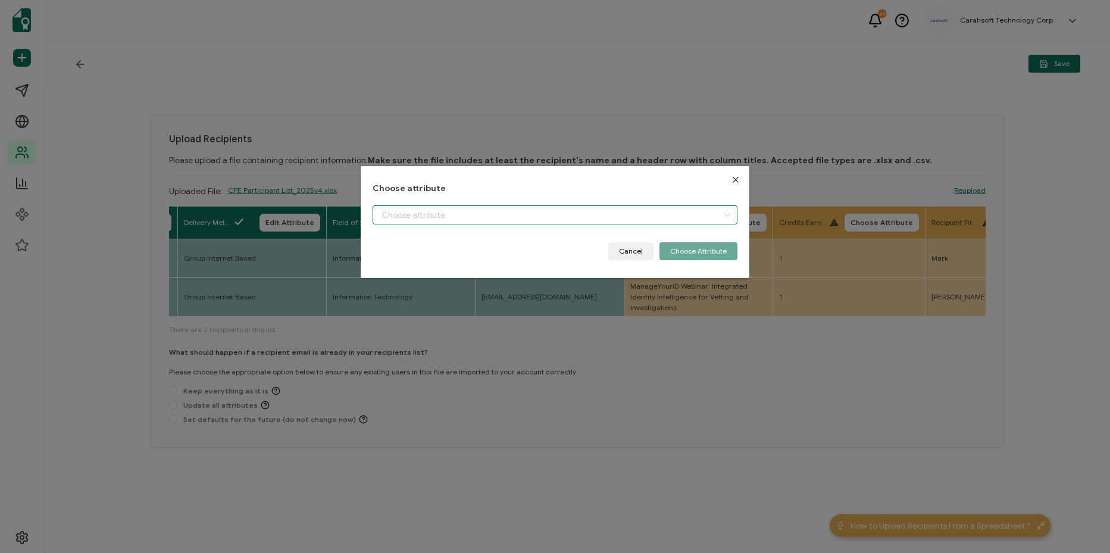
click at [623, 209] on input "dialog" at bounding box center [555, 214] width 365 height 19
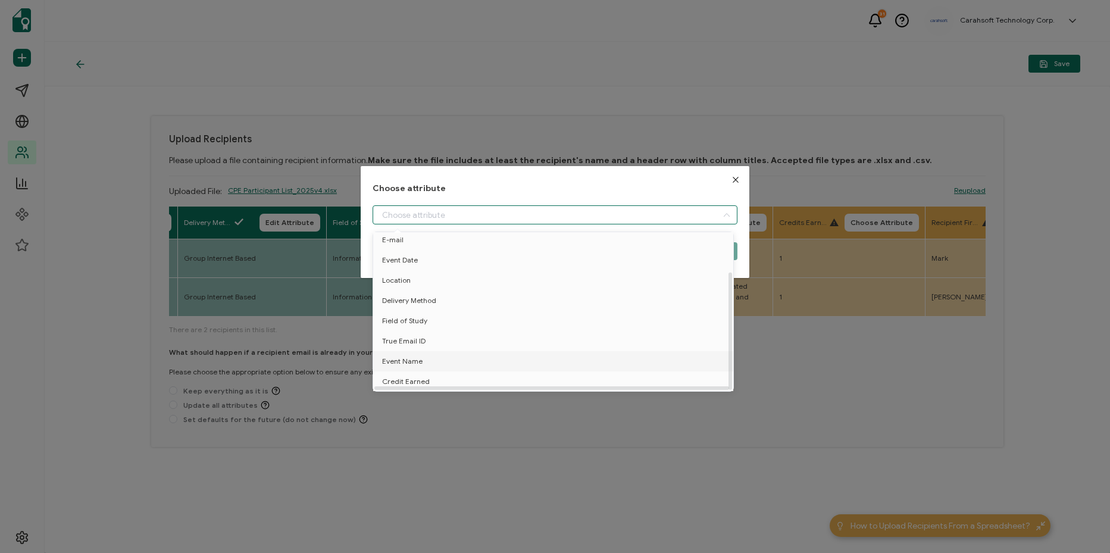
click at [535, 351] on li "Event Name" at bounding box center [555, 361] width 370 height 20
type input "Event Name"
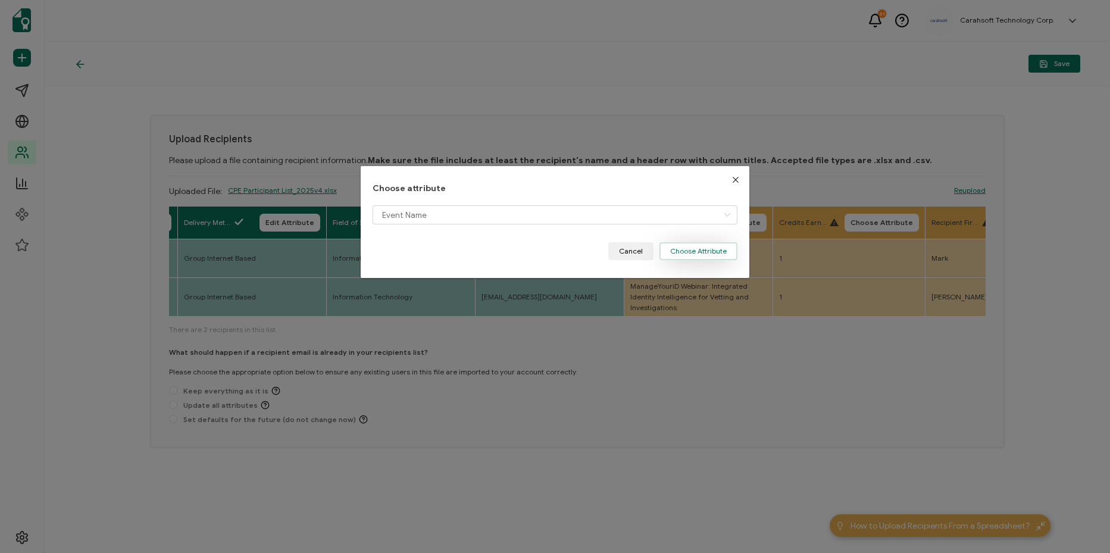
drag, startPoint x: 707, startPoint y: 252, endPoint x: 745, endPoint y: 248, distance: 38.9
click at [711, 251] on button "Choose Attribute" at bounding box center [699, 251] width 78 height 18
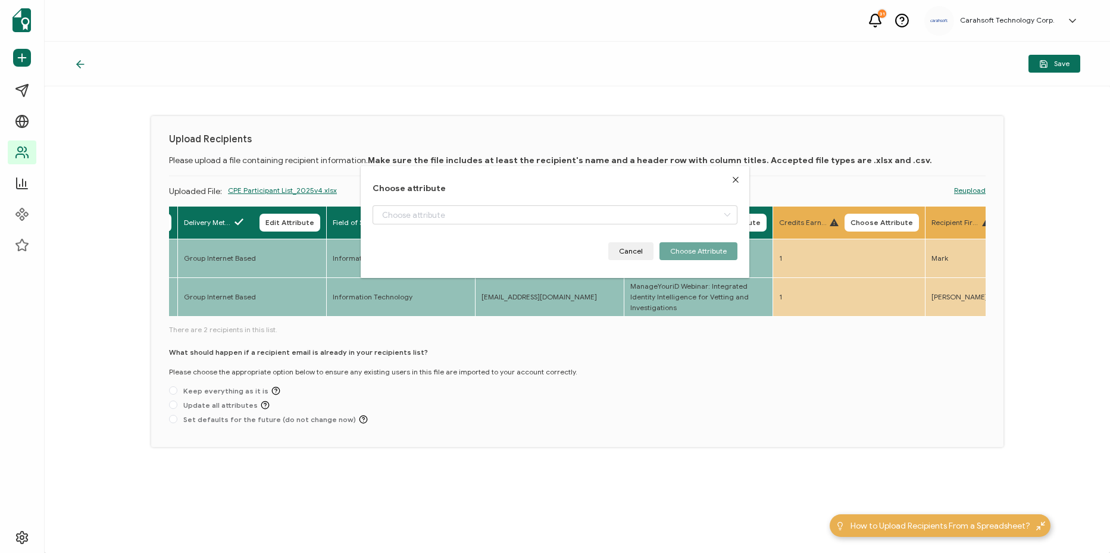
drag, startPoint x: 932, startPoint y: 220, endPoint x: 884, endPoint y: 217, distance: 47.7
click at [913, 220] on span "Choose Attribute" at bounding box center [882, 222] width 63 height 7
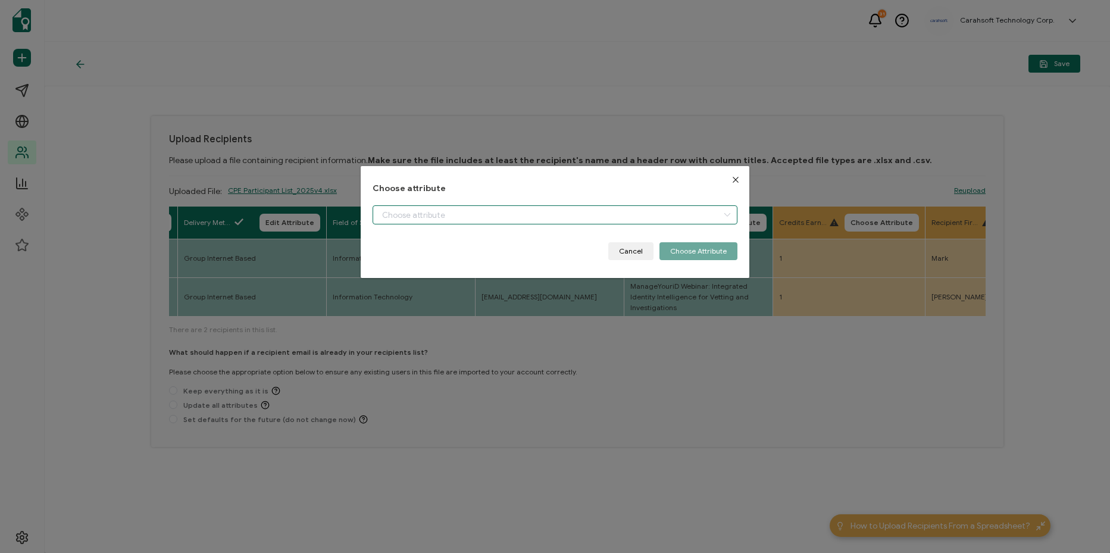
click at [665, 216] on input "dialog" at bounding box center [555, 214] width 365 height 19
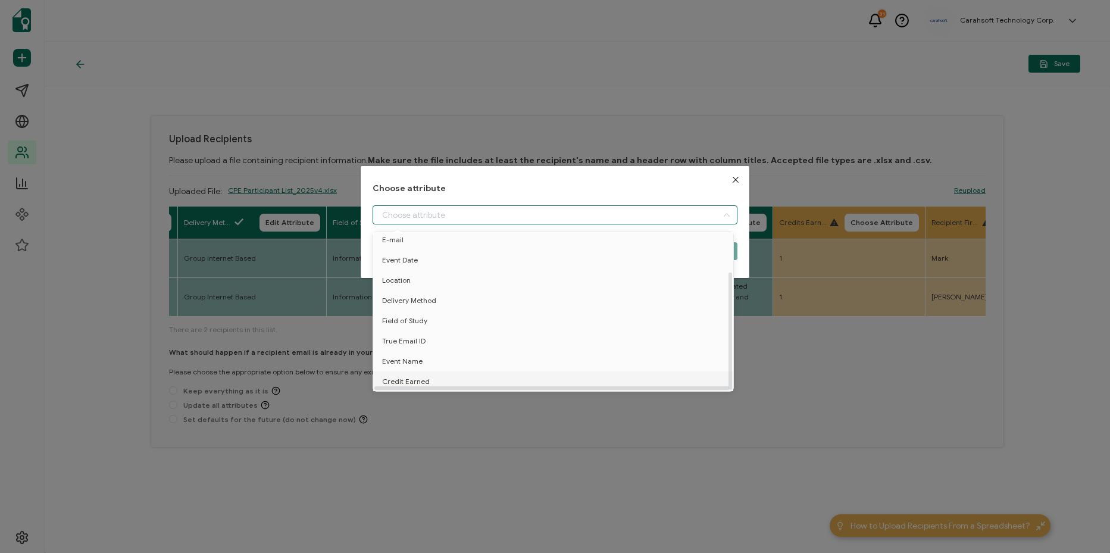
click at [612, 372] on li "Credit Earned" at bounding box center [555, 382] width 370 height 20
type input "Credit Earned"
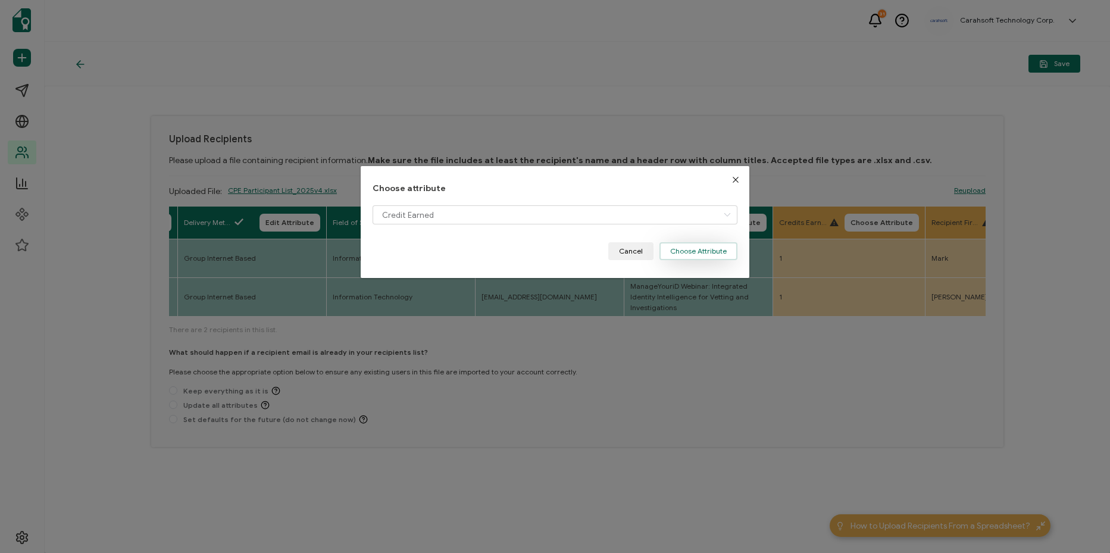
click at [698, 254] on button "Choose Attribute" at bounding box center [699, 251] width 78 height 18
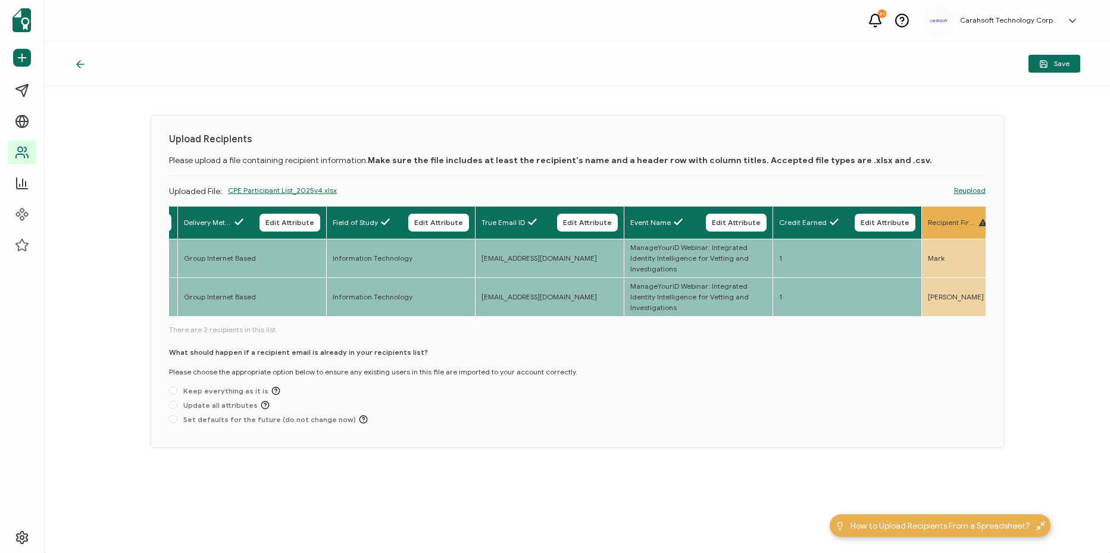
click at [270, 416] on div "What should happen if a recipient email is already in your recipients list? Ple…" at bounding box center [577, 388] width 817 height 82
click at [273, 420] on span "Set defaults for the future (do not change now)" at bounding box center [272, 419] width 191 height 9
click at [177, 420] on input "Set defaults for the future (do not change now)" at bounding box center [173, 420] width 8 height 10
radio input "true"
click at [1052, 73] on div "Save" at bounding box center [578, 64] width 1066 height 45
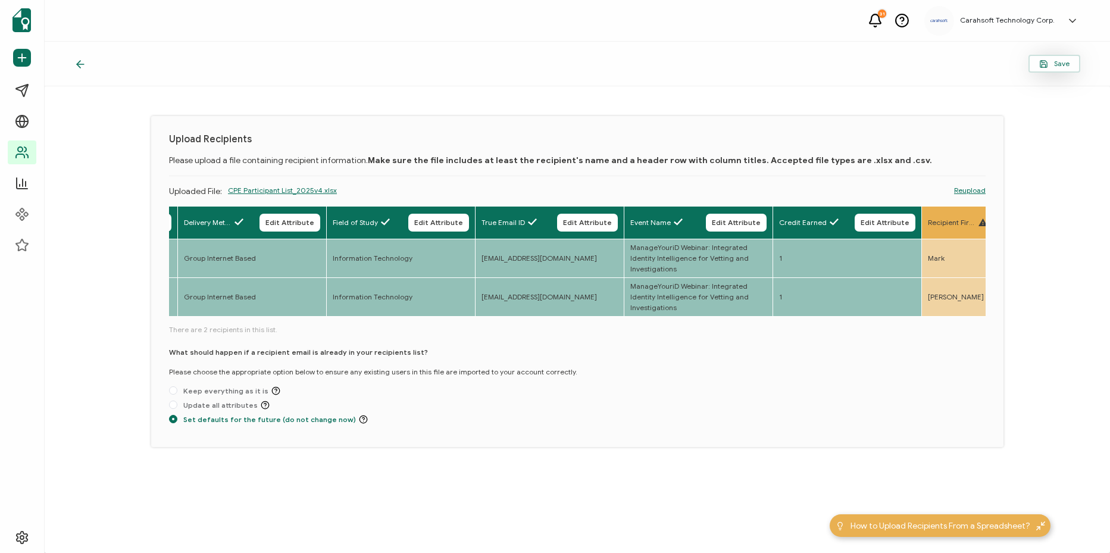
click at [1069, 61] on span "Save" at bounding box center [1055, 64] width 30 height 9
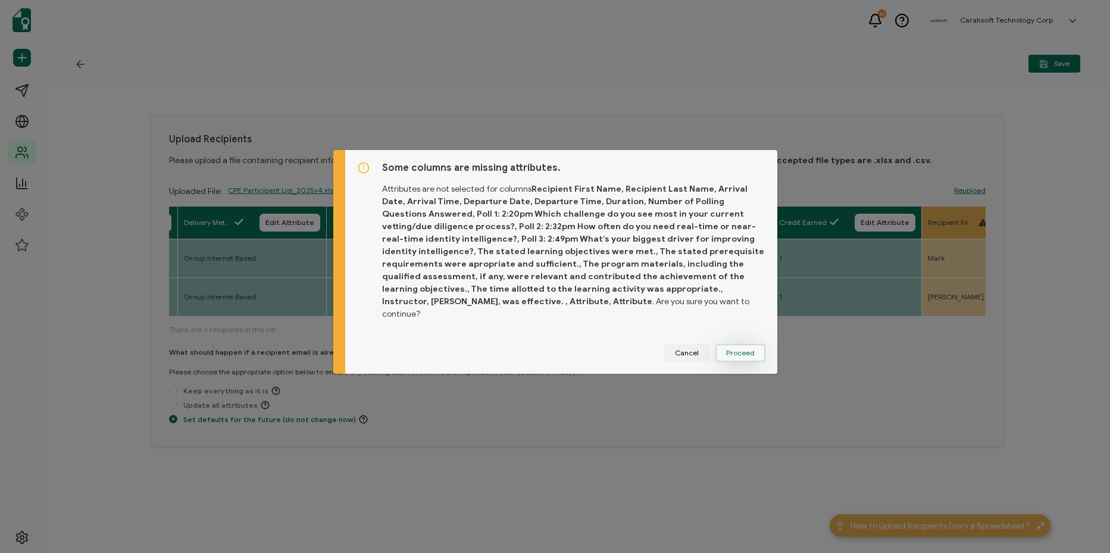
click at [741, 350] on span "Proceed" at bounding box center [740, 353] width 29 height 7
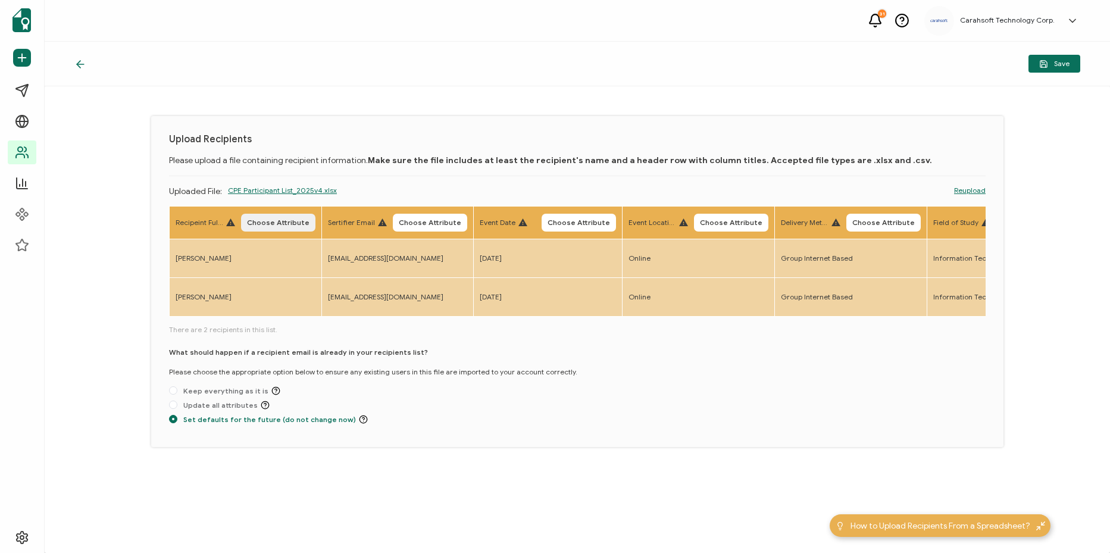
click at [296, 230] on button "Choose Attribute" at bounding box center [278, 223] width 74 height 18
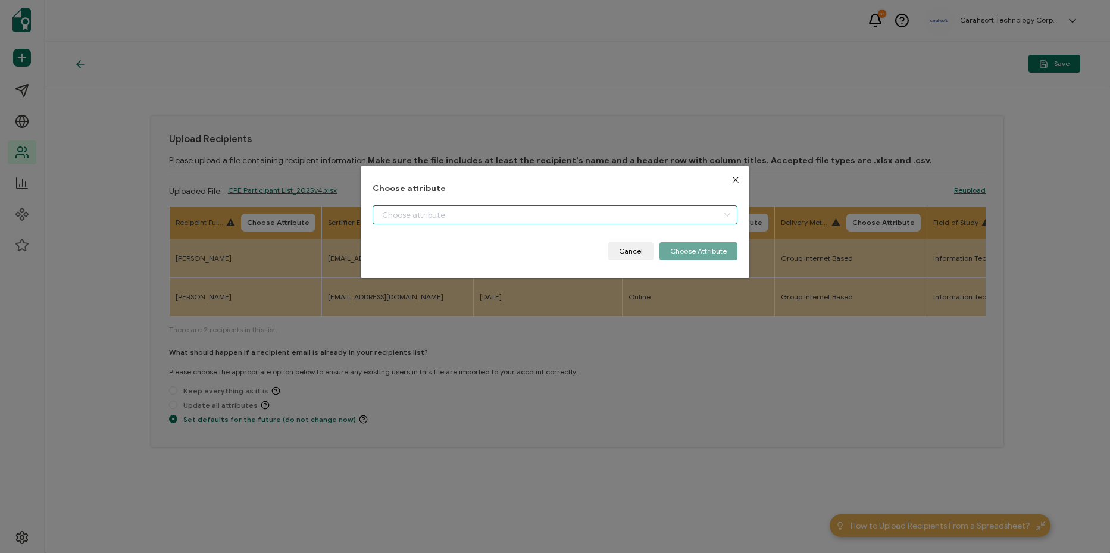
click at [422, 211] on input "dialog" at bounding box center [555, 214] width 365 height 19
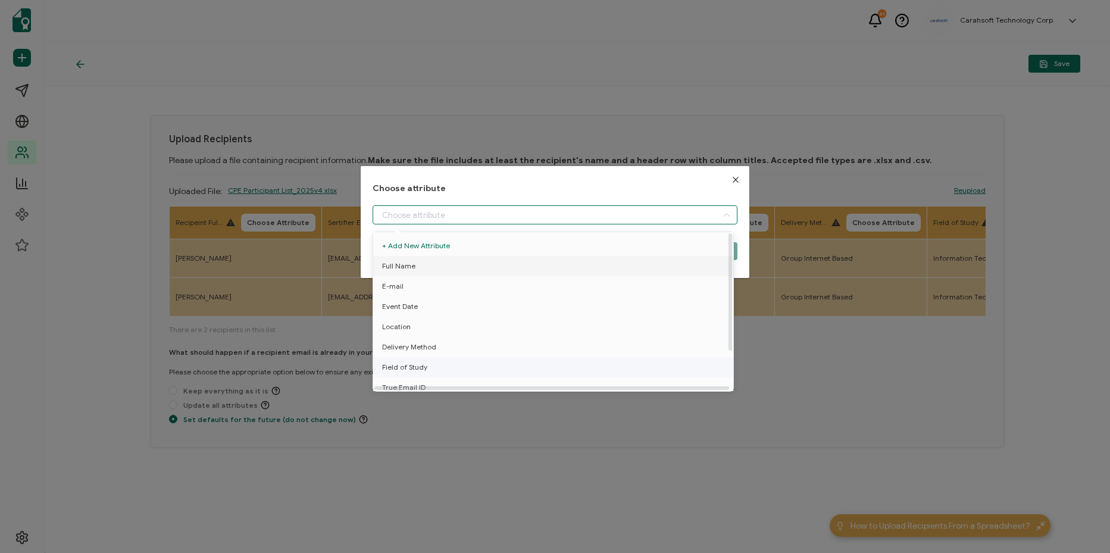
drag, startPoint x: 456, startPoint y: 270, endPoint x: 569, endPoint y: 270, distance: 112.5
click at [454, 270] on li "Full Name" at bounding box center [555, 266] width 370 height 20
type input "Full Name"
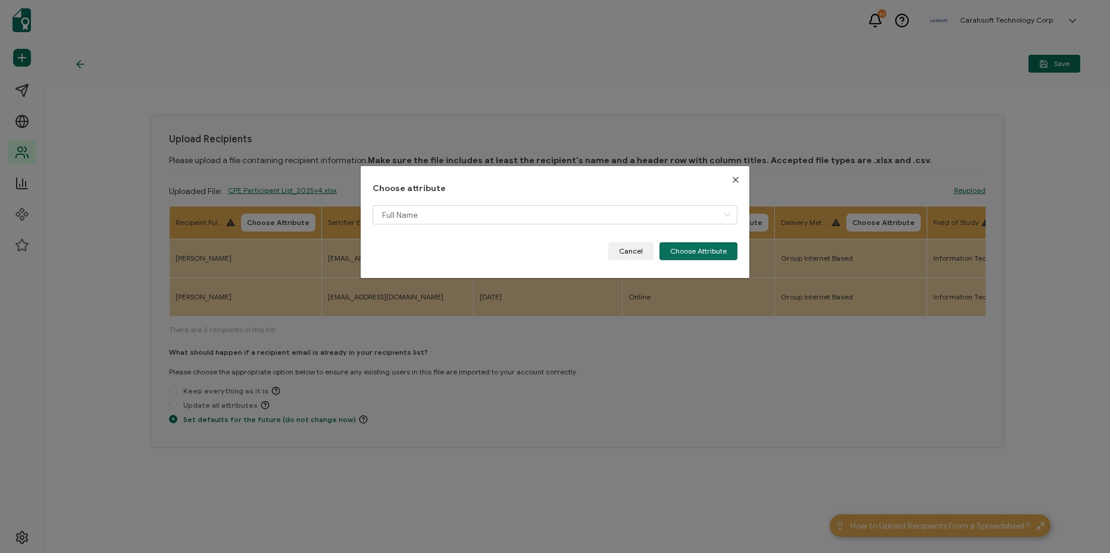
drag, startPoint x: 700, startPoint y: 254, endPoint x: 582, endPoint y: 247, distance: 118.1
click at [690, 256] on button "Choose Attribute" at bounding box center [699, 251] width 78 height 18
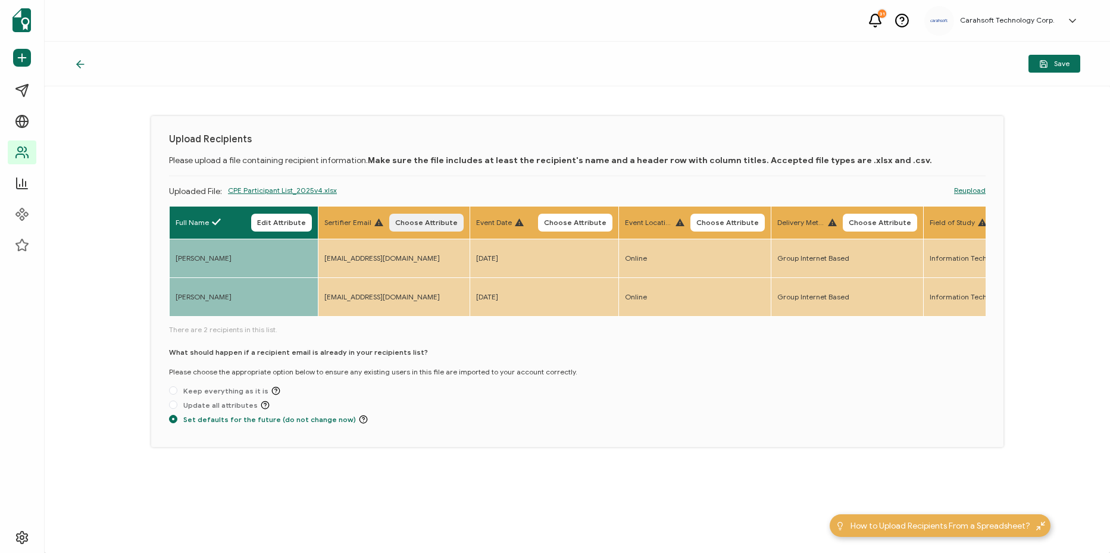
click at [458, 219] on span "Choose Attribute" at bounding box center [426, 222] width 63 height 7
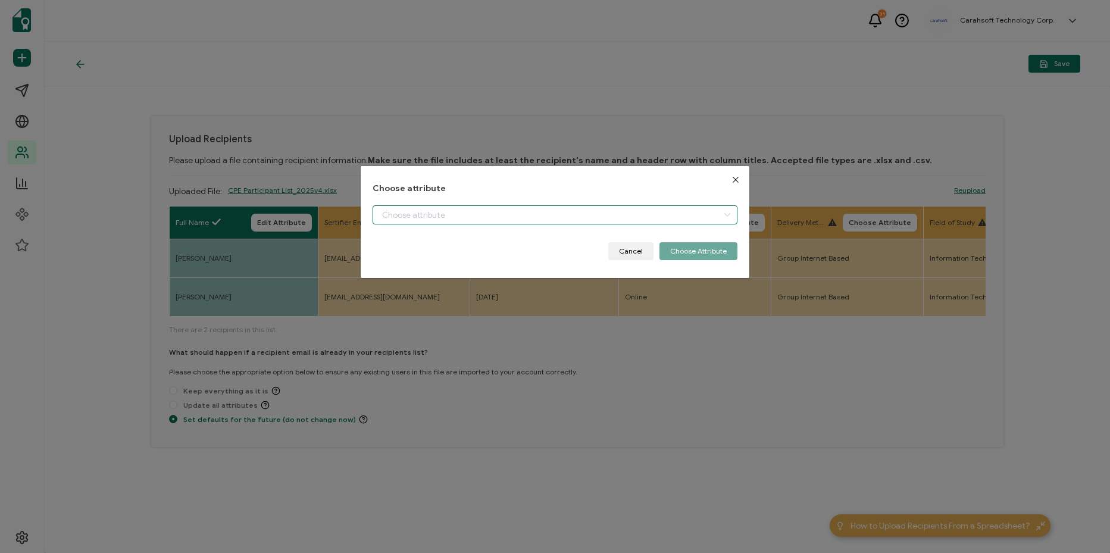
click at [453, 220] on input "dialog" at bounding box center [555, 214] width 365 height 19
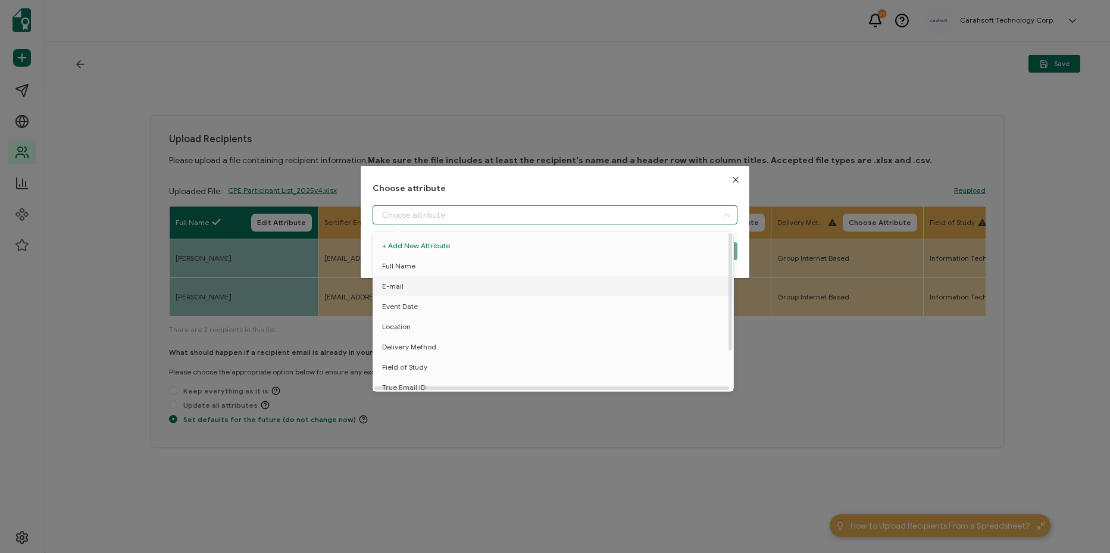
click at [482, 279] on li "E-mail" at bounding box center [555, 286] width 370 height 20
type input "E-mail"
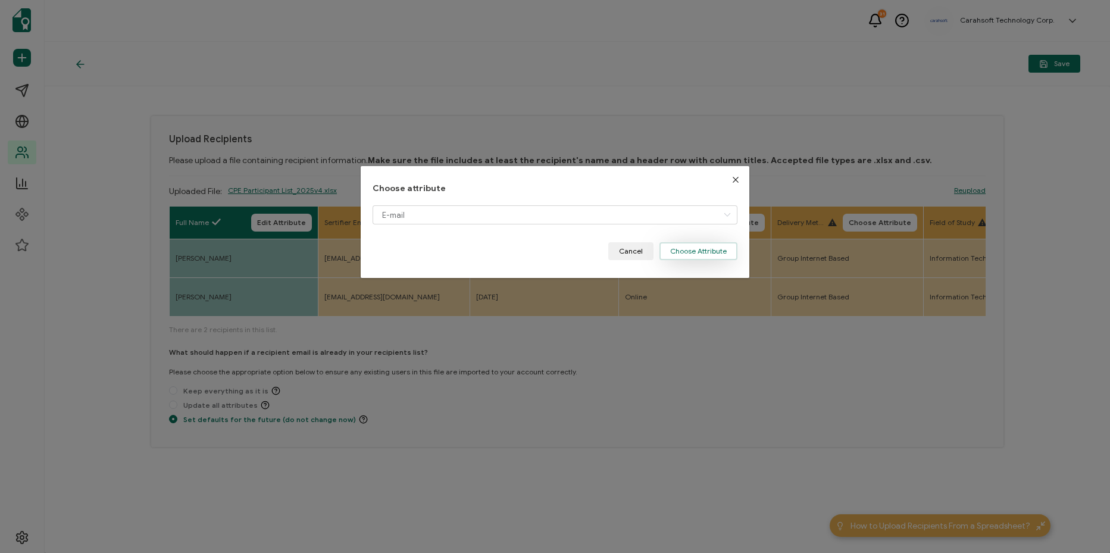
drag, startPoint x: 729, startPoint y: 249, endPoint x: 679, endPoint y: 248, distance: 50.0
click at [720, 251] on button "Choose Attribute" at bounding box center [699, 251] width 78 height 18
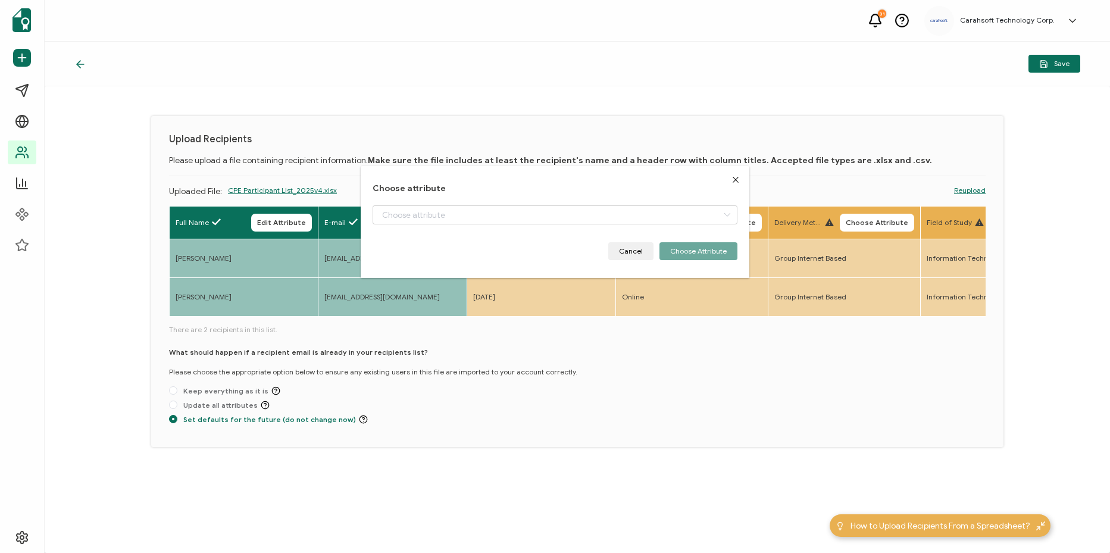
click at [604, 222] on span "Choose Attribute" at bounding box center [572, 222] width 63 height 7
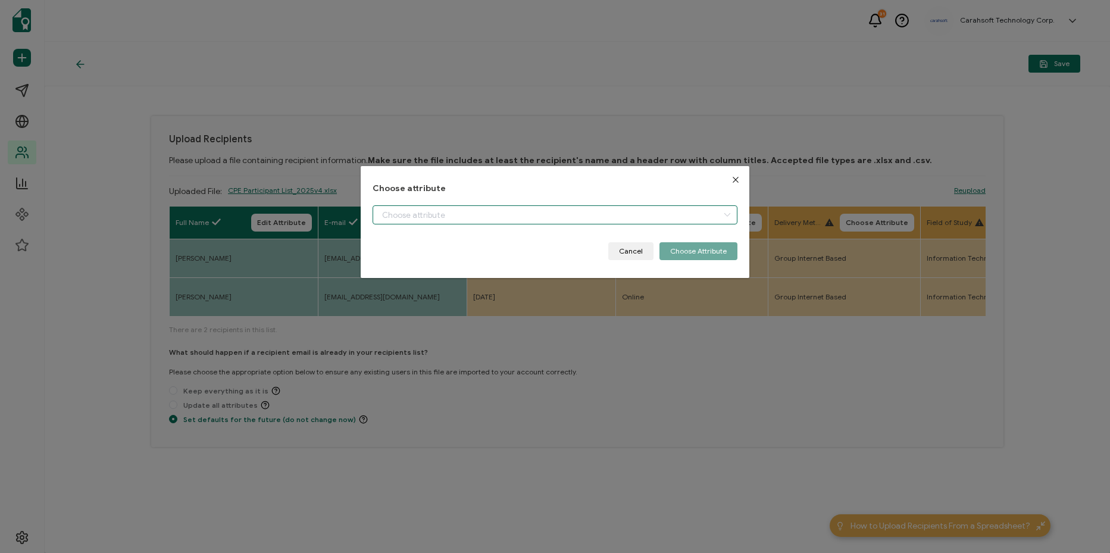
drag, startPoint x: 545, startPoint y: 211, endPoint x: 544, endPoint y: 219, distance: 7.8
click at [545, 215] on input "dialog" at bounding box center [555, 214] width 365 height 19
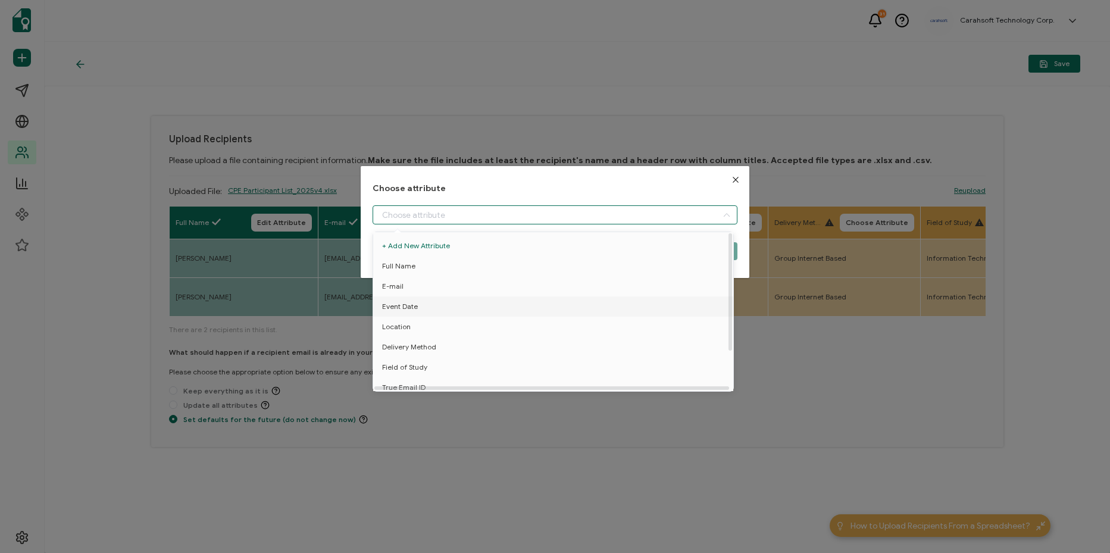
click at [512, 307] on li "Event Date" at bounding box center [555, 307] width 370 height 20
type input "Event Date"
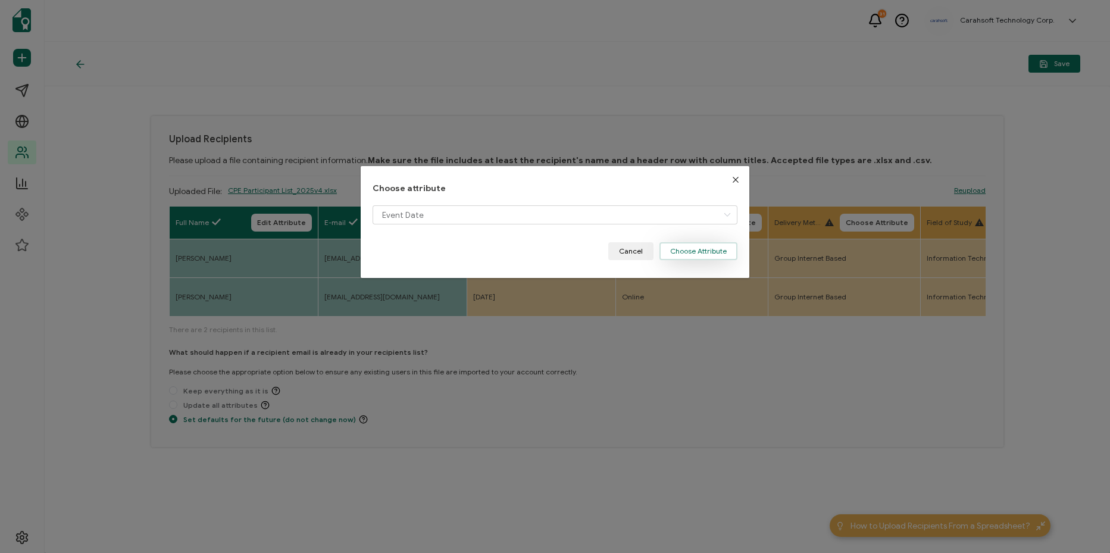
click at [681, 248] on button "Choose Attribute" at bounding box center [699, 251] width 78 height 18
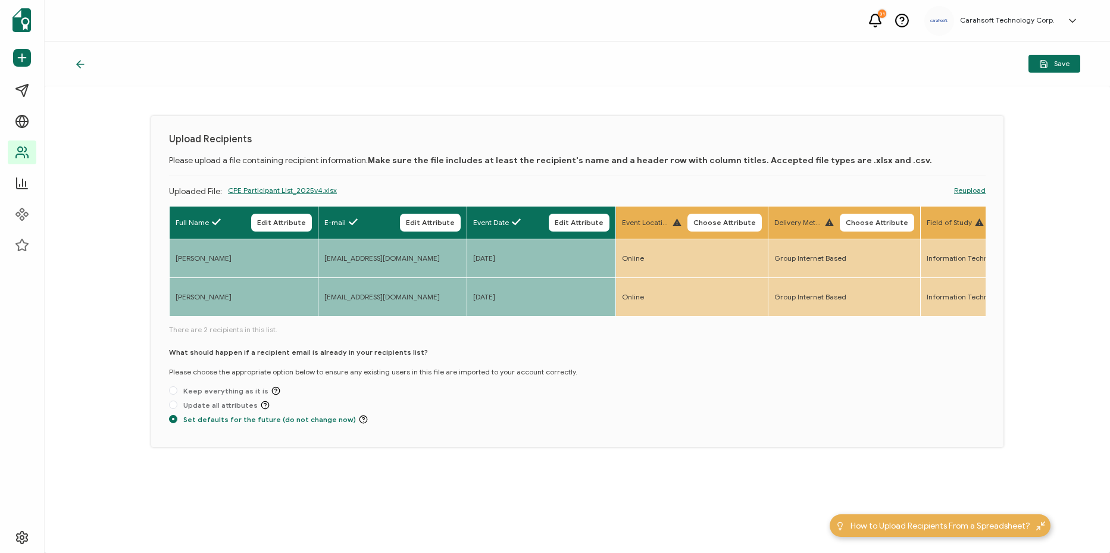
drag, startPoint x: 769, startPoint y: 227, endPoint x: 728, endPoint y: 226, distance: 41.1
click at [762, 227] on button "Choose Attribute" at bounding box center [725, 223] width 74 height 18
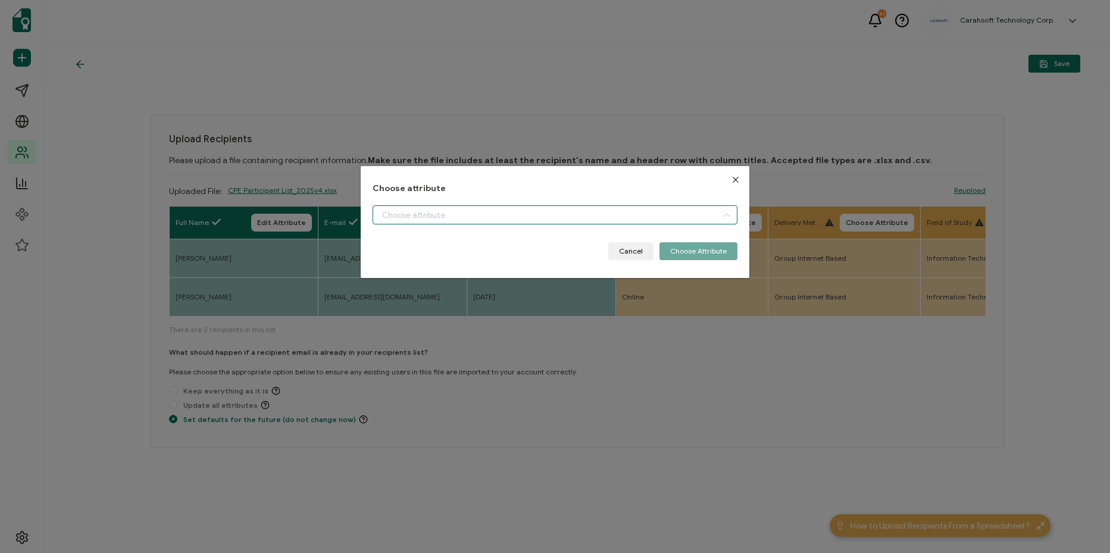
drag, startPoint x: 664, startPoint y: 209, endPoint x: 626, endPoint y: 308, distance: 105.7
click at [663, 210] on input "dialog" at bounding box center [555, 214] width 365 height 19
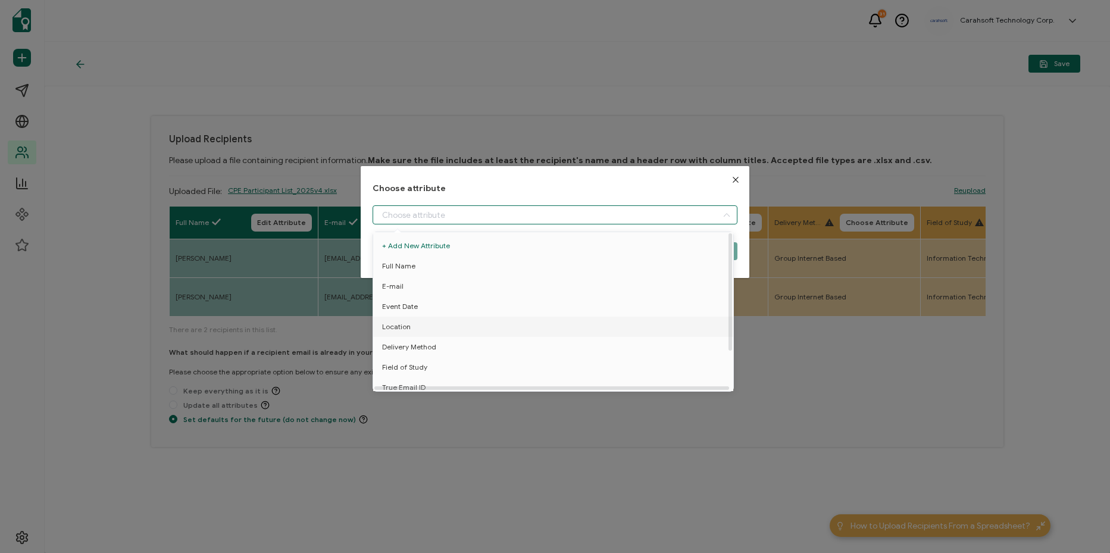
click at [592, 326] on li "Location" at bounding box center [555, 327] width 370 height 20
type input "Location"
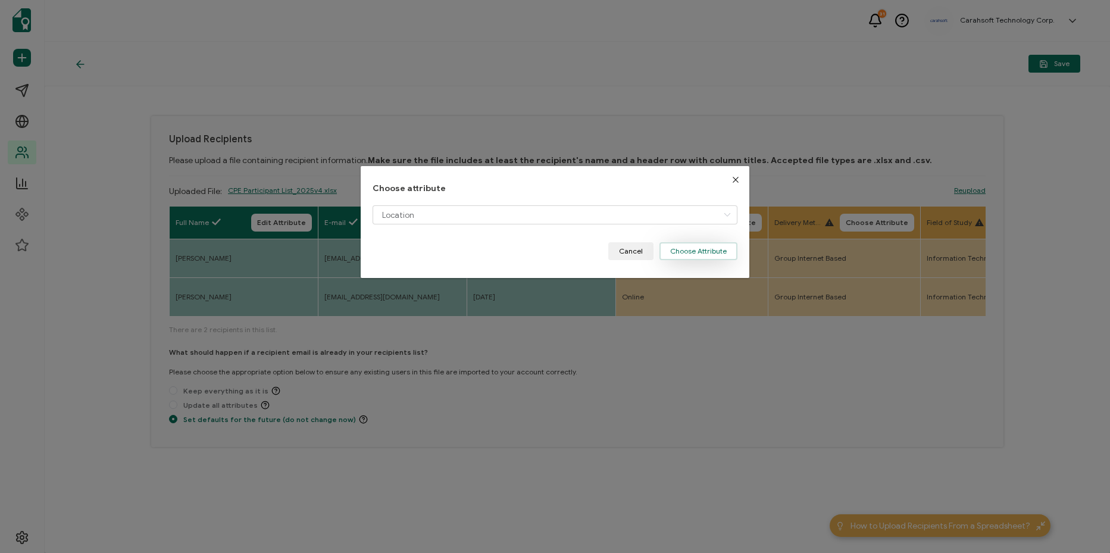
click at [705, 254] on button "Choose Attribute" at bounding box center [699, 251] width 78 height 18
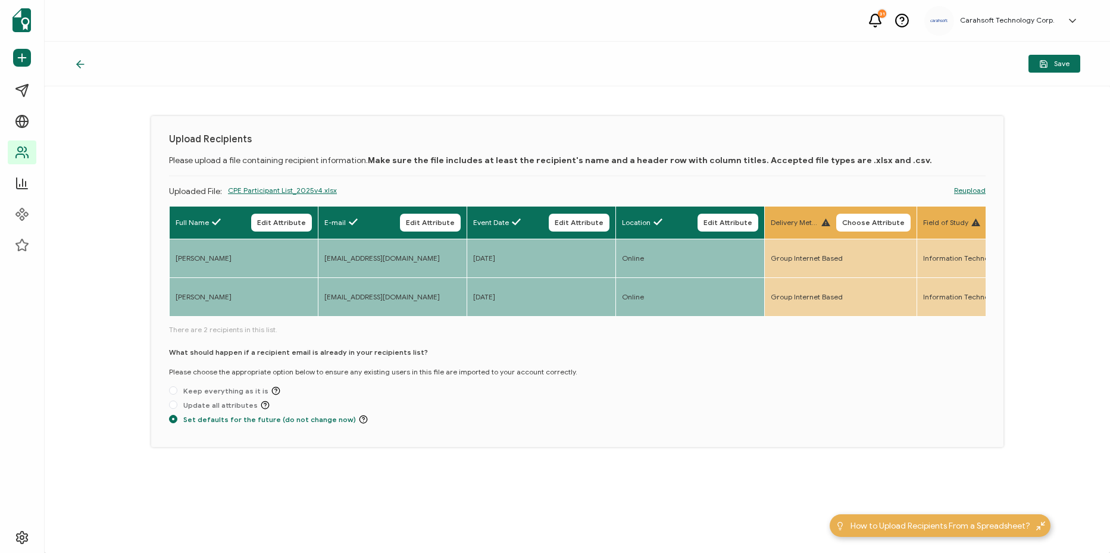
drag, startPoint x: 897, startPoint y: 217, endPoint x: 823, endPoint y: 226, distance: 75.0
click at [884, 221] on button "Choose Attribute" at bounding box center [874, 223] width 74 height 18
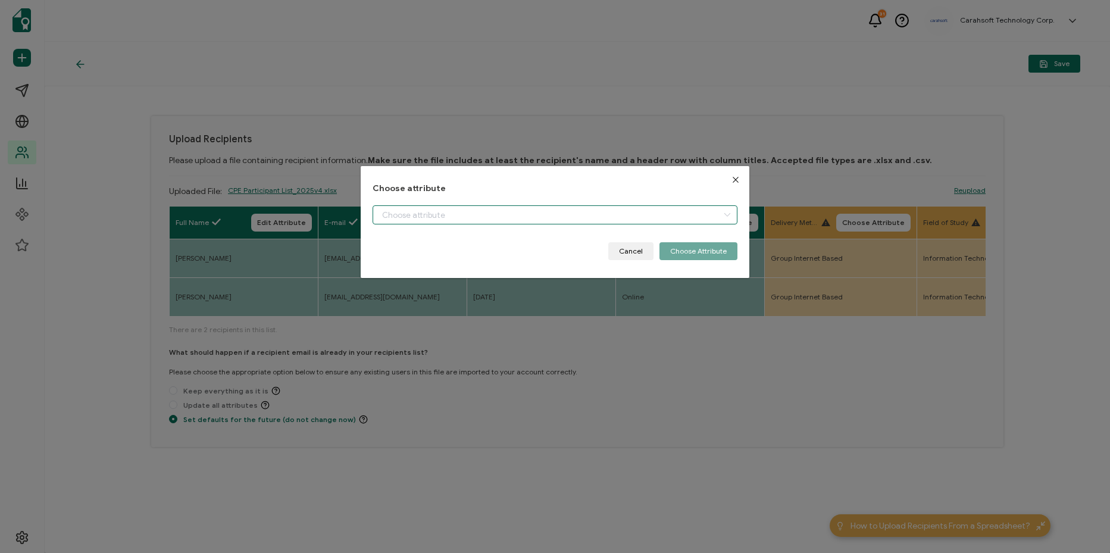
click at [617, 209] on input "dialog" at bounding box center [555, 214] width 365 height 19
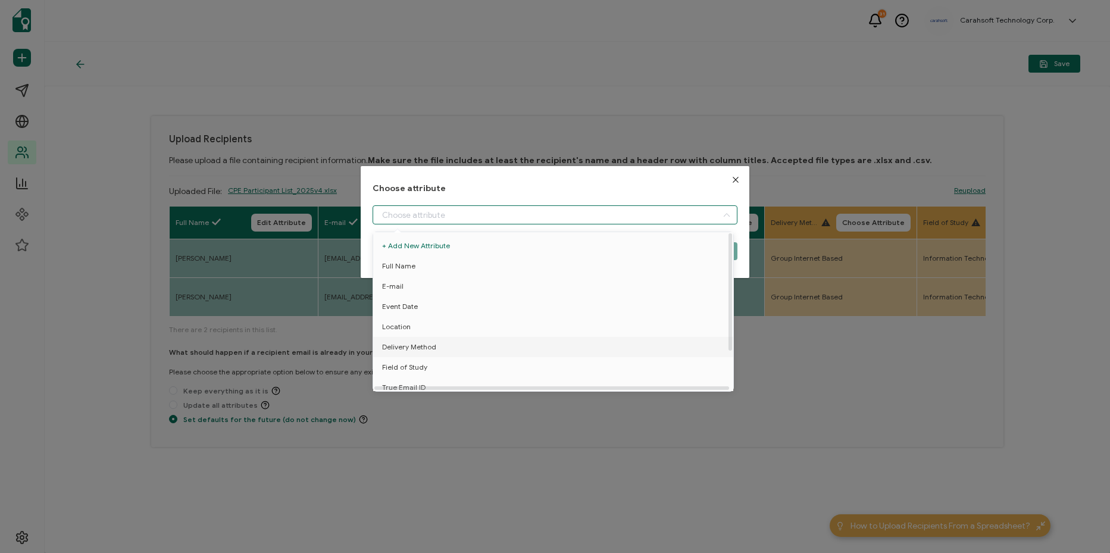
click at [537, 344] on li "Delivery Method" at bounding box center [555, 347] width 370 height 20
type input "Delivery Method"
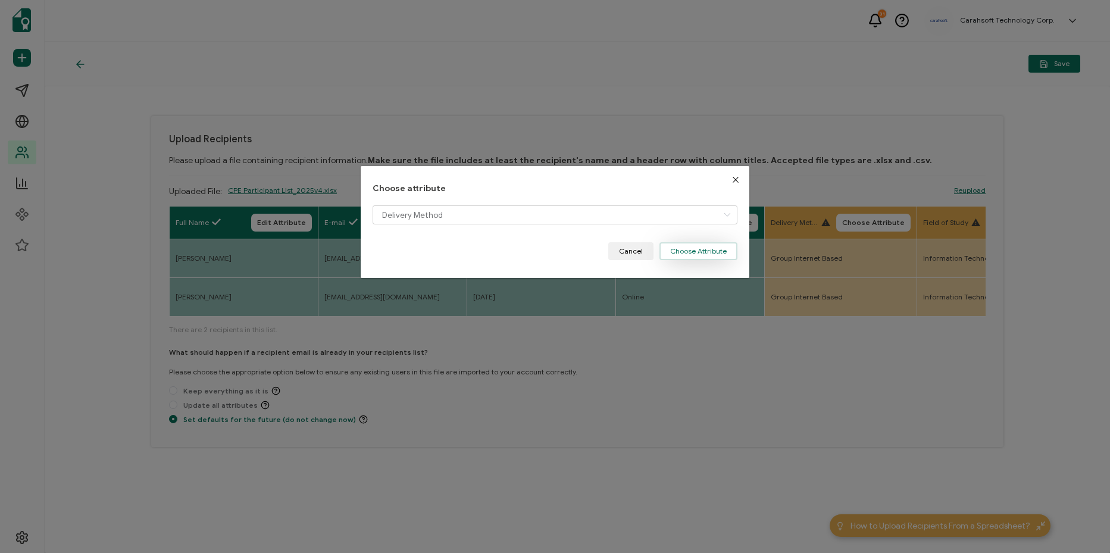
click at [672, 245] on button "Choose Attribute" at bounding box center [699, 251] width 78 height 18
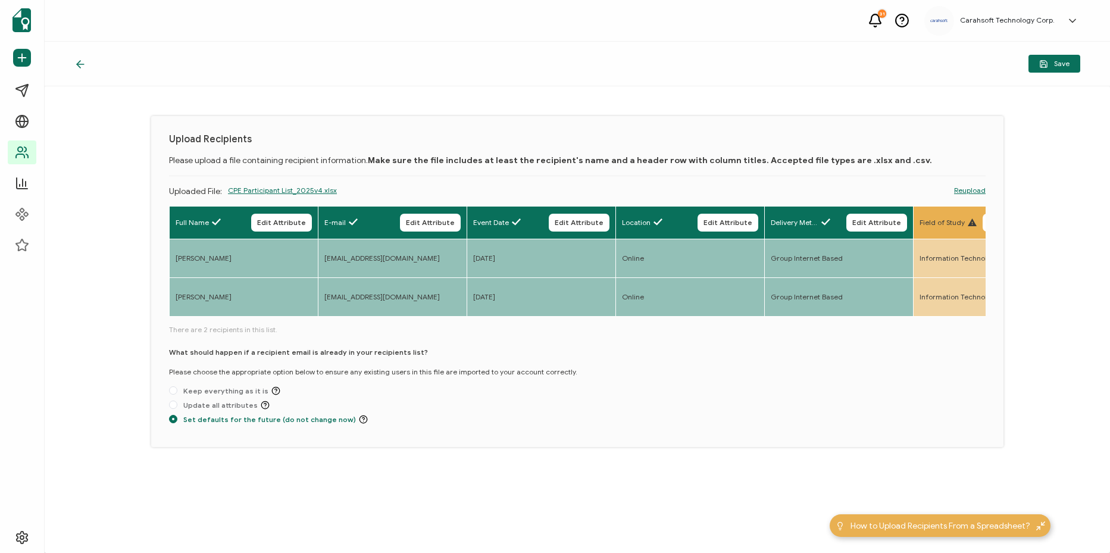
drag, startPoint x: 327, startPoint y: 318, endPoint x: 364, endPoint y: 320, distance: 37.0
click at [364, 319] on div "Full Name Edit Attribute E-mail Edit Attribute Event Date Edit Attribute Locati…" at bounding box center [577, 262] width 817 height 113
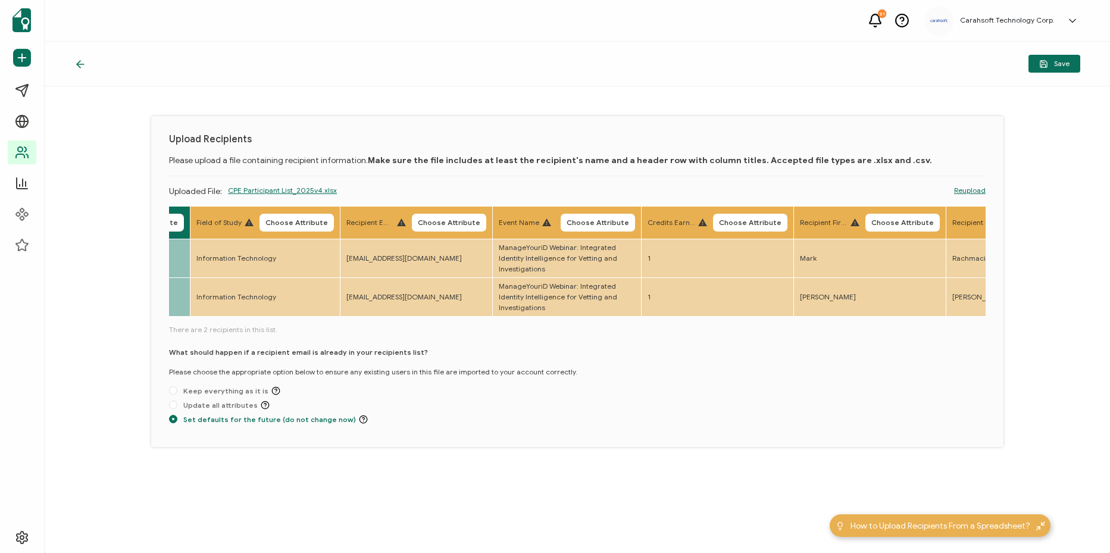
scroll to position [0, 726]
click at [332, 226] on button "Choose Attribute" at bounding box center [294, 223] width 74 height 18
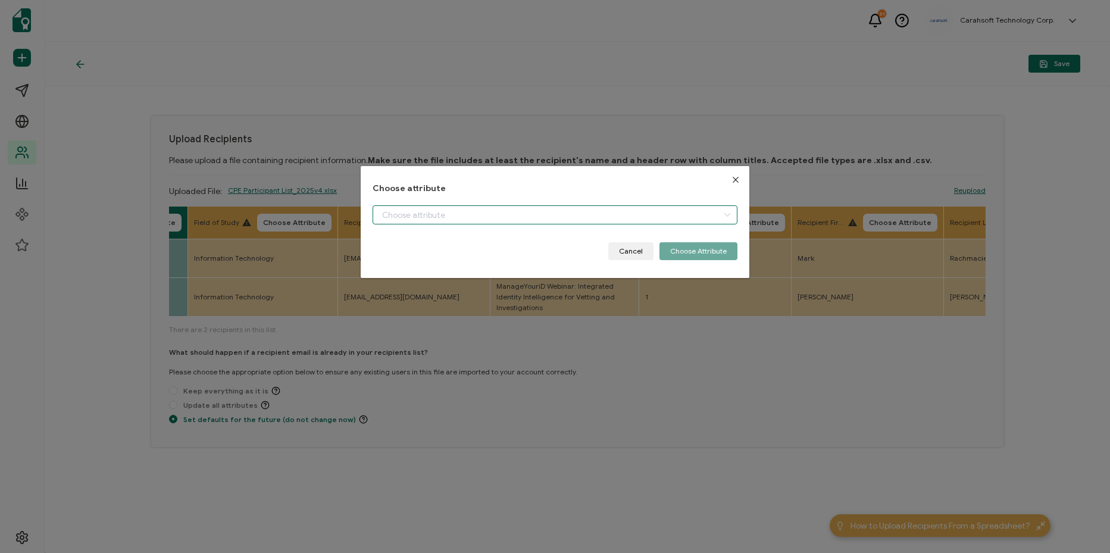
click at [456, 211] on input "dialog" at bounding box center [555, 214] width 365 height 19
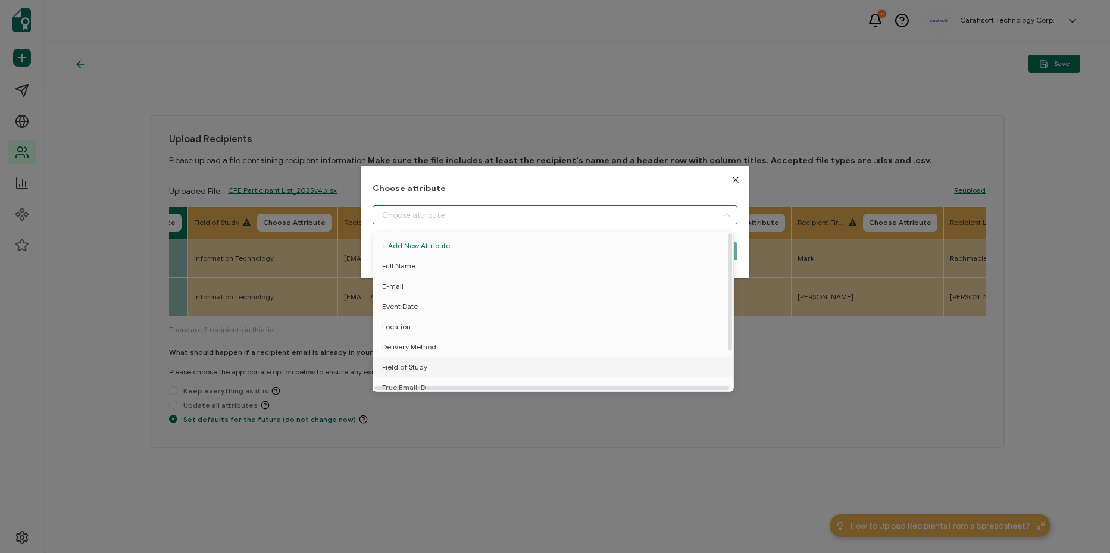
click at [446, 364] on li "Field of Study" at bounding box center [555, 367] width 370 height 20
type input "Field of Study"
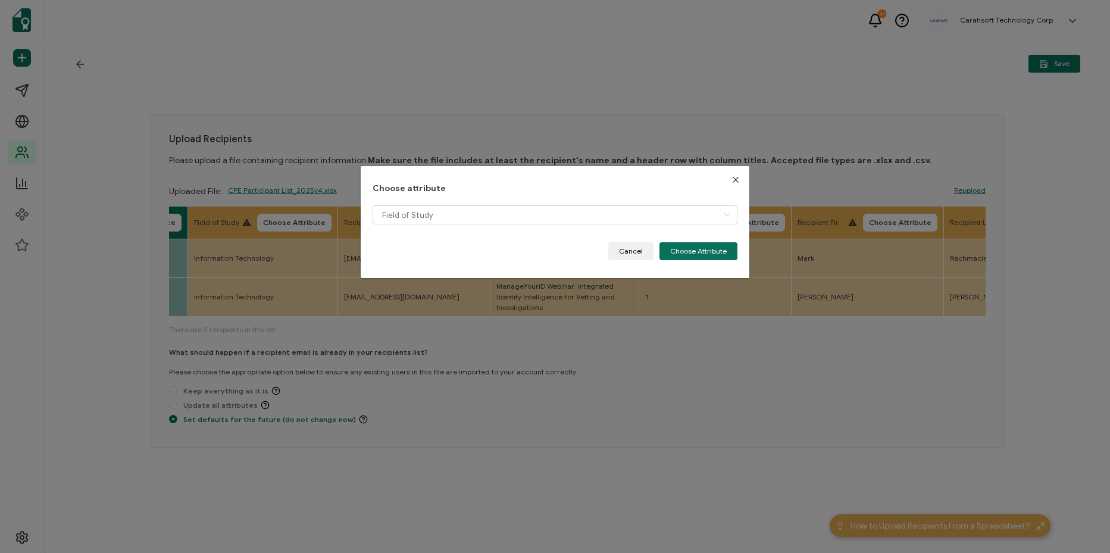
drag, startPoint x: 667, startPoint y: 251, endPoint x: 593, endPoint y: 249, distance: 74.5
click at [660, 254] on button "Choose Attribute" at bounding box center [699, 251] width 78 height 18
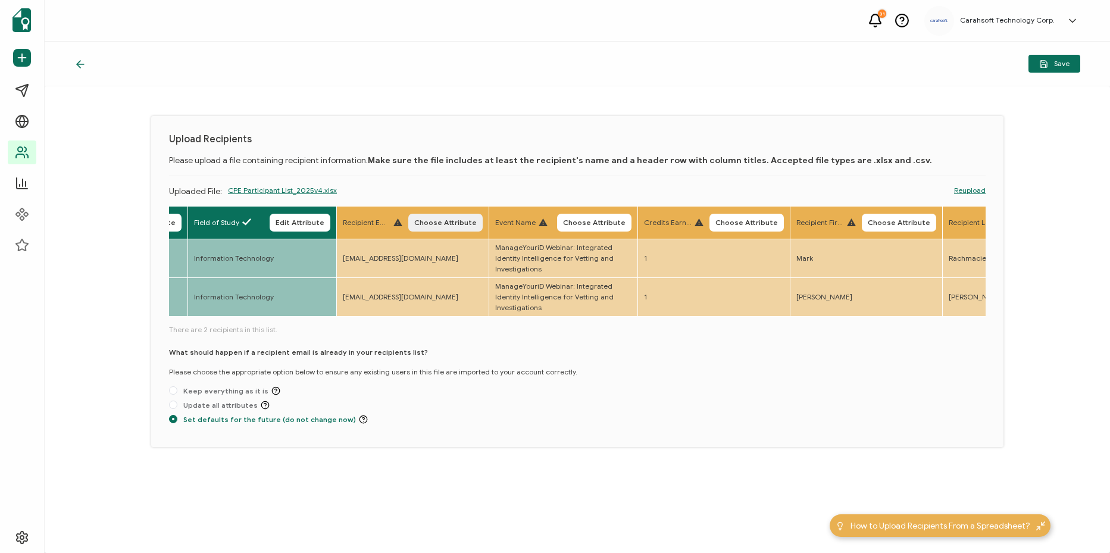
click at [477, 223] on span "Choose Attribute" at bounding box center [445, 222] width 63 height 7
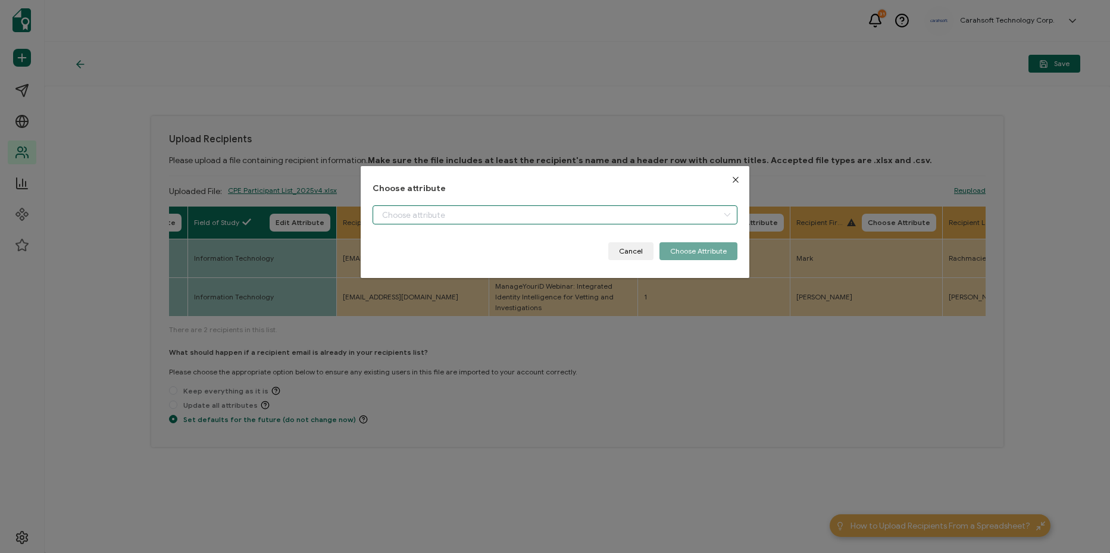
click at [501, 220] on input "dialog" at bounding box center [555, 214] width 365 height 19
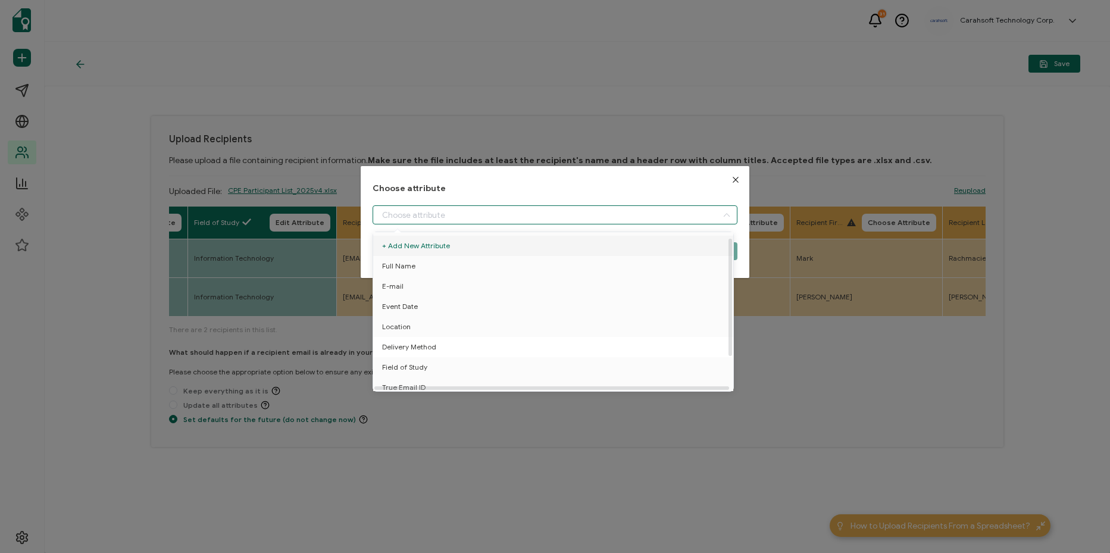
scroll to position [52, 0]
click at [476, 331] on li "True Email ID" at bounding box center [555, 341] width 370 height 20
type input "True Email ID"
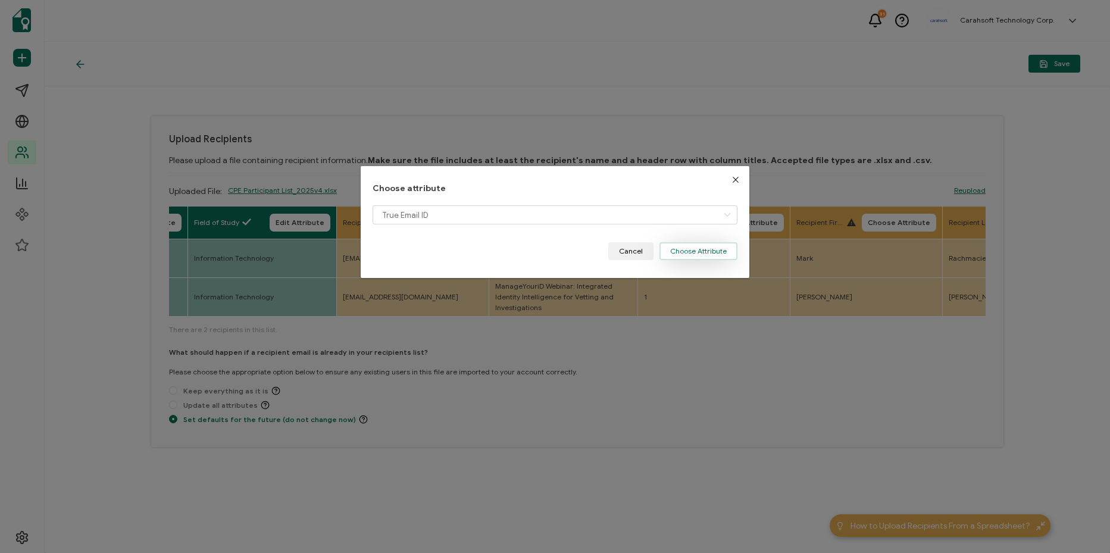
drag, startPoint x: 711, startPoint y: 252, endPoint x: 662, endPoint y: 235, distance: 51.8
click at [710, 252] on button "Choose Attribute" at bounding box center [699, 251] width 78 height 18
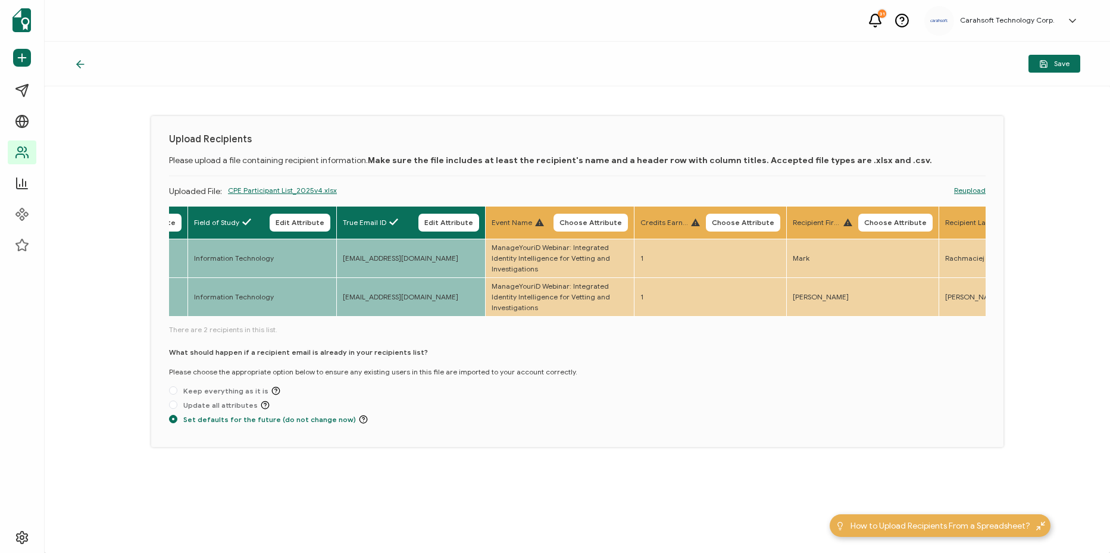
drag, startPoint x: 642, startPoint y: 221, endPoint x: 610, endPoint y: 225, distance: 32.4
click at [622, 222] on span "Choose Attribute" at bounding box center [591, 222] width 63 height 7
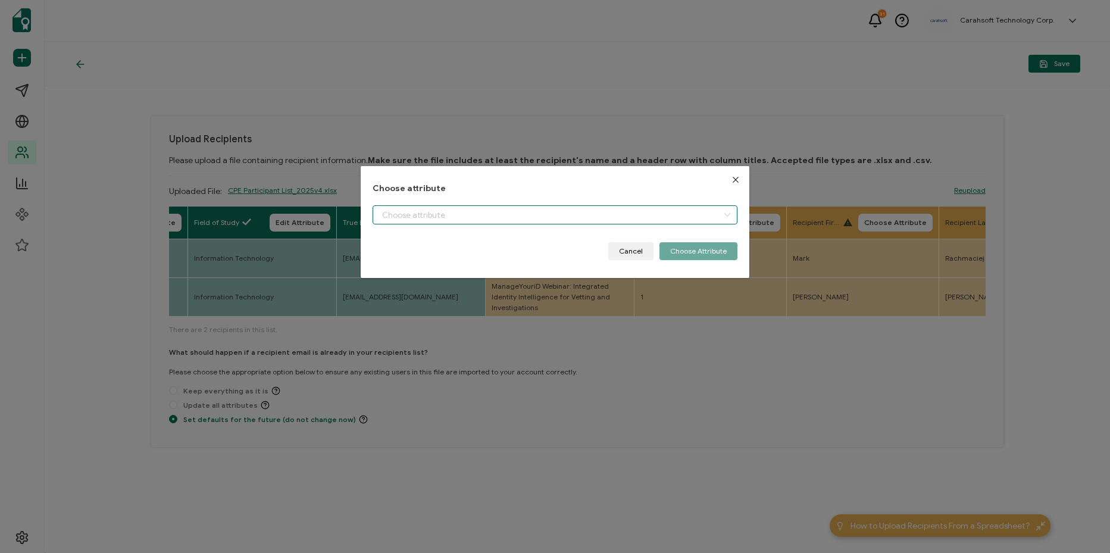
click at [583, 223] on input "dialog" at bounding box center [555, 214] width 365 height 19
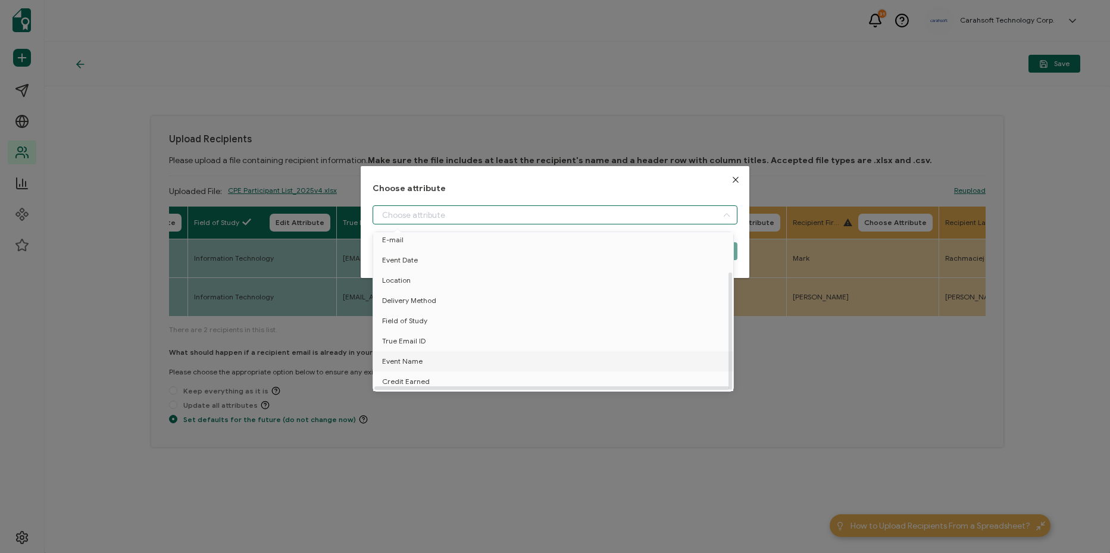
click at [519, 354] on li "Event Name" at bounding box center [555, 361] width 370 height 20
type input "Event Name"
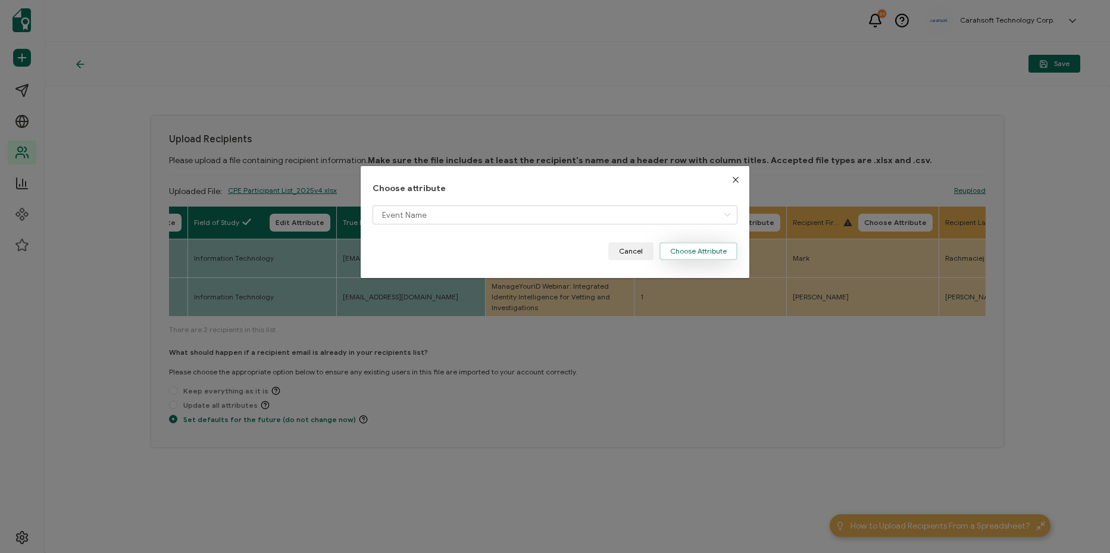
click at [671, 243] on button "Choose Attribute" at bounding box center [699, 251] width 78 height 18
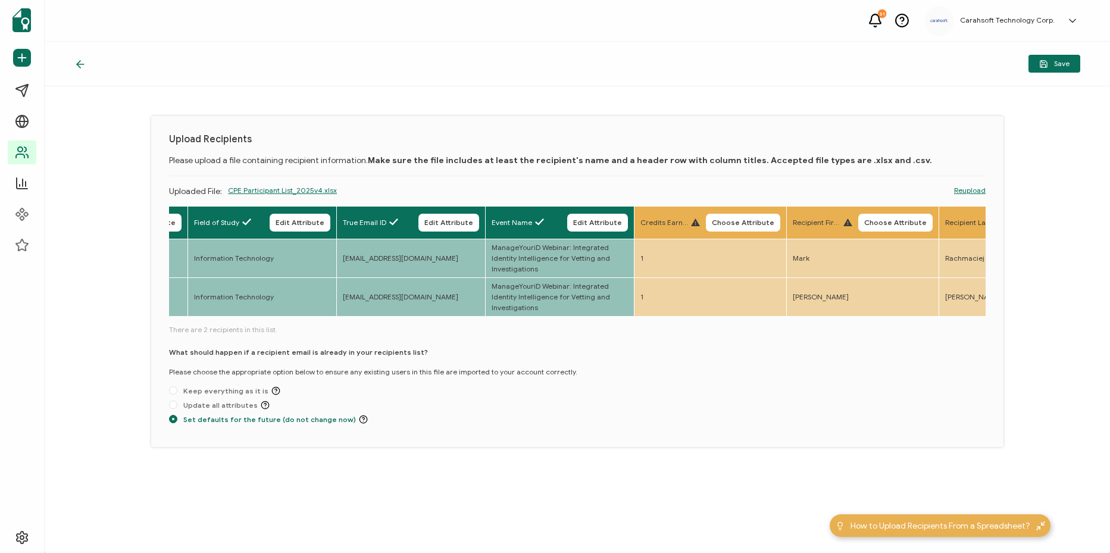
drag, startPoint x: 786, startPoint y: 223, endPoint x: 677, endPoint y: 229, distance: 109.1
click at [775, 223] on span "Choose Attribute" at bounding box center [743, 222] width 63 height 7
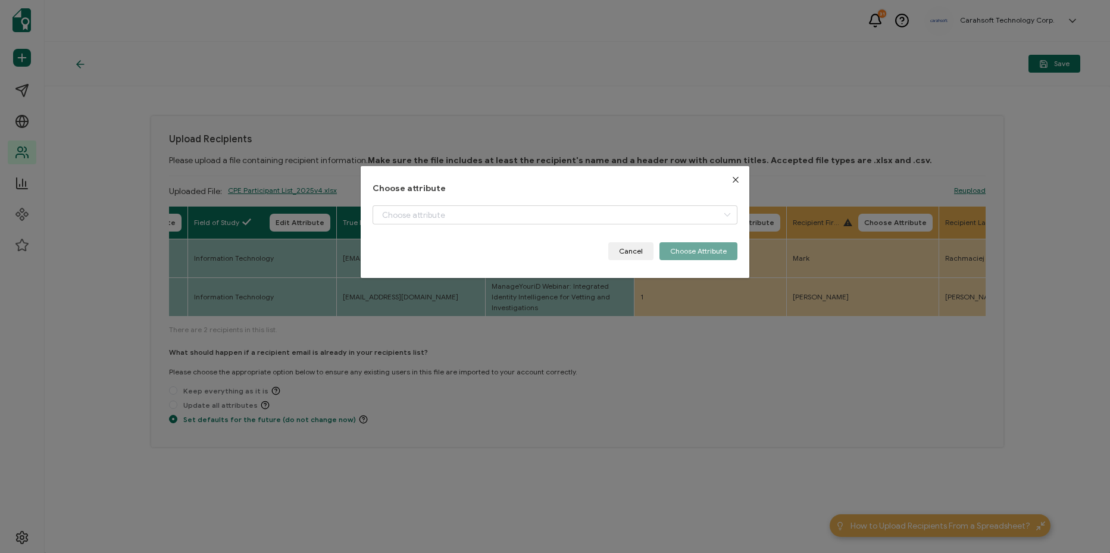
click at [601, 229] on div "dialog" at bounding box center [555, 223] width 365 height 37
click at [606, 212] on input "dialog" at bounding box center [555, 214] width 365 height 19
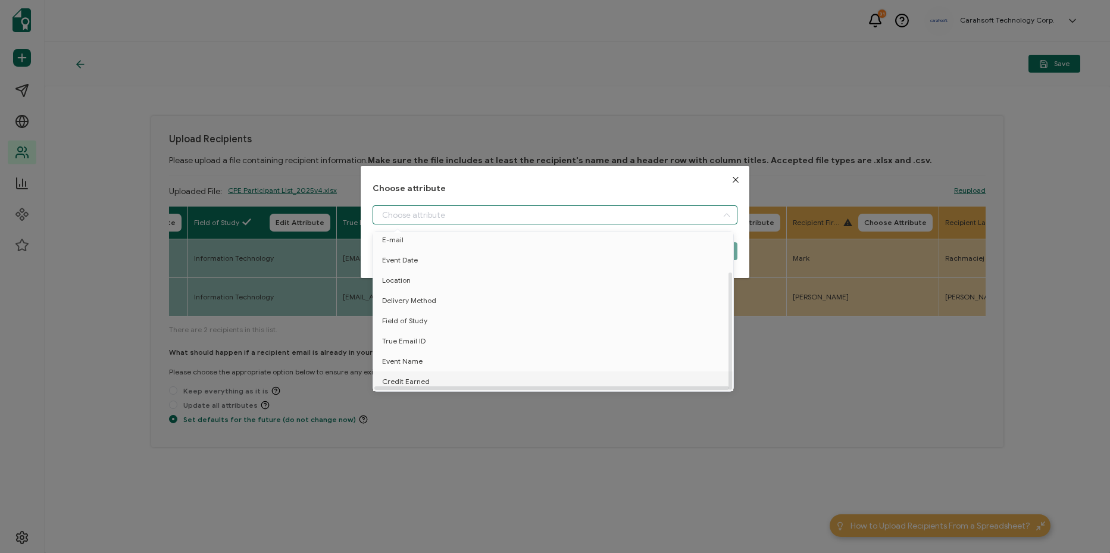
drag, startPoint x: 532, startPoint y: 370, endPoint x: 540, endPoint y: 366, distance: 8.8
click at [533, 372] on li "Credit Earned" at bounding box center [555, 382] width 370 height 20
type input "Credit Earned"
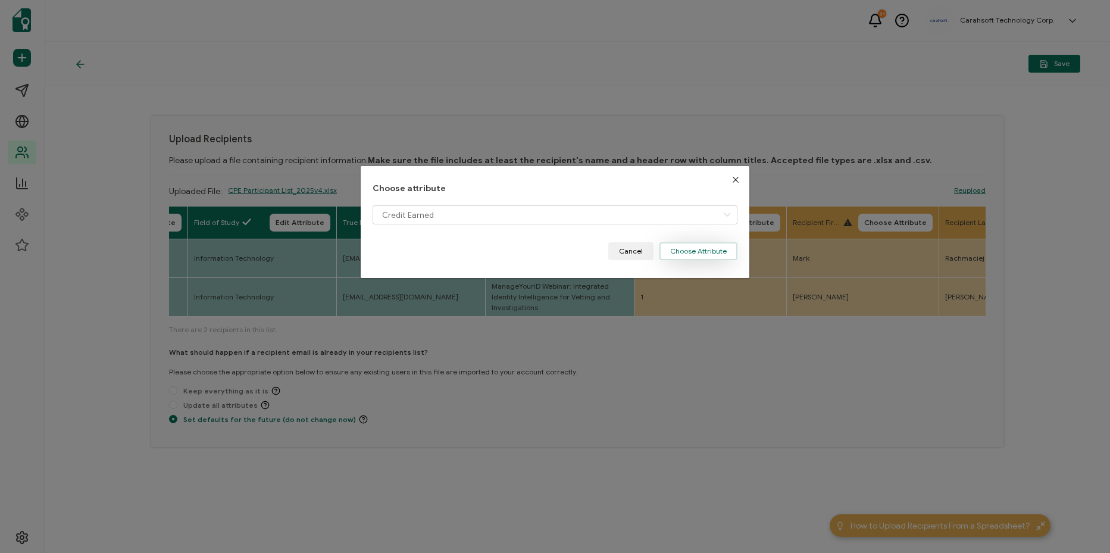
click at [690, 254] on button "Choose Attribute" at bounding box center [699, 251] width 78 height 18
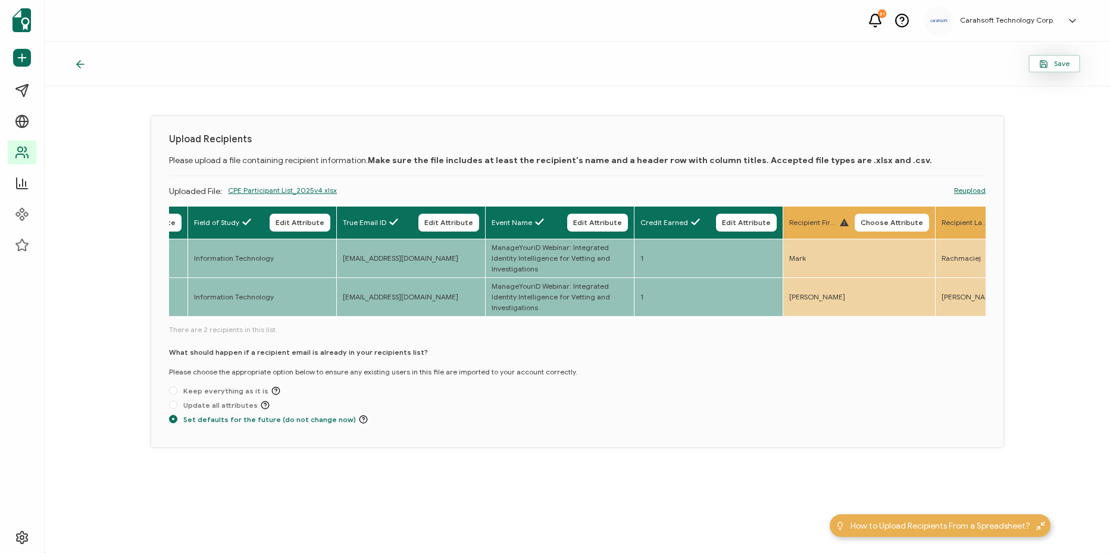
click at [1065, 65] on span "Save" at bounding box center [1055, 64] width 30 height 9
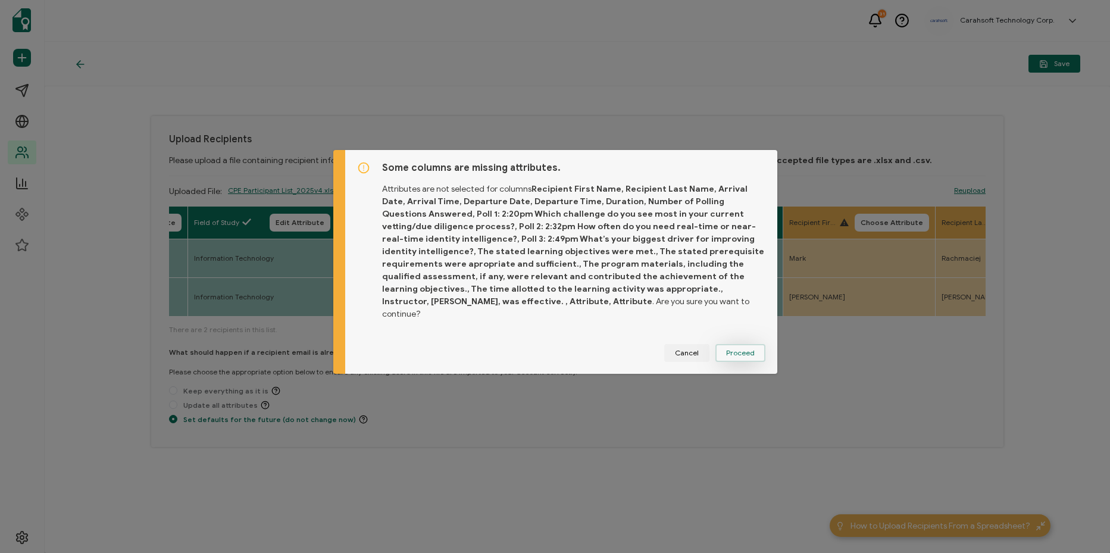
click at [731, 350] on span "Proceed" at bounding box center [740, 353] width 29 height 7
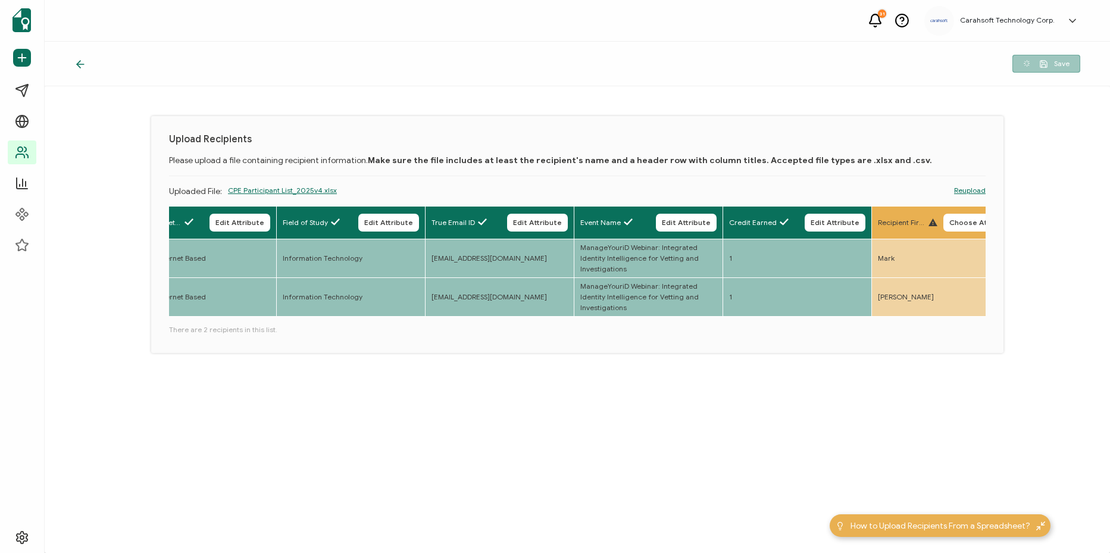
scroll to position [0, 0]
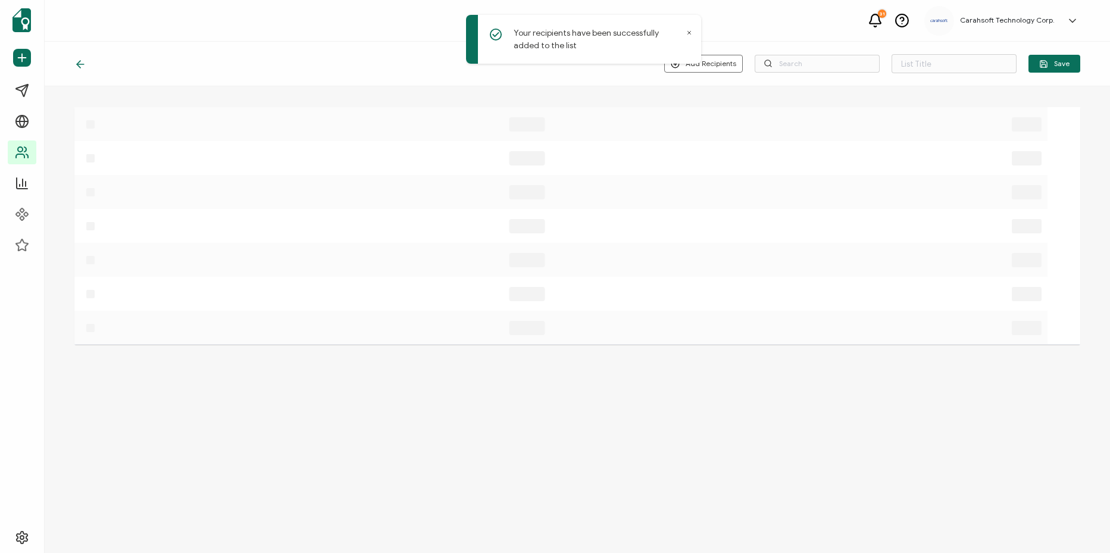
type input "8-14-25_70515_ManageYourID Webinar"
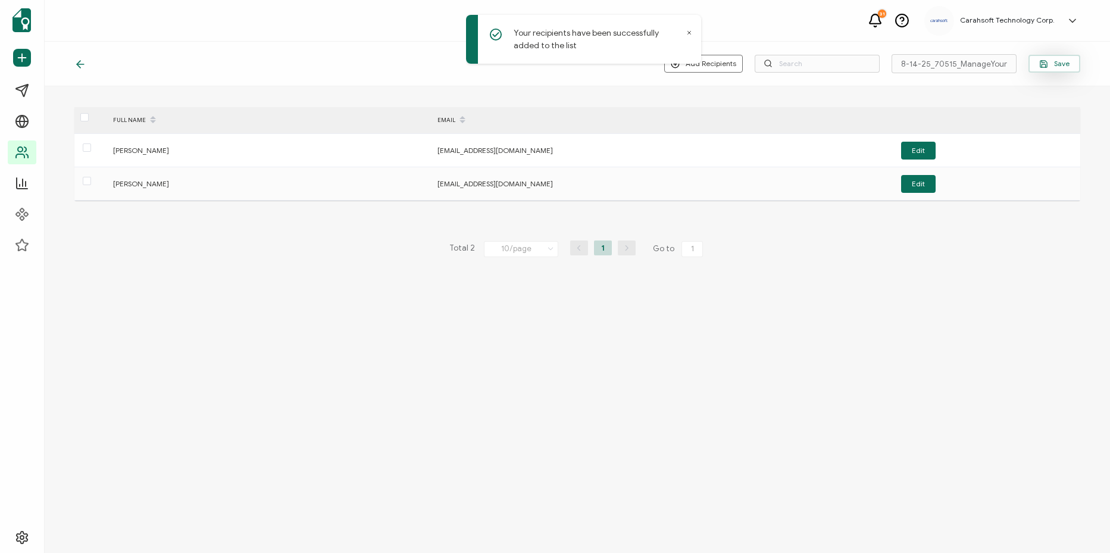
click at [1040, 64] on icon "button" at bounding box center [1044, 64] width 9 height 9
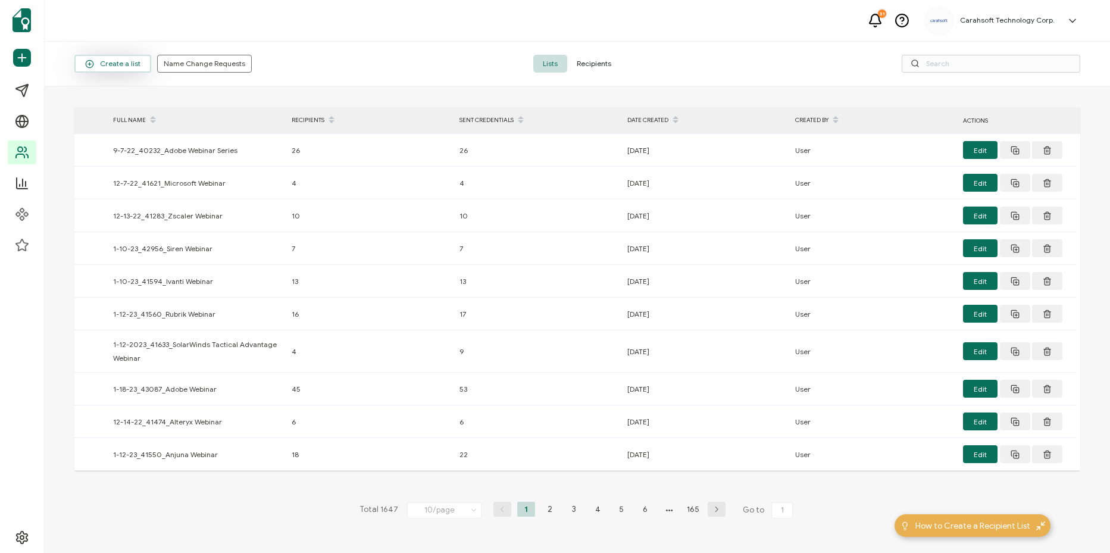
click at [124, 63] on span "Create a list" at bounding box center [112, 64] width 55 height 9
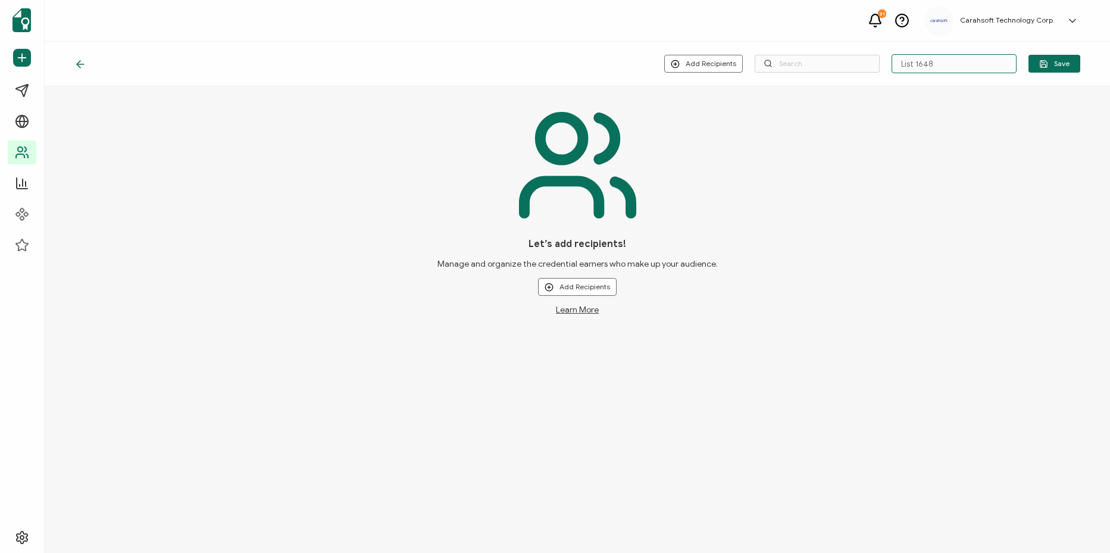
click at [915, 65] on input "List 1648" at bounding box center [954, 63] width 125 height 19
paste input "8-20-25_71128_Snowflake Webinar"
type input "8-20-25_71128_Snowflake Webinar"
click at [1044, 65] on icon "button" at bounding box center [1044, 64] width 9 height 9
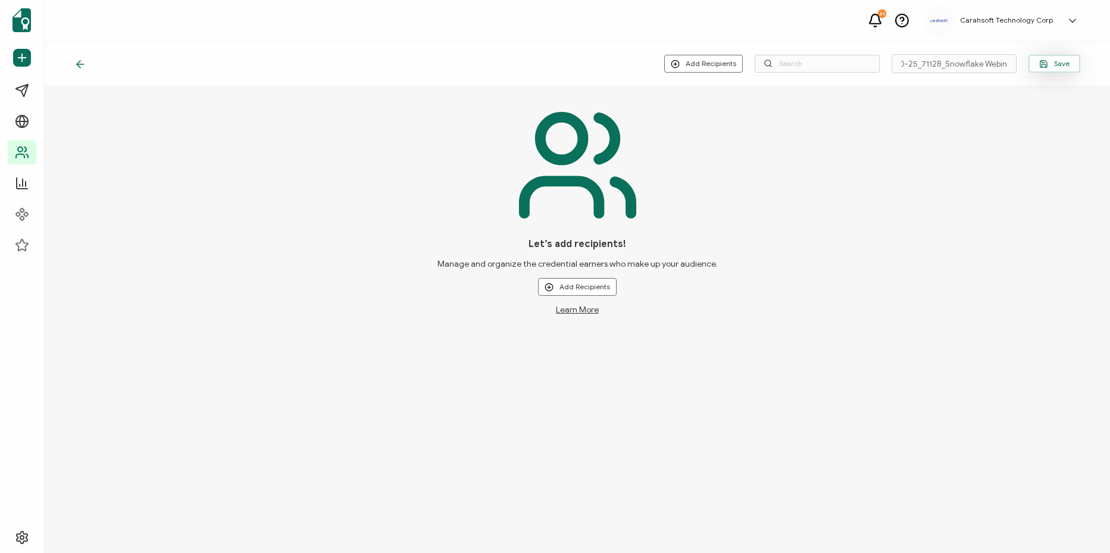
scroll to position [0, 0]
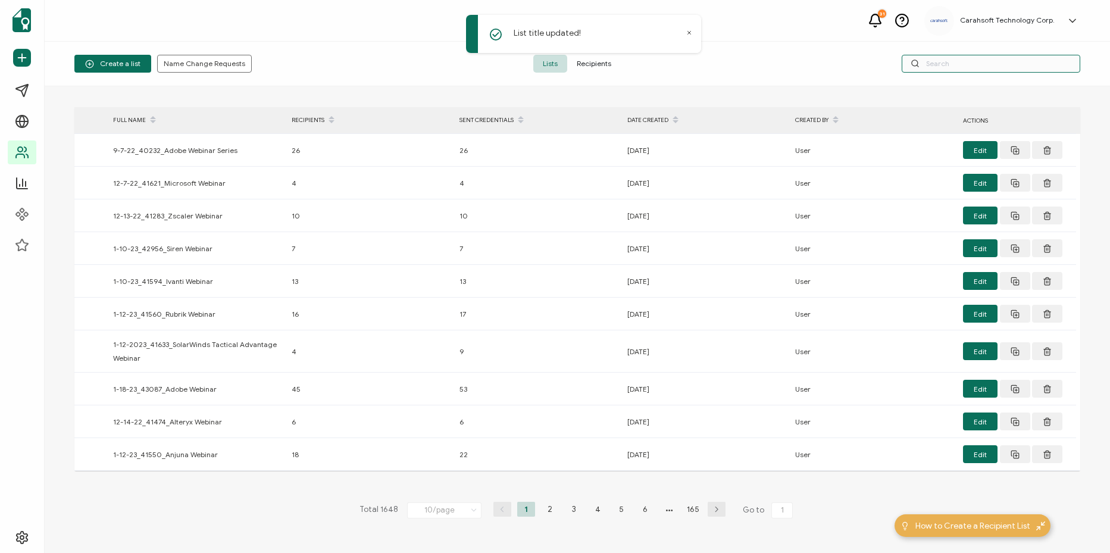
click at [1010, 68] on input "text" at bounding box center [991, 64] width 179 height 18
paste input "8-20-25_71128_Snowflake Webinar"
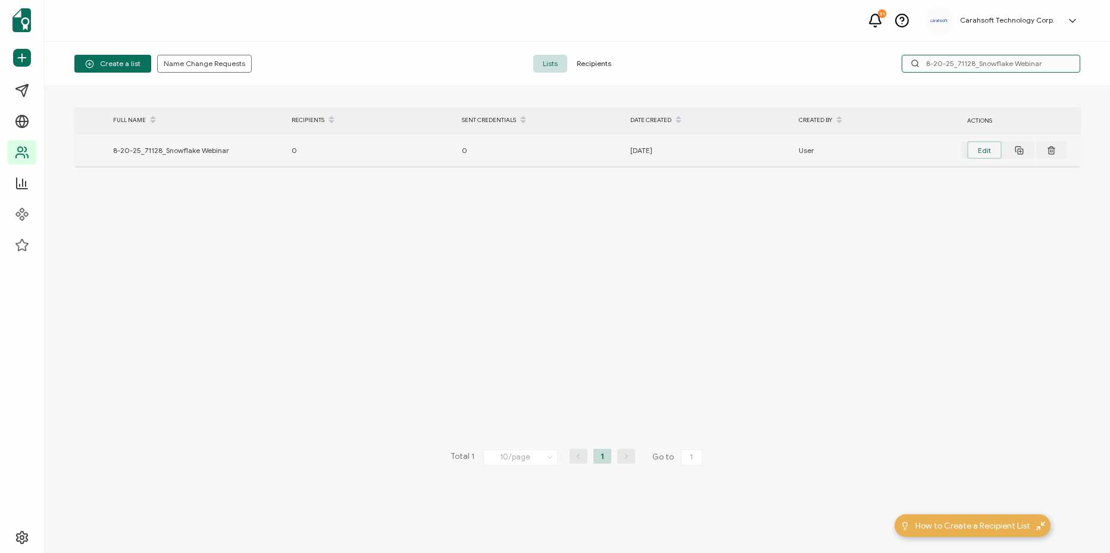
type input "8-20-25_71128_Snowflake Webinar"
click at [980, 154] on button "Edit" at bounding box center [985, 150] width 35 height 18
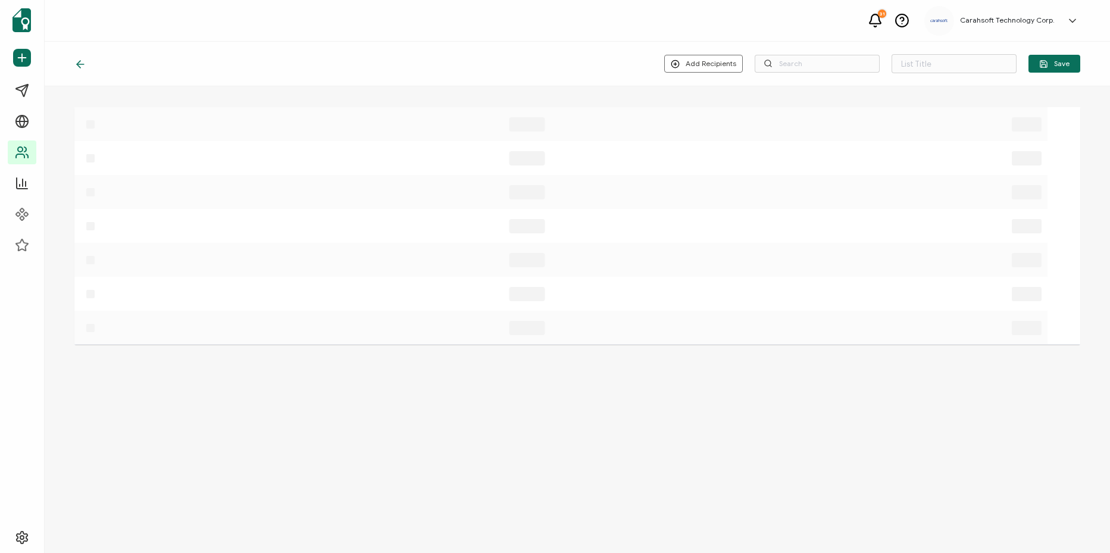
type input "8-20-25_71128_Snowflake Webinar"
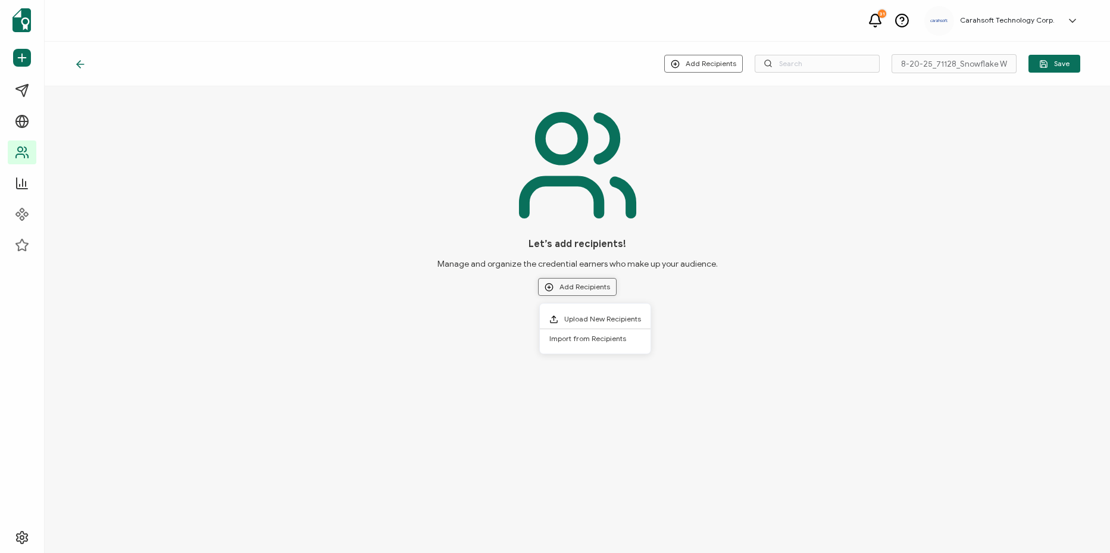
click at [563, 292] on button "Add Recipients" at bounding box center [577, 287] width 79 height 18
click at [620, 315] on span "Upload New Recipients" at bounding box center [602, 318] width 77 height 9
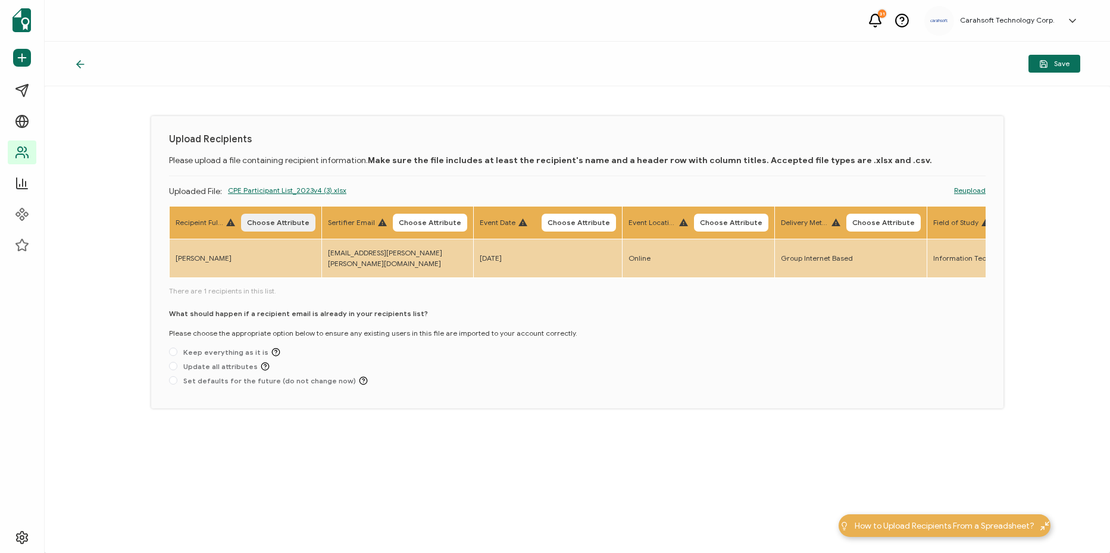
click at [257, 222] on span "Choose Attribute" at bounding box center [278, 222] width 63 height 7
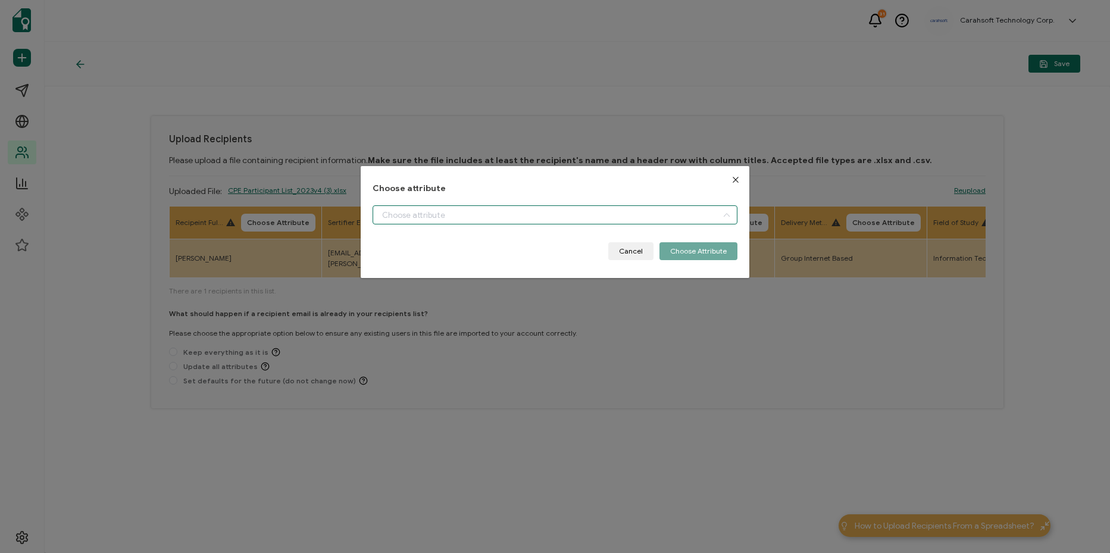
drag, startPoint x: 388, startPoint y: 214, endPoint x: 400, endPoint y: 230, distance: 20.4
click at [388, 214] on input "dialog" at bounding box center [555, 214] width 365 height 19
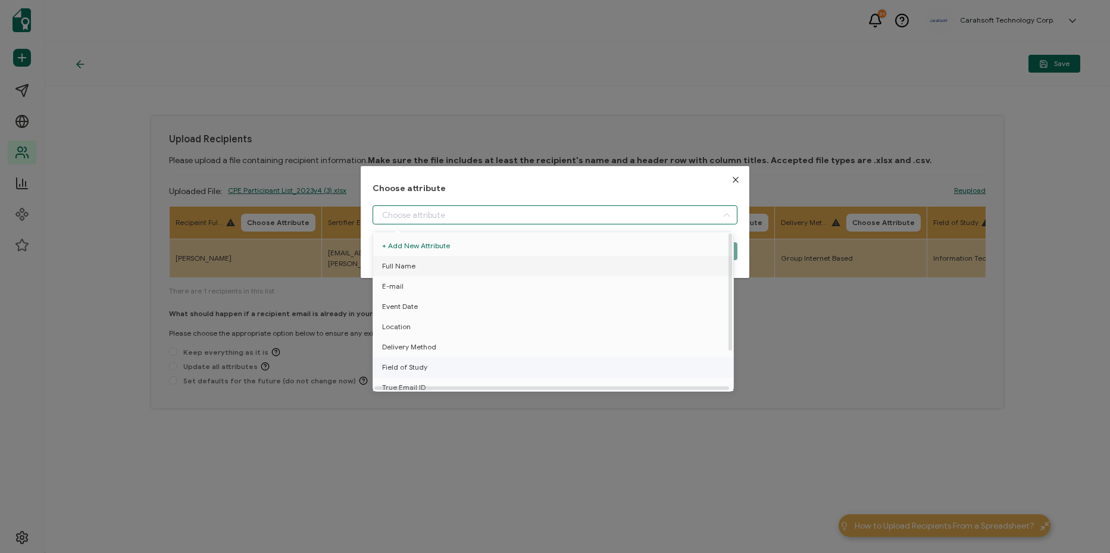
drag, startPoint x: 419, startPoint y: 272, endPoint x: 484, endPoint y: 270, distance: 65.5
click at [419, 271] on li "Full Name" at bounding box center [555, 266] width 370 height 20
type input "Full Name"
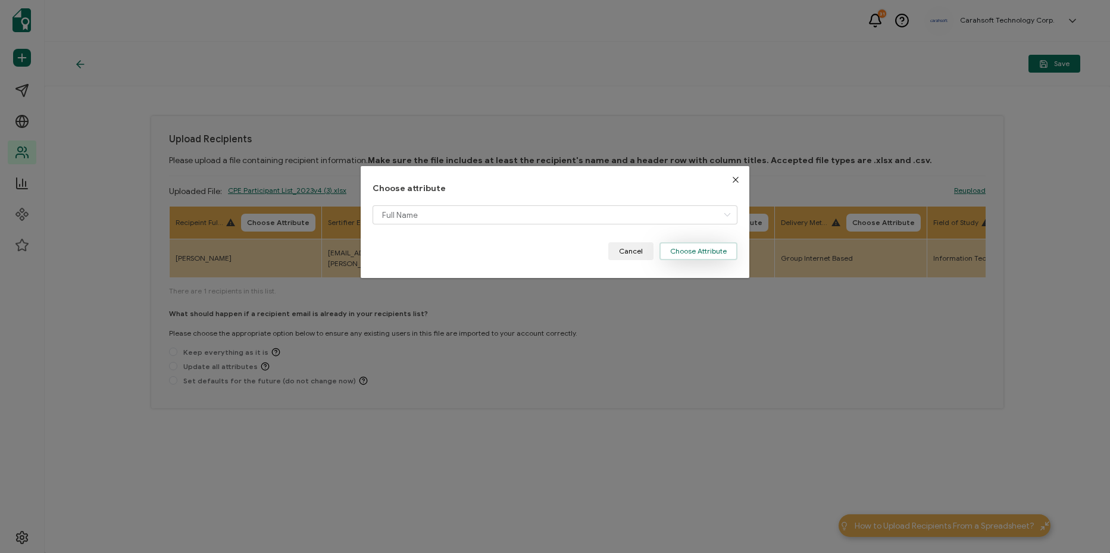
drag, startPoint x: 734, startPoint y: 248, endPoint x: 701, endPoint y: 249, distance: 32.2
click at [732, 248] on button "Choose Attribute" at bounding box center [699, 251] width 78 height 18
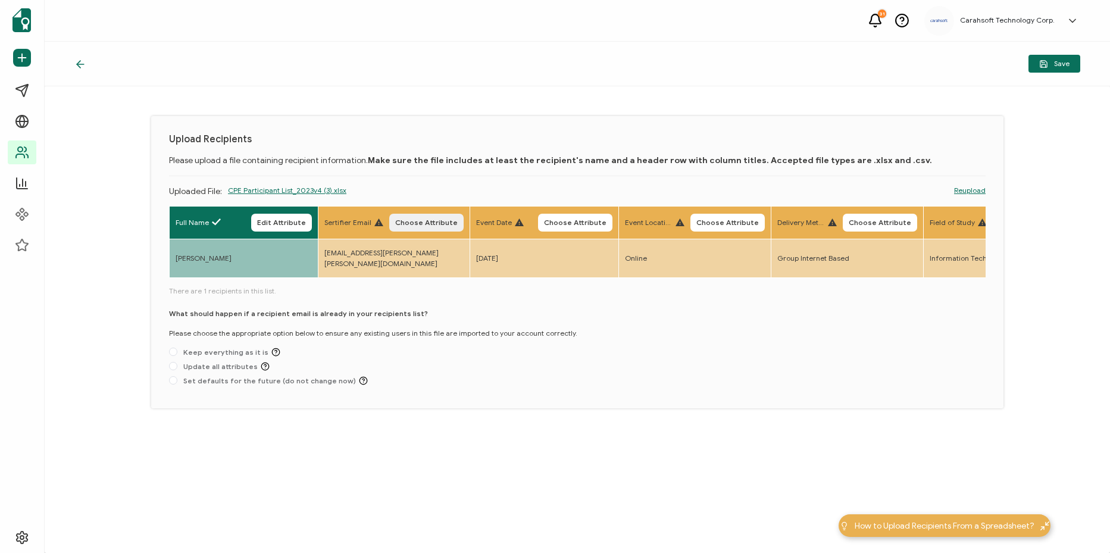
click at [431, 227] on button "Choose Attribute" at bounding box center [426, 223] width 74 height 18
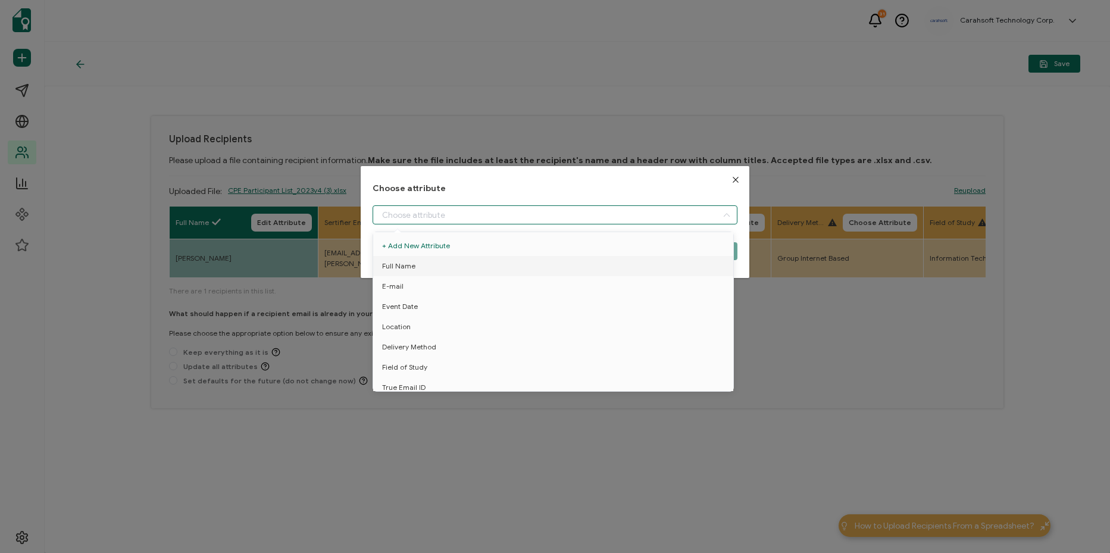
click at [477, 217] on input "dialog" at bounding box center [555, 214] width 365 height 19
click at [467, 286] on li "E-mail" at bounding box center [555, 286] width 370 height 20
type input "E-mail"
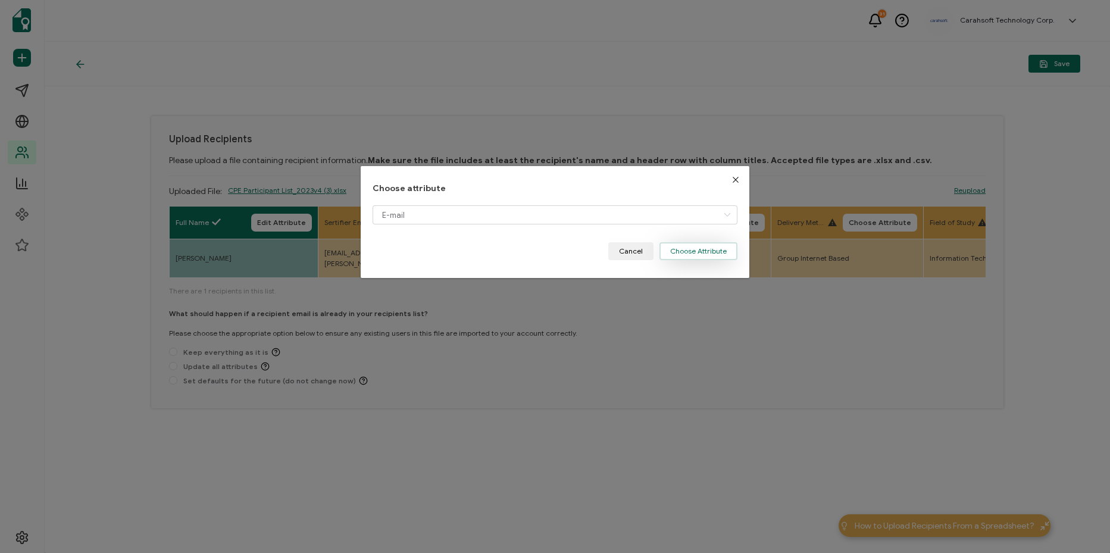
click at [721, 248] on button "Choose Attribute" at bounding box center [699, 251] width 78 height 18
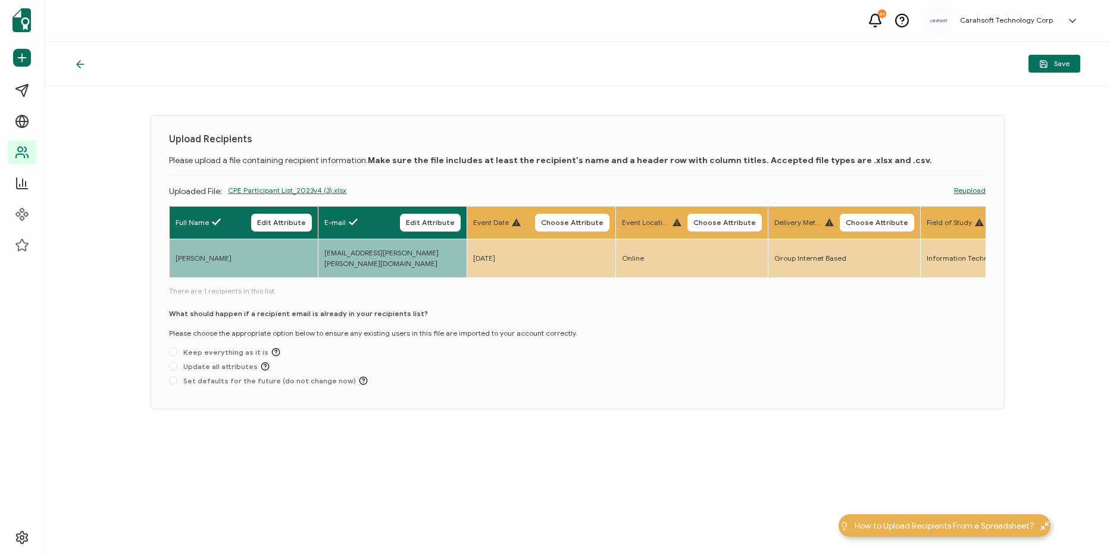
click at [580, 227] on button "Choose Attribute" at bounding box center [572, 223] width 74 height 18
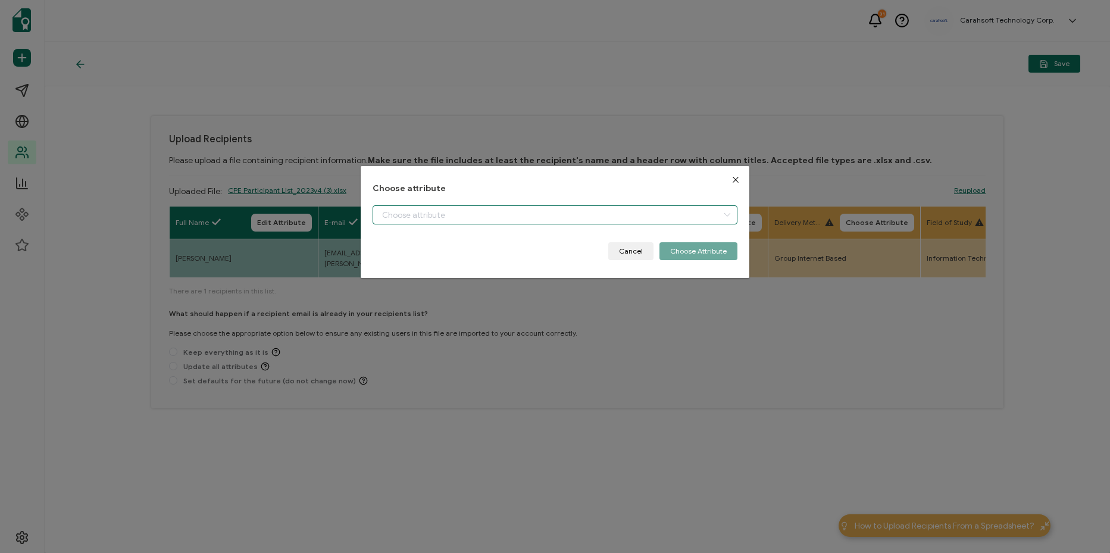
click at [526, 216] on input "dialog" at bounding box center [555, 214] width 365 height 19
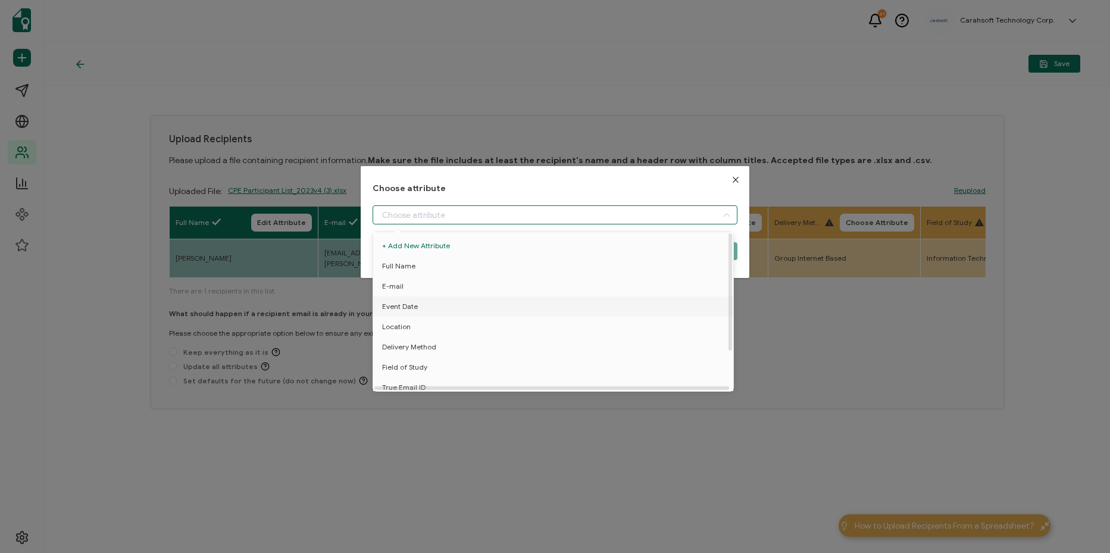
click at [491, 308] on li "Event Date" at bounding box center [555, 307] width 370 height 20
type input "Event Date"
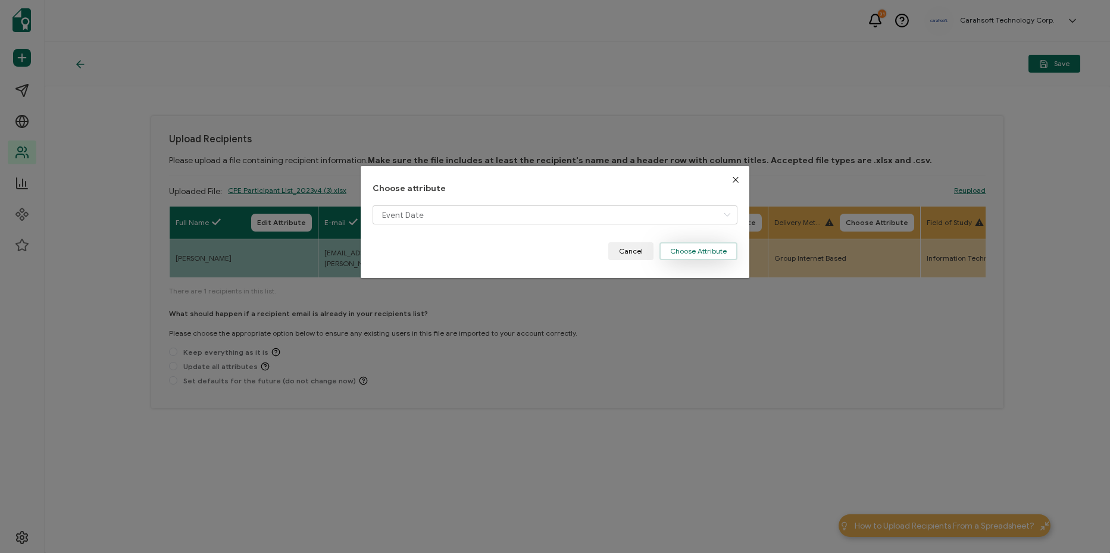
click at [698, 251] on button "Choose Attribute" at bounding box center [699, 251] width 78 height 18
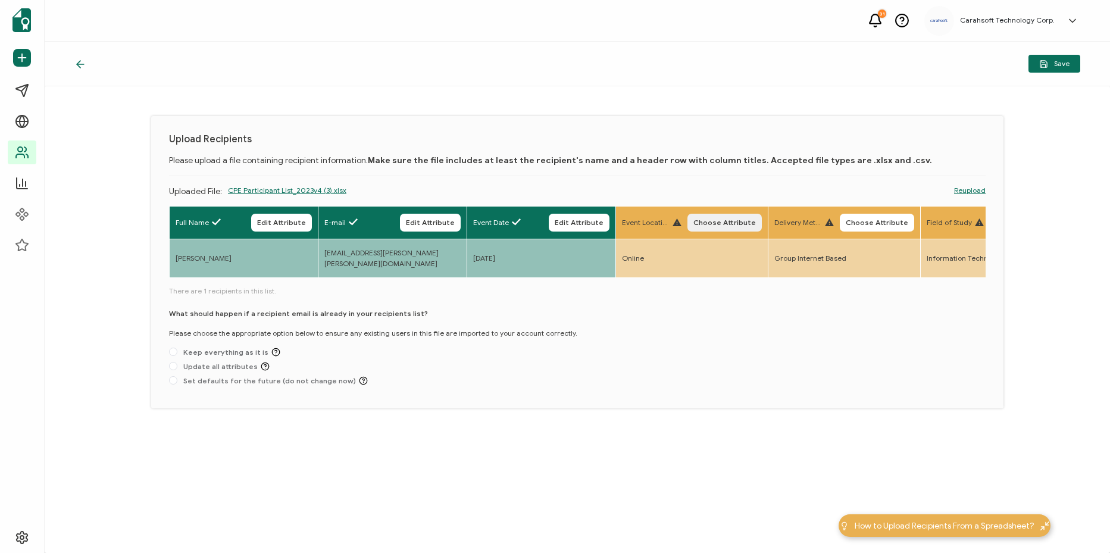
click at [707, 228] on button "Choose Attribute" at bounding box center [725, 223] width 74 height 18
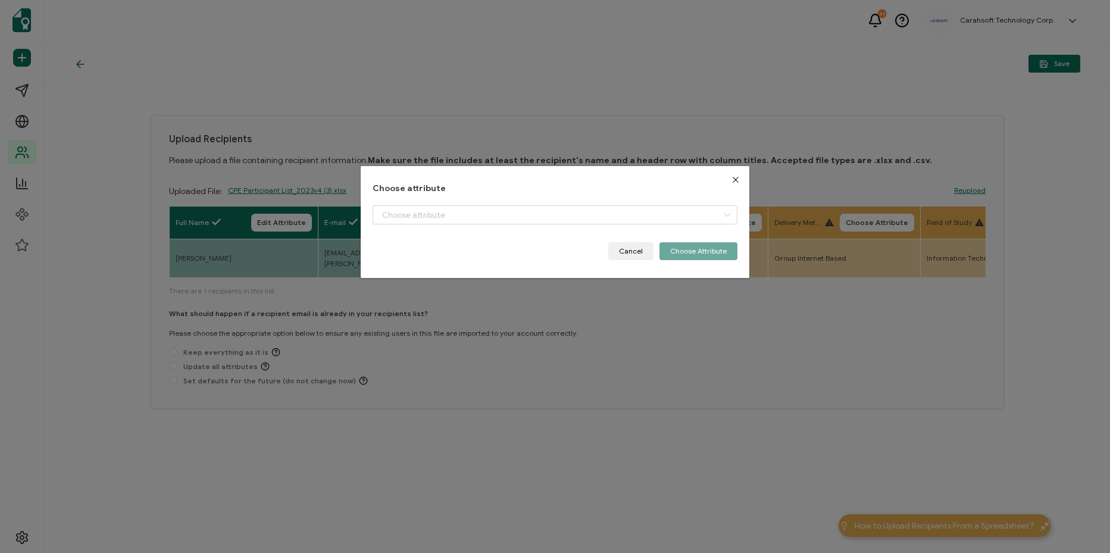
click at [632, 225] on div "dialog" at bounding box center [555, 223] width 365 height 37
click at [629, 222] on input "dialog" at bounding box center [555, 214] width 365 height 19
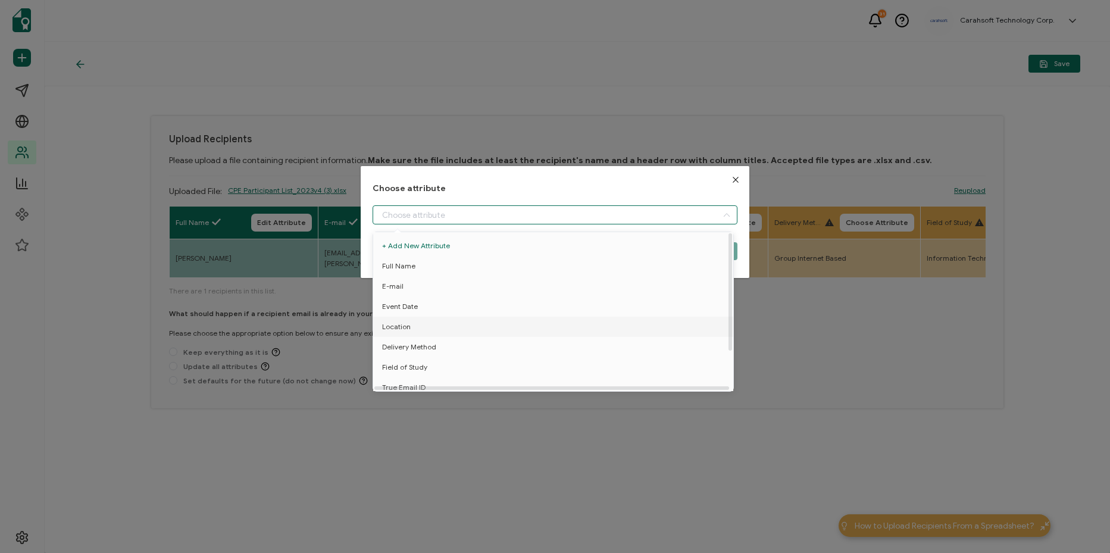
click at [517, 327] on li "Location" at bounding box center [555, 327] width 370 height 20
type input "Location"
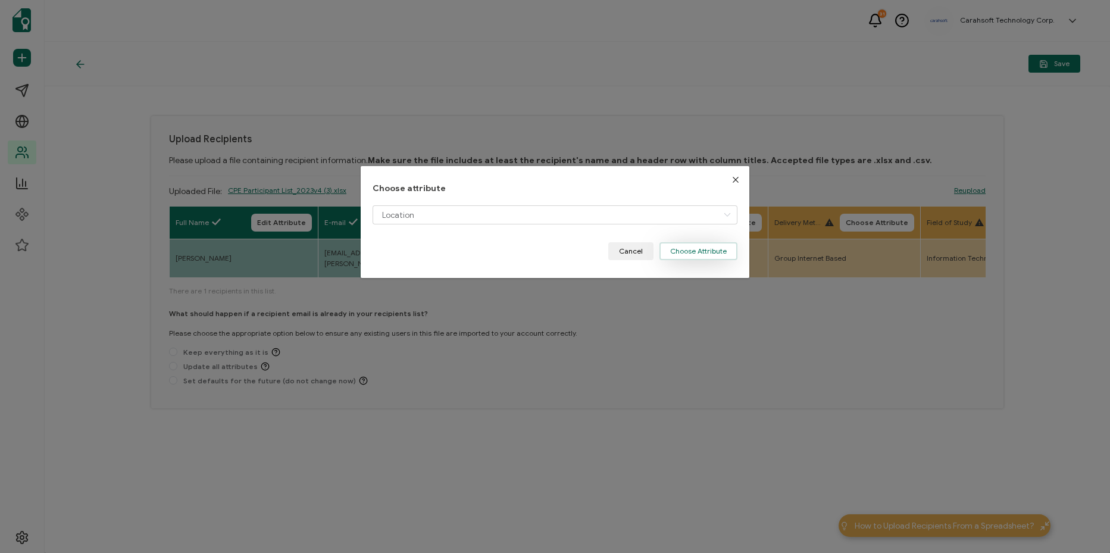
click at [685, 256] on button "Choose Attribute" at bounding box center [699, 251] width 78 height 18
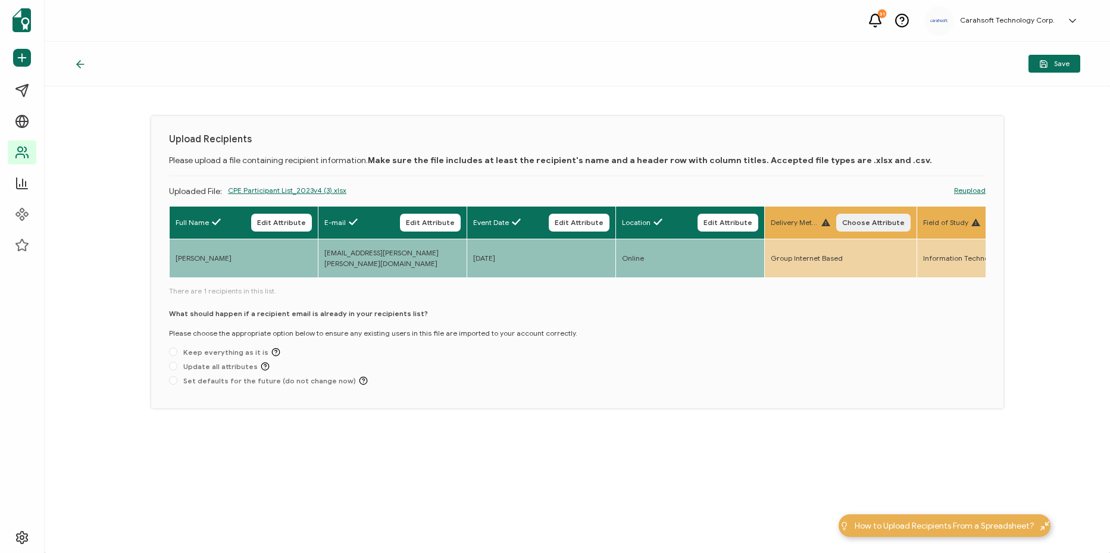
click at [868, 219] on span "Choose Attribute" at bounding box center [874, 222] width 63 height 7
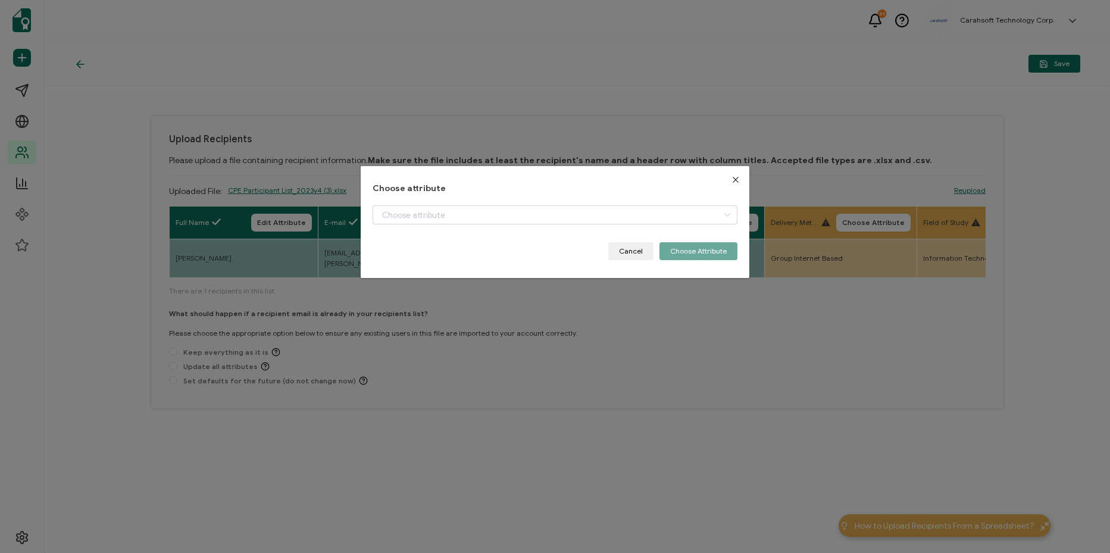
click at [673, 226] on div "dialog" at bounding box center [555, 223] width 365 height 37
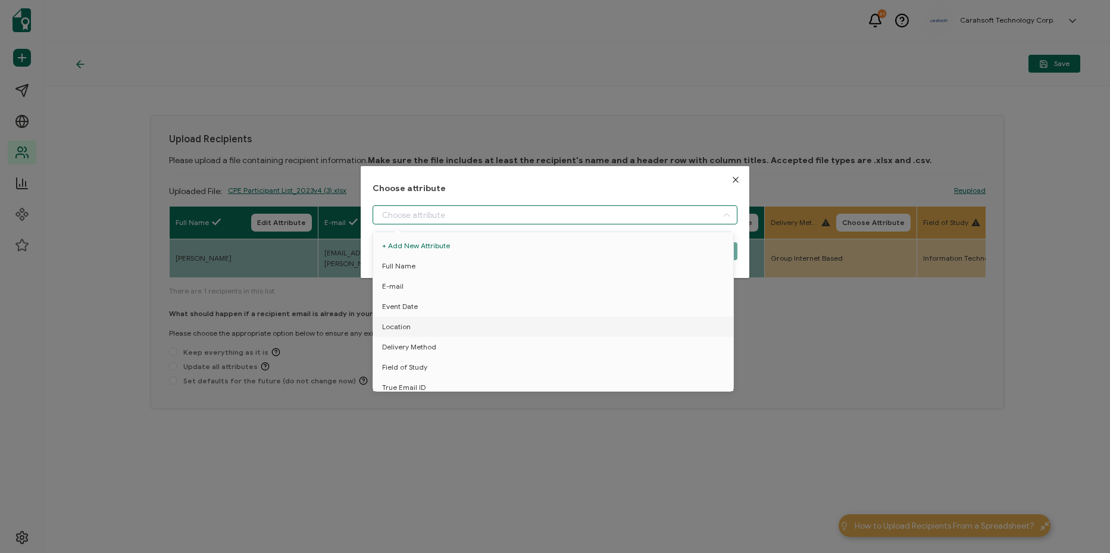
click at [673, 220] on input "dialog" at bounding box center [555, 214] width 365 height 19
drag, startPoint x: 526, startPoint y: 302, endPoint x: 612, endPoint y: 276, distance: 89.8
click at [526, 302] on li "Delivery Method" at bounding box center [555, 301] width 370 height 20
type input "Delivery Method"
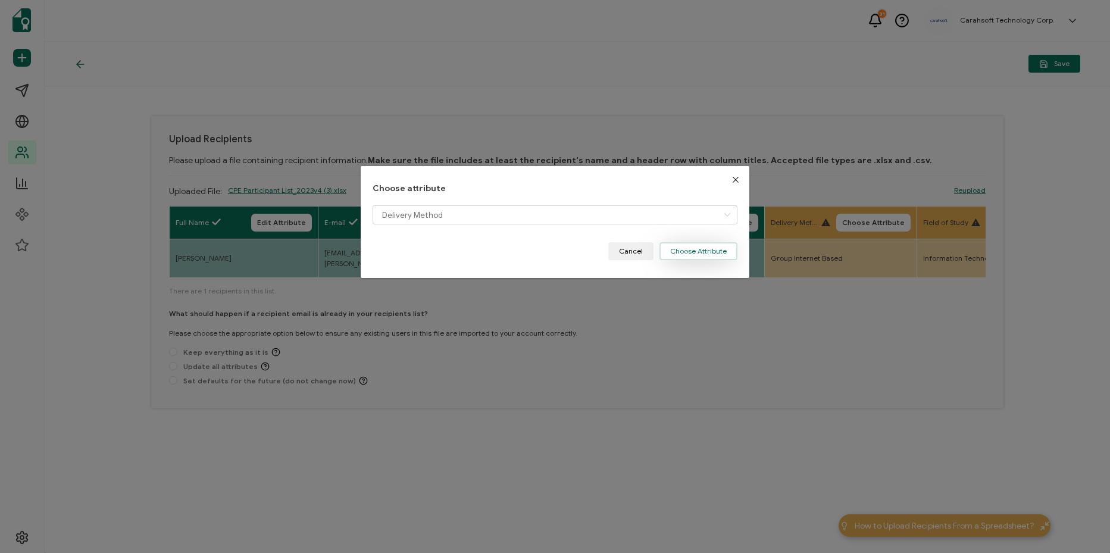
click at [681, 250] on button "Choose Attribute" at bounding box center [699, 251] width 78 height 18
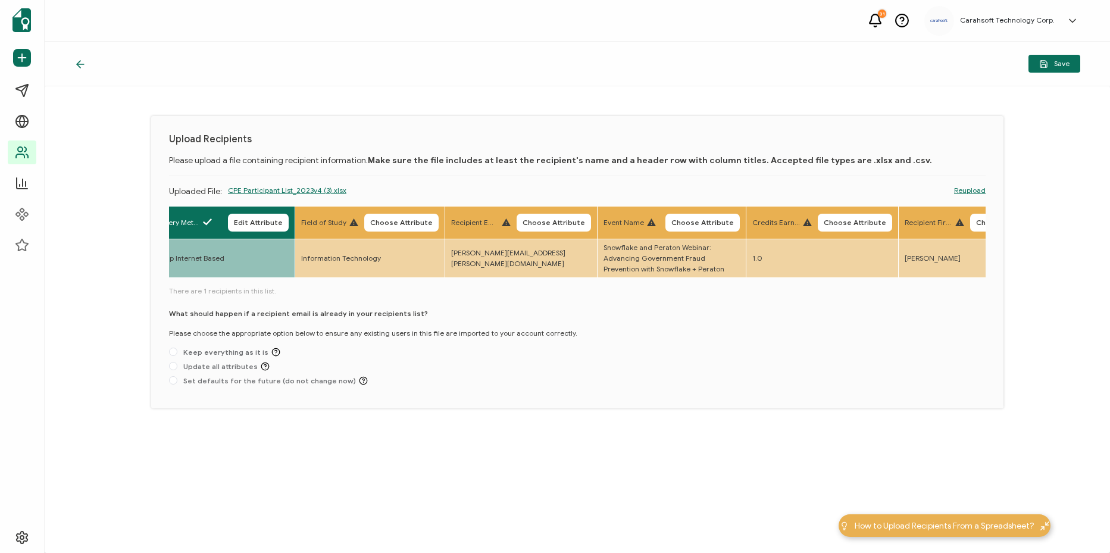
scroll to position [0, 630]
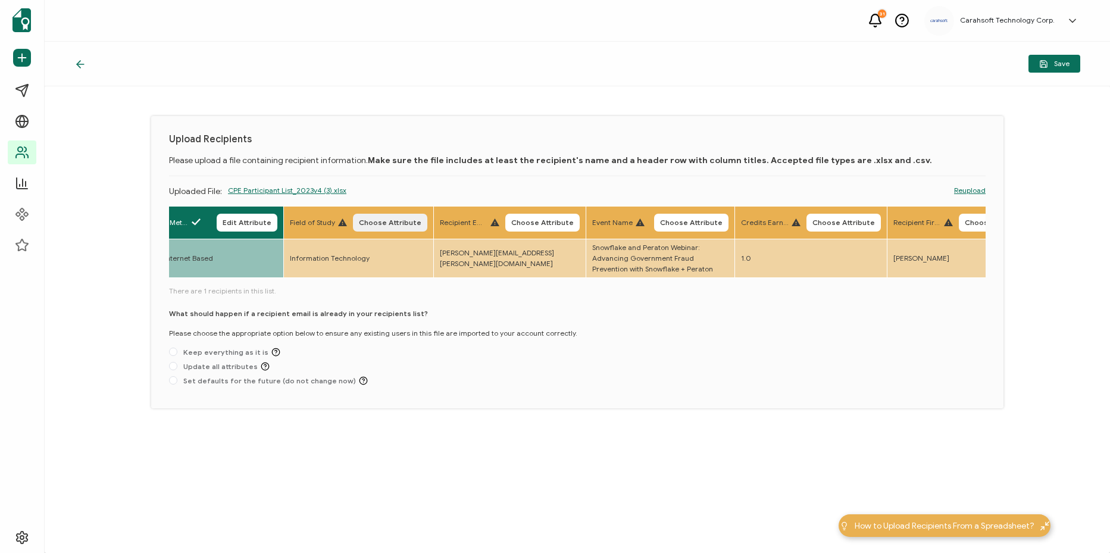
click at [413, 220] on span "Choose Attribute" at bounding box center [390, 222] width 63 height 7
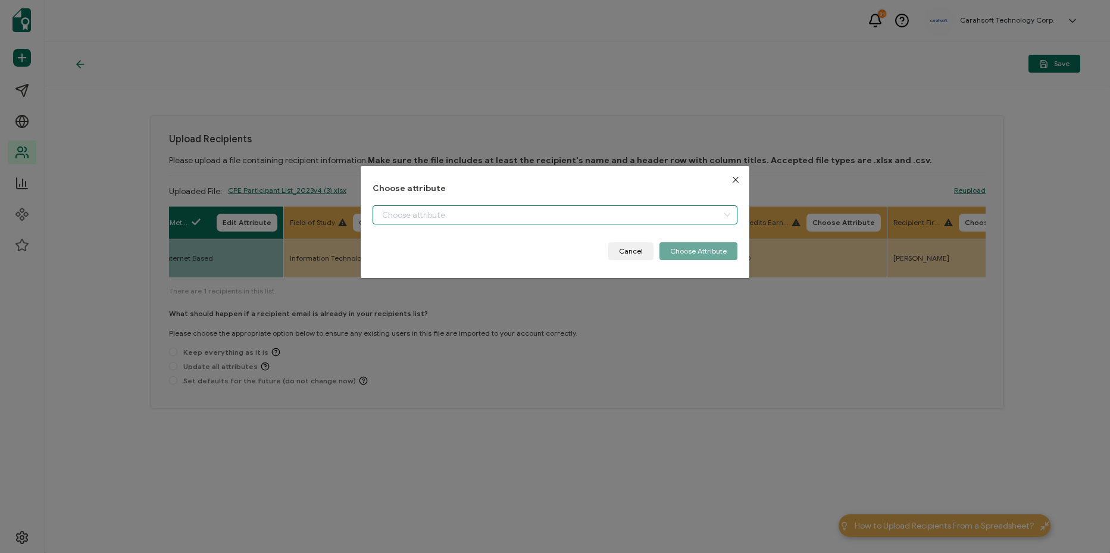
click at [475, 217] on input "dialog" at bounding box center [555, 214] width 365 height 19
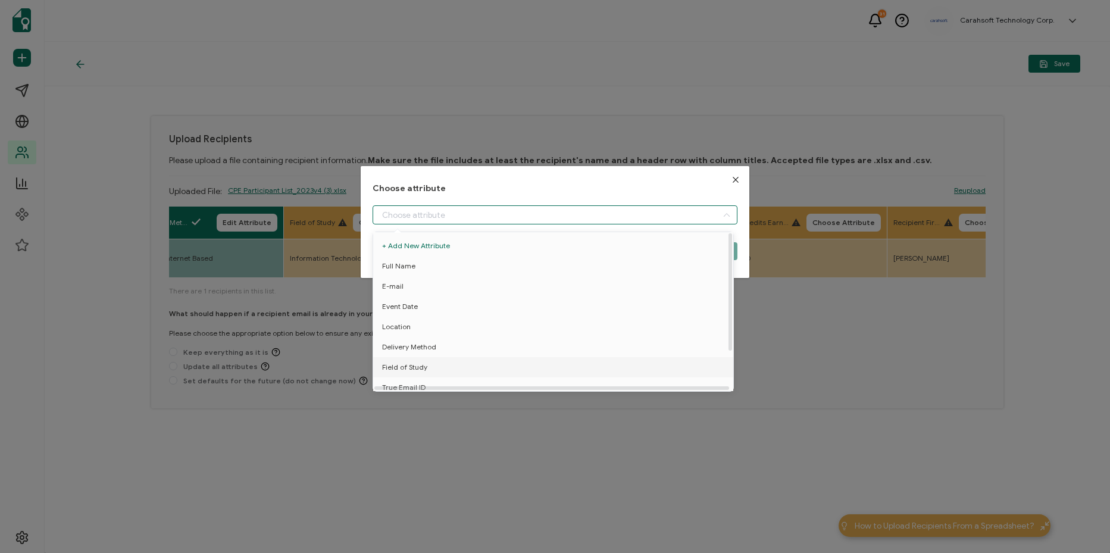
click at [438, 361] on li "Field of Study" at bounding box center [555, 367] width 370 height 20
type input "Field of Study"
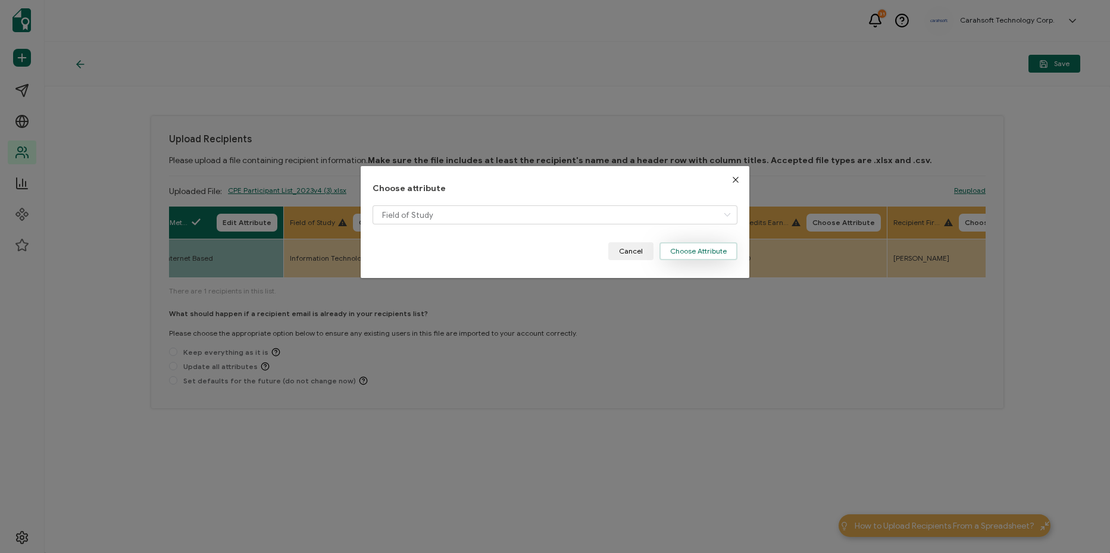
click at [674, 256] on button "Choose Attribute" at bounding box center [699, 251] width 78 height 18
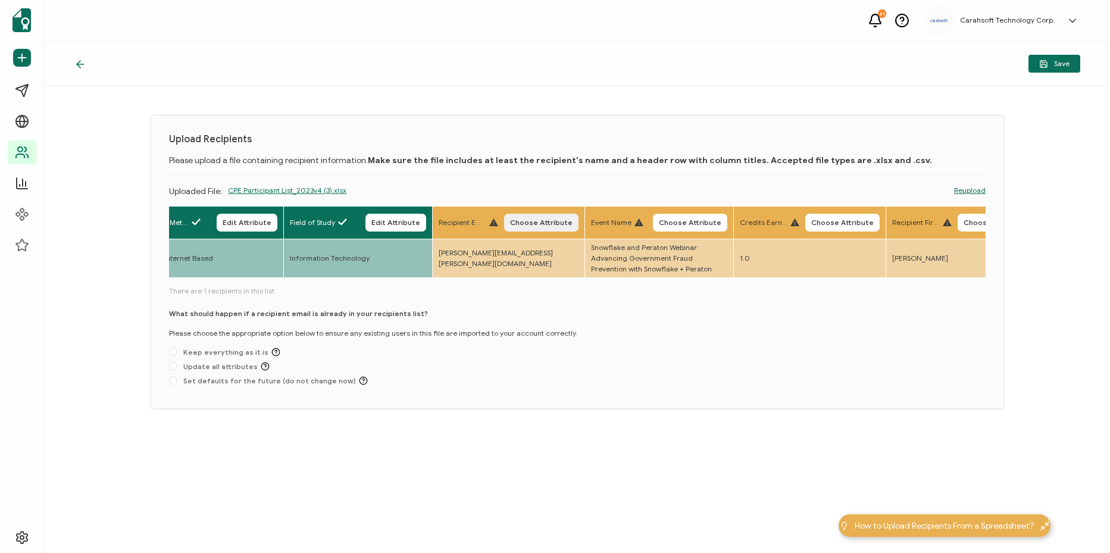
click at [561, 227] on button "Choose Attribute" at bounding box center [541, 223] width 74 height 18
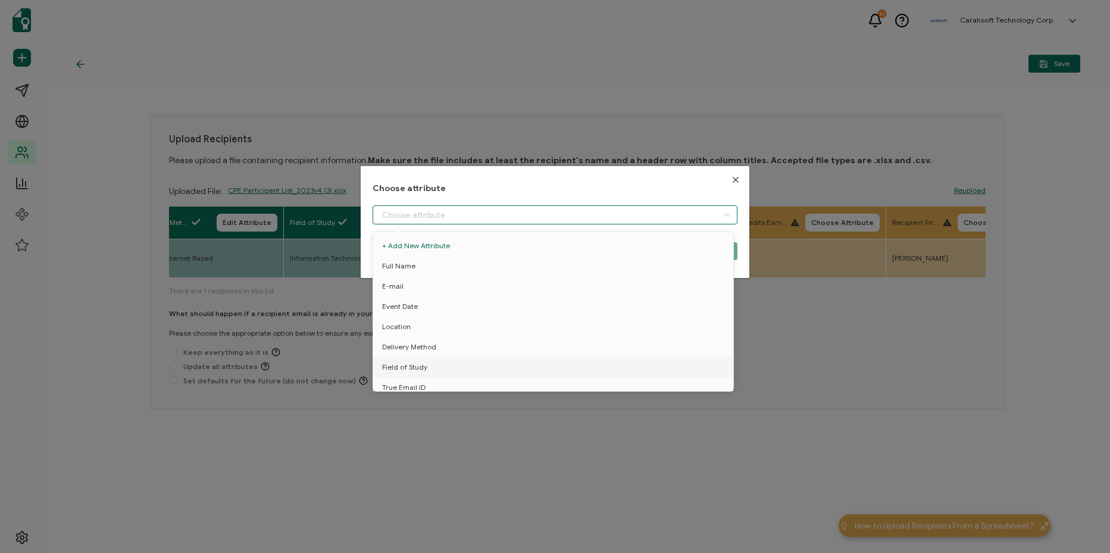
click at [525, 224] on input "dialog" at bounding box center [555, 214] width 365 height 19
click at [469, 351] on li "Event Name" at bounding box center [555, 361] width 370 height 20
type input "Event Name"
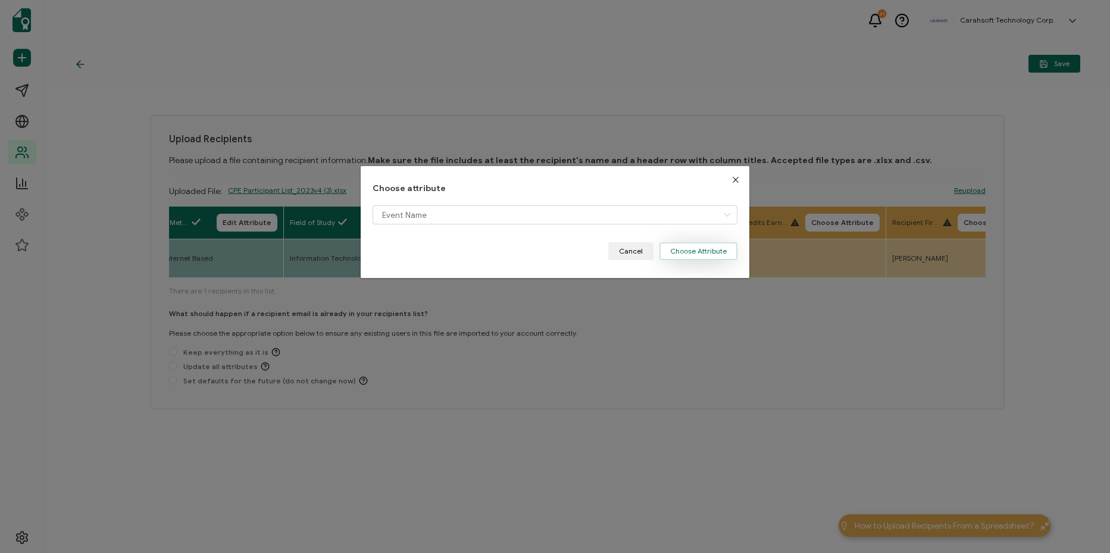
click at [714, 253] on button "Choose Attribute" at bounding box center [699, 251] width 78 height 18
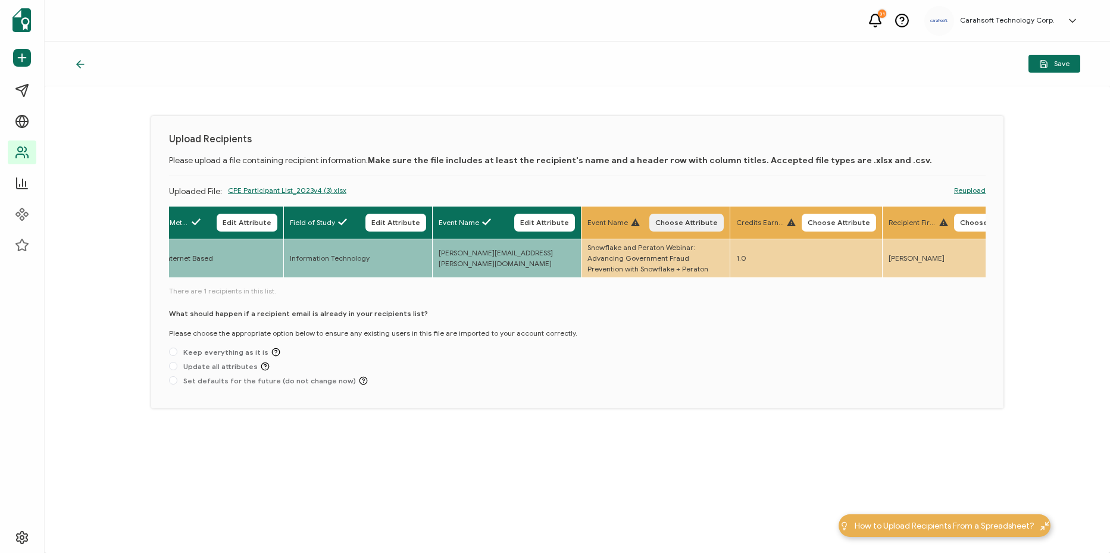
click at [684, 224] on span "Choose Attribute" at bounding box center [687, 222] width 63 height 7
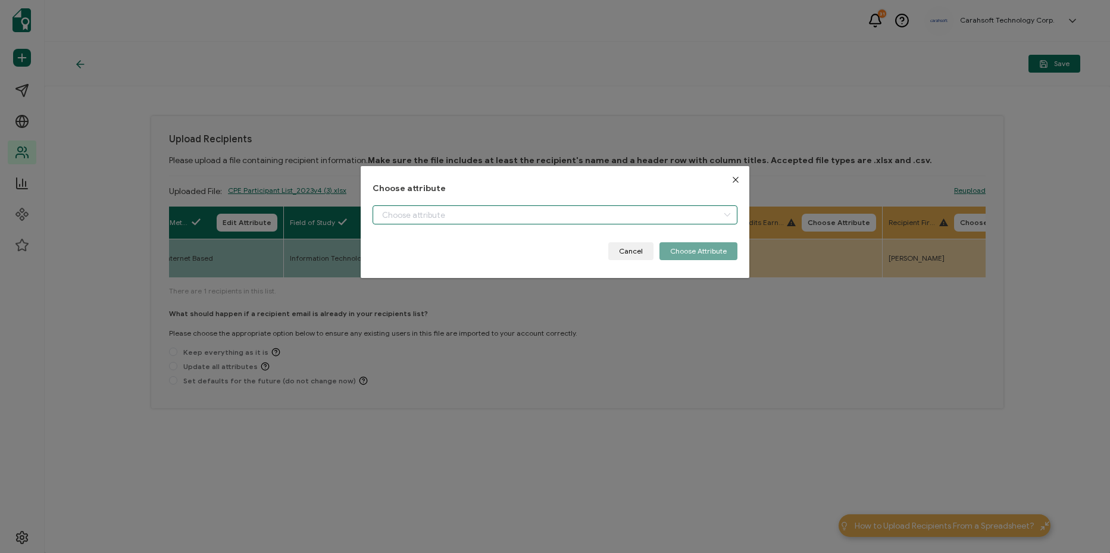
click at [585, 220] on input "dialog" at bounding box center [555, 214] width 365 height 19
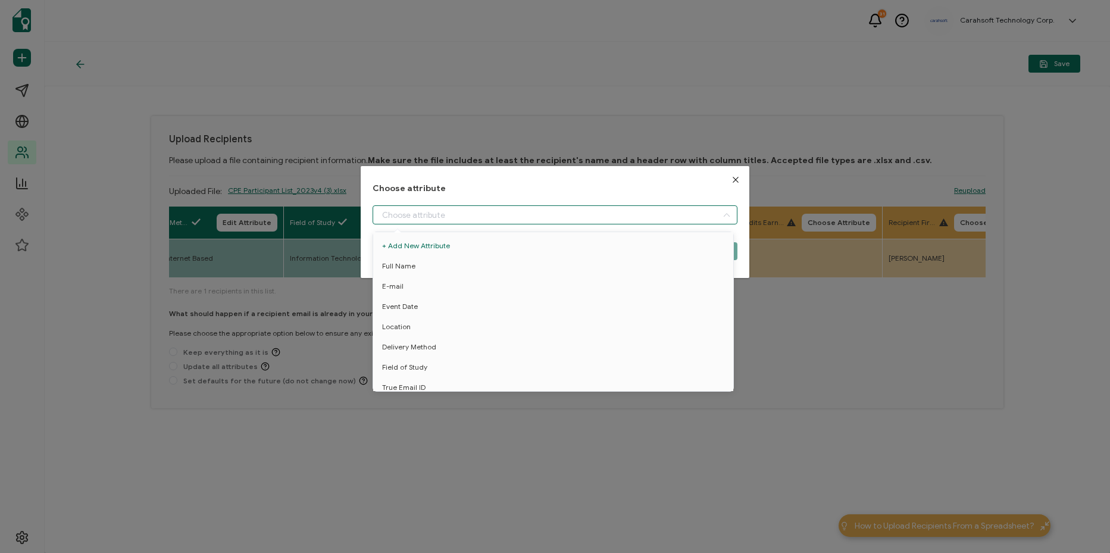
click at [726, 183] on button "Close" at bounding box center [735, 179] width 27 height 27
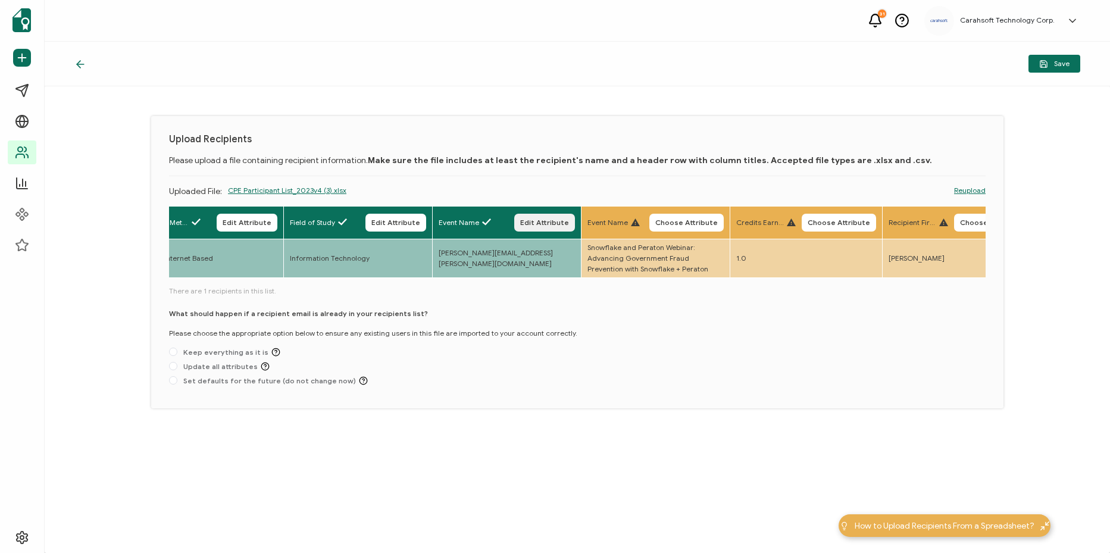
click at [557, 227] on button "Edit Attribute" at bounding box center [544, 223] width 61 height 18
type input "Event Name"
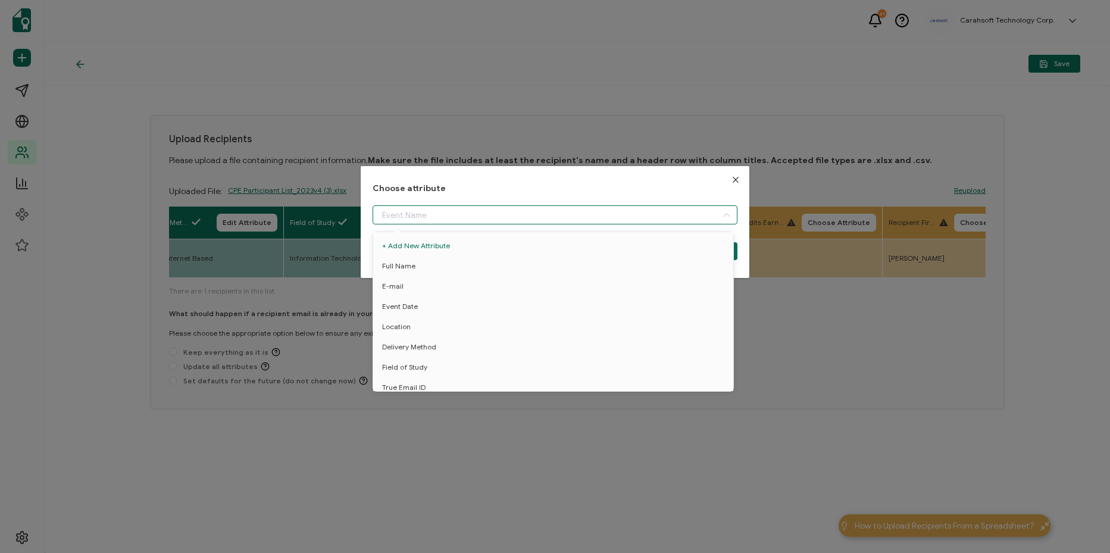
click at [517, 219] on input "dialog" at bounding box center [555, 214] width 365 height 19
click at [491, 359] on li "True Email ID" at bounding box center [555, 359] width 370 height 20
type input "True Email ID"
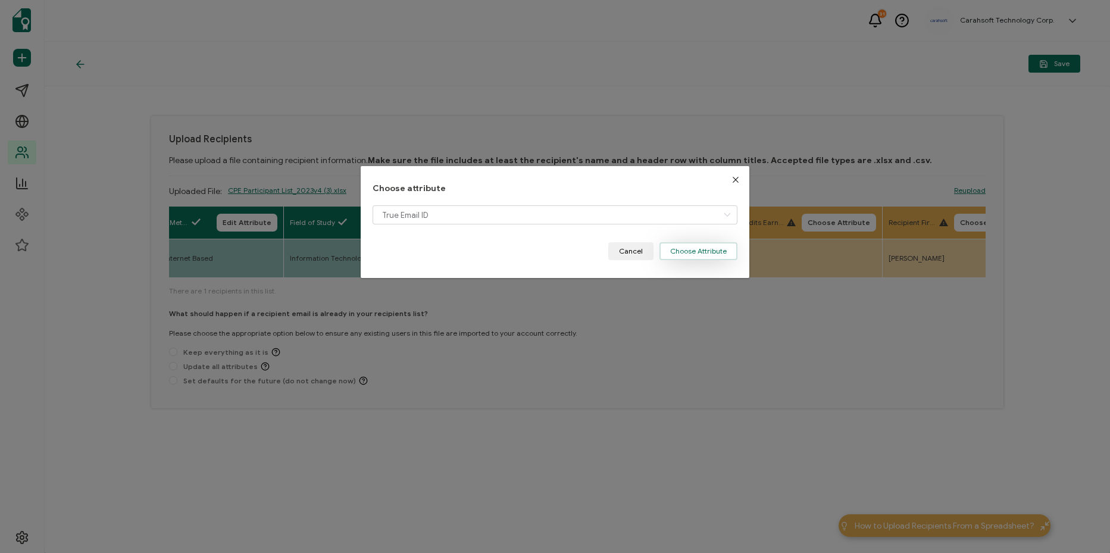
drag, startPoint x: 723, startPoint y: 260, endPoint x: 712, endPoint y: 245, distance: 18.3
click at [720, 258] on button "Choose Attribute" at bounding box center [699, 251] width 78 height 18
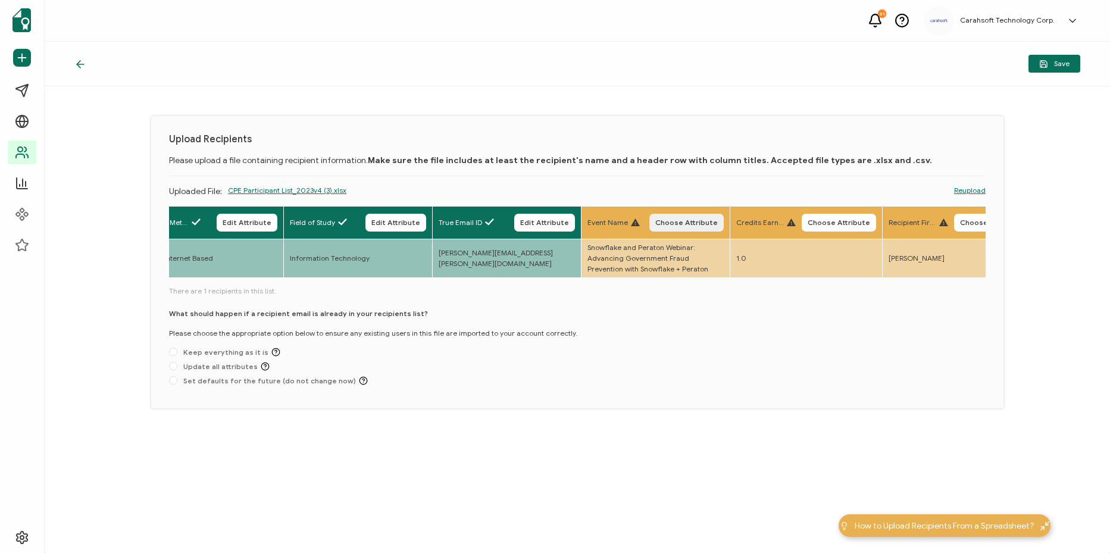
click at [700, 230] on button "Choose Attribute" at bounding box center [687, 223] width 74 height 18
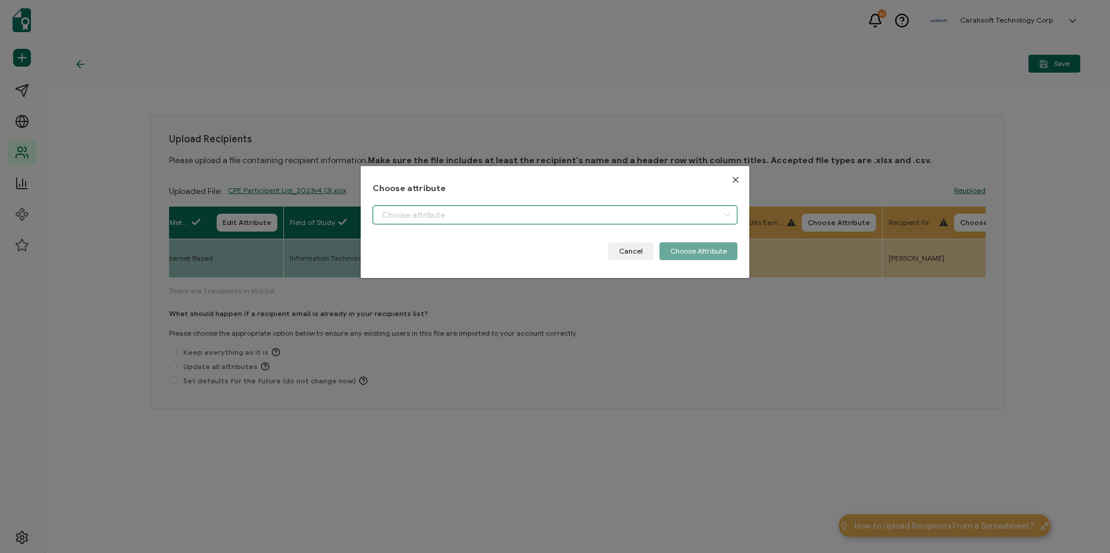
click at [626, 211] on input "dialog" at bounding box center [555, 214] width 365 height 19
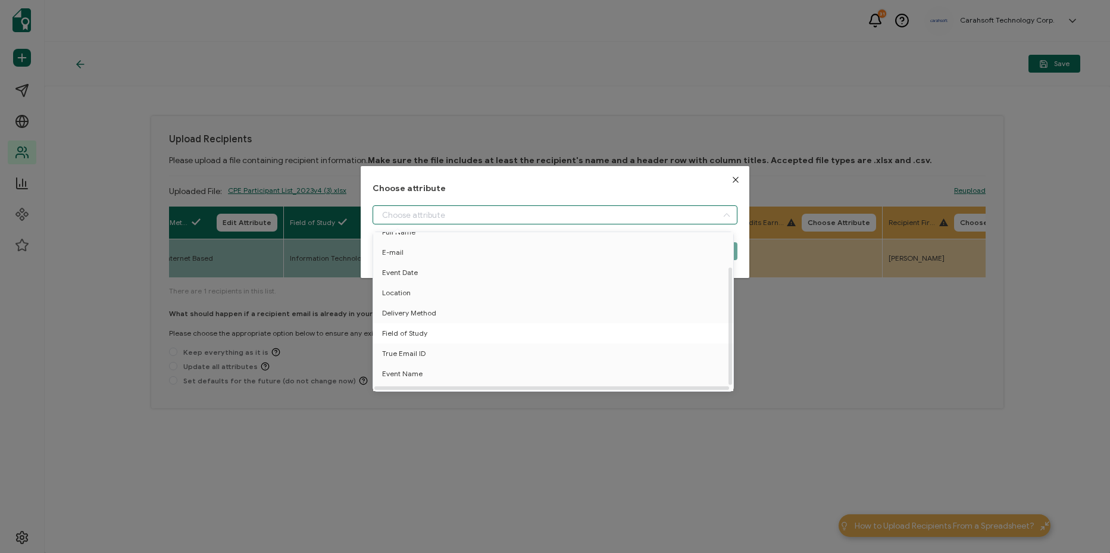
scroll to position [52, 0]
click at [464, 355] on li "Event Name" at bounding box center [555, 361] width 370 height 20
type input "Event Name"
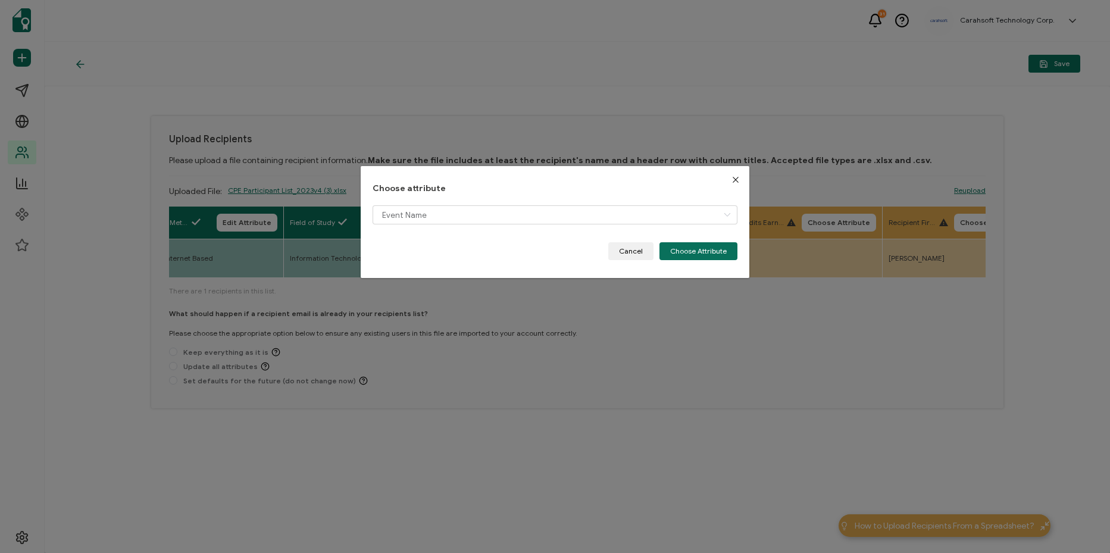
click at [704, 241] on div "Event Name" at bounding box center [555, 223] width 365 height 37
click at [718, 250] on button "Choose Attribute" at bounding box center [699, 251] width 78 height 18
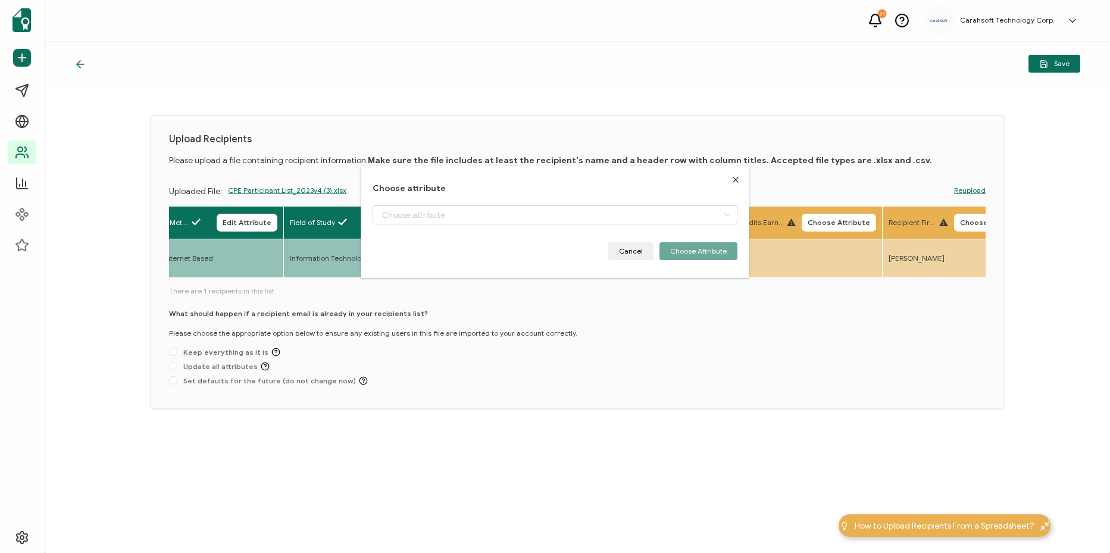
click at [854, 222] on span "Choose Attribute" at bounding box center [839, 222] width 63 height 7
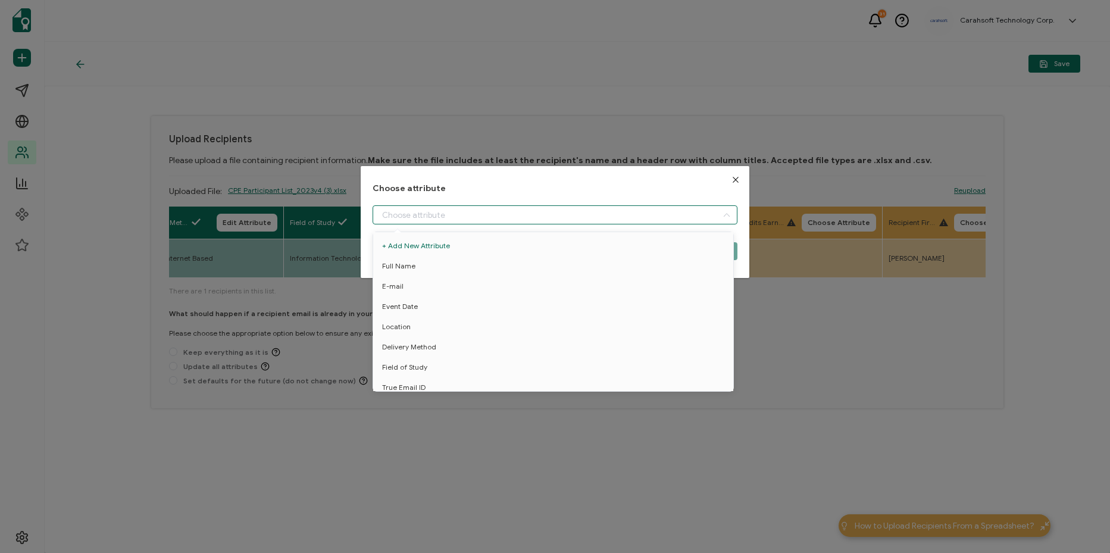
click at [616, 215] on input "dialog" at bounding box center [555, 214] width 365 height 19
click at [510, 375] on li "Credit Earned" at bounding box center [555, 382] width 370 height 20
type input "Credit Earned"
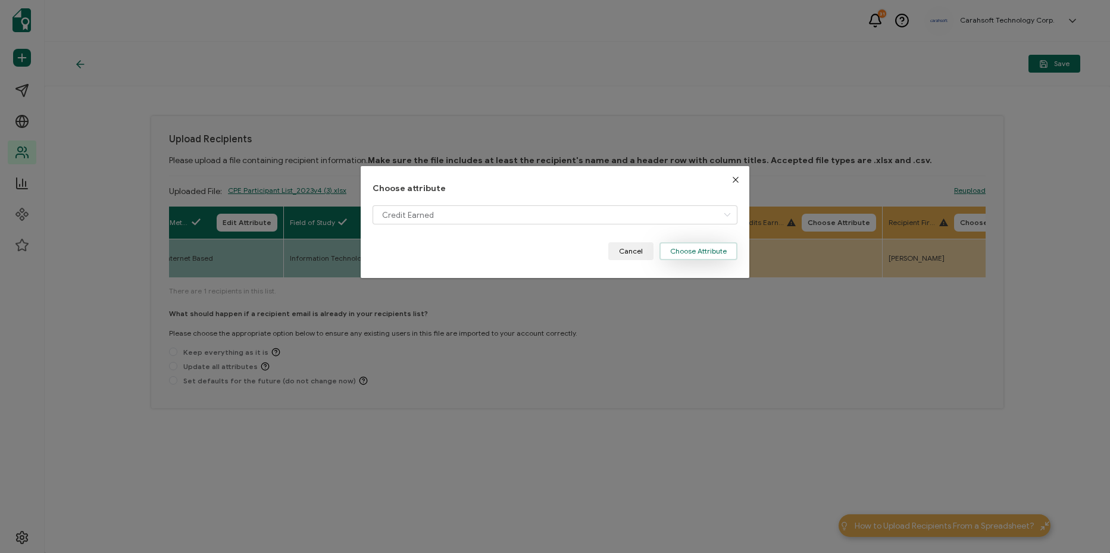
click at [700, 246] on button "Choose Attribute" at bounding box center [699, 251] width 78 height 18
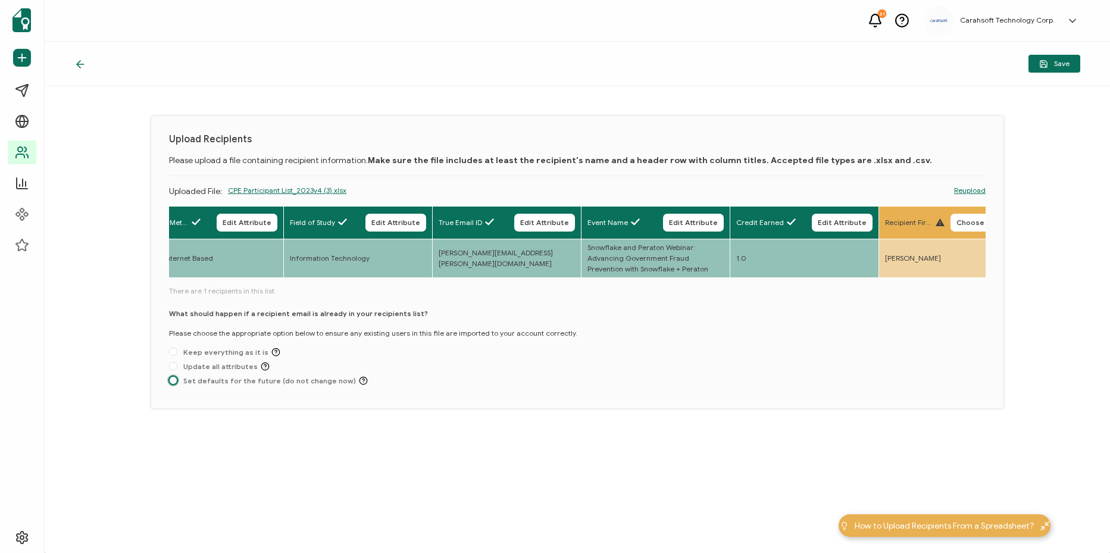
click at [177, 383] on span at bounding box center [173, 380] width 8 height 8
click at [177, 383] on input "Set defaults for the future (do not change now)" at bounding box center [173, 381] width 8 height 10
radio input "true"
click at [1067, 69] on button "Save" at bounding box center [1055, 64] width 52 height 18
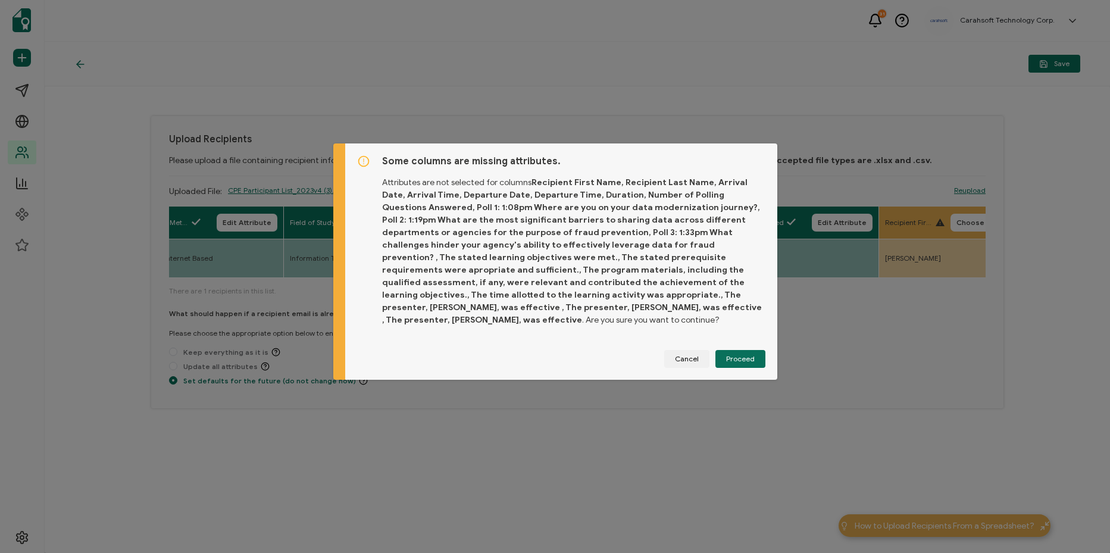
click at [749, 349] on div "Some columns are missing attributes. Attributes are not selected for columns Re…" at bounding box center [561, 261] width 432 height 236
click at [749, 354] on button "Proceed" at bounding box center [741, 359] width 50 height 18
